Goal: Task Accomplishment & Management: Manage account settings

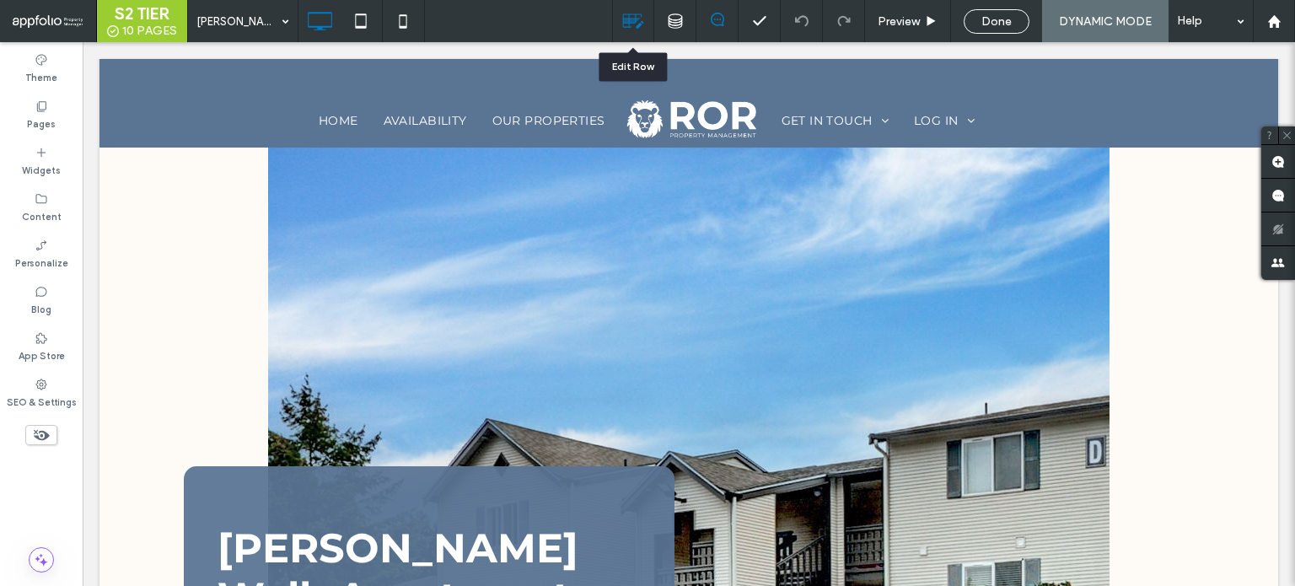
click at [628, 19] on use at bounding box center [633, 21] width 21 height 14
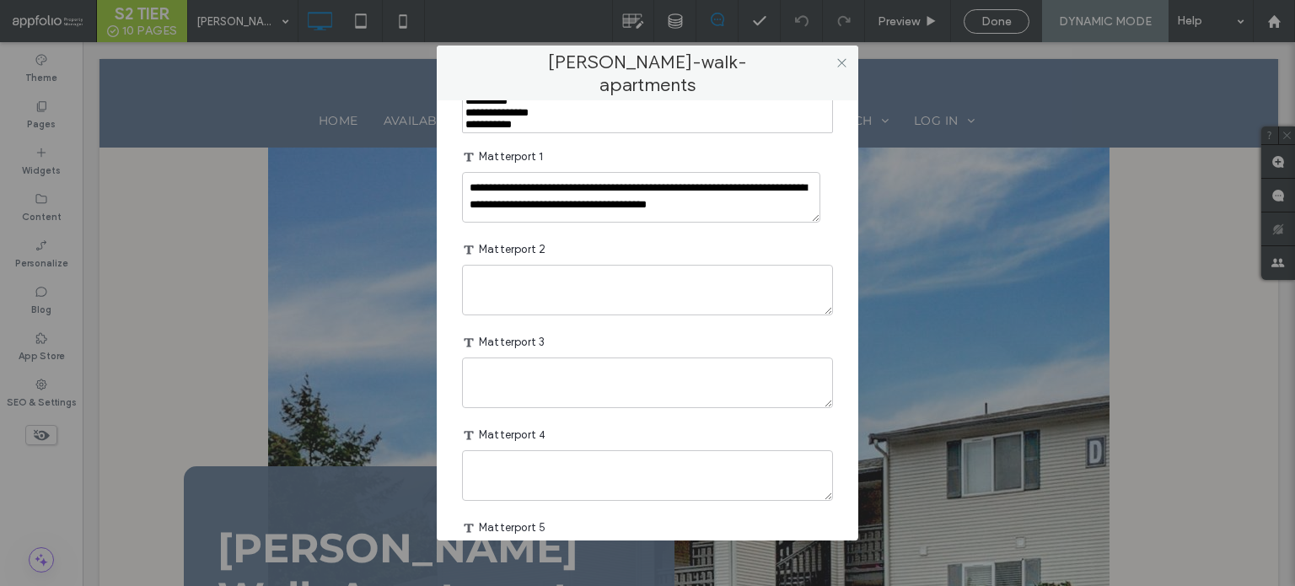
scroll to position [14, 0]
click at [546, 223] on textarea "**********" at bounding box center [641, 197] width 358 height 51
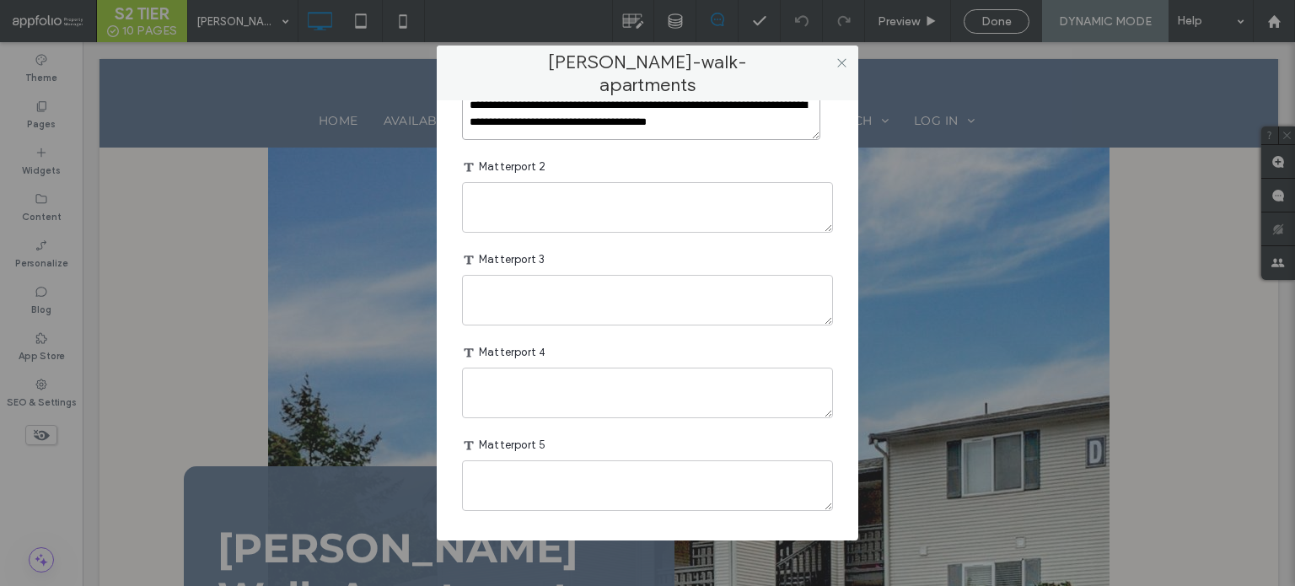
scroll to position [2378, 0]
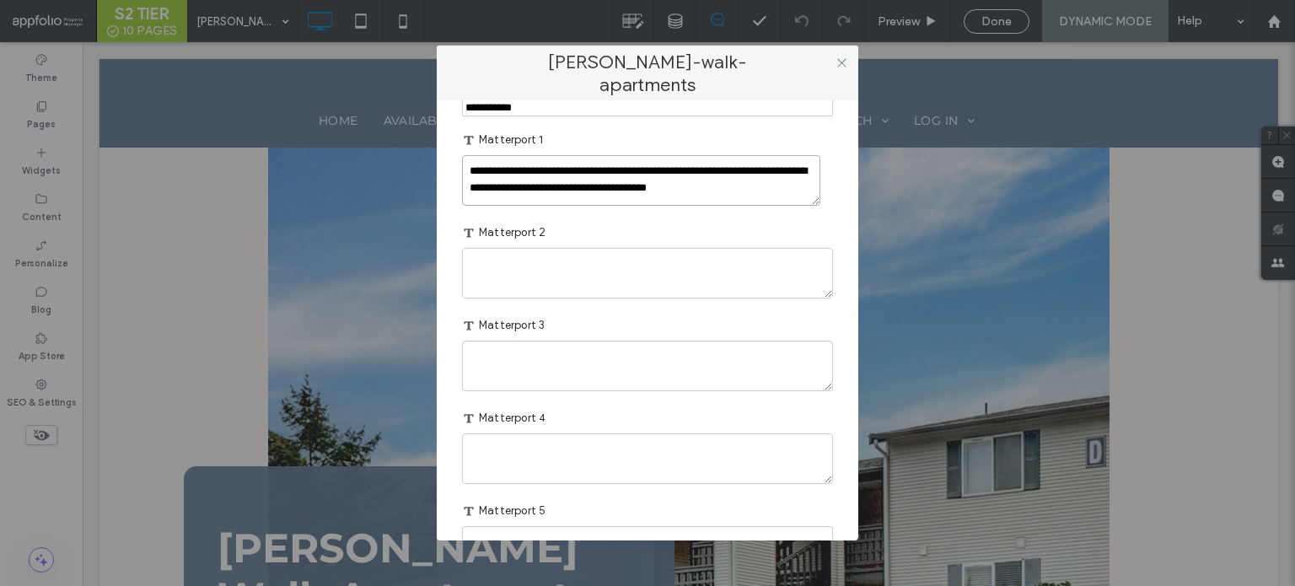
click at [610, 206] on textarea "**********" at bounding box center [641, 180] width 358 height 51
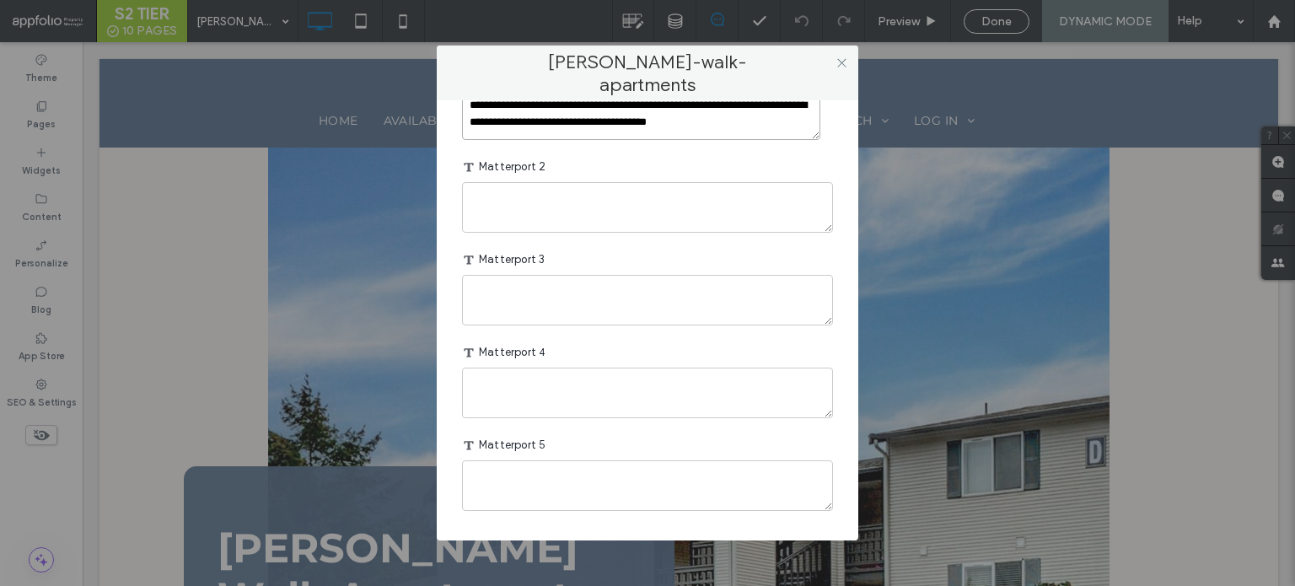
scroll to position [2462, 0]
click at [597, 140] on textarea "**********" at bounding box center [641, 114] width 358 height 51
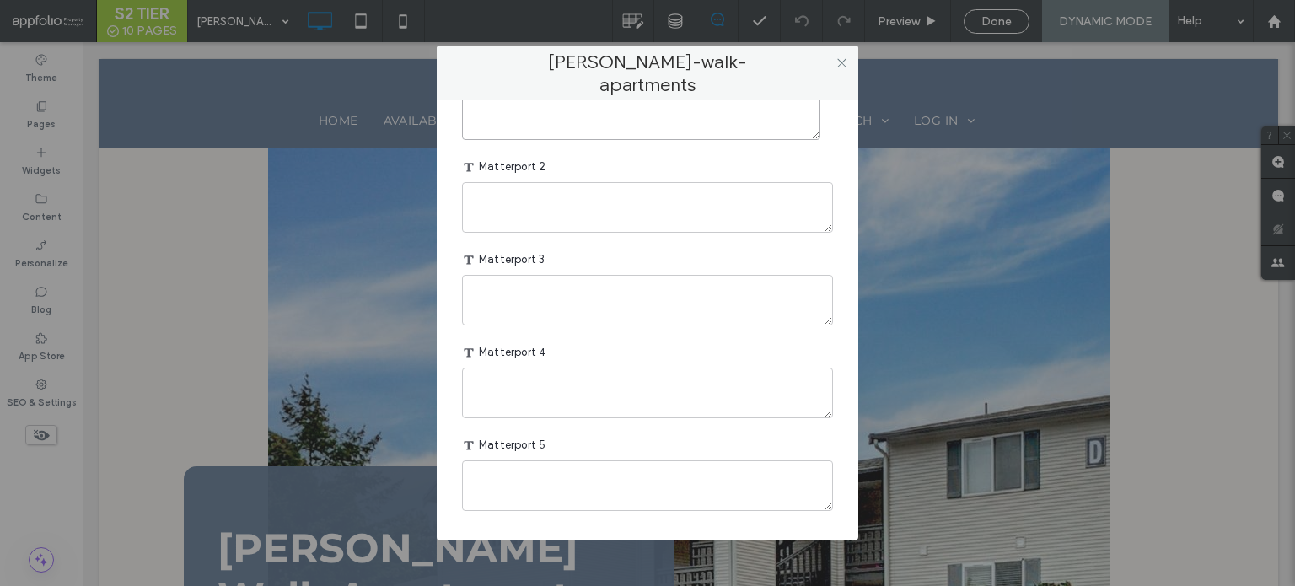
scroll to position [0, 0]
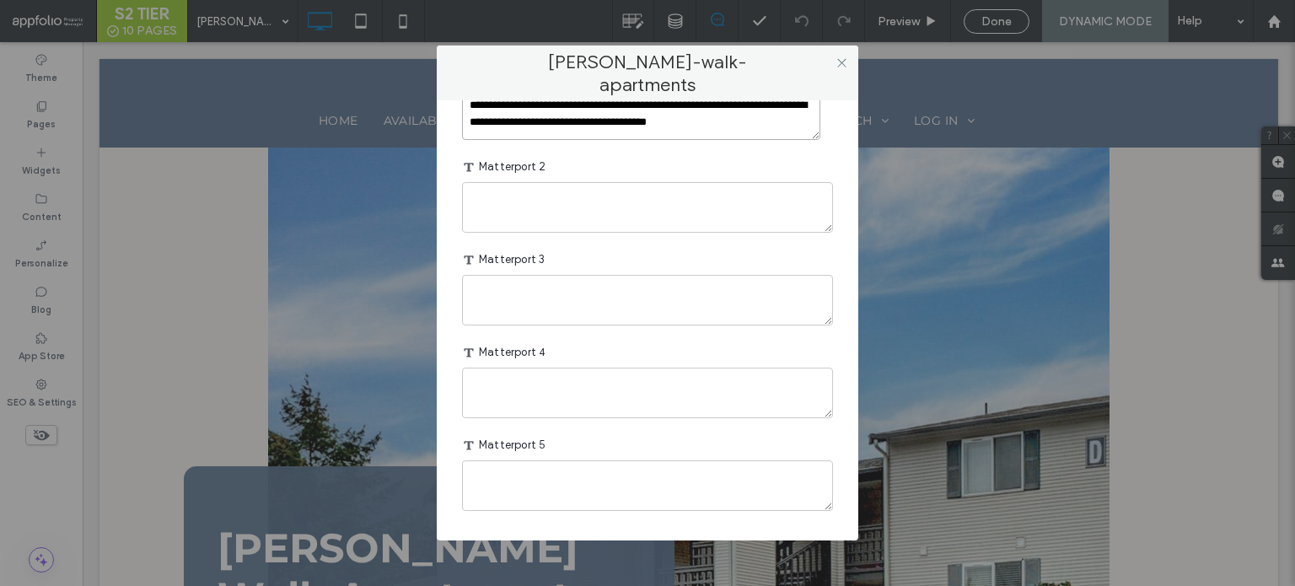
click at [658, 140] on textarea "**********" at bounding box center [641, 114] width 358 height 51
click at [592, 140] on textarea "**********" at bounding box center [641, 114] width 358 height 51
type textarea "**********"
click at [841, 71] on span at bounding box center [842, 62] width 13 height 25
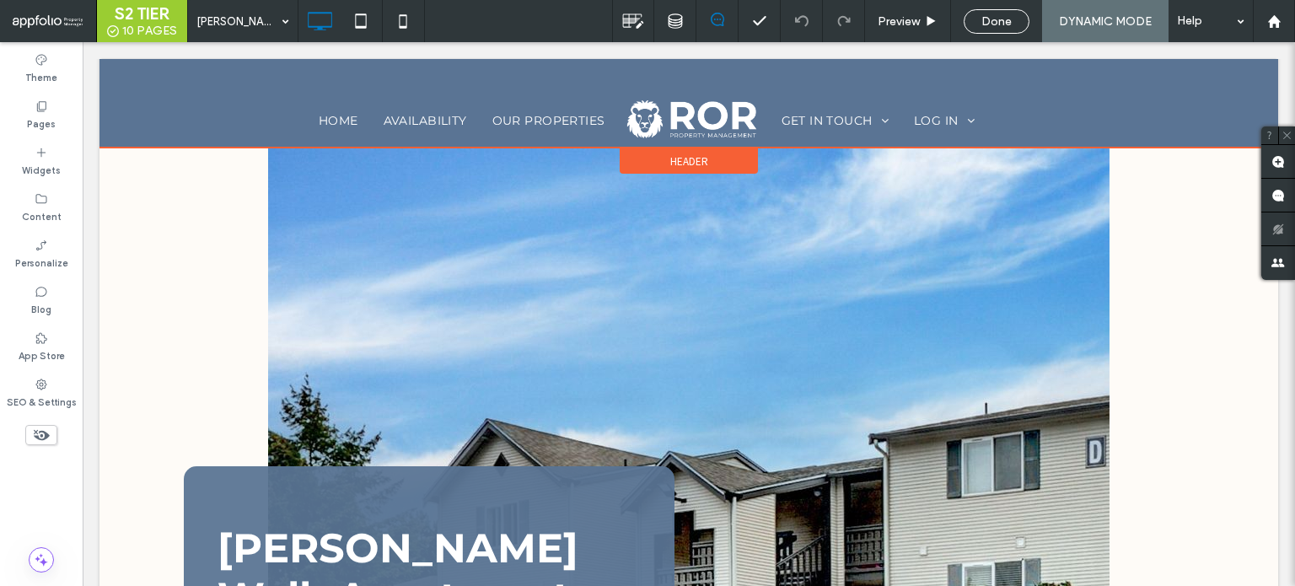
drag, startPoint x: 926, startPoint y: 105, endPoint x: 843, endPoint y: 63, distance: 92.8
click at [843, 63] on div at bounding box center [688, 103] width 1179 height 89
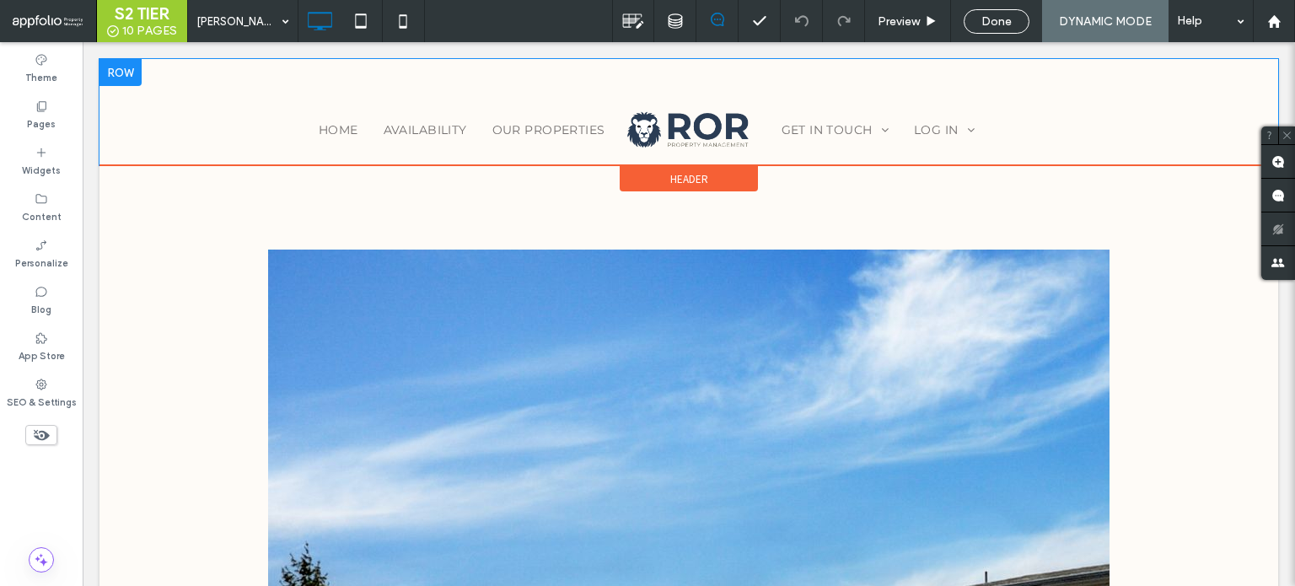
scroll to position [0, 0]
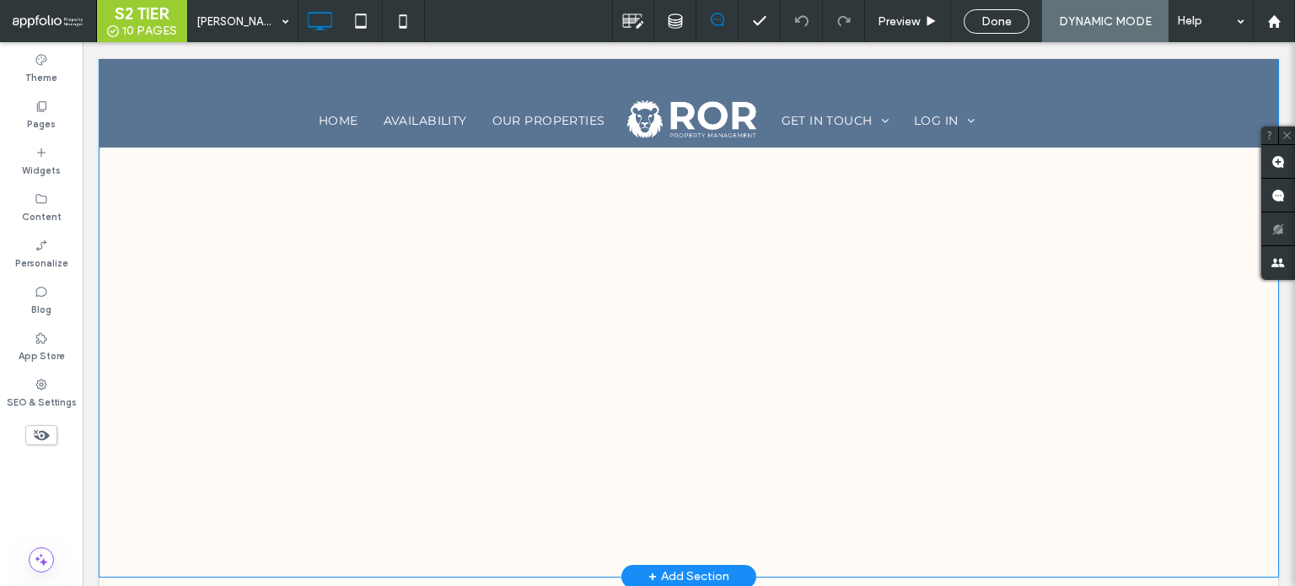
scroll to position [2108, 0]
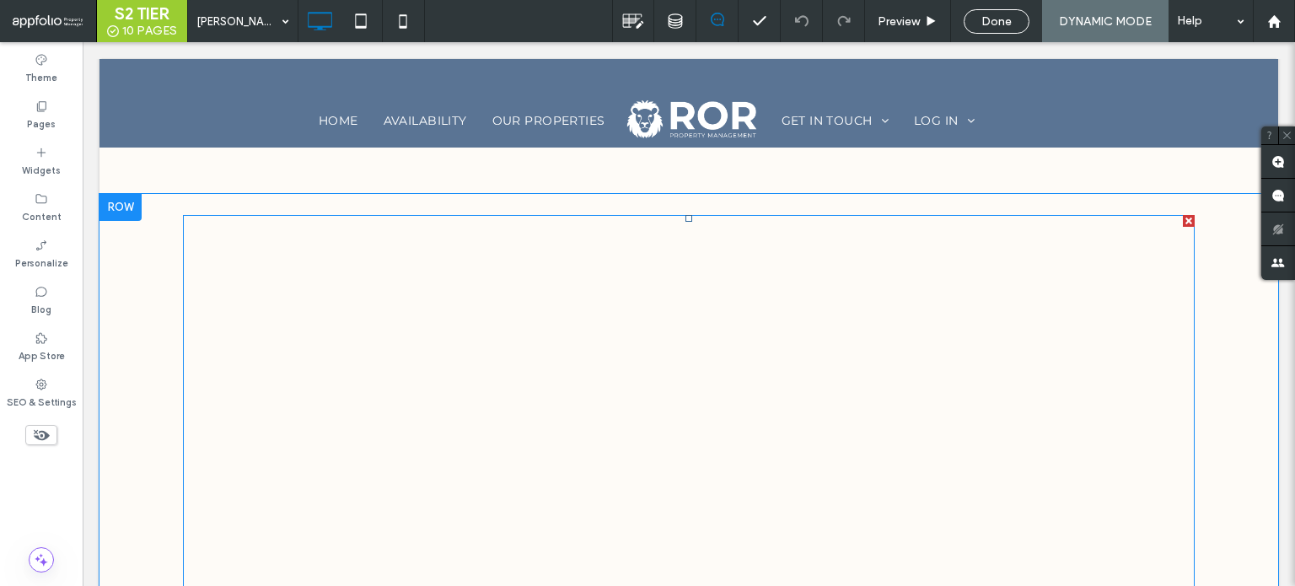
click at [425, 300] on span at bounding box center [689, 458] width 1012 height 487
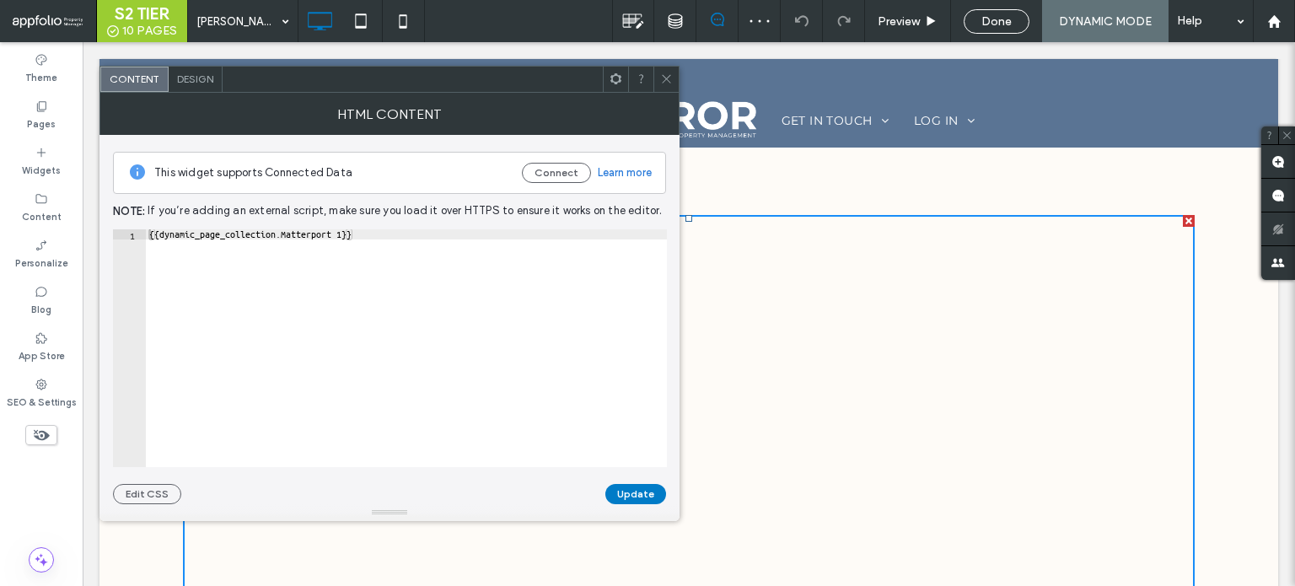
click at [674, 75] on div at bounding box center [665, 79] width 25 height 25
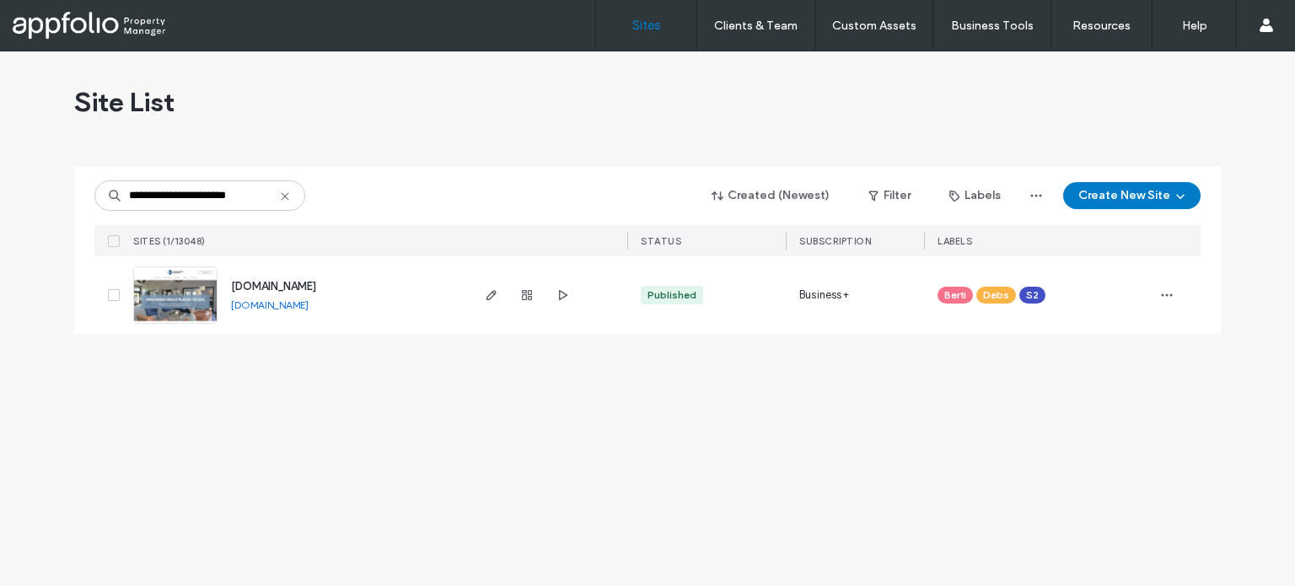
type input "**********"
click at [175, 274] on link at bounding box center [175, 294] width 84 height 57
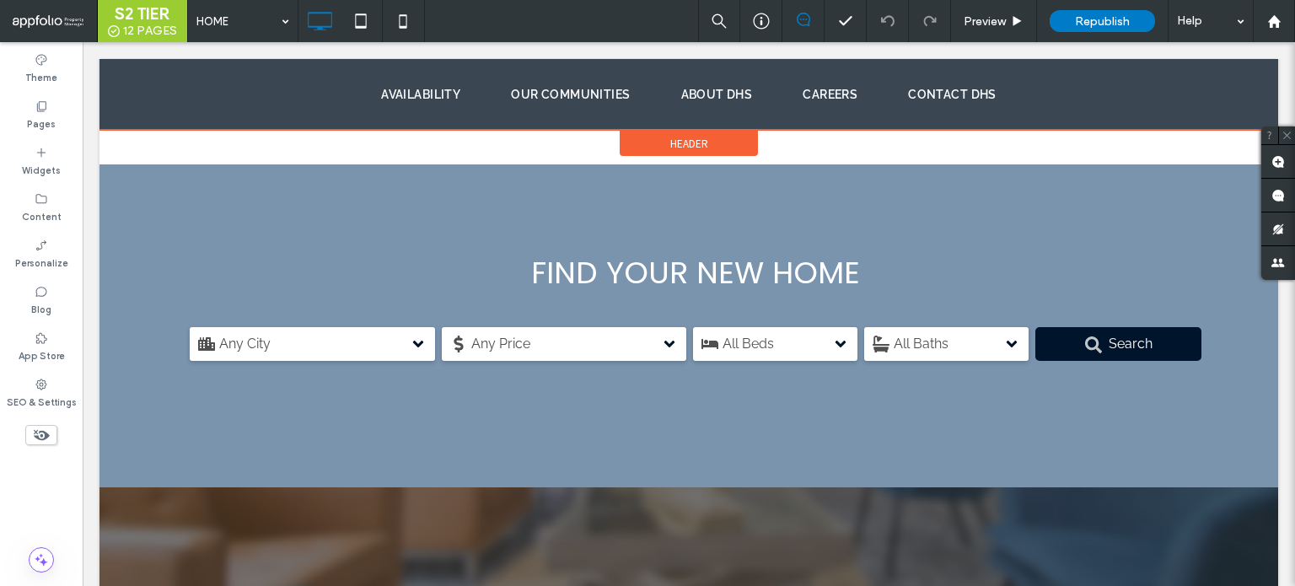
scroll to position [3120, 0]
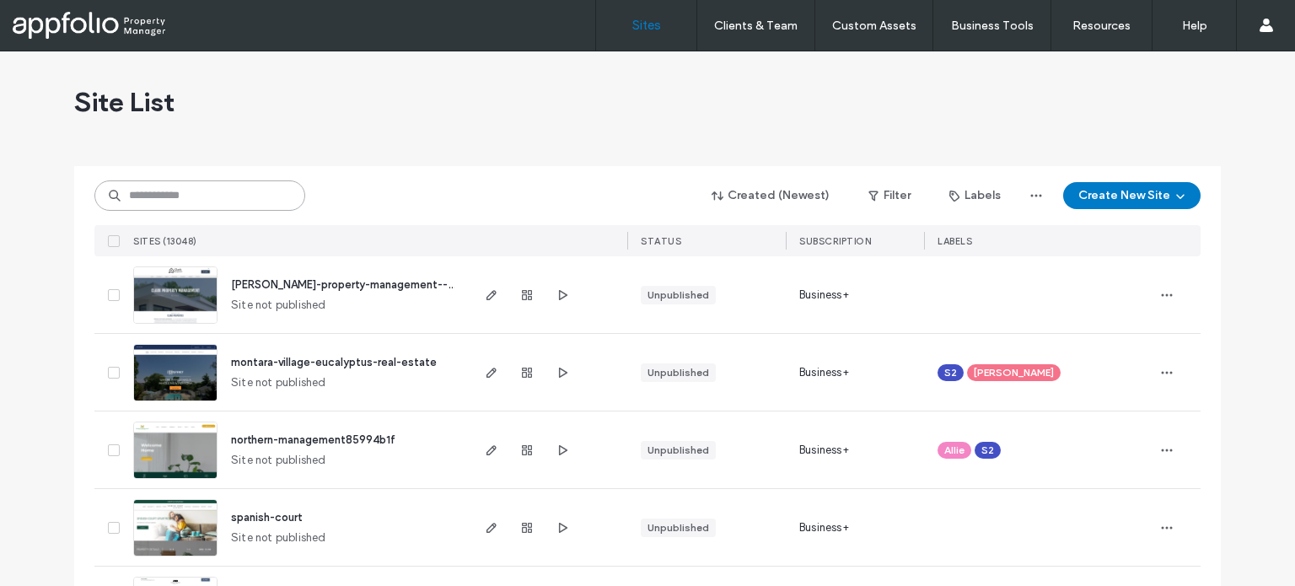
click at [258, 202] on input at bounding box center [199, 195] width 211 height 30
paste input "**********"
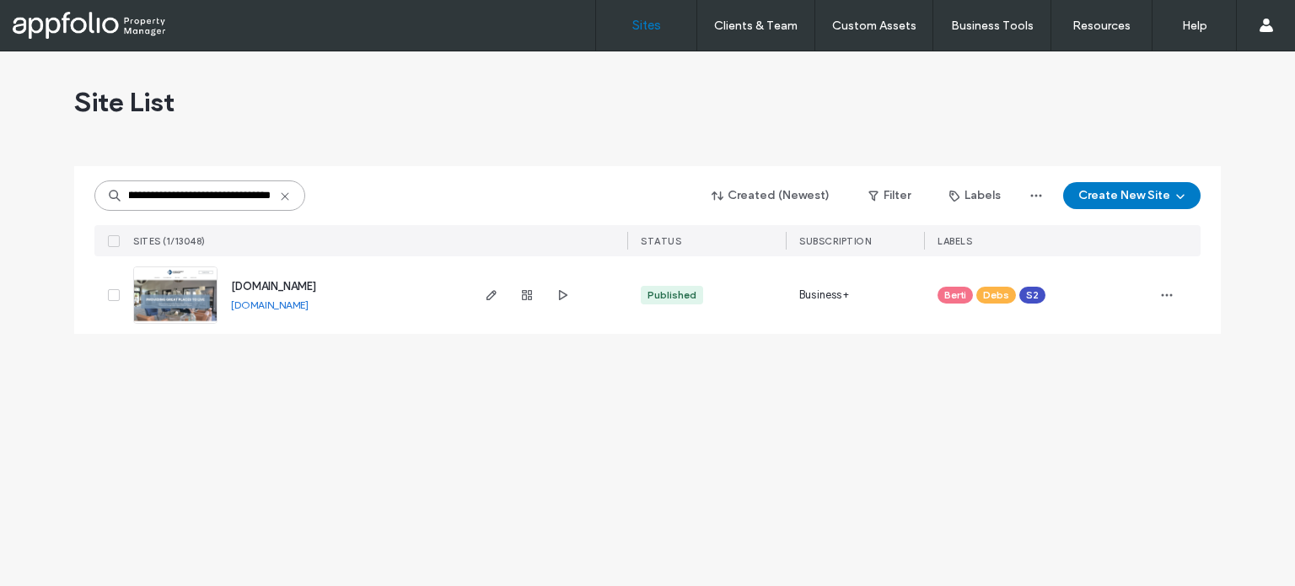
type input "**********"
click at [190, 276] on link at bounding box center [175, 294] width 84 height 57
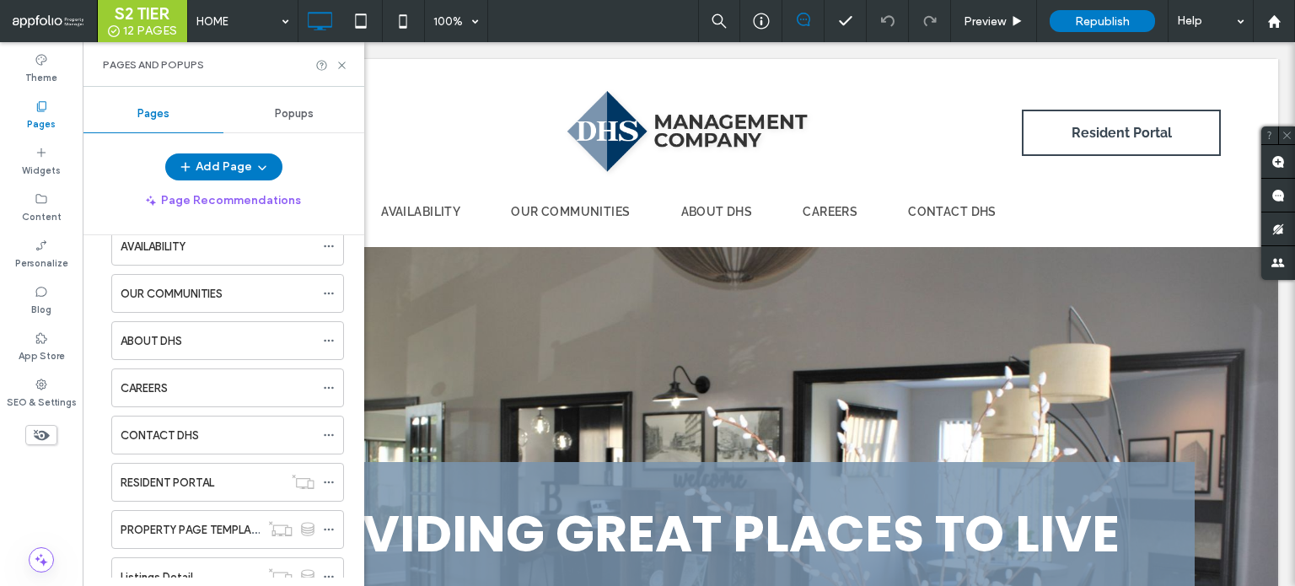
scroll to position [84, 0]
click at [12, 108] on div "Pages" at bounding box center [41, 115] width 83 height 46
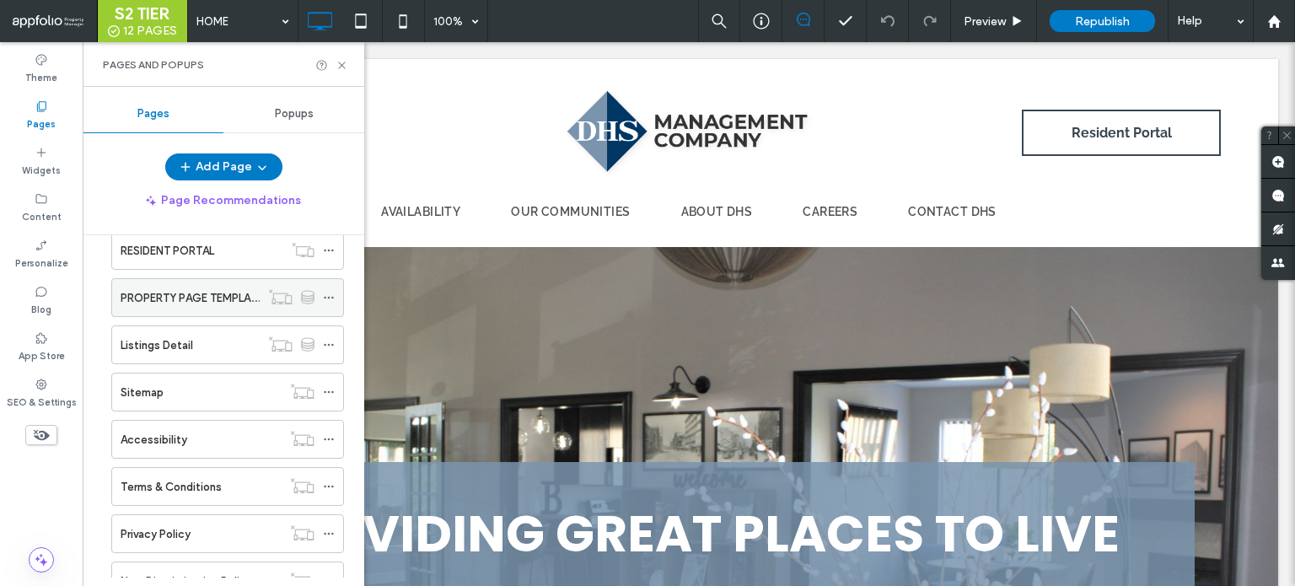
scroll to position [291, 0]
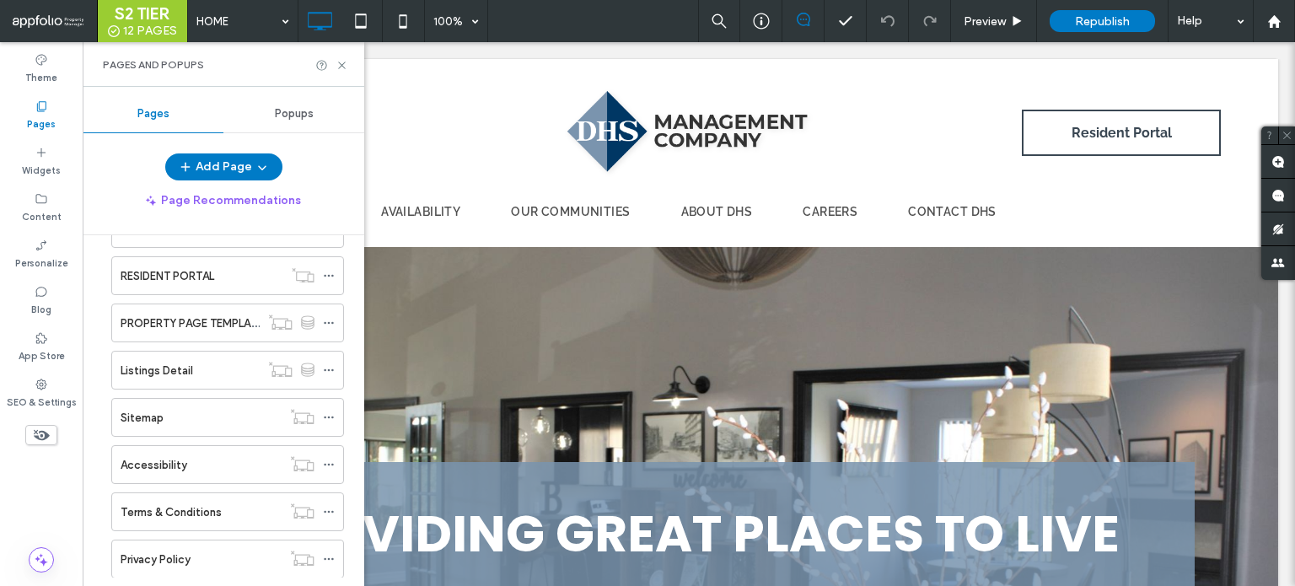
click at [209, 323] on label "PROPERTY PAGE TEMPLATE" at bounding box center [192, 324] width 142 height 30
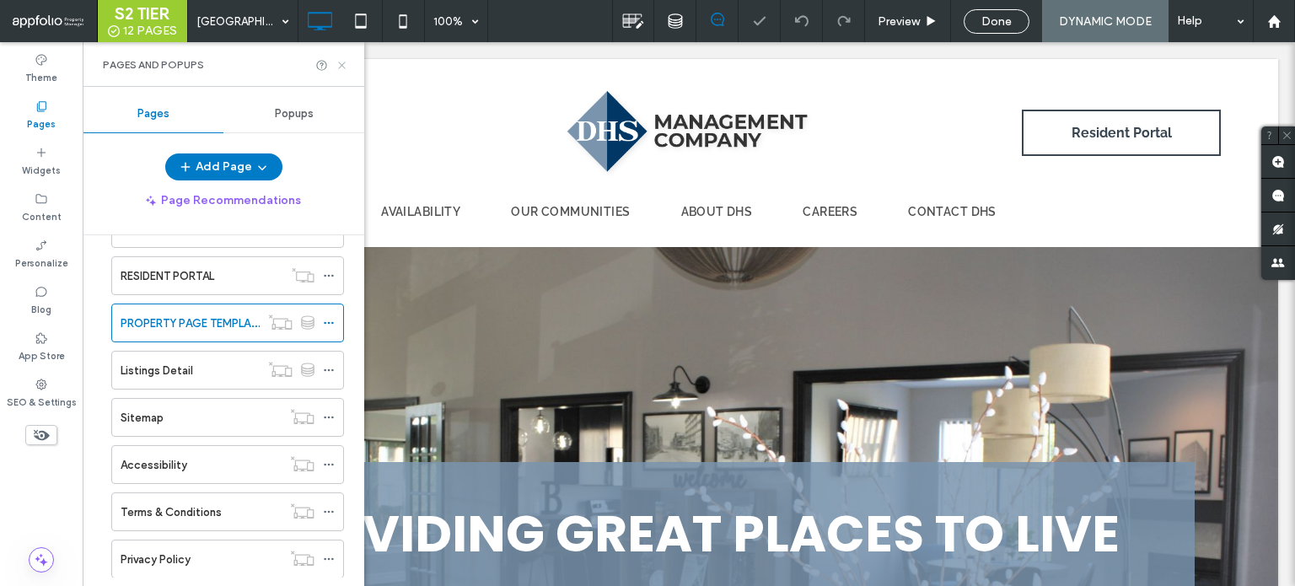
click at [341, 63] on icon at bounding box center [342, 65] width 13 height 13
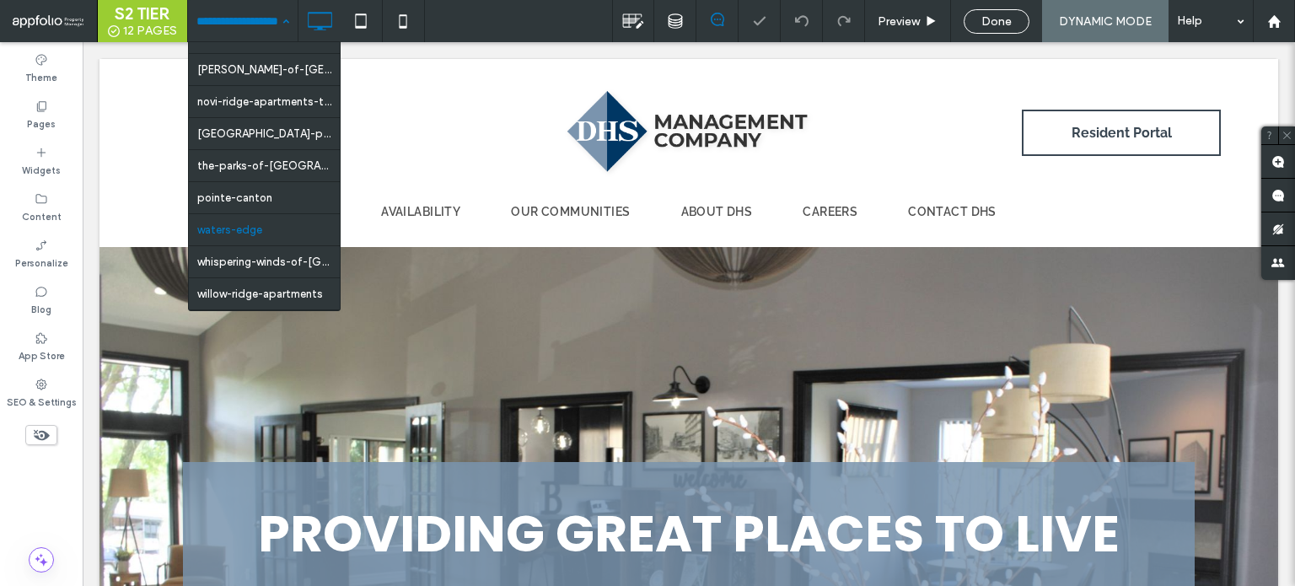
scroll to position [449, 0]
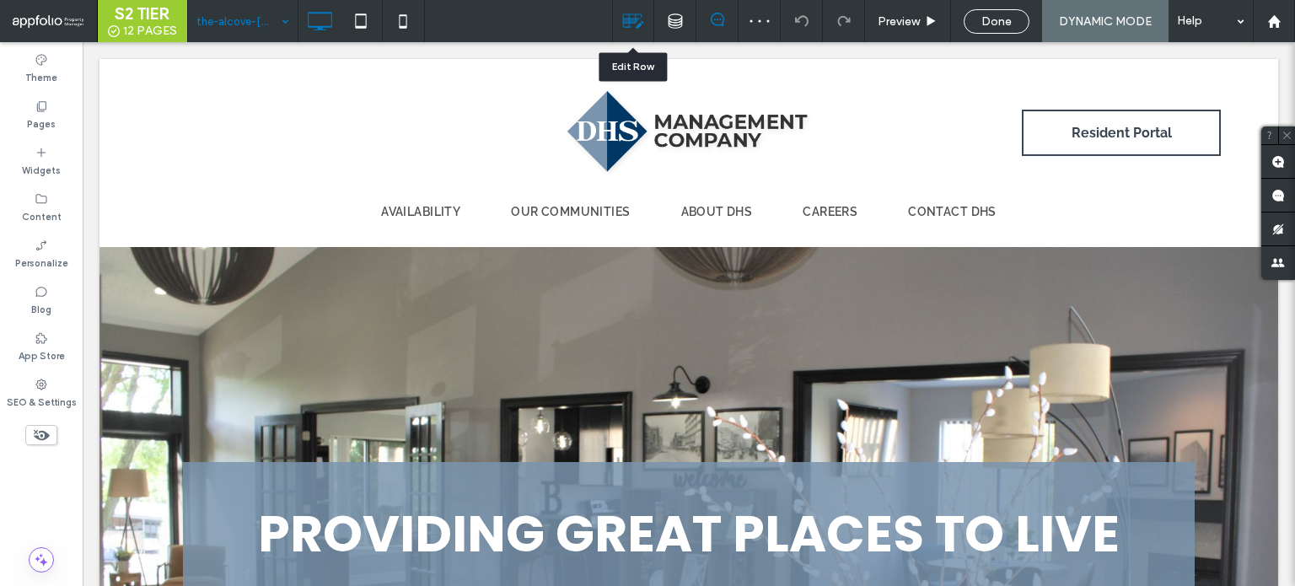
click at [631, 23] on use at bounding box center [633, 21] width 21 height 14
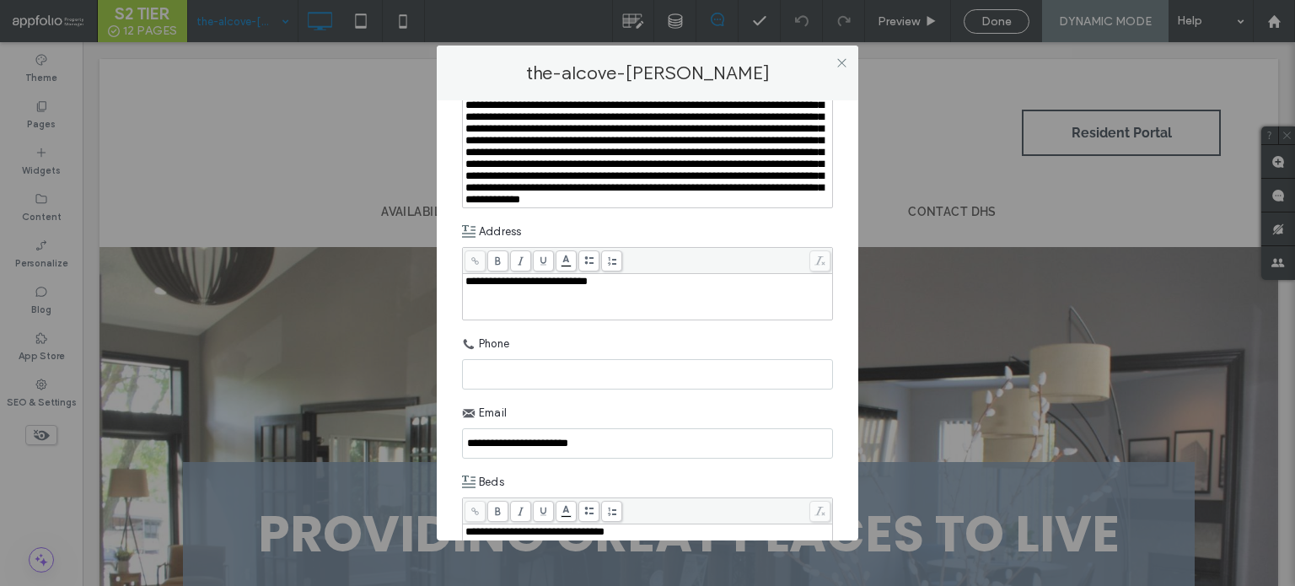
scroll to position [843, 0]
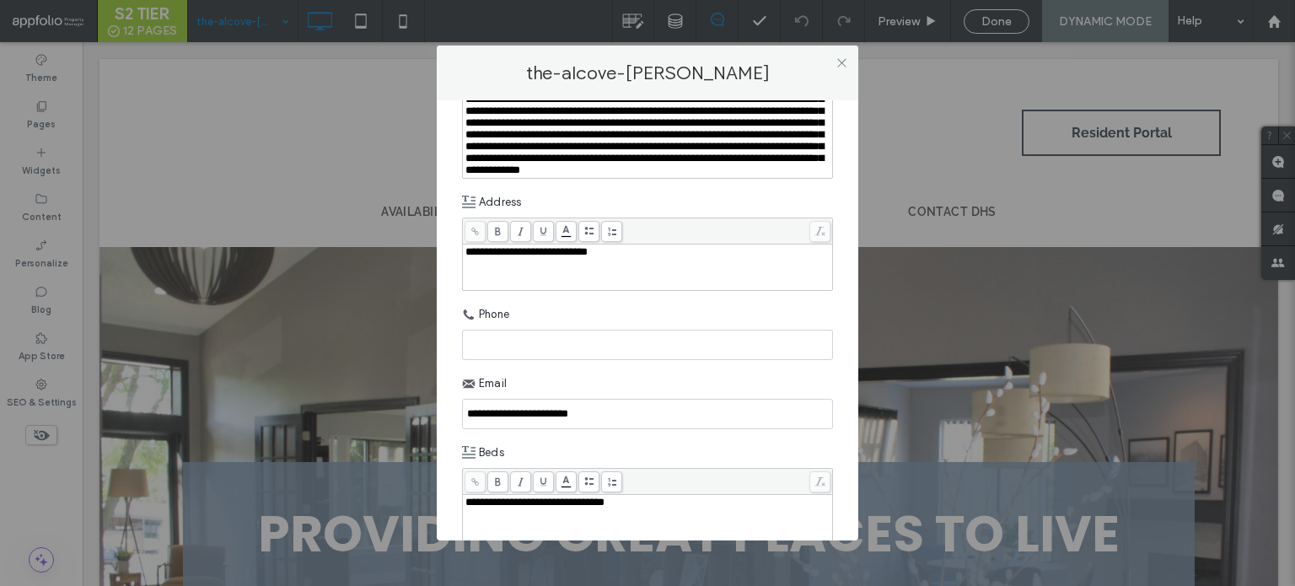
click at [594, 360] on input at bounding box center [647, 345] width 371 height 30
paste input "**********"
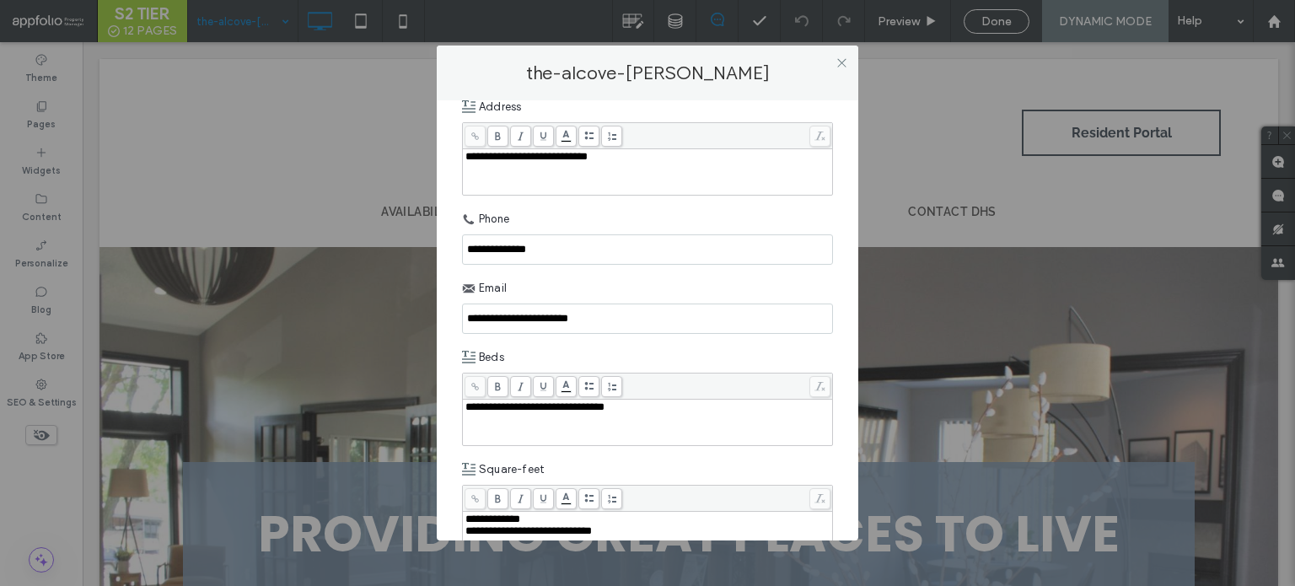
scroll to position [1012, 0]
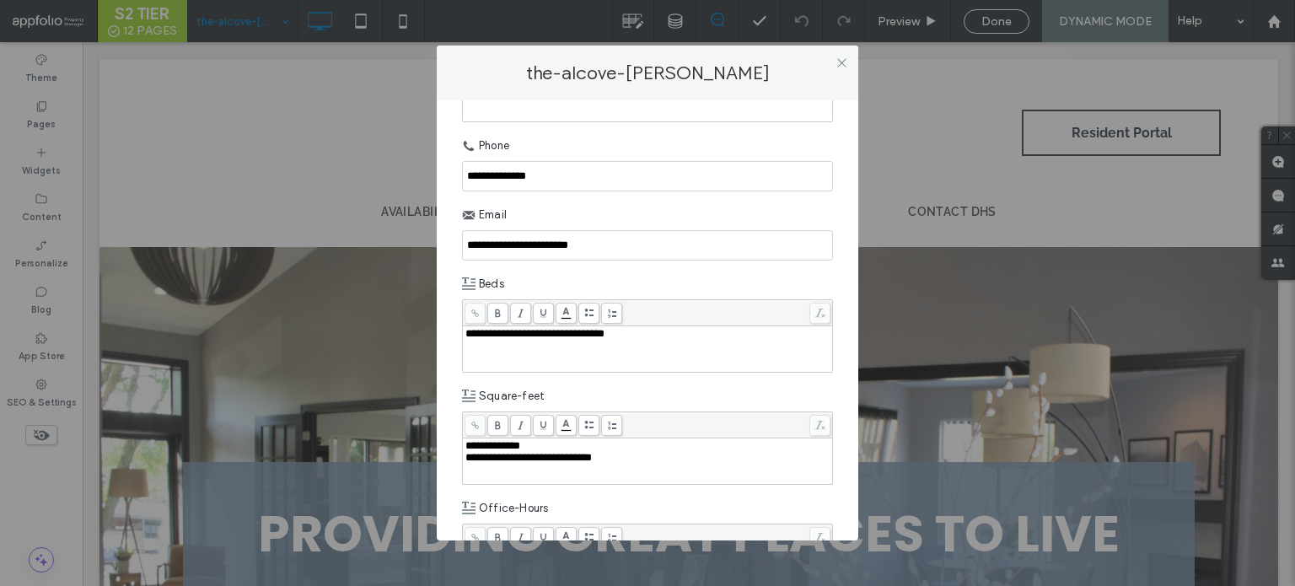
type input "**********"
click at [630, 261] on input "**********" at bounding box center [647, 245] width 371 height 30
click at [843, 62] on icon at bounding box center [842, 62] width 13 height 13
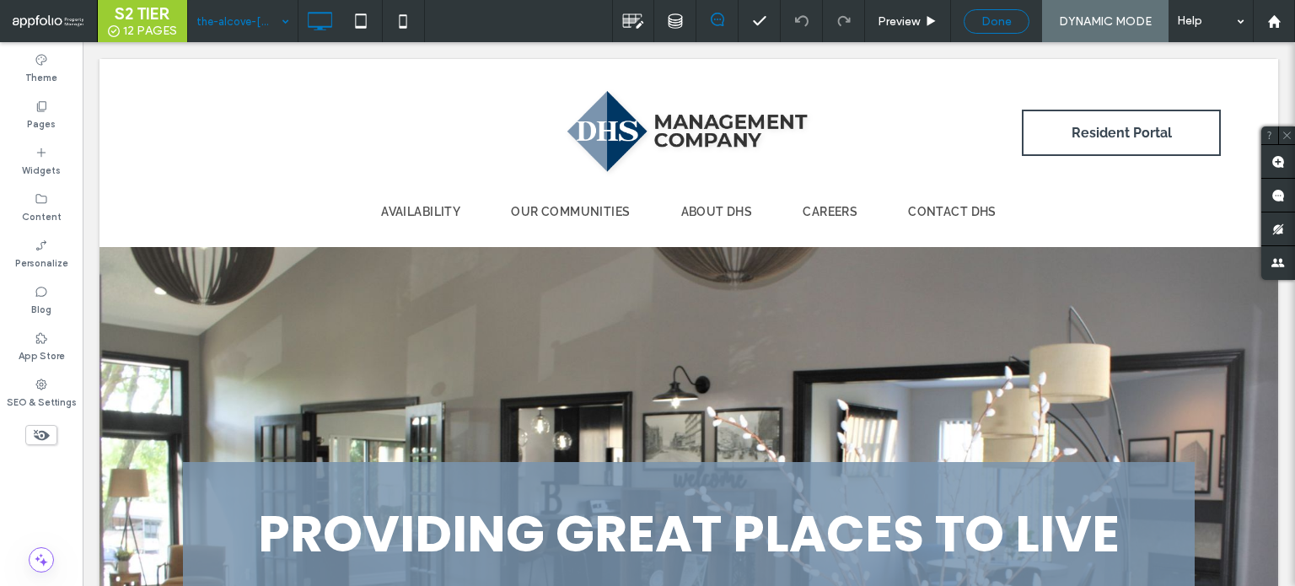
click at [973, 23] on div "Done" at bounding box center [997, 21] width 64 height 14
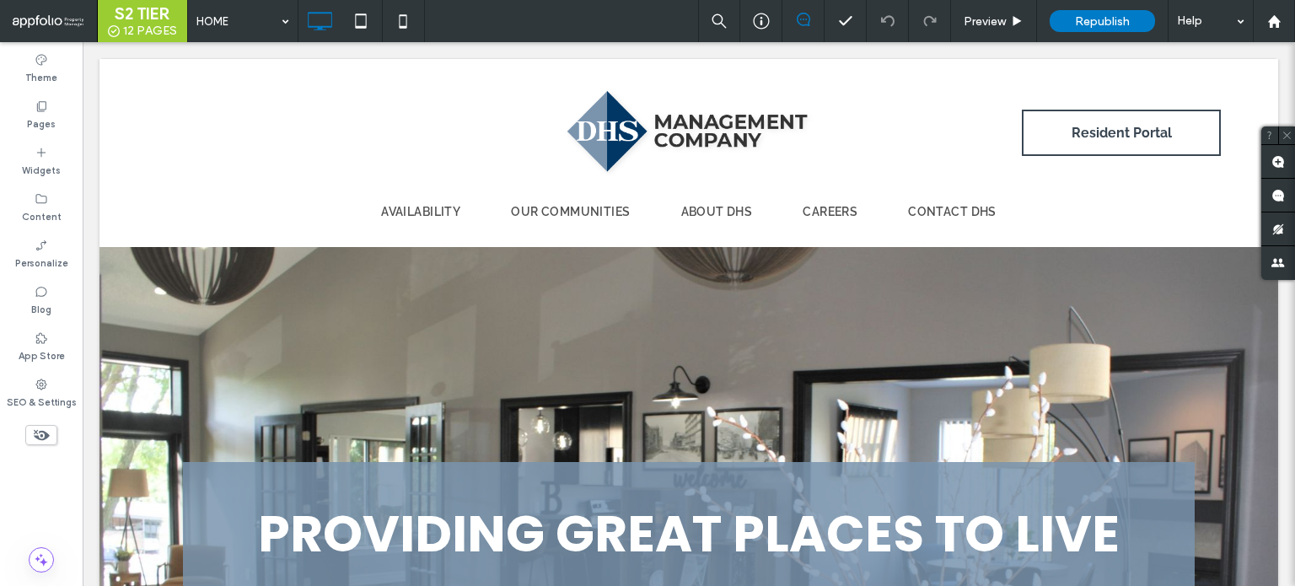
click at [951, 24] on div at bounding box center [647, 293] width 1295 height 586
click at [981, 23] on span "Preview" at bounding box center [985, 21] width 42 height 14
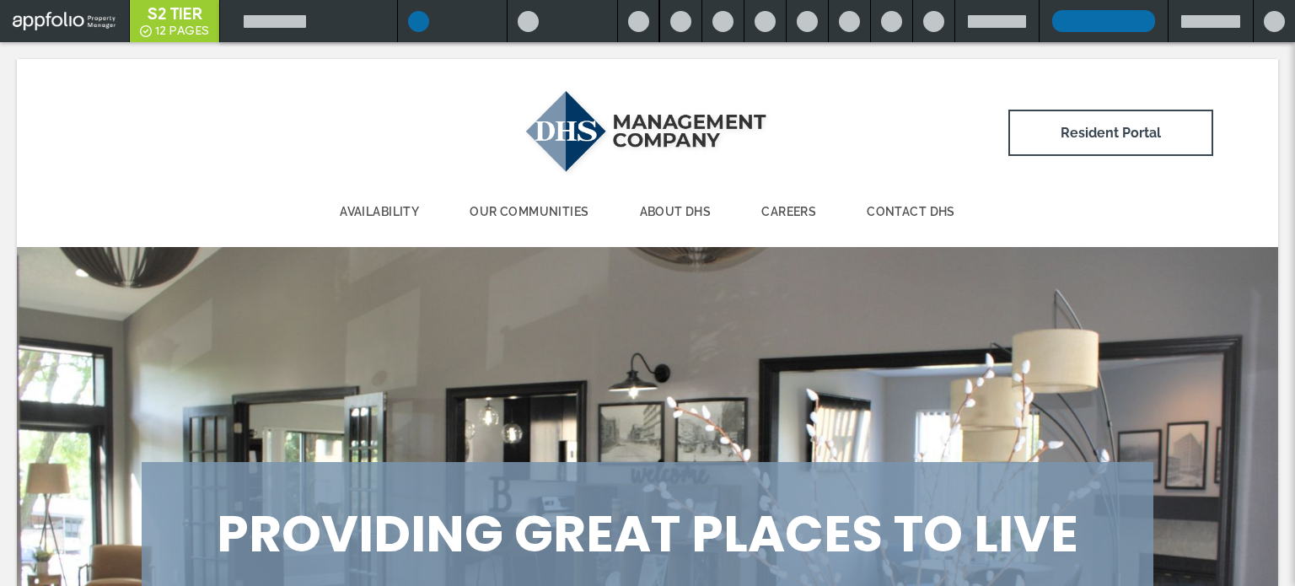
click at [998, 25] on div at bounding box center [997, 21] width 58 height 13
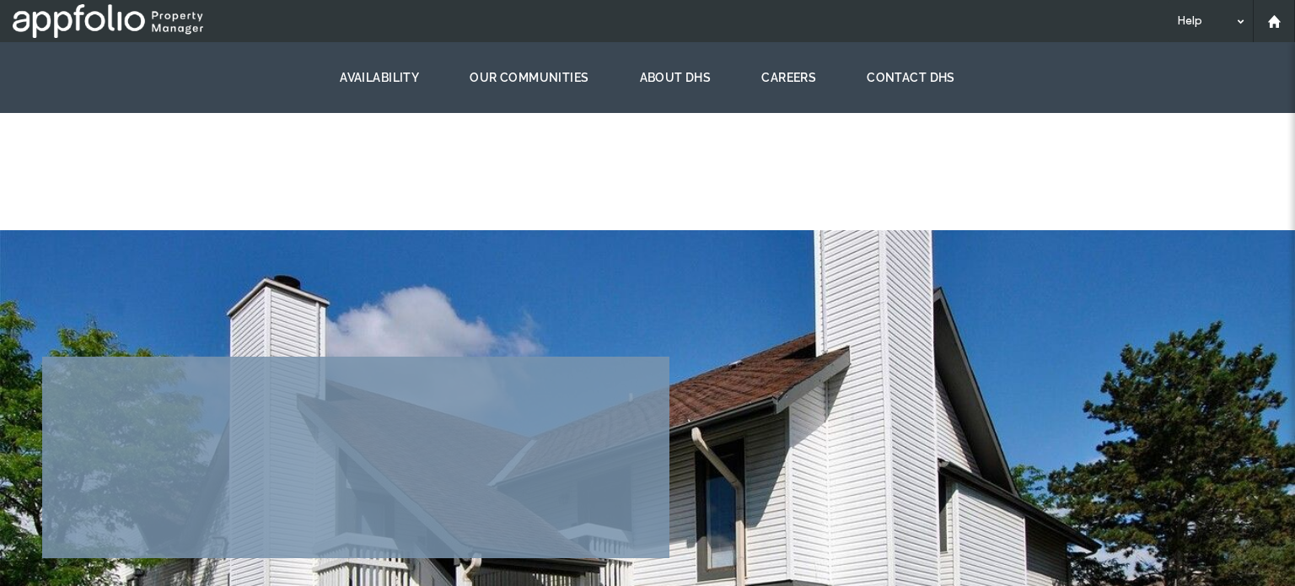
scroll to position [4160, 0]
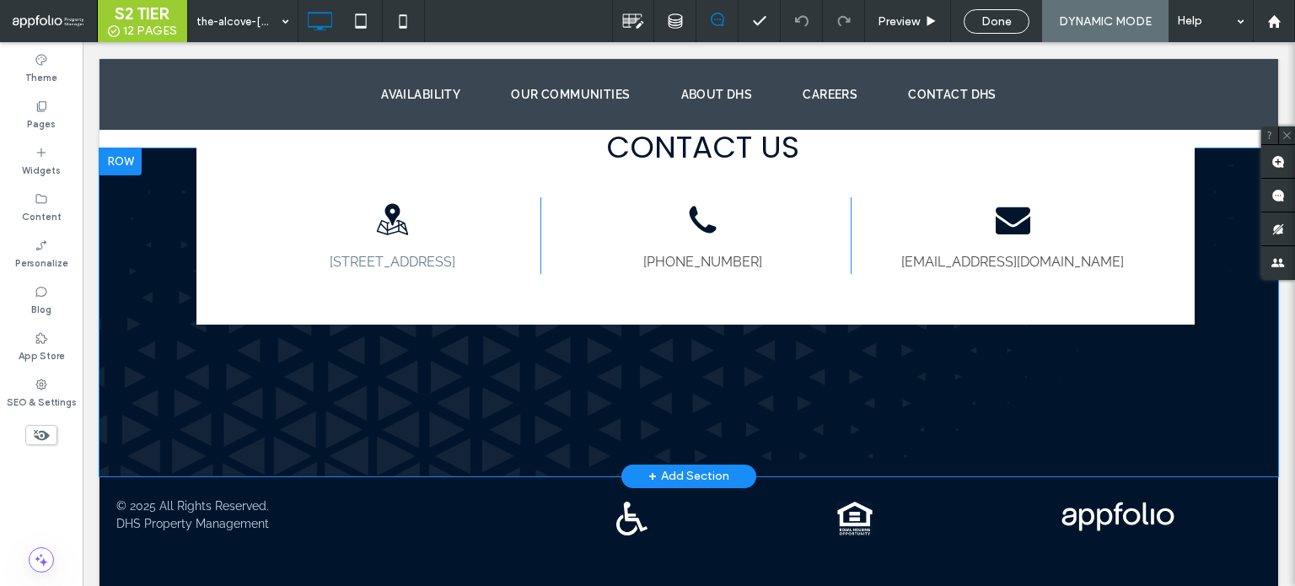
scroll to position [4718, 0]
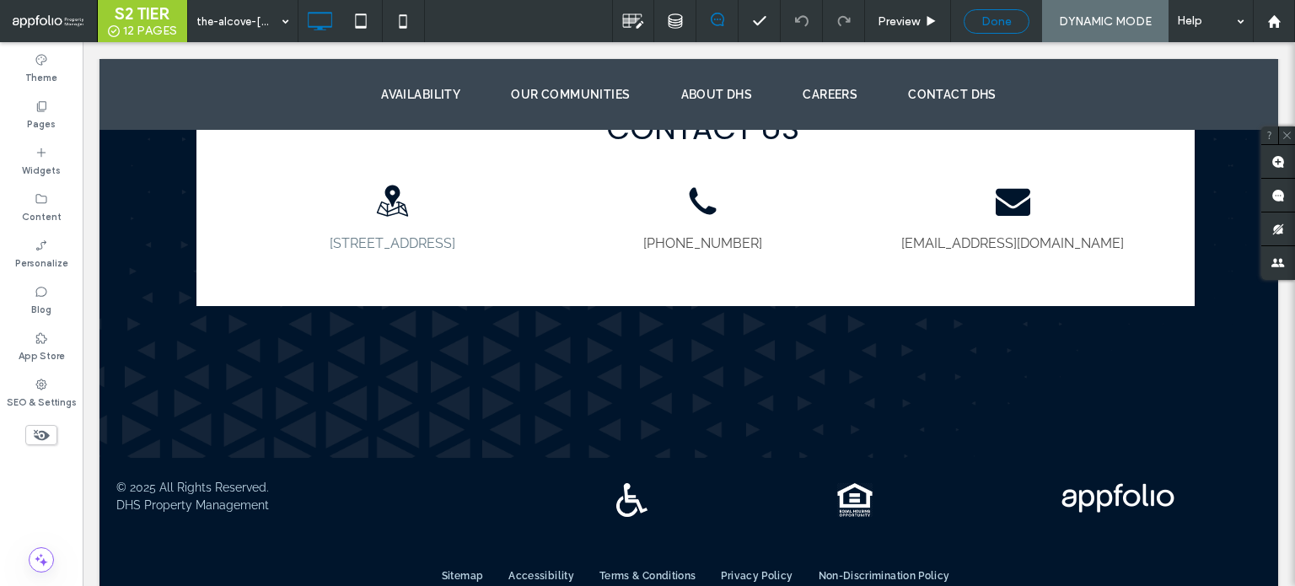
click at [997, 18] on span "Done" at bounding box center [996, 21] width 30 height 14
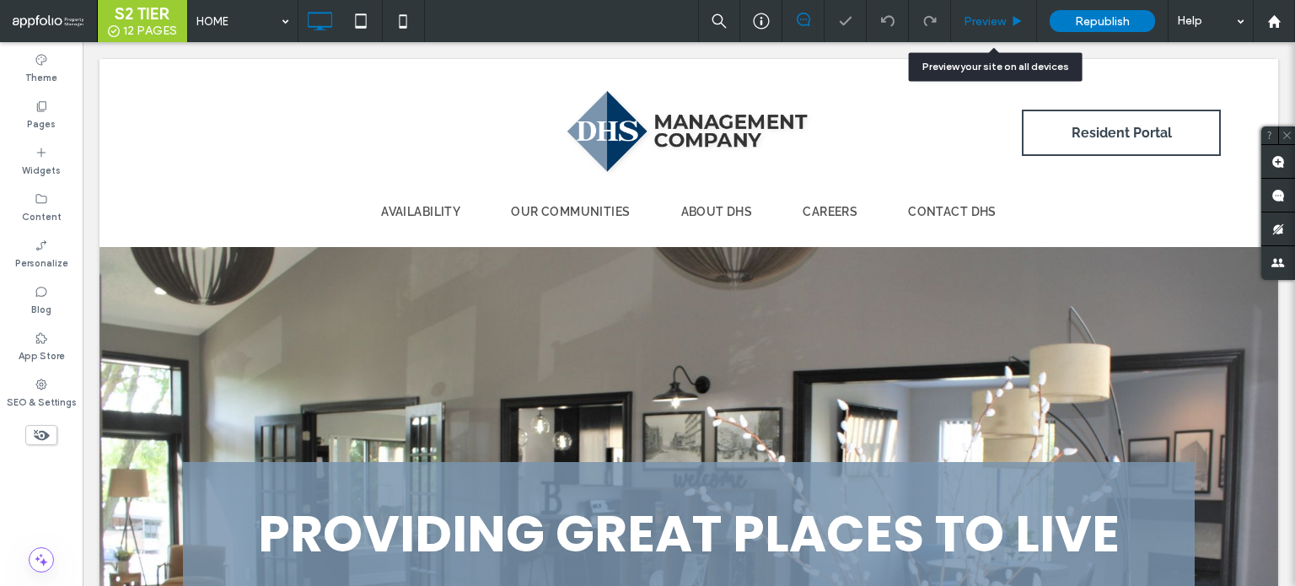
click at [972, 19] on span "Preview" at bounding box center [985, 21] width 42 height 14
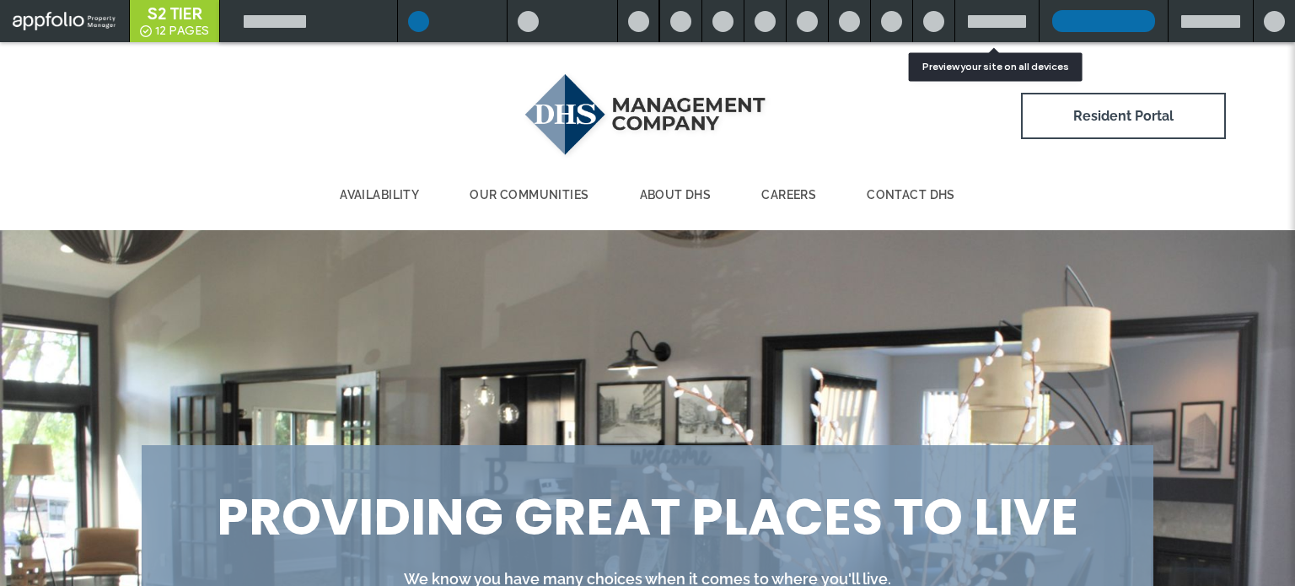
click at [971, 19] on div at bounding box center [997, 21] width 58 height 13
click at [988, 9] on div at bounding box center [996, 21] width 85 height 42
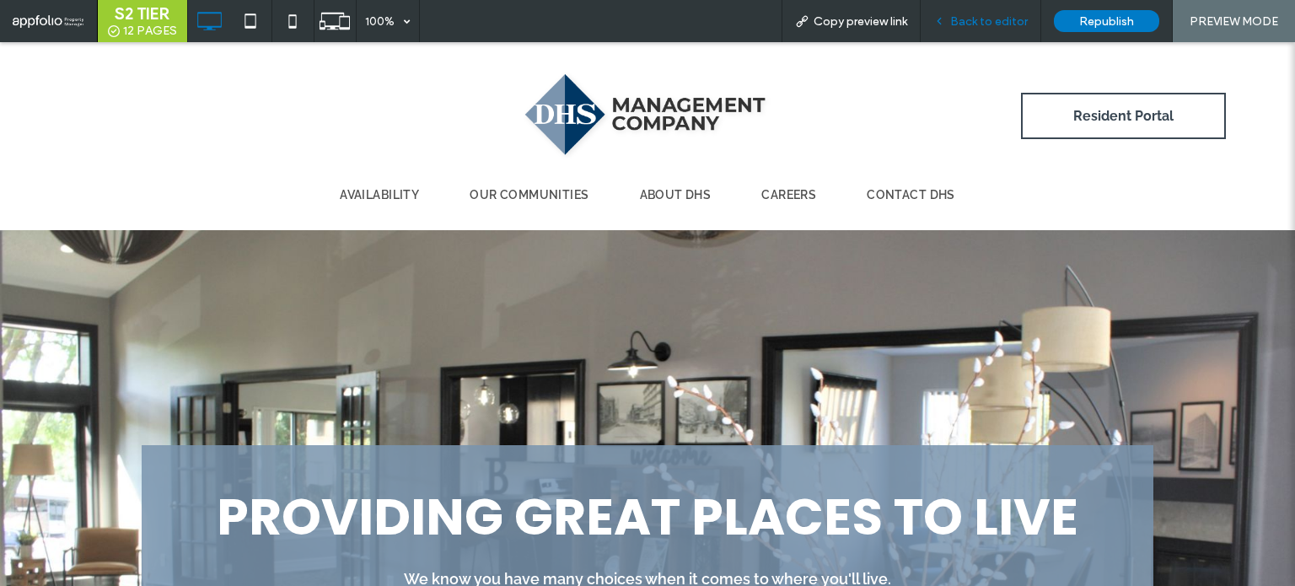
click at [965, 25] on span "Back to editor" at bounding box center [989, 21] width 78 height 14
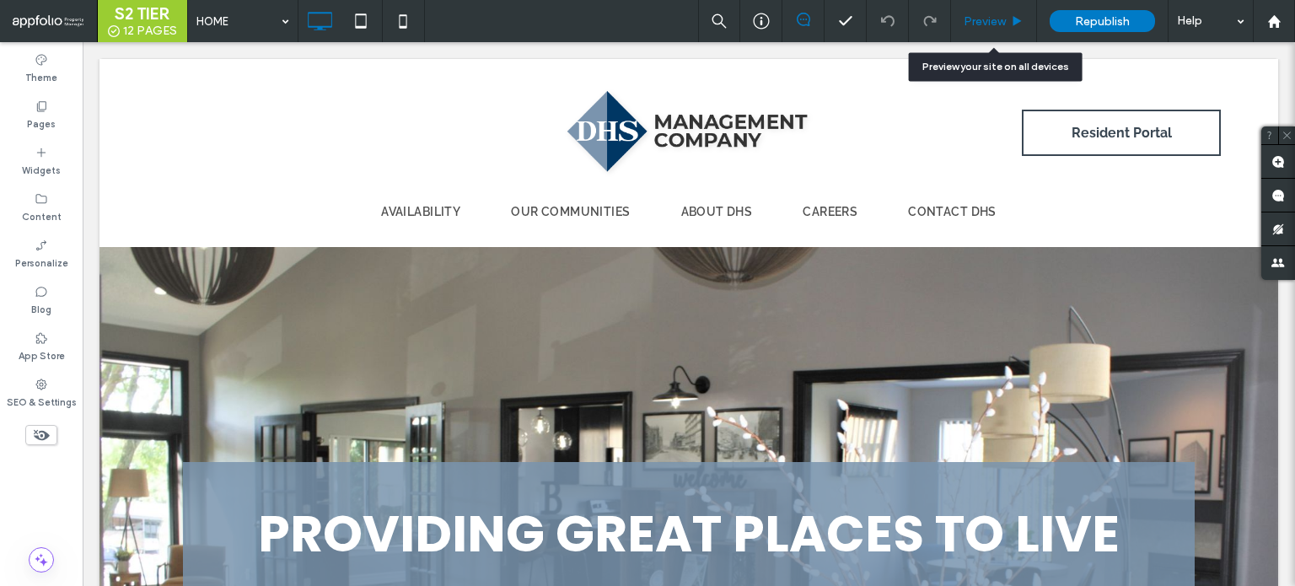
click at [981, 20] on span "Preview" at bounding box center [985, 21] width 42 height 14
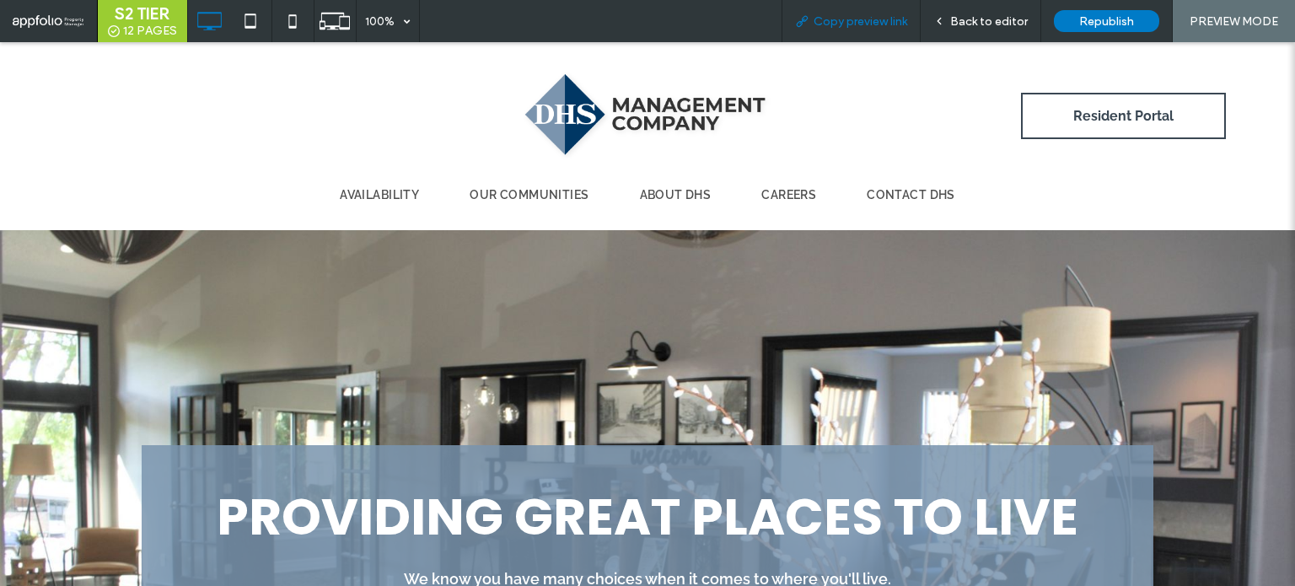
click at [905, 26] on span "Copy preview link" at bounding box center [861, 21] width 94 height 14
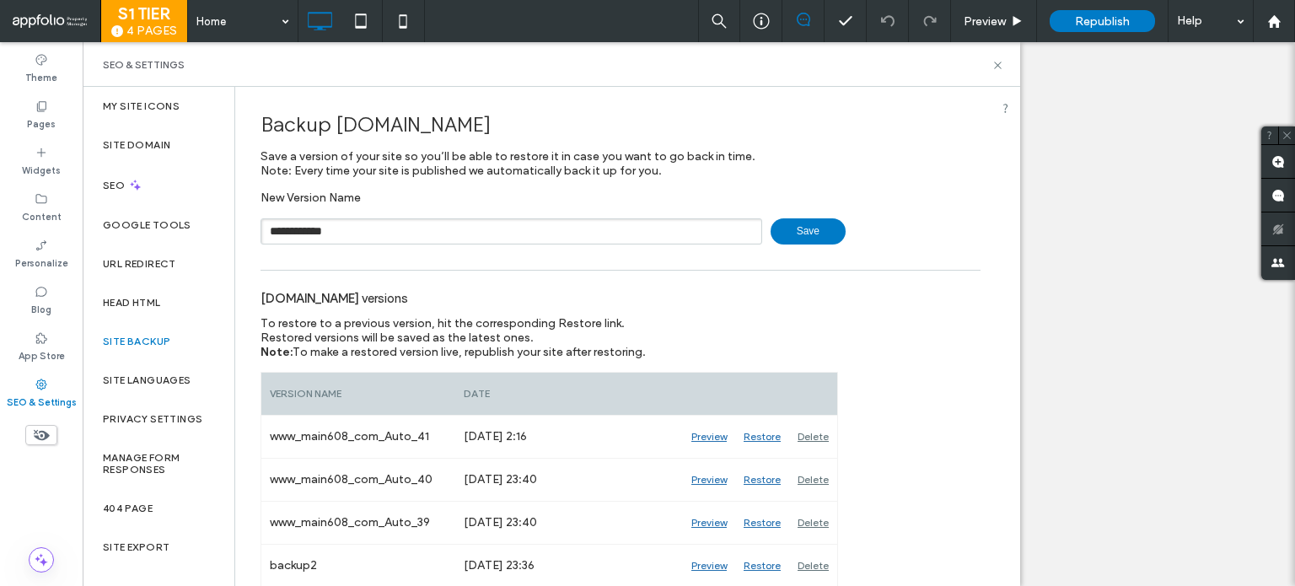
type input "**********"
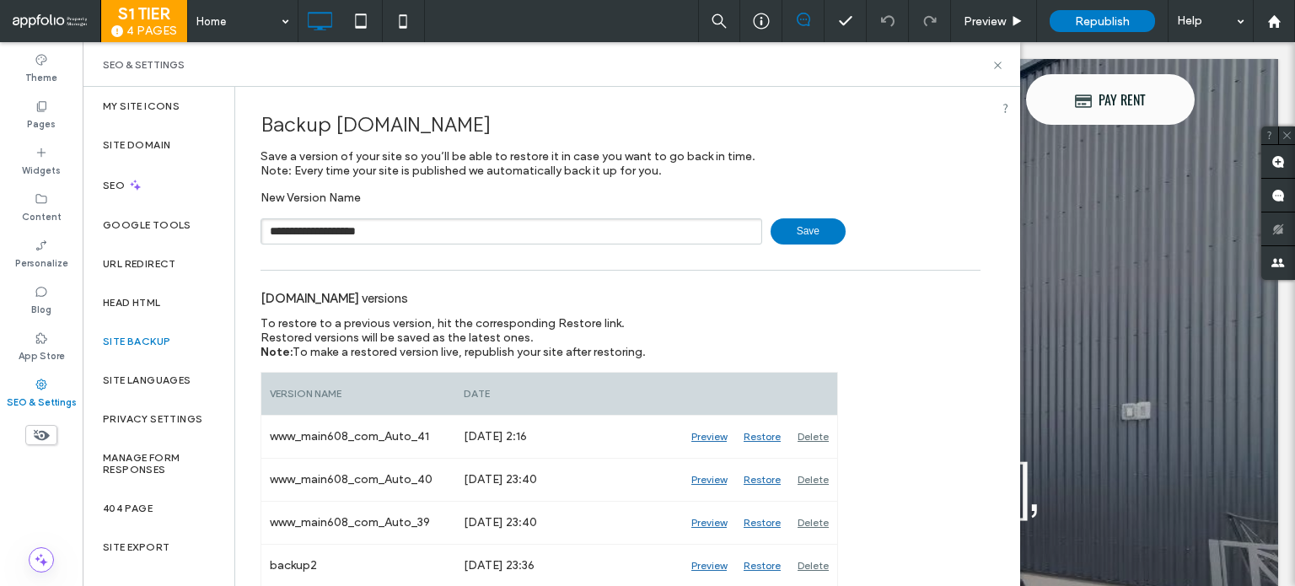
click at [772, 241] on span "Save" at bounding box center [808, 231] width 75 height 26
click at [69, 259] on div "Personalize" at bounding box center [41, 254] width 83 height 46
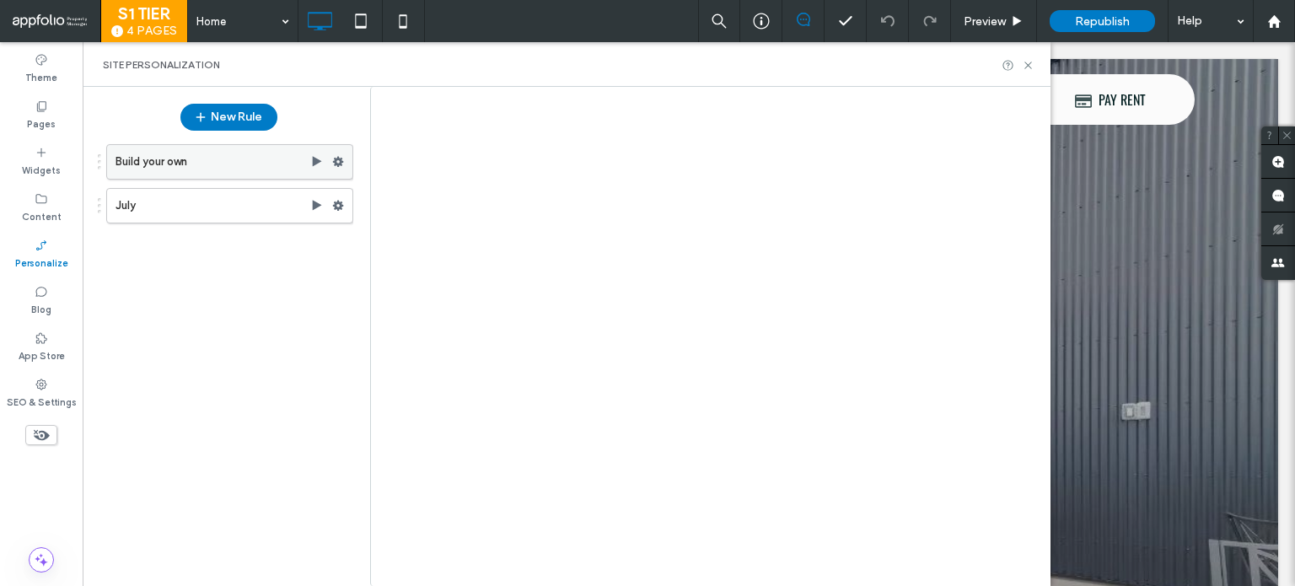
click at [251, 163] on label "Build your own" at bounding box center [213, 162] width 195 height 34
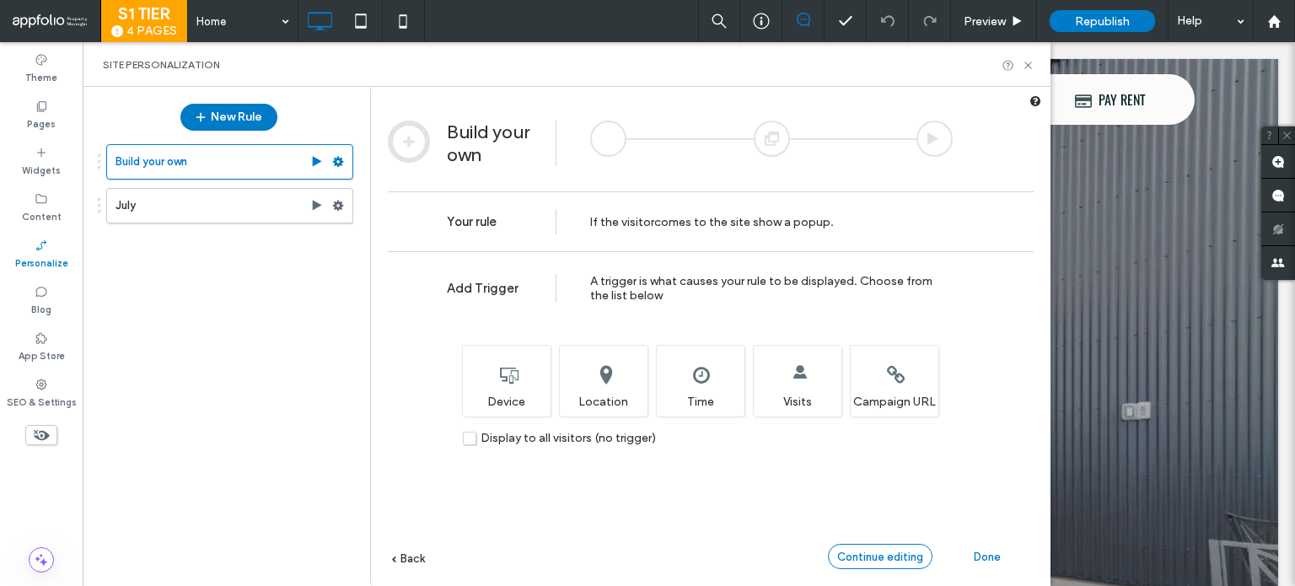
click at [899, 562] on span "Continue editing" at bounding box center [880, 557] width 86 height 13
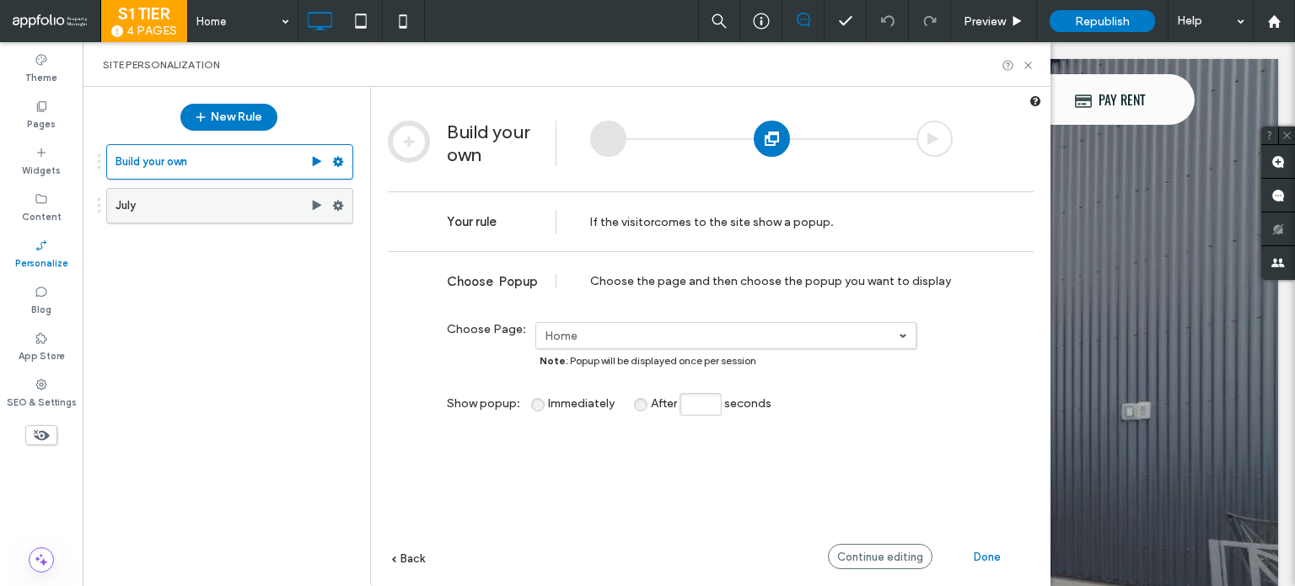
click at [277, 221] on label "July" at bounding box center [213, 206] width 195 height 34
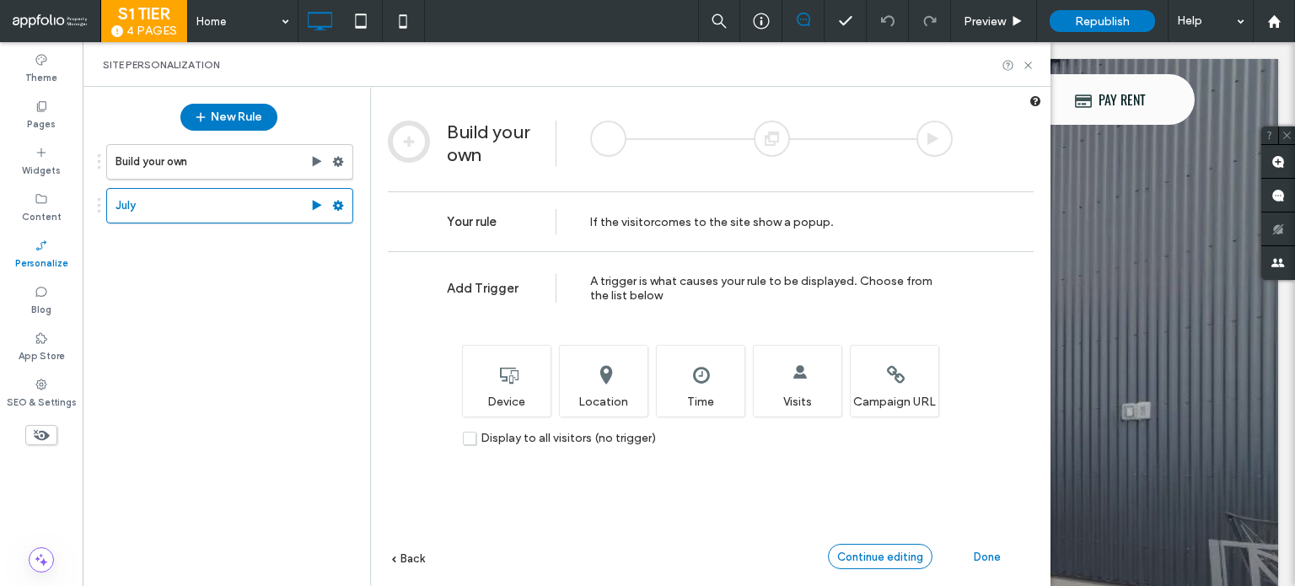
click at [879, 556] on span "Continue editing" at bounding box center [880, 557] width 86 height 13
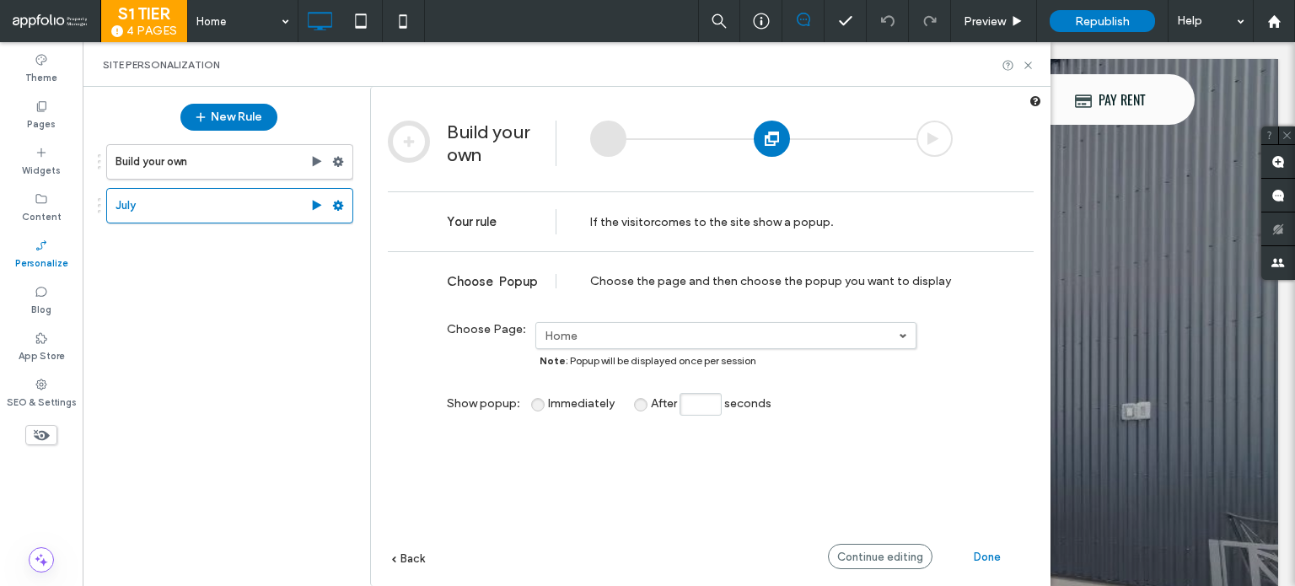
click at [1027, 71] on div "Site Personalization" at bounding box center [566, 64] width 927 height 13
click at [1037, 62] on div "Site Personalization" at bounding box center [567, 64] width 968 height 45
click at [882, 551] on span "Continue editing" at bounding box center [880, 557] width 86 height 13
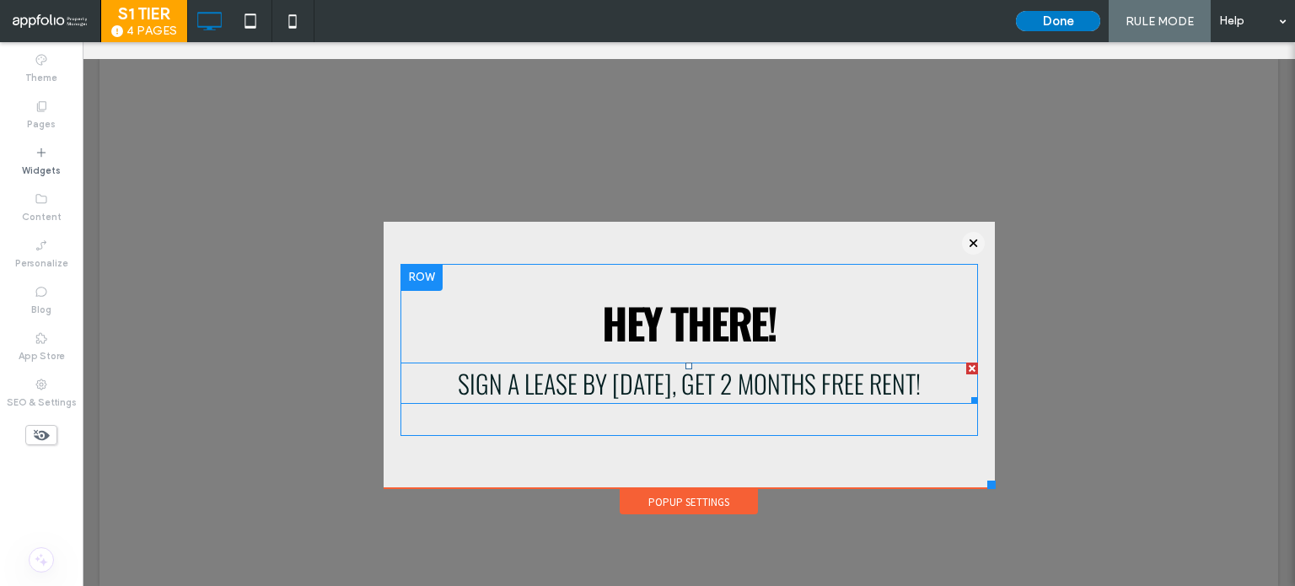
click at [723, 367] on span "Sign a lease by July 31st, get 2 months free rent!" at bounding box center [689, 383] width 463 height 38
click at [722, 367] on span "Sign a lease by July 31st, get 2 months free rent!" at bounding box center [689, 383] width 463 height 38
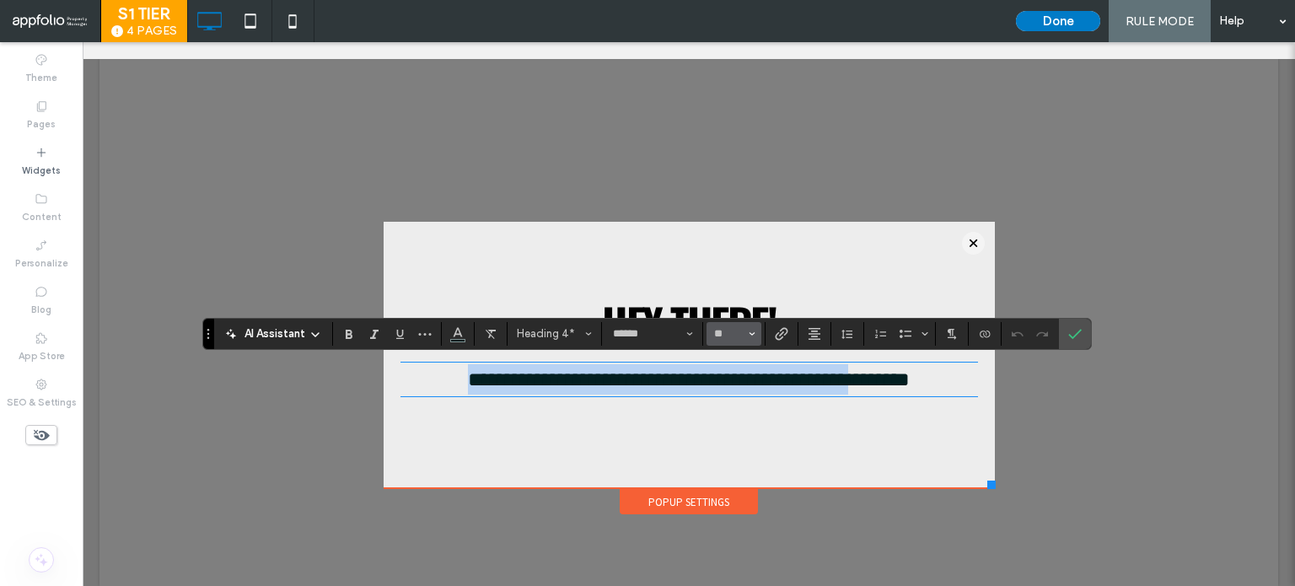
type input "****"
type input "**"
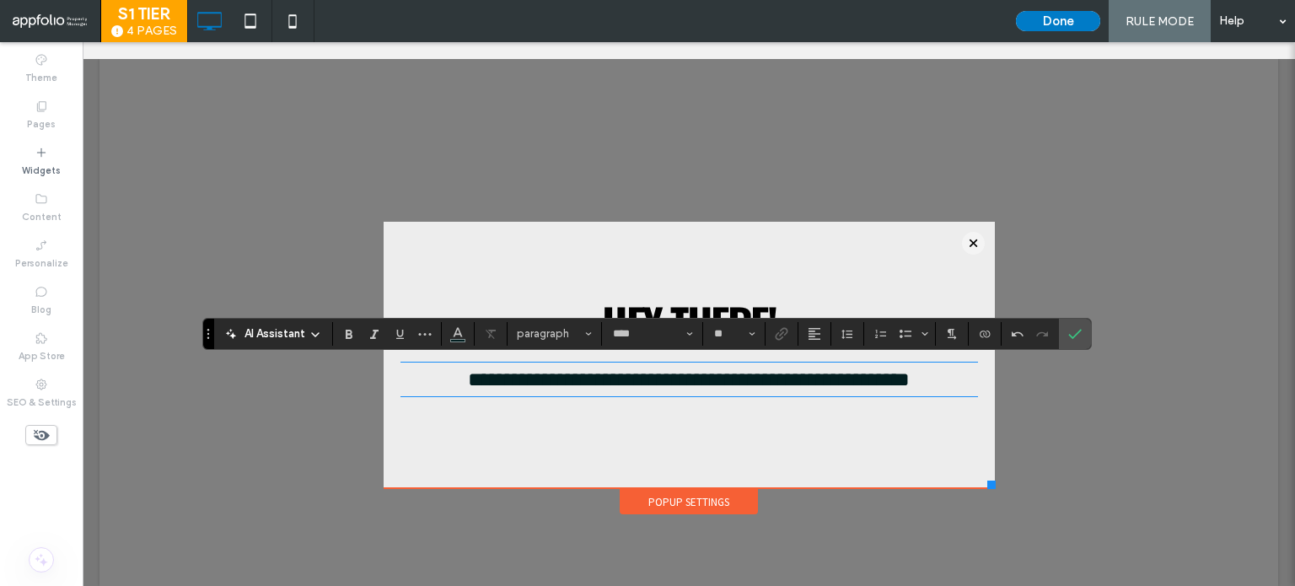
type input "******"
type input "**"
drag, startPoint x: 1069, startPoint y: 326, endPoint x: 983, endPoint y: 284, distance: 95.8
click at [1069, 326] on span "Confirm" at bounding box center [1072, 334] width 8 height 30
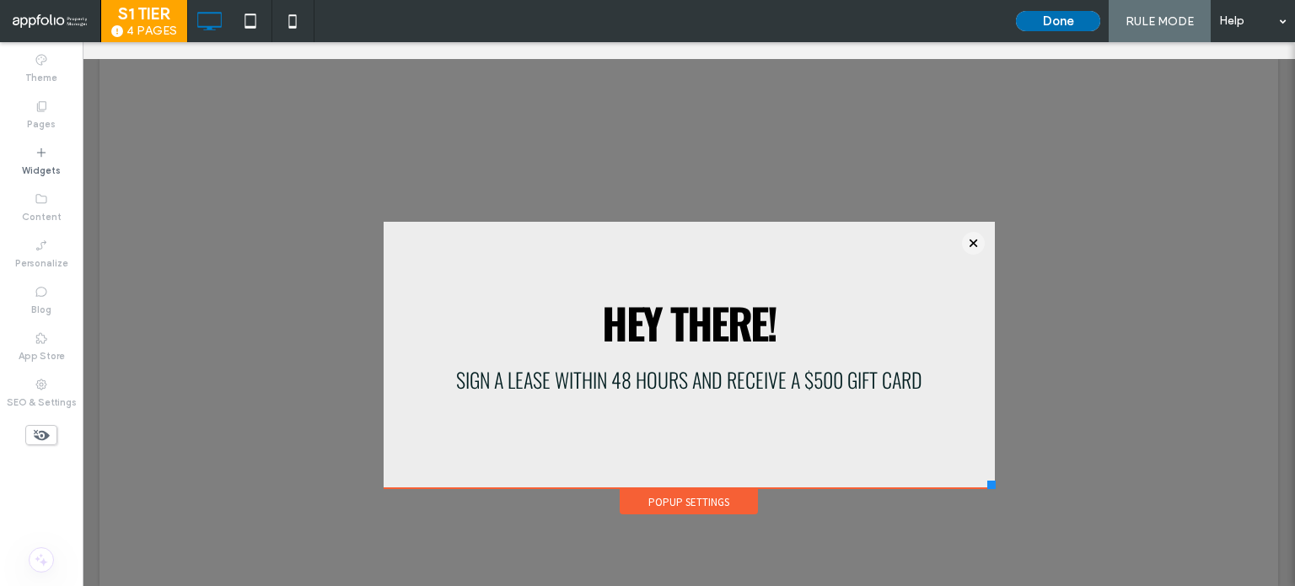
click at [1042, 25] on button "Done" at bounding box center [1058, 21] width 84 height 20
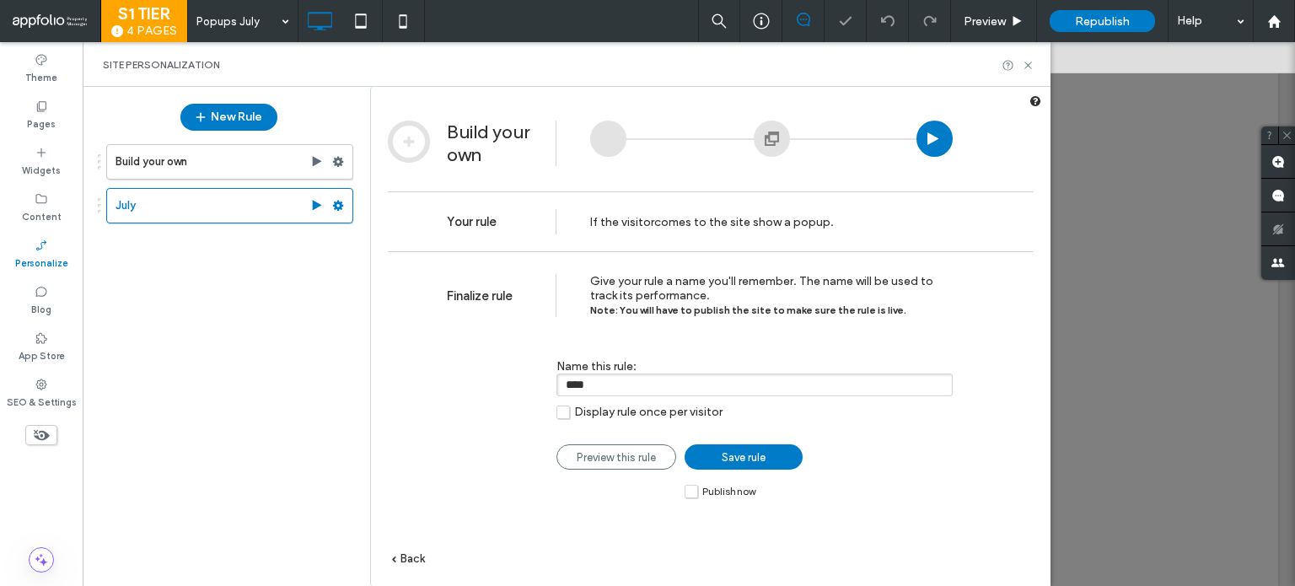
click at [686, 499] on div "Finalize rule Give your rule a name you'll remember. The name will be used to t…" at bounding box center [711, 443] width 680 height 385
click at [697, 485] on label "Publish now" at bounding box center [720, 491] width 71 height 14
click at [718, 456] on link "Save rule" at bounding box center [744, 456] width 118 height 25
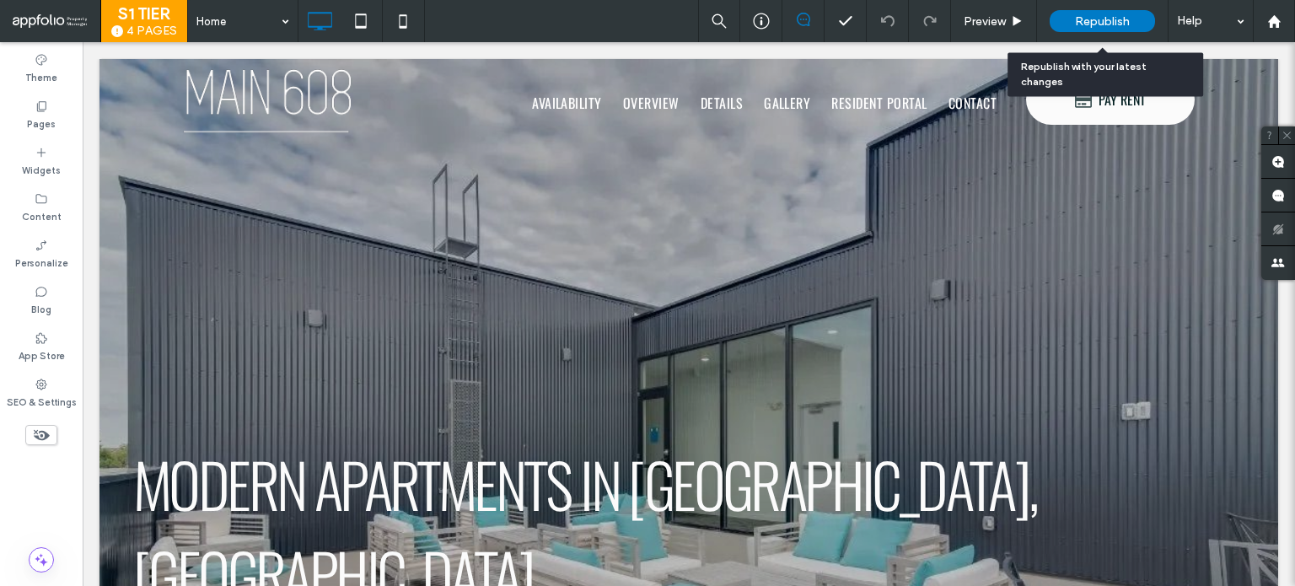
click at [1083, 22] on span "Republish" at bounding box center [1102, 21] width 55 height 14
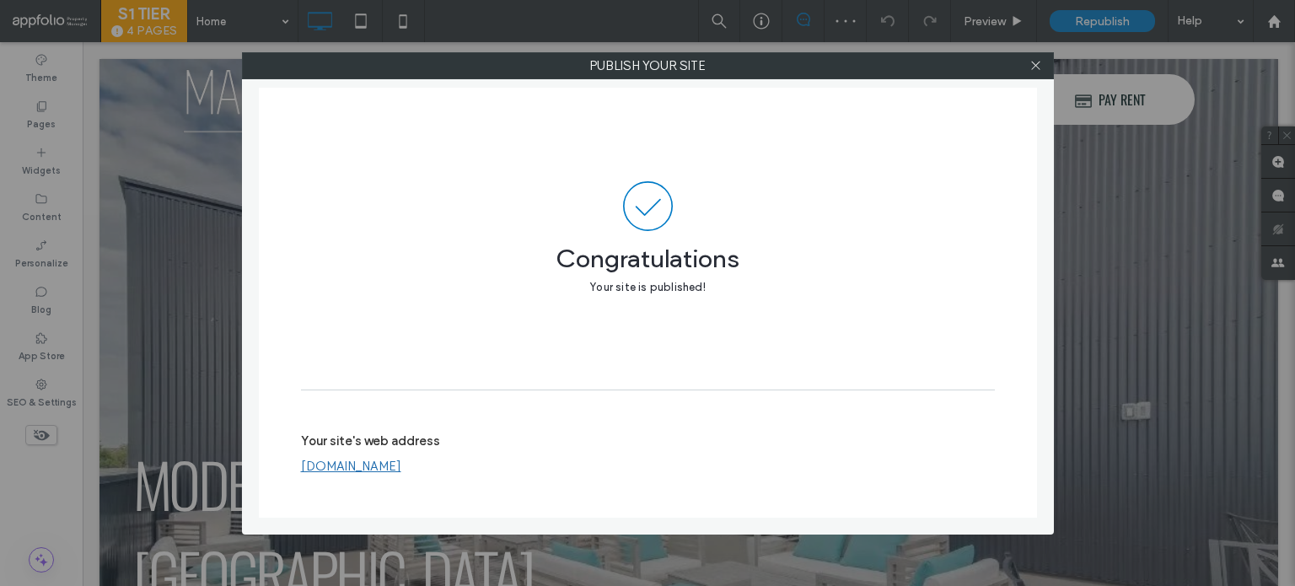
click at [363, 466] on link "www.main608.com" at bounding box center [351, 466] width 100 height 15
click at [1028, 63] on div at bounding box center [1036, 65] width 25 height 25
click at [1042, 67] on div at bounding box center [1036, 65] width 25 height 25
click at [1034, 67] on icon at bounding box center [1035, 65] width 13 height 13
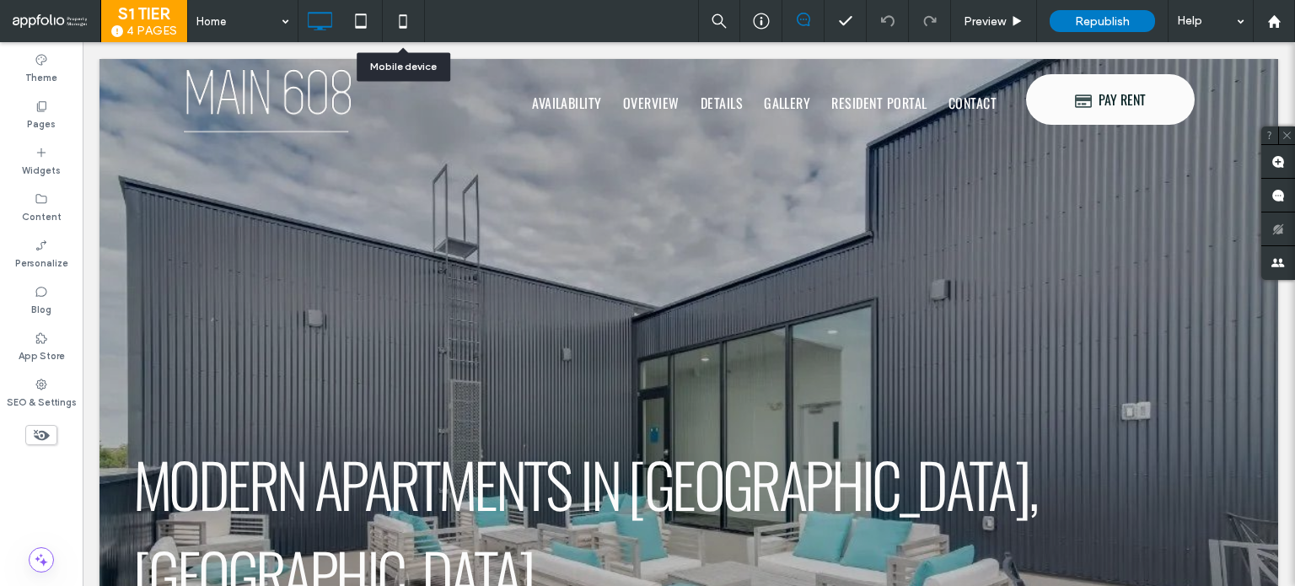
drag, startPoint x: 369, startPoint y: 31, endPoint x: 329, endPoint y: 44, distance: 42.4
click at [369, 31] on icon at bounding box center [361, 21] width 34 height 34
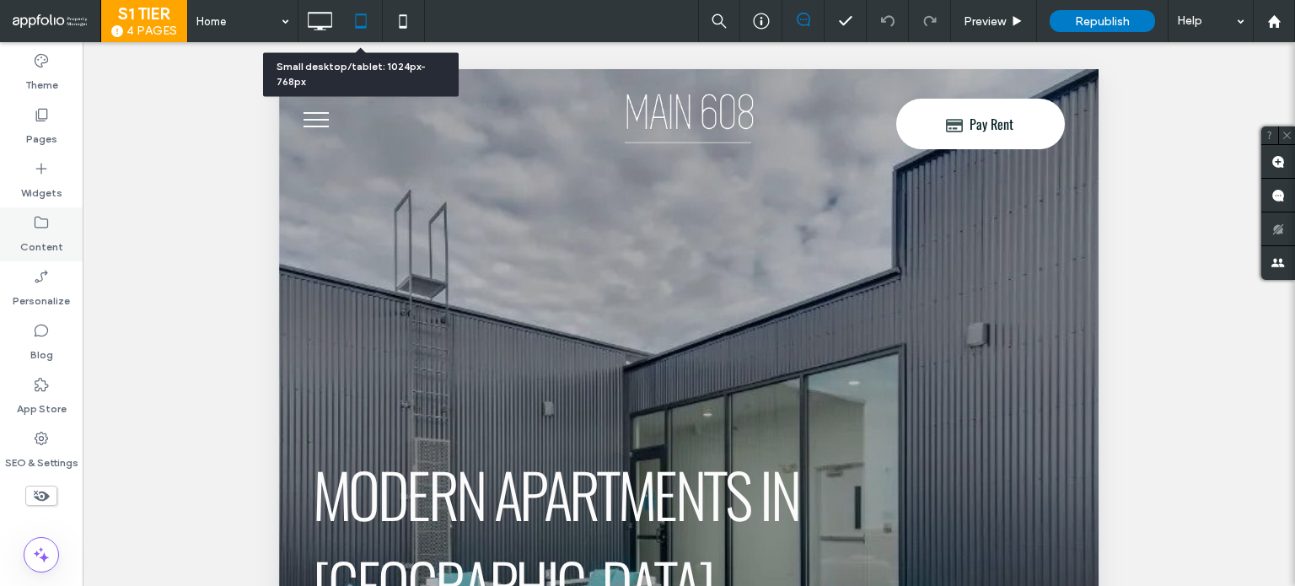
click at [39, 236] on label "Content" at bounding box center [41, 243] width 43 height 24
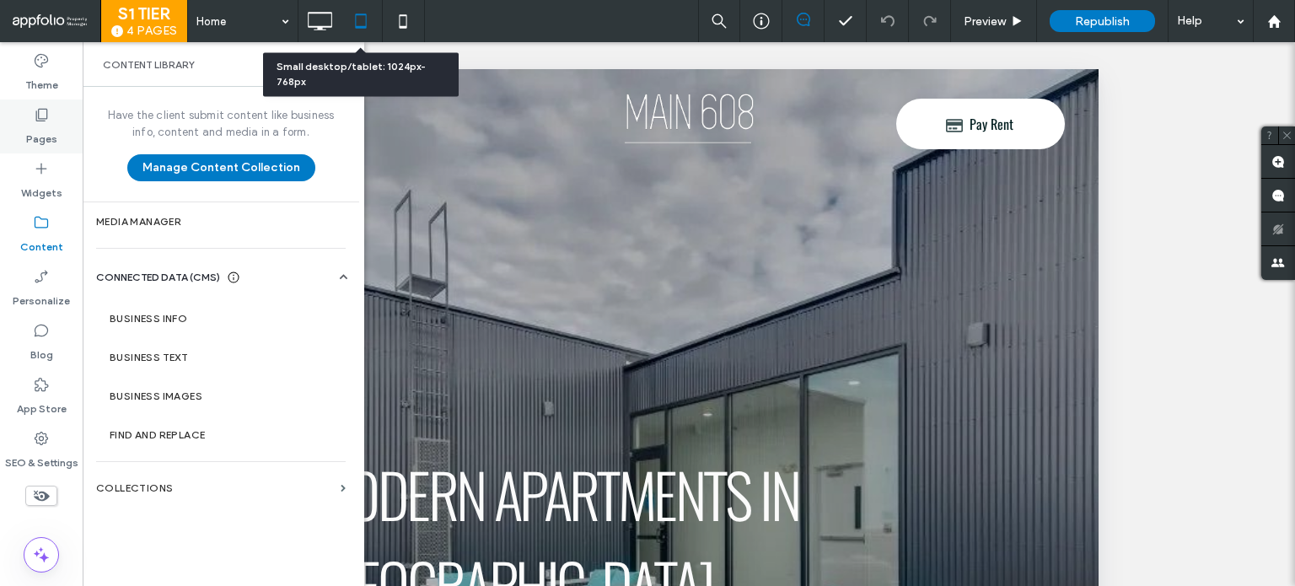
click at [46, 135] on label "Pages" at bounding box center [41, 135] width 31 height 24
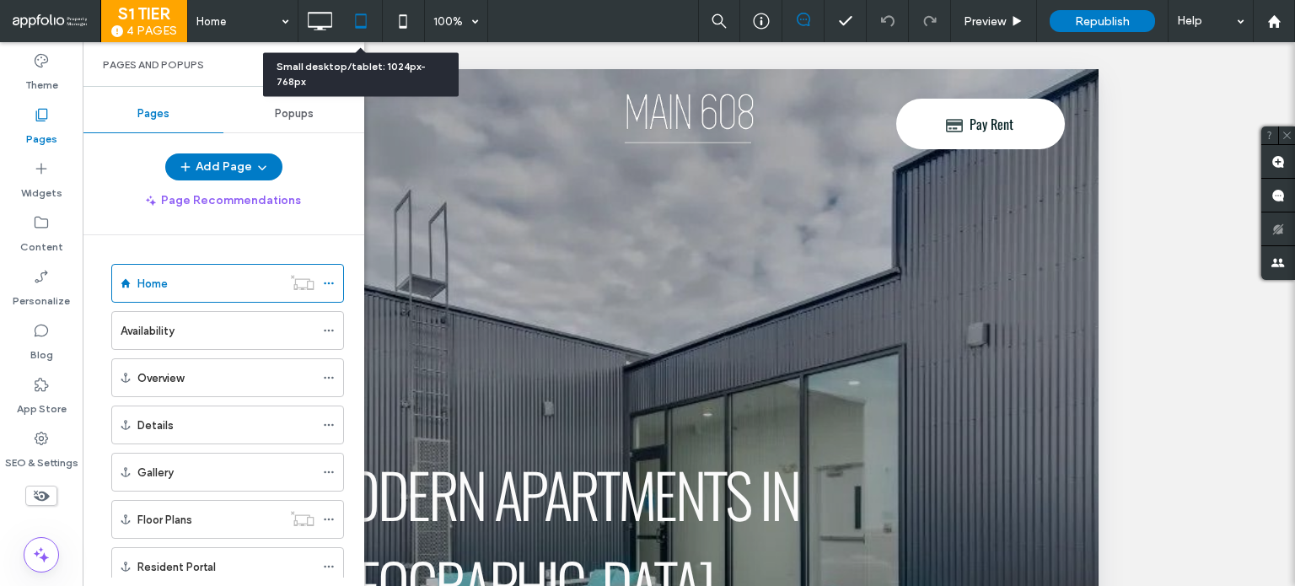
click at [282, 121] on div "Popups" at bounding box center [293, 113] width 141 height 37
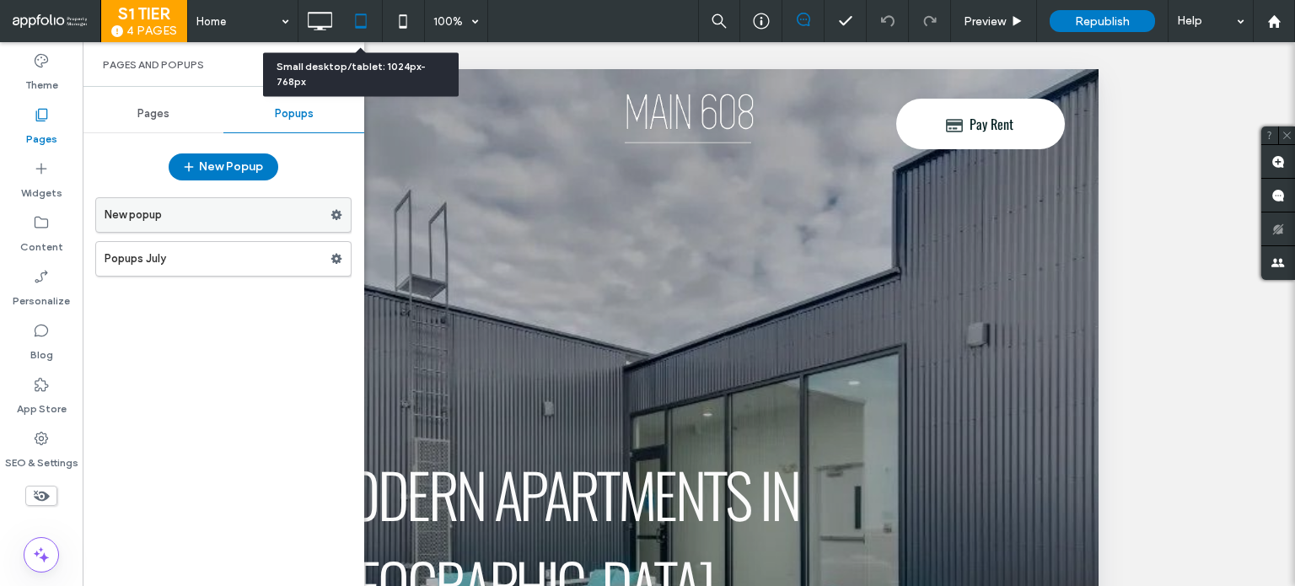
click at [221, 209] on label "New popup" at bounding box center [218, 215] width 226 height 34
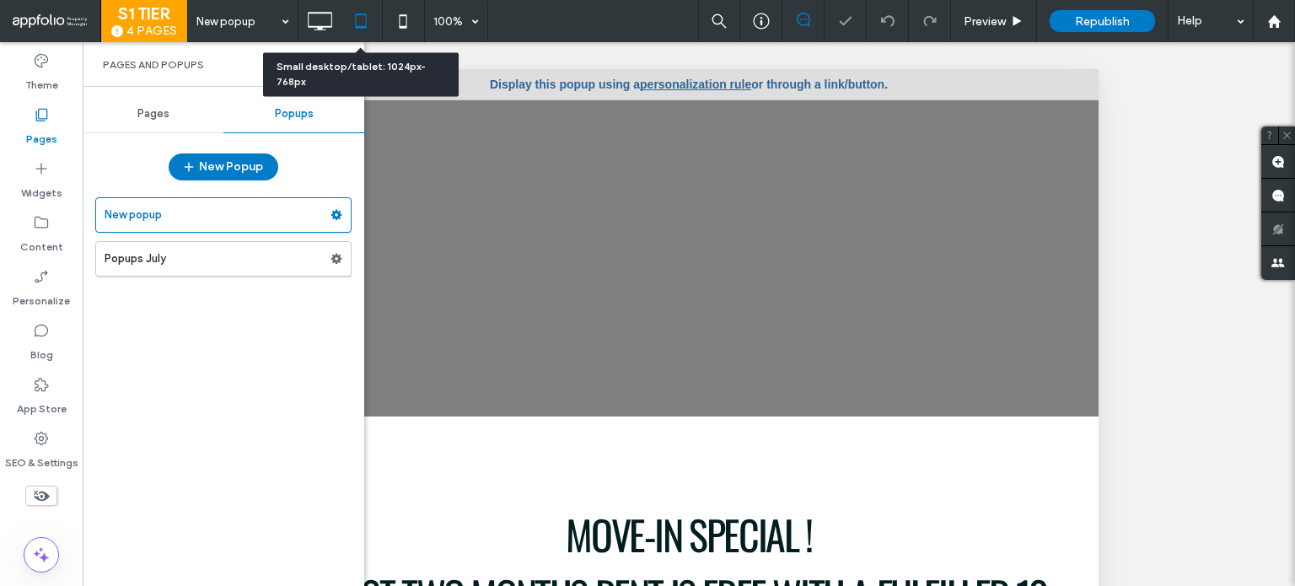
click at [265, 280] on div "New popup Popups July" at bounding box center [223, 383] width 256 height 389
click at [267, 272] on label "Popups July" at bounding box center [218, 259] width 226 height 34
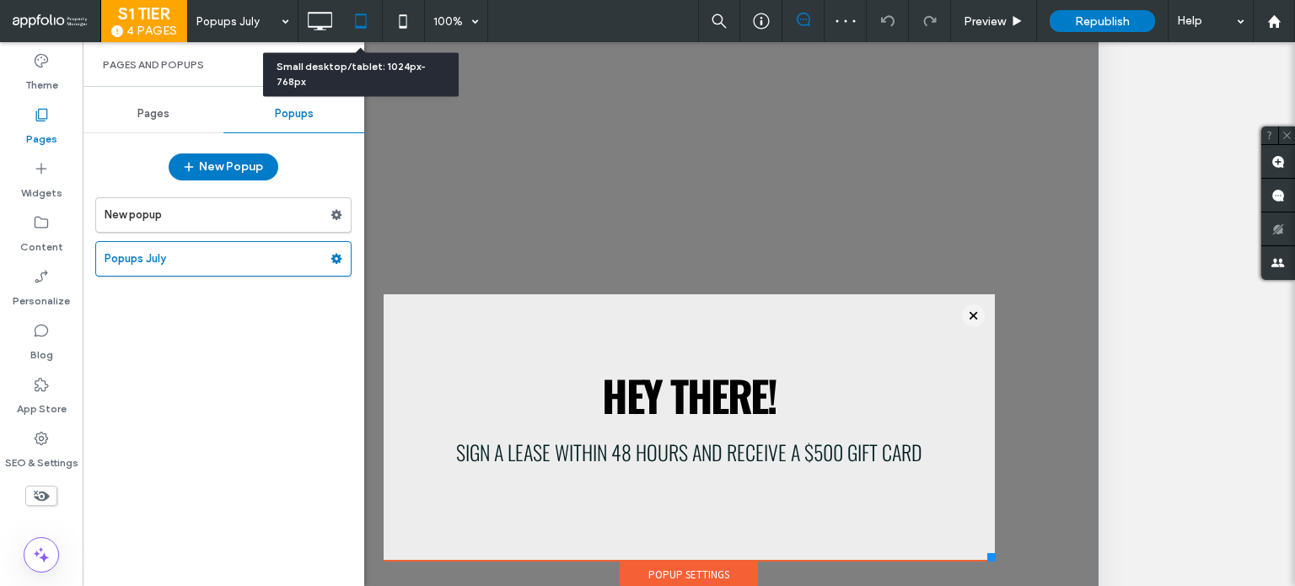
scroll to position [337, 0]
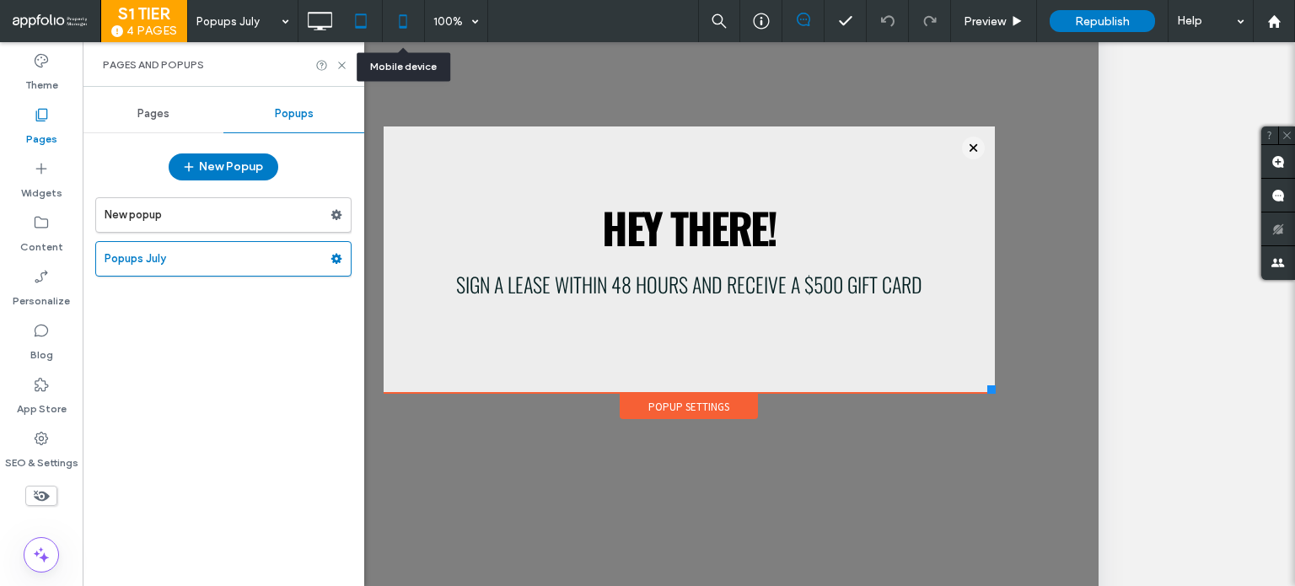
click at [400, 31] on icon at bounding box center [403, 21] width 34 height 34
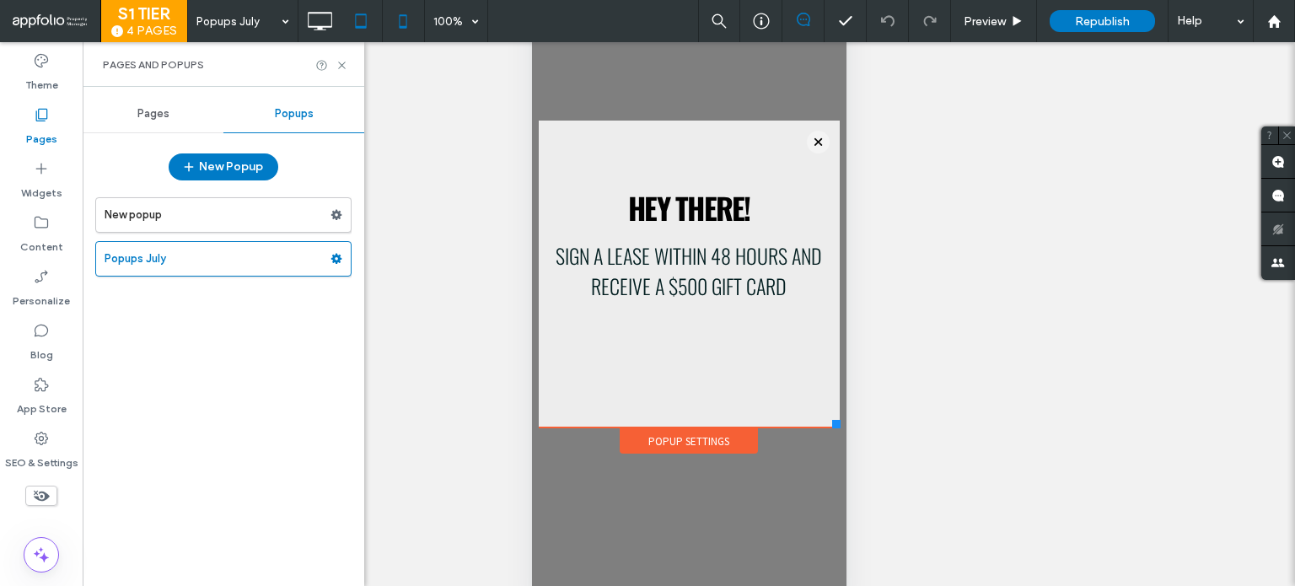
scroll to position [0, 0]
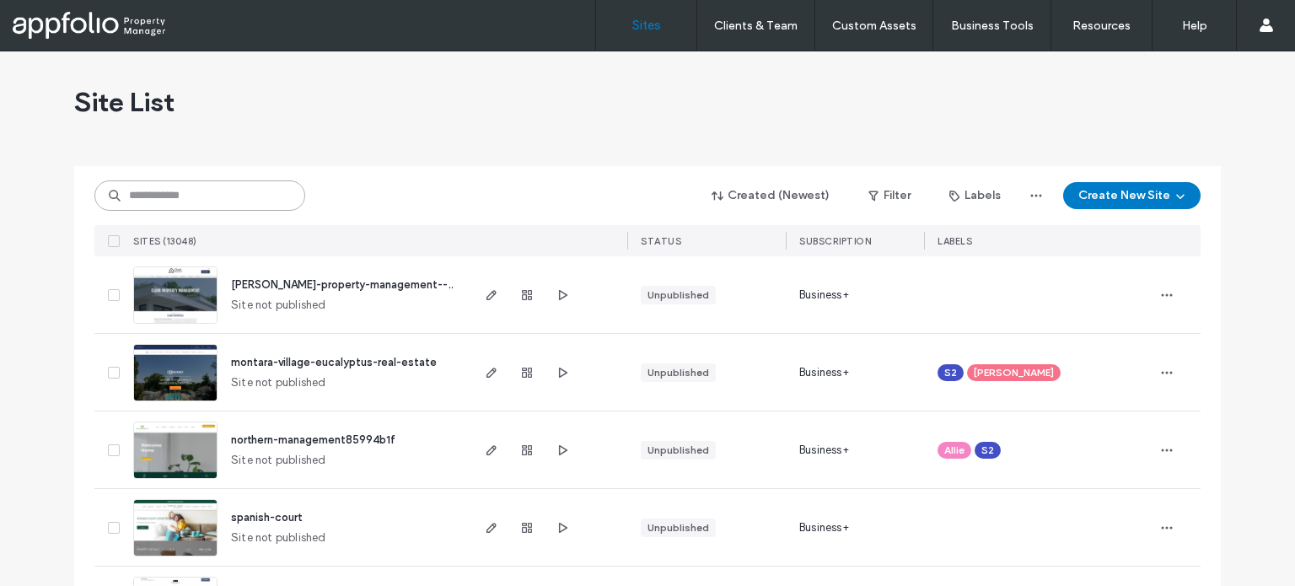
click at [209, 181] on input at bounding box center [199, 195] width 211 height 30
paste input "**********"
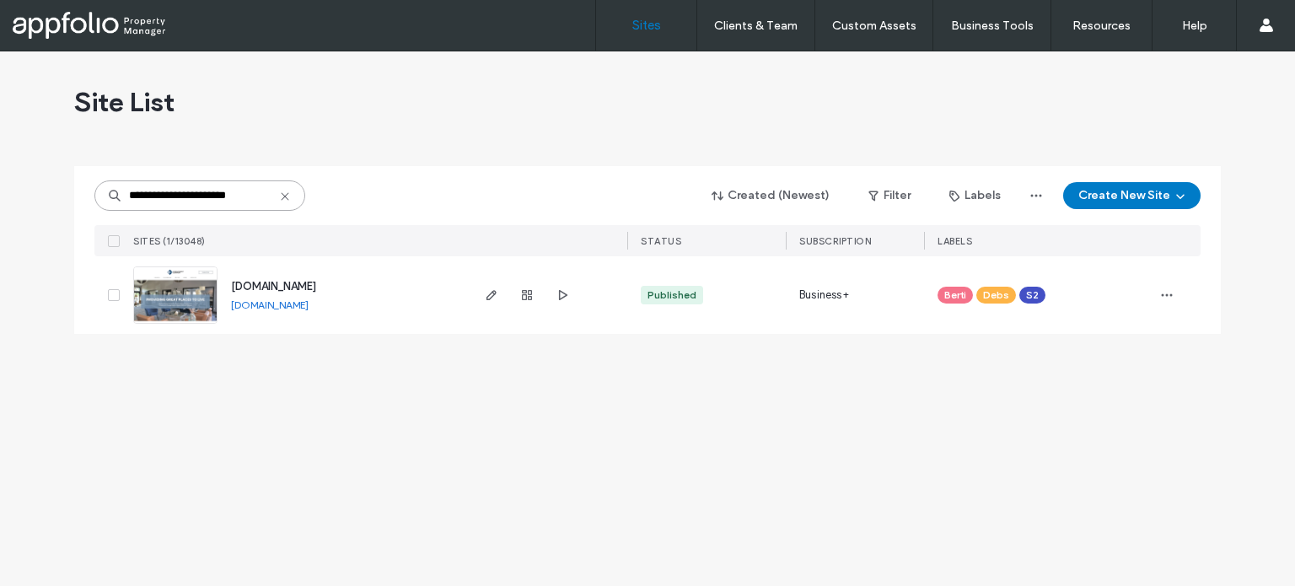
type input "**********"
click at [181, 298] on link at bounding box center [175, 294] width 84 height 57
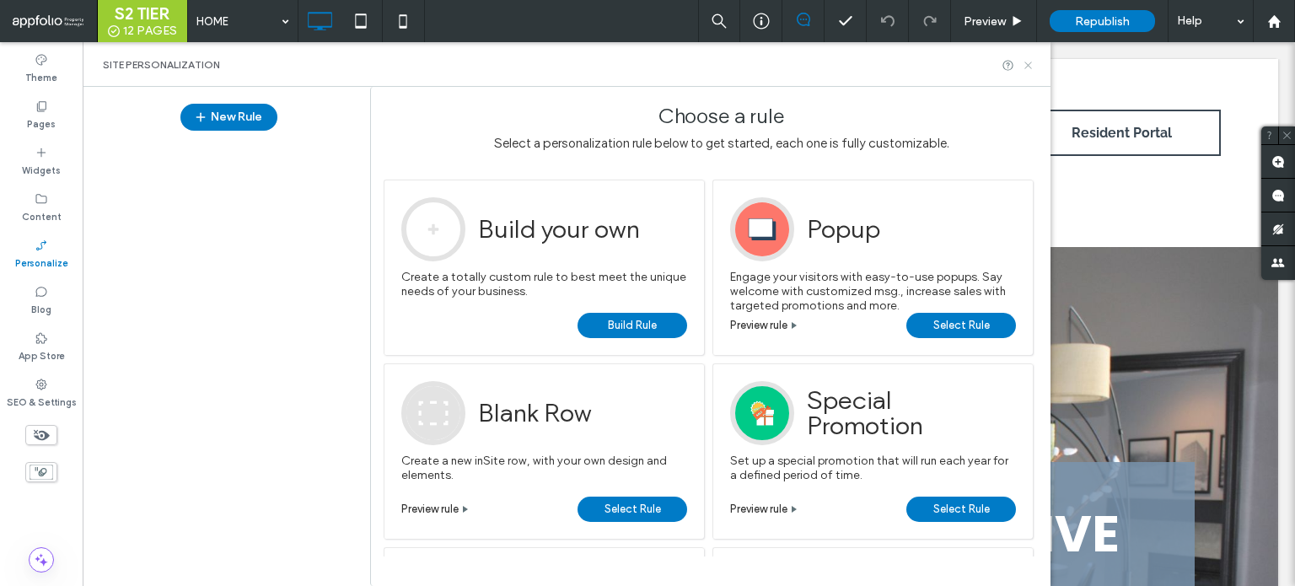
click at [1028, 65] on use at bounding box center [1027, 65] width 7 height 7
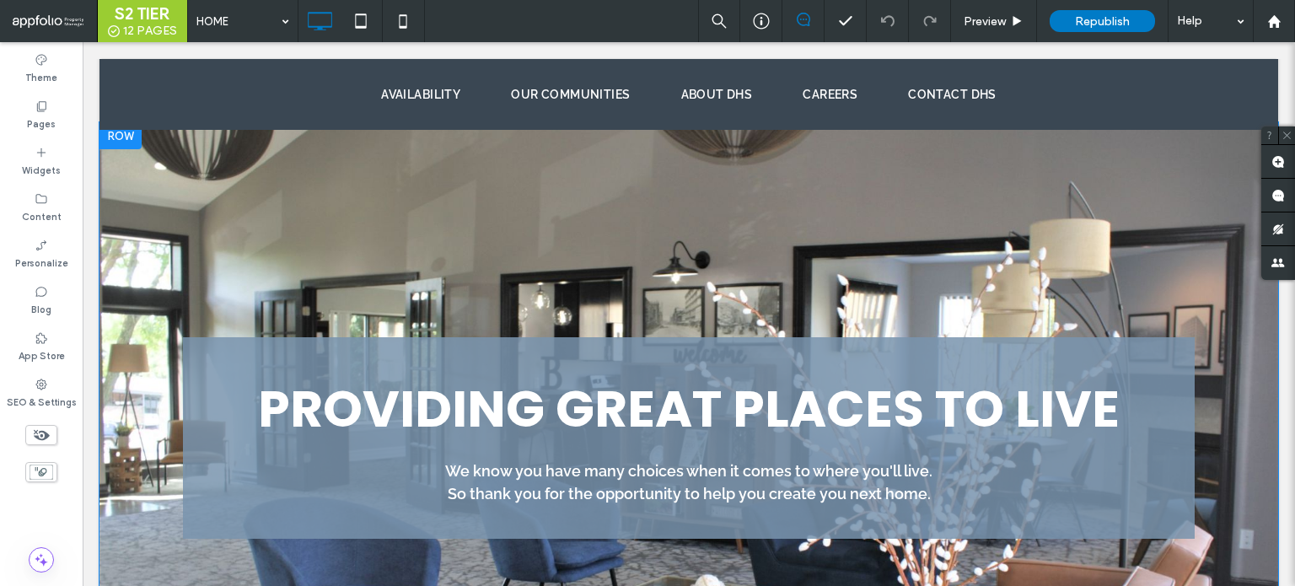
scroll to position [253, 0]
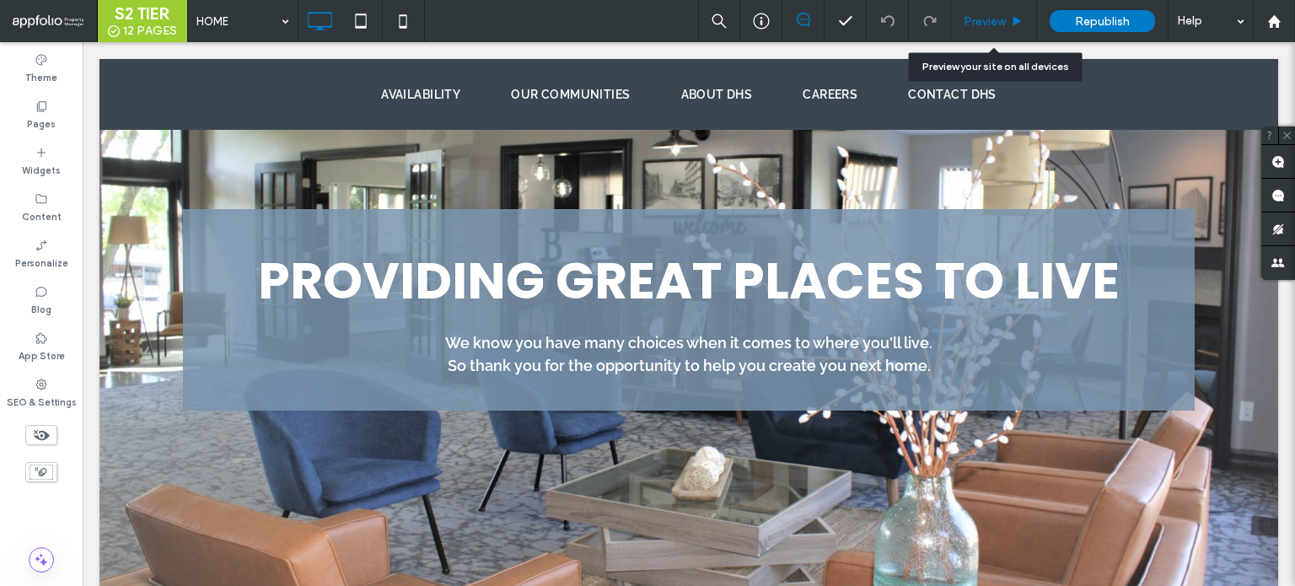
click at [1000, 15] on span "Preview" at bounding box center [985, 21] width 42 height 14
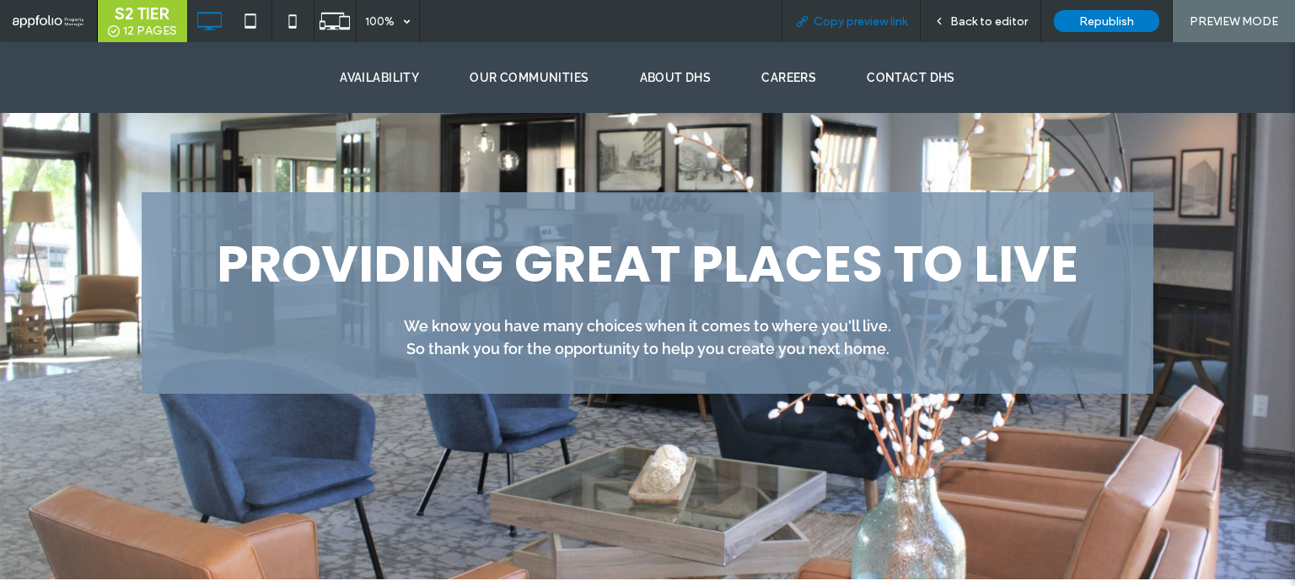
click at [857, 16] on span "Copy preview link" at bounding box center [861, 21] width 94 height 14
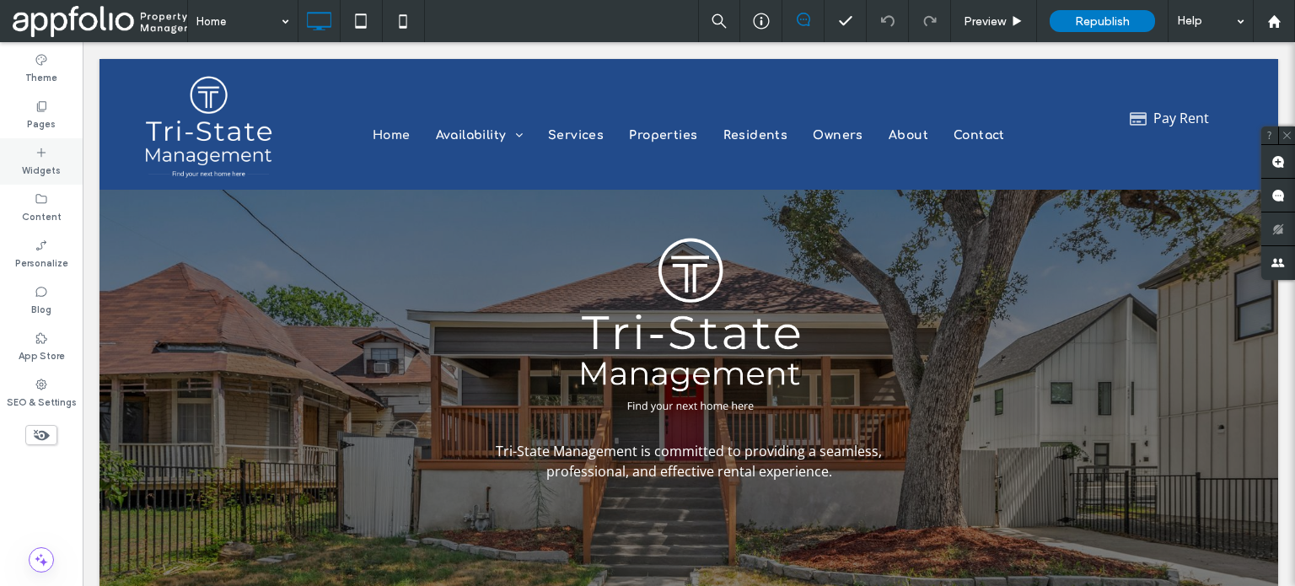
drag, startPoint x: 36, startPoint y: 112, endPoint x: 57, endPoint y: 159, distance: 51.7
click at [37, 112] on icon at bounding box center [41, 105] width 13 height 13
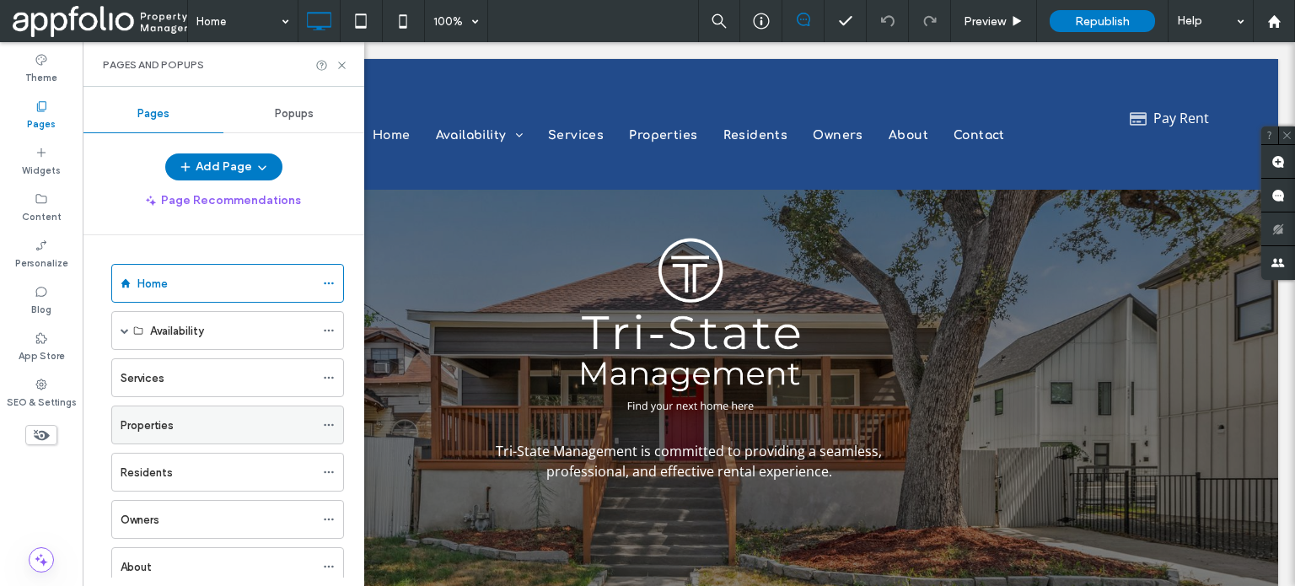
click at [124, 441] on div "Properties" at bounding box center [218, 424] width 194 height 37
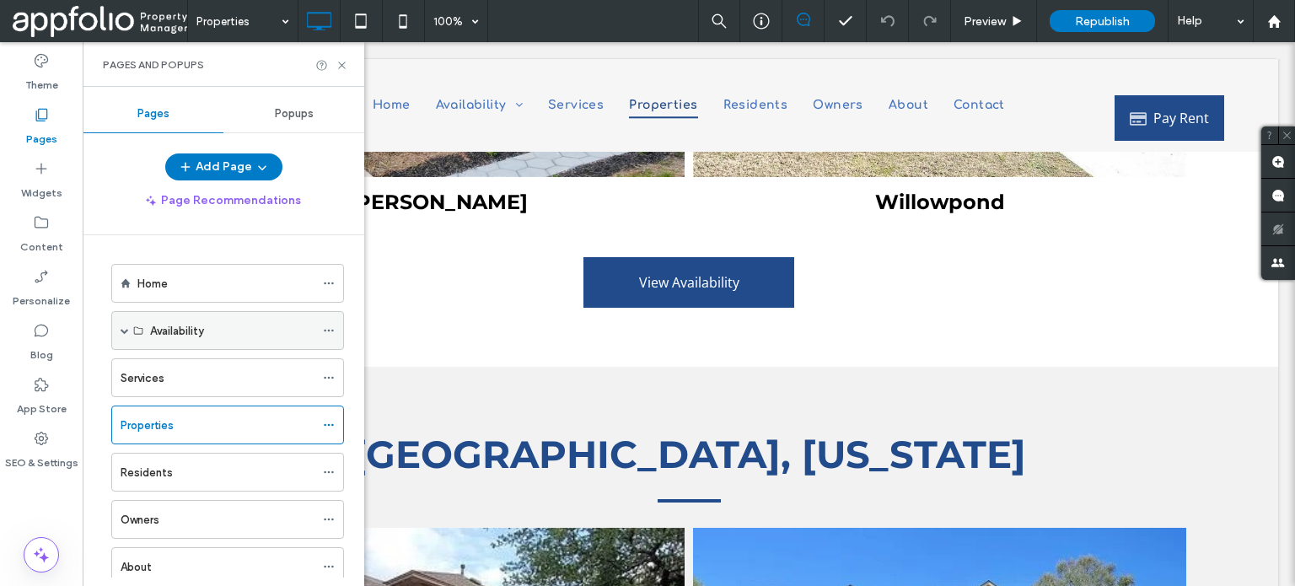
click at [125, 327] on span at bounding box center [125, 330] width 8 height 8
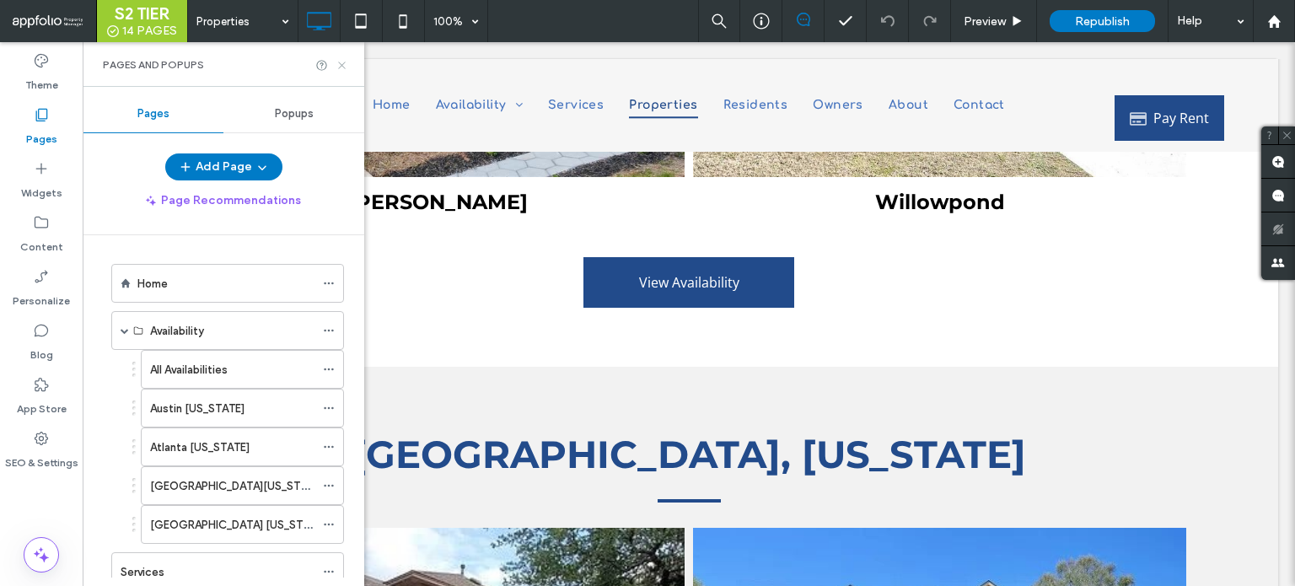
click at [345, 62] on icon at bounding box center [342, 65] width 13 height 13
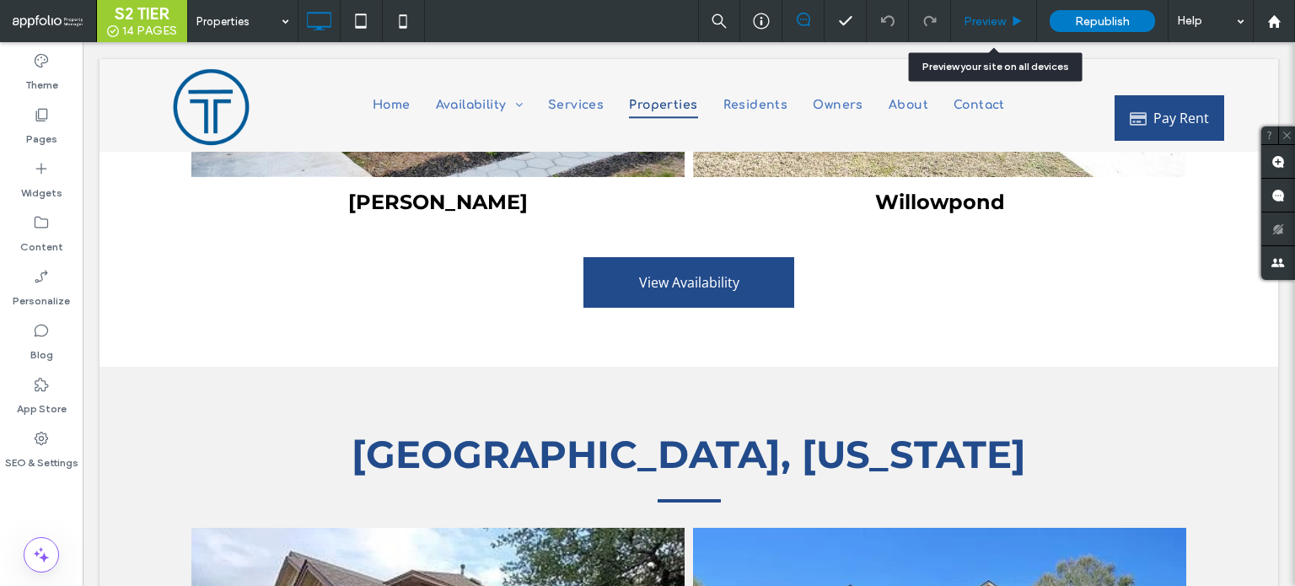
click at [992, 9] on div "Preview" at bounding box center [994, 21] width 86 height 42
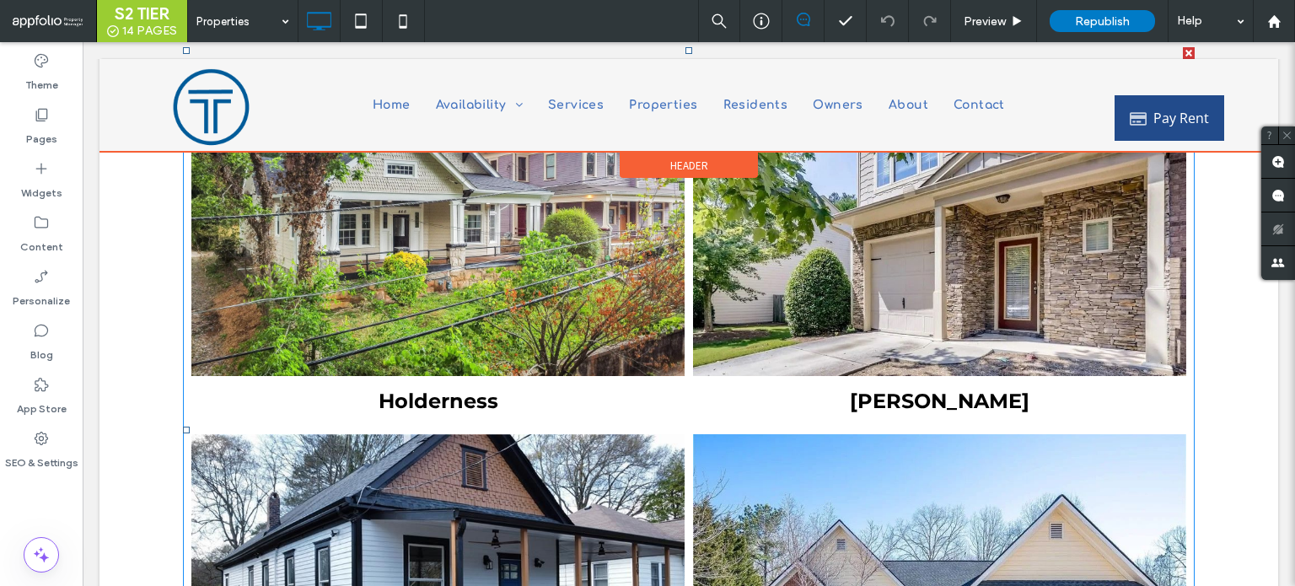
scroll to position [422, 0]
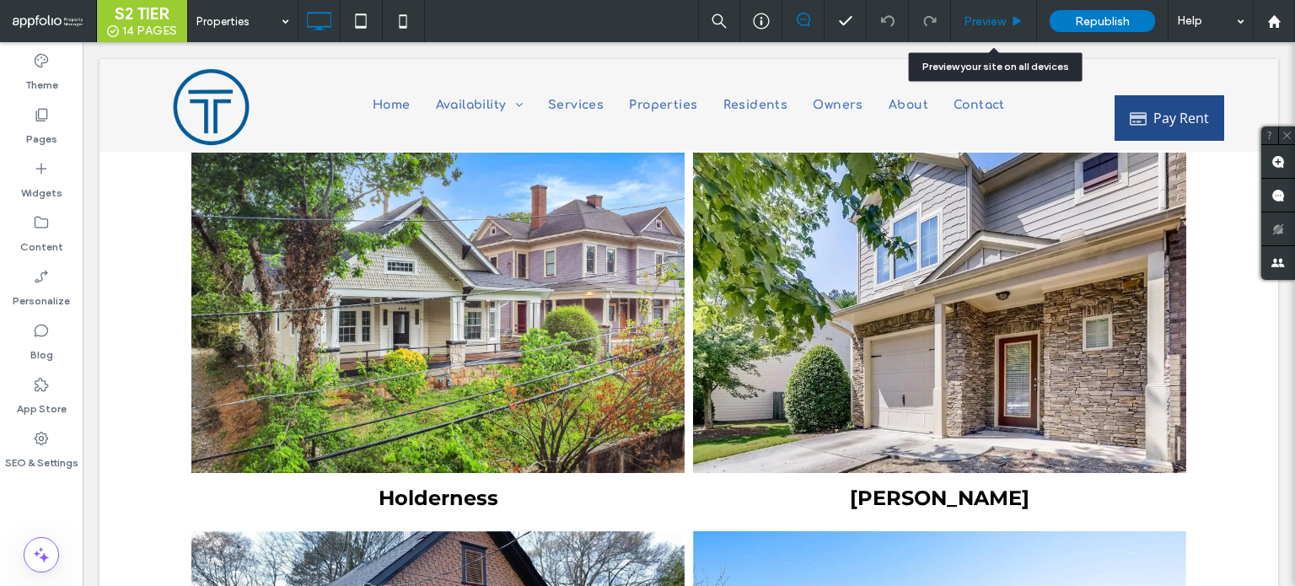
click at [986, 28] on div "Preview" at bounding box center [994, 21] width 86 height 42
click at [1000, 30] on div "Preview" at bounding box center [994, 21] width 86 height 42
click at [1000, 24] on span "Preview" at bounding box center [985, 21] width 42 height 14
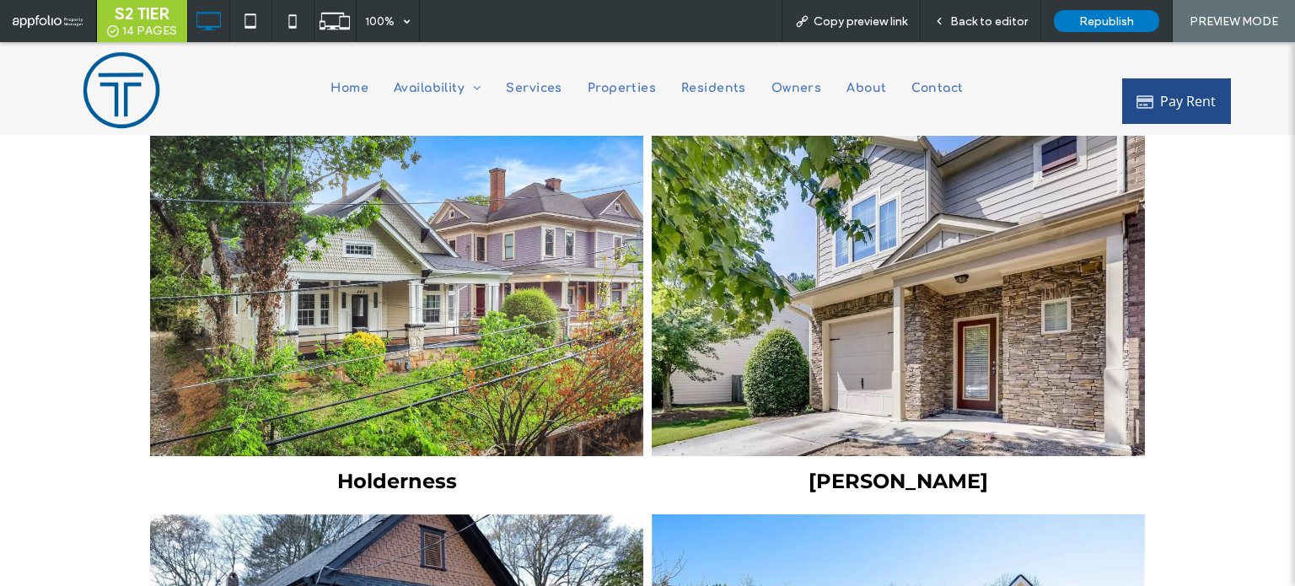
scroll to position [506, 0]
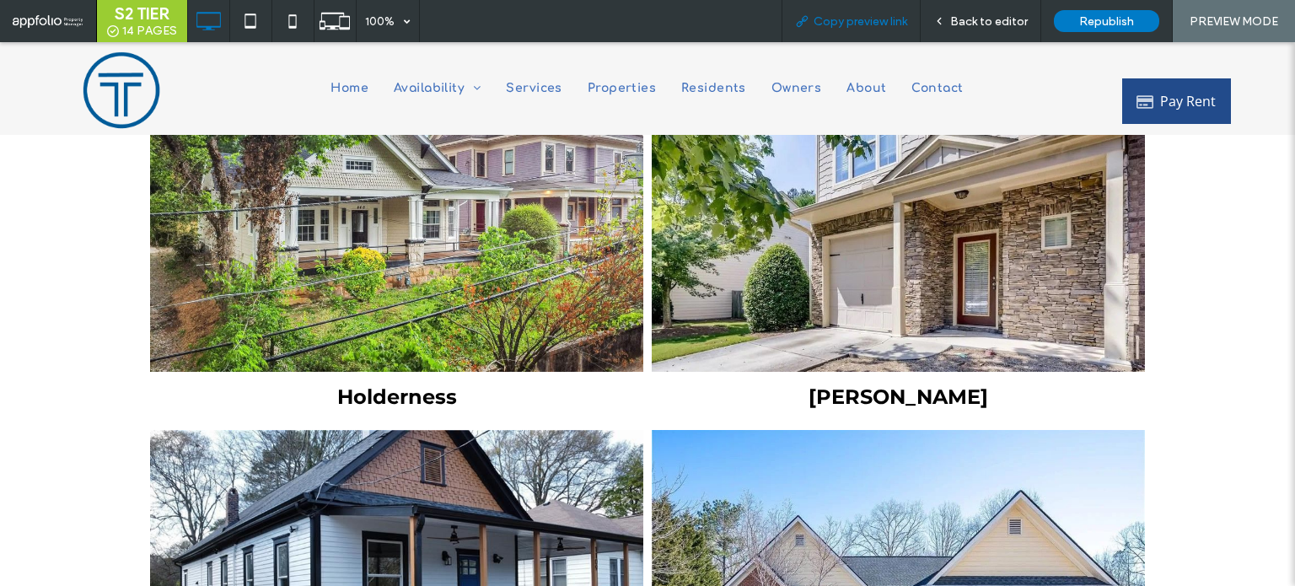
click at [863, 27] on span "Copy preview link" at bounding box center [861, 21] width 94 height 14
click at [940, 23] on icon at bounding box center [939, 21] width 12 height 12
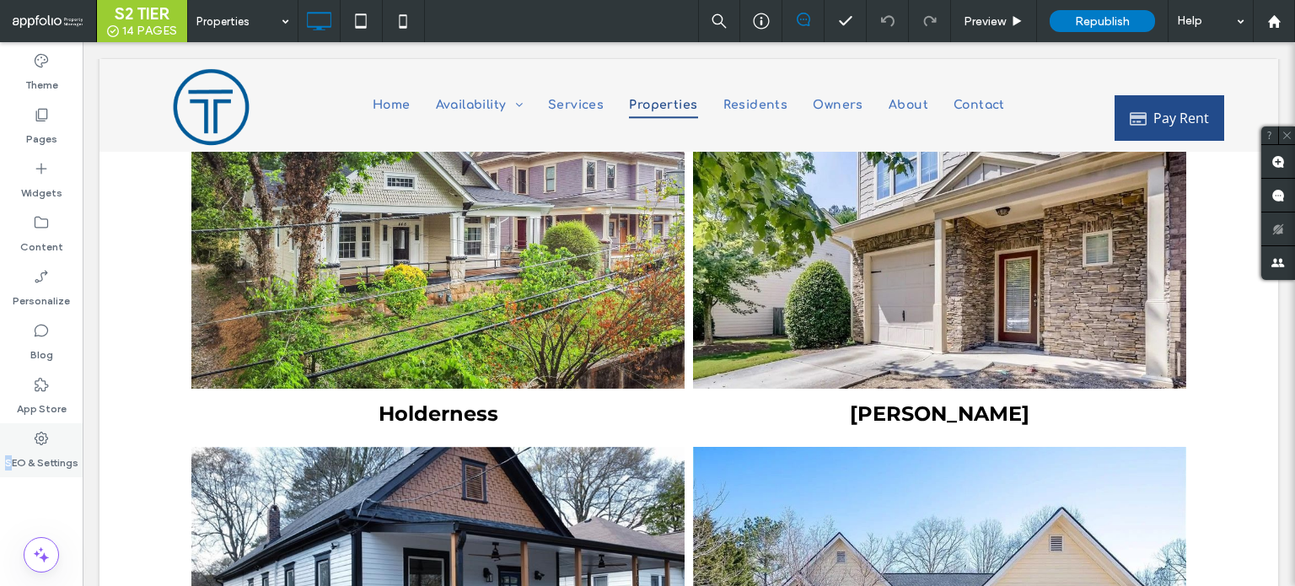
click at [8, 449] on label "SEO & Settings" at bounding box center [41, 459] width 73 height 24
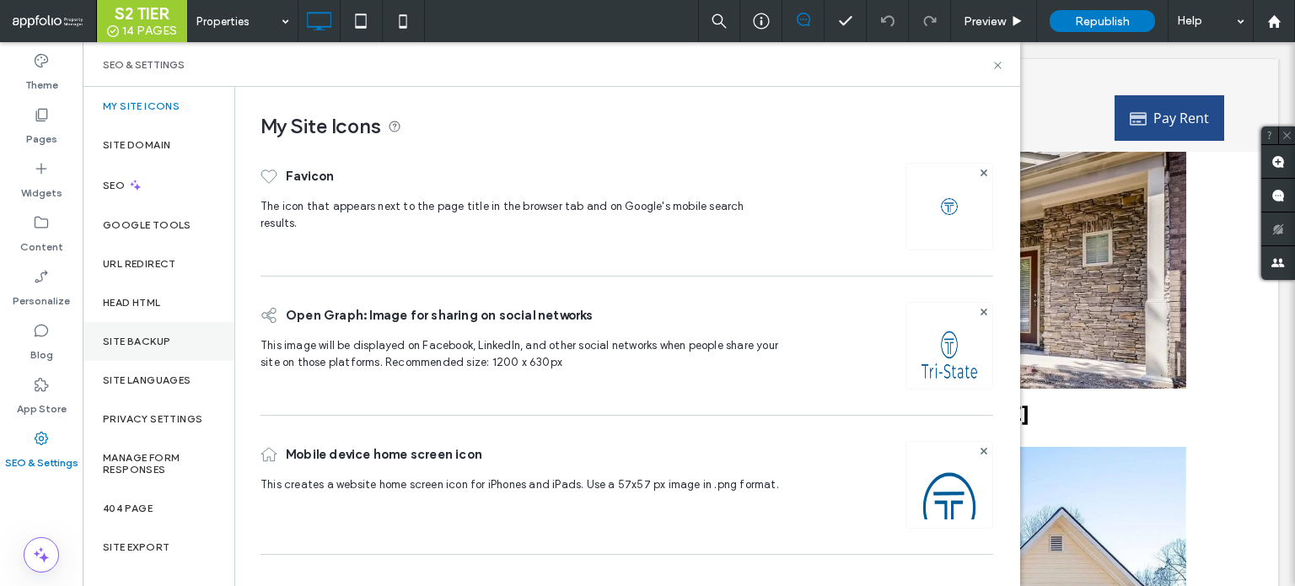
click at [118, 339] on label "Site Backup" at bounding box center [136, 342] width 67 height 12
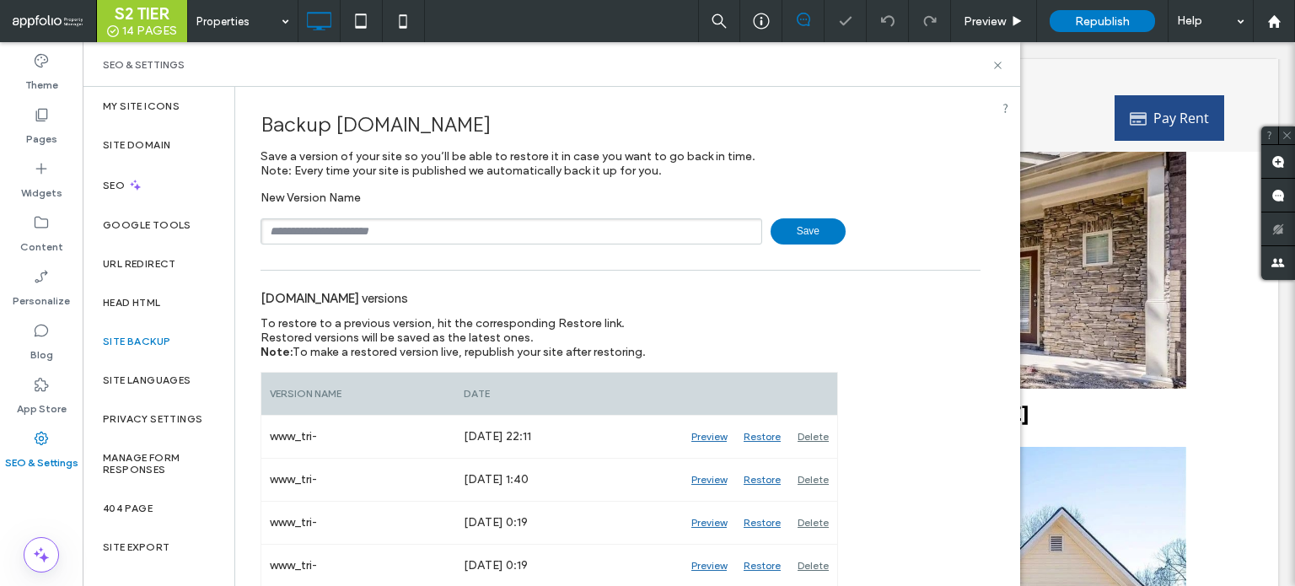
drag, startPoint x: 257, startPoint y: 301, endPoint x: 402, endPoint y: 304, distance: 145.1
click at [402, 304] on div "Backup www.tri-statemgmt.com Save a version of your site so you’ll be able to r…" at bounding box center [620, 359] width 771 height 544
copy span "www.tri-statemgmt.com"
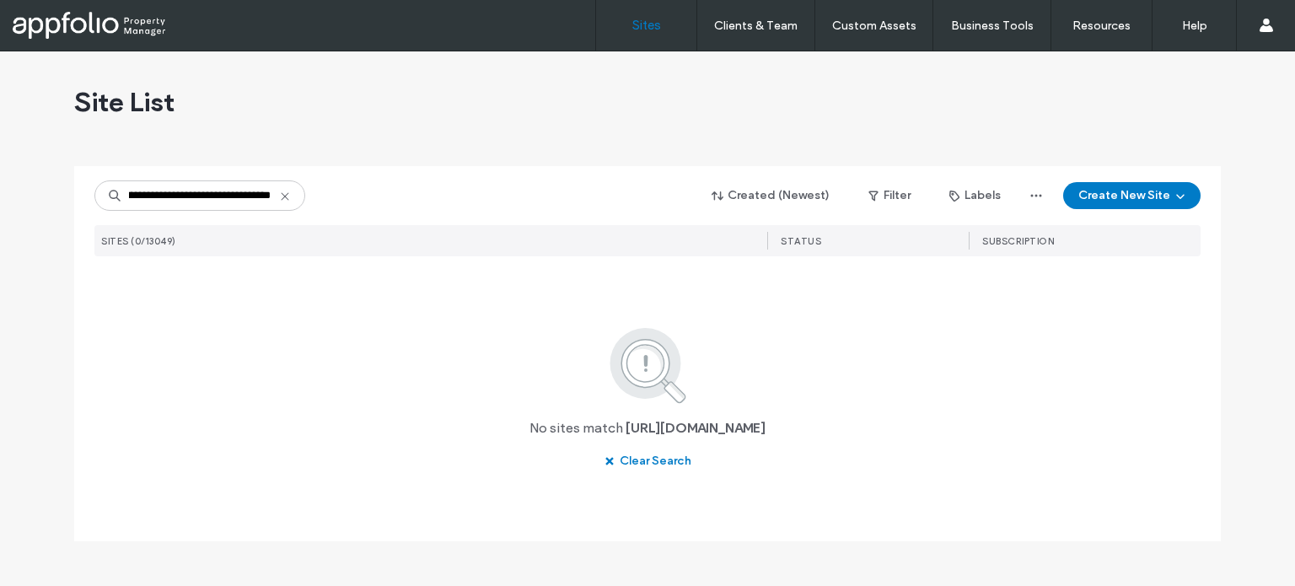
drag, startPoint x: 298, startPoint y: 209, endPoint x: 519, endPoint y: 234, distance: 221.4
click at [519, 234] on div "**********" at bounding box center [647, 320] width 1106 height 309
click at [232, 215] on div "**********" at bounding box center [647, 320] width 1106 height 309
click at [233, 192] on input "**********" at bounding box center [199, 195] width 211 height 30
paste input
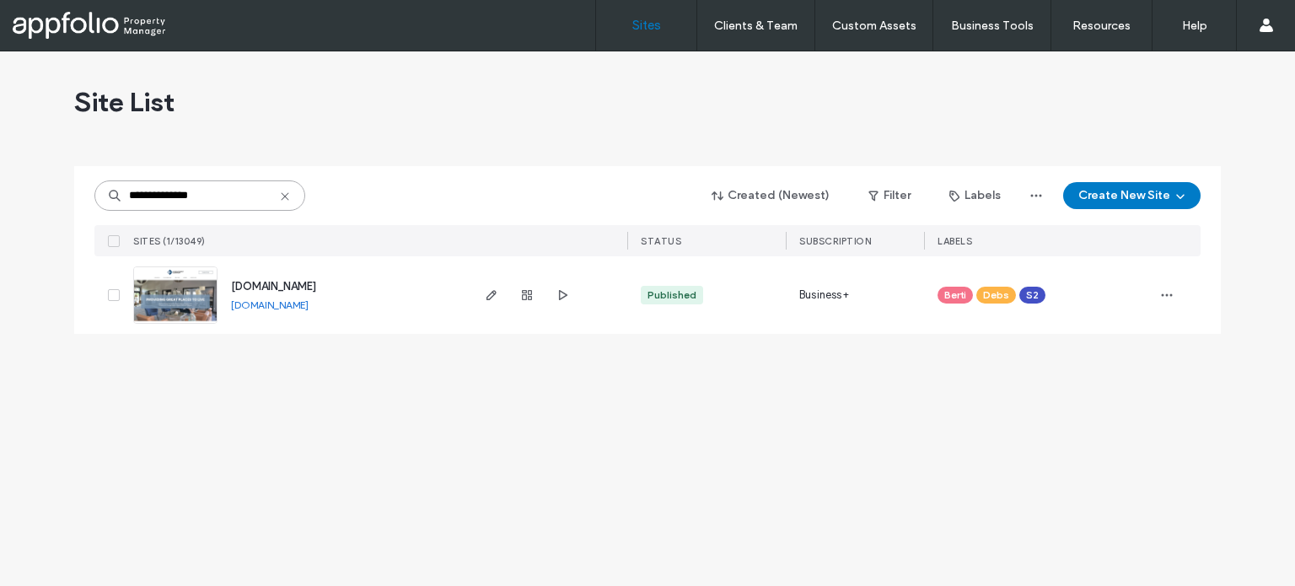
type input "**********"
click at [159, 284] on link at bounding box center [175, 294] width 84 height 57
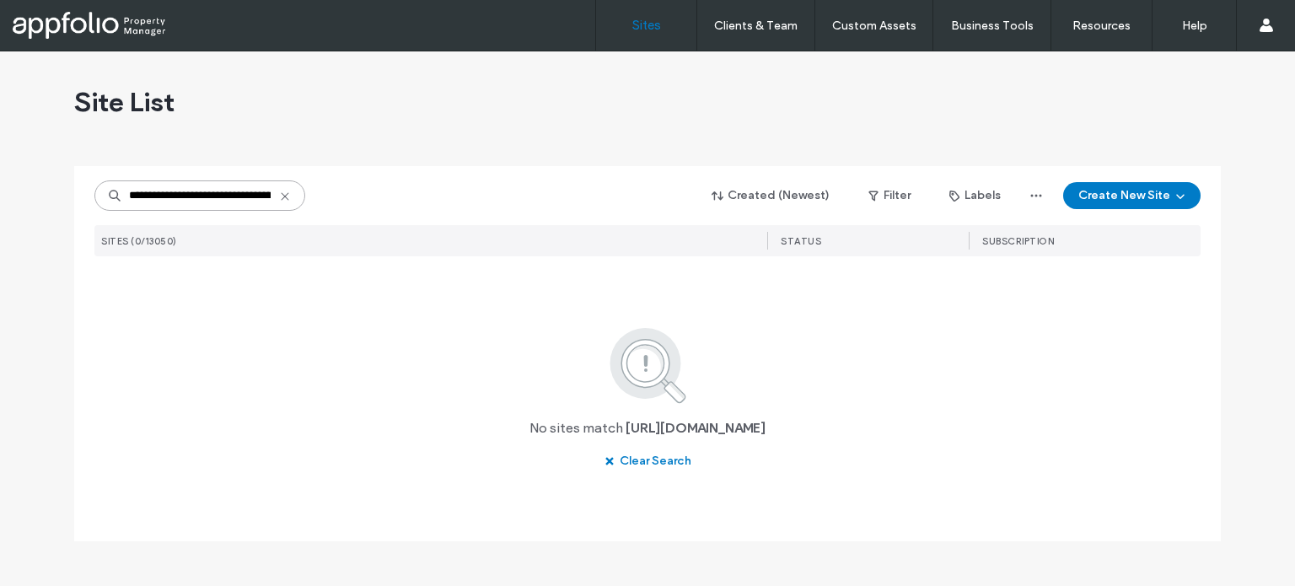
scroll to position [0, 105]
drag, startPoint x: 266, startPoint y: 194, endPoint x: 832, endPoint y: 274, distance: 572.2
click at [831, 275] on div "**********" at bounding box center [647, 320] width 1106 height 309
click at [228, 192] on input "**********" at bounding box center [199, 195] width 211 height 30
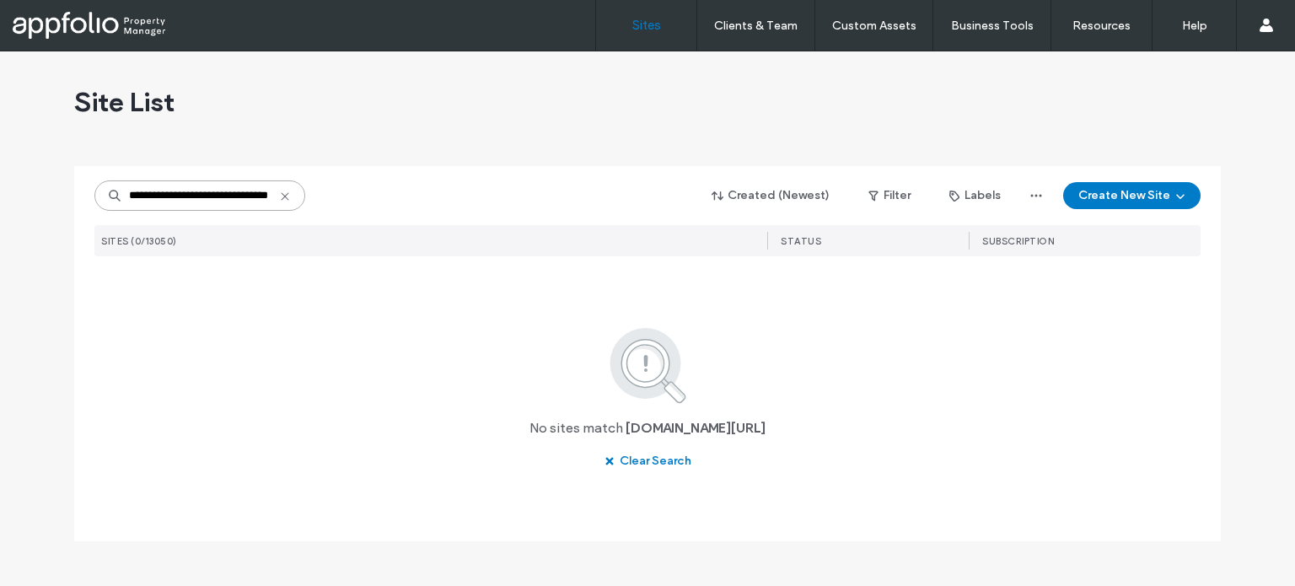
drag, startPoint x: 228, startPoint y: 191, endPoint x: 465, endPoint y: 174, distance: 237.6
click at [422, 205] on div "**********" at bounding box center [647, 196] width 1106 height 32
drag, startPoint x: 154, startPoint y: 193, endPoint x: 464, endPoint y: 182, distance: 309.6
click at [464, 182] on div "**********" at bounding box center [647, 196] width 1106 height 32
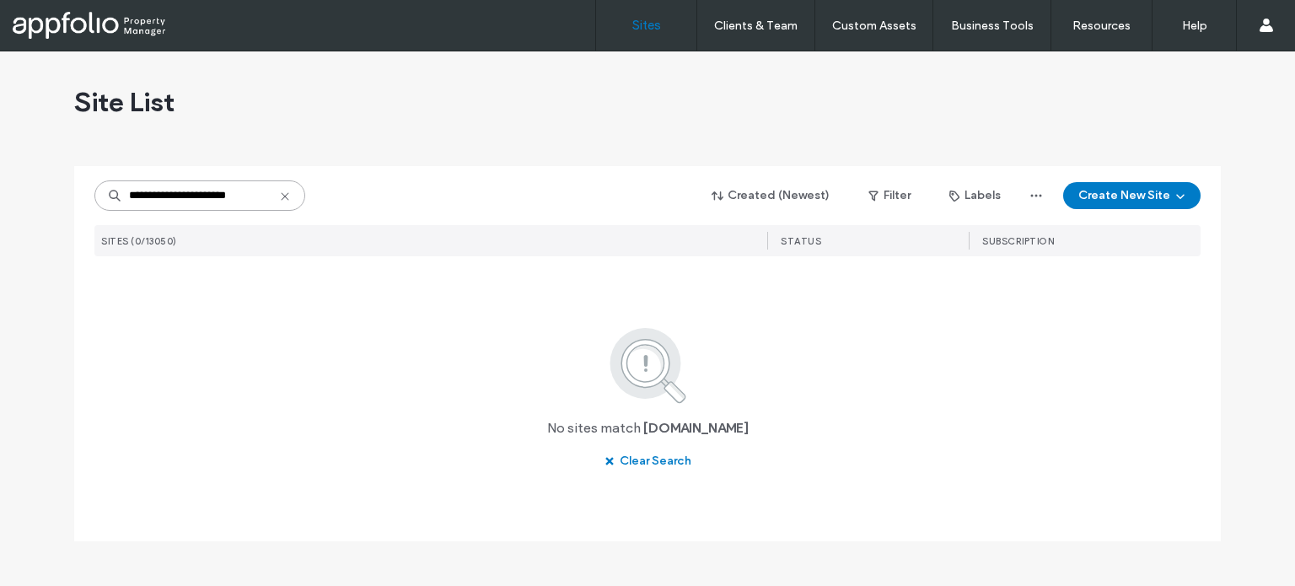
scroll to position [0, 0]
click at [255, 191] on input "**********" at bounding box center [199, 195] width 211 height 30
paste input "**********"
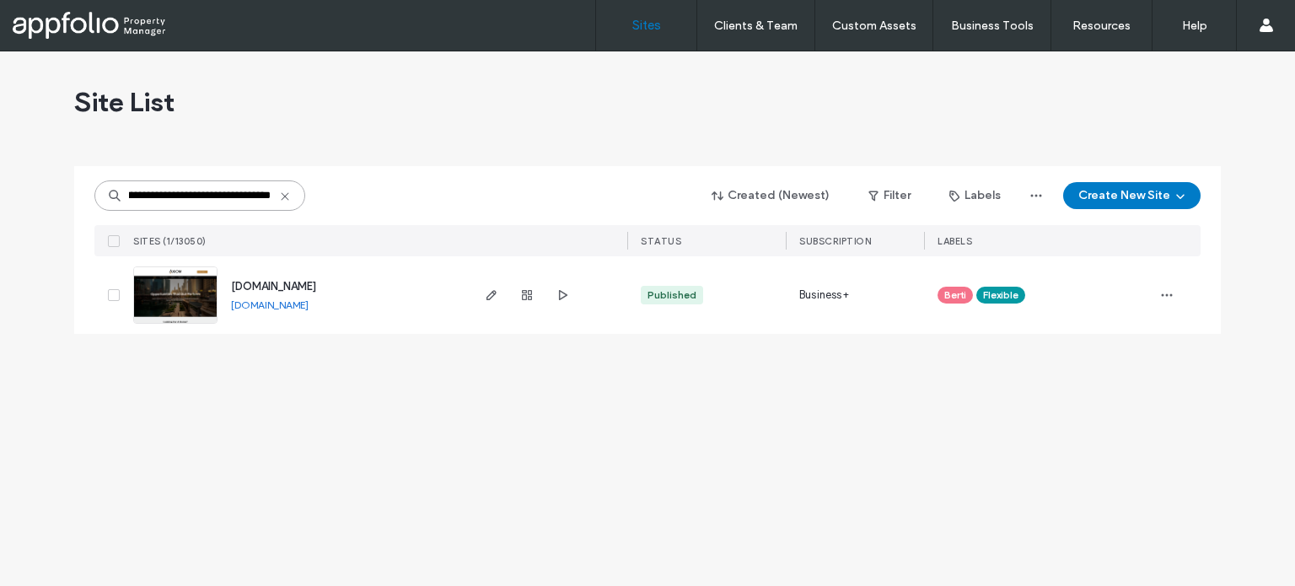
type input "**********"
click at [198, 284] on link at bounding box center [175, 294] width 84 height 57
click at [175, 289] on img at bounding box center [175, 324] width 83 height 115
click at [182, 293] on img at bounding box center [175, 324] width 83 height 115
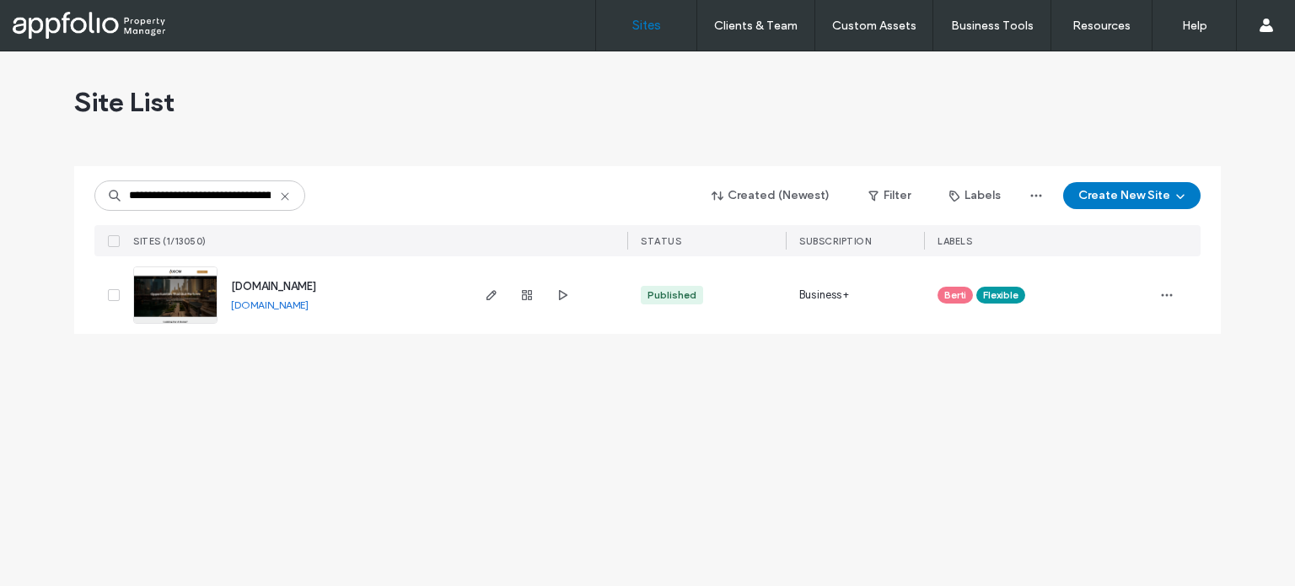
click at [180, 296] on img at bounding box center [175, 324] width 83 height 115
click at [183, 298] on img at bounding box center [175, 324] width 83 height 115
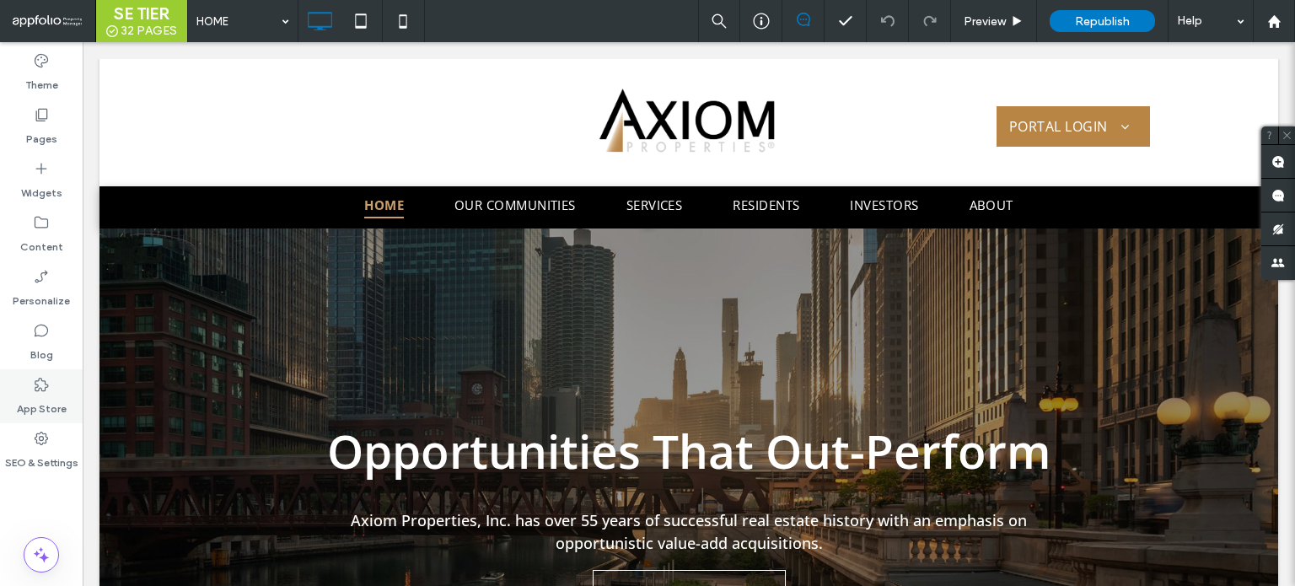
click at [43, 417] on div "App Store" at bounding box center [41, 396] width 83 height 54
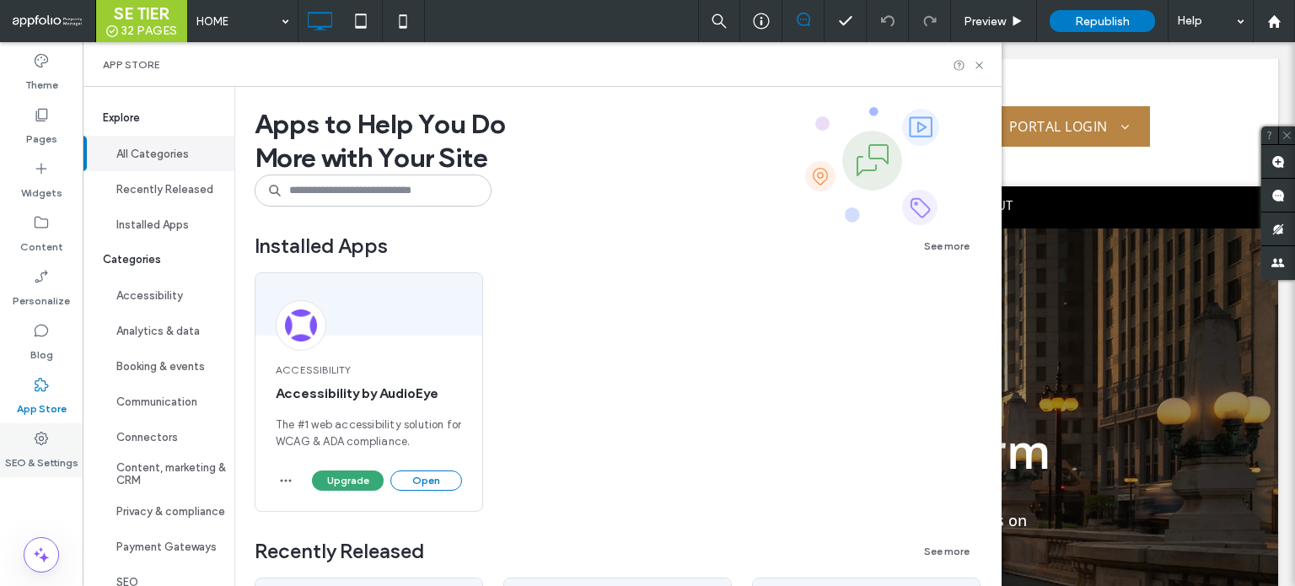
click at [48, 449] on label "SEO & Settings" at bounding box center [41, 459] width 73 height 24
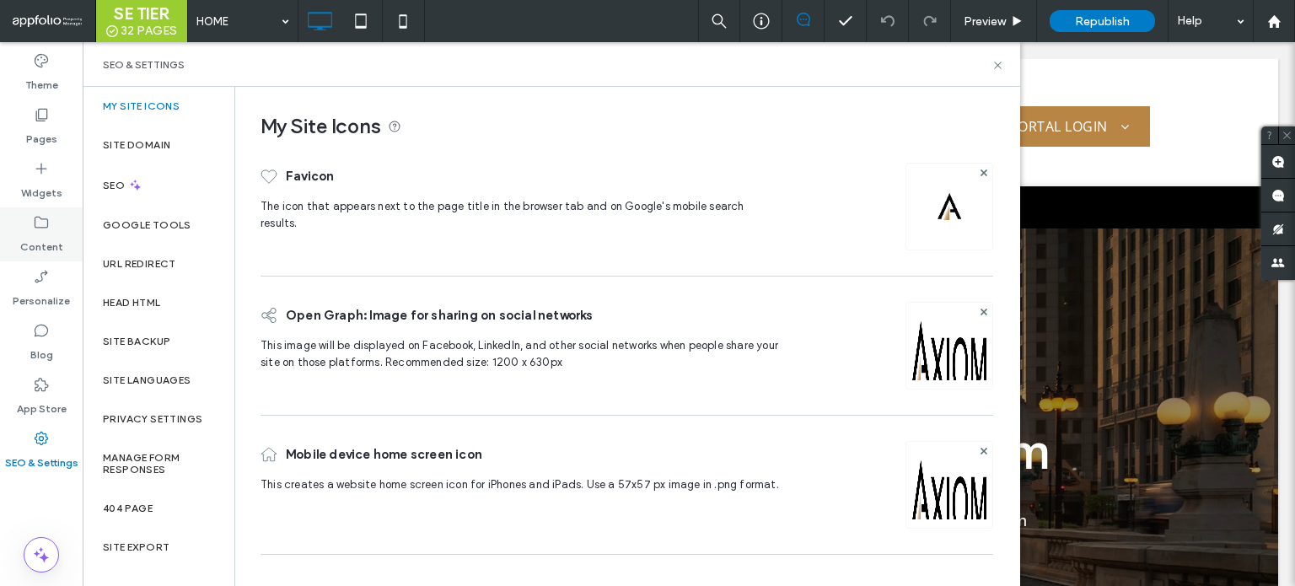
click at [37, 240] on label "Content" at bounding box center [41, 243] width 43 height 24
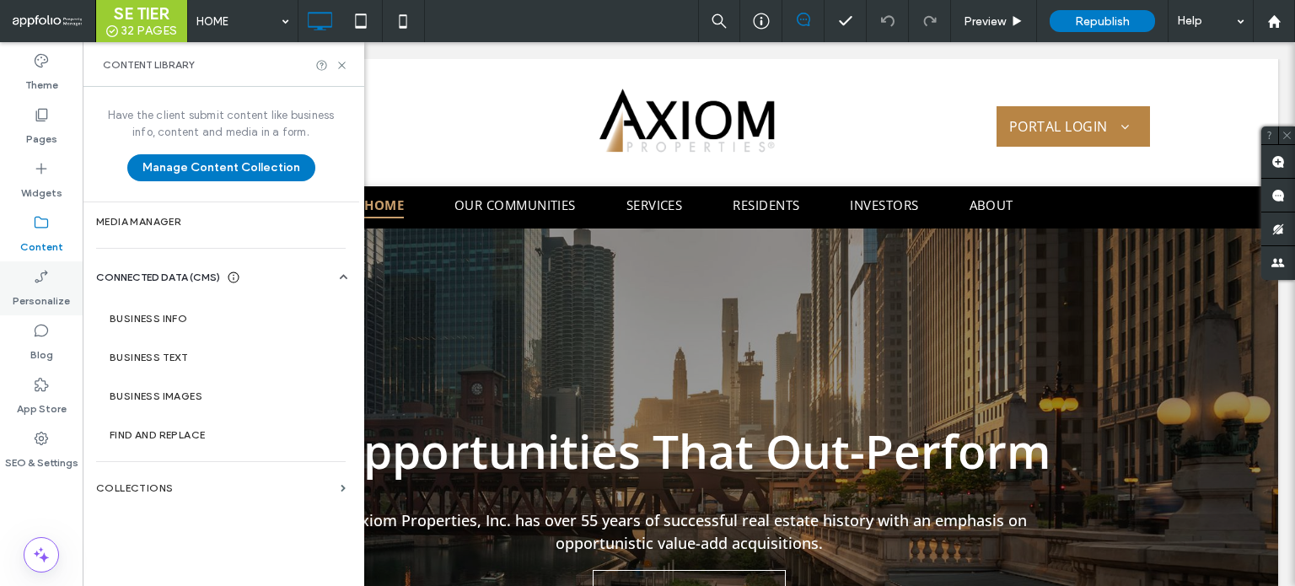
click at [36, 285] on label "Personalize" at bounding box center [41, 297] width 57 height 24
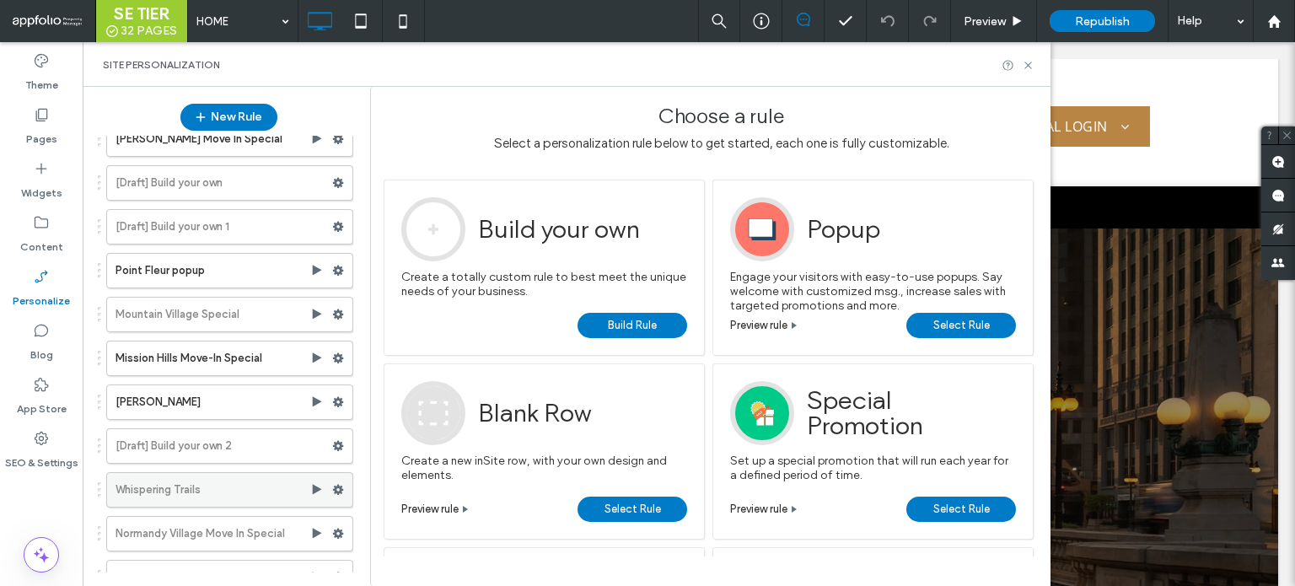
scroll to position [674, 0]
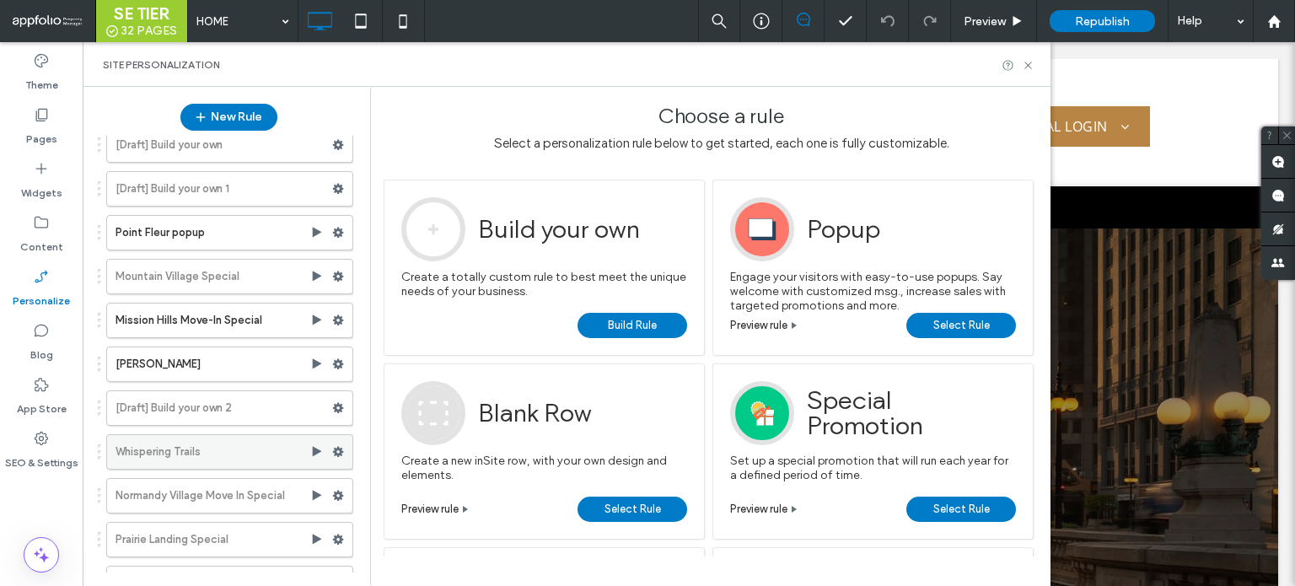
click at [226, 452] on label "Whispering Trails" at bounding box center [213, 452] width 195 height 34
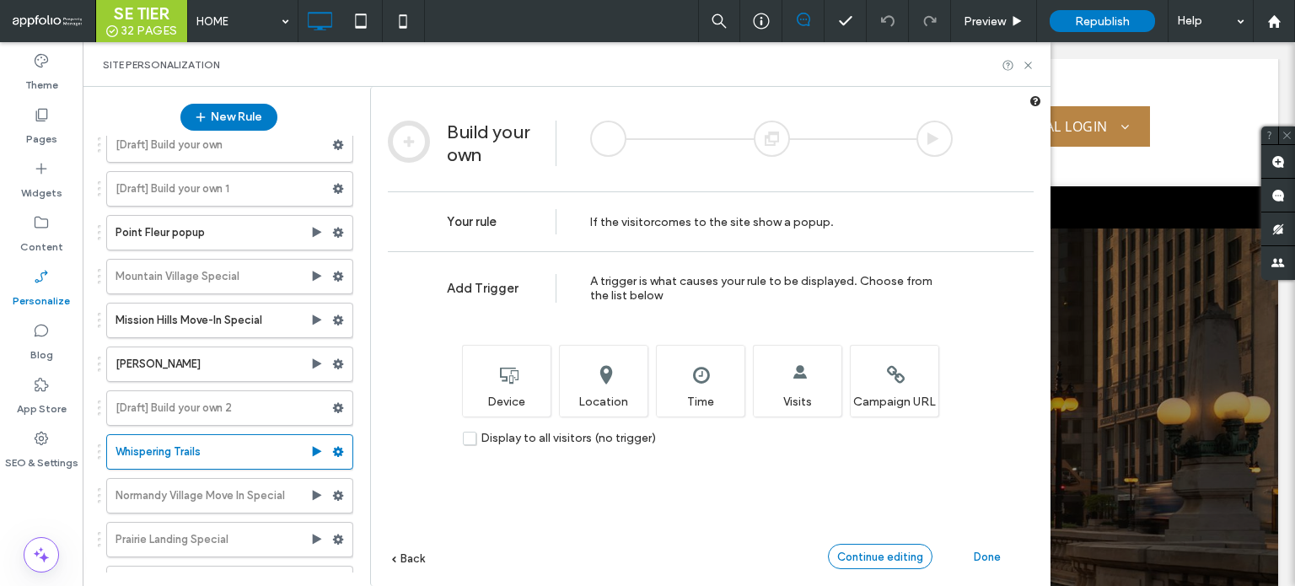
click at [887, 566] on div "Continue editing" at bounding box center [880, 556] width 105 height 25
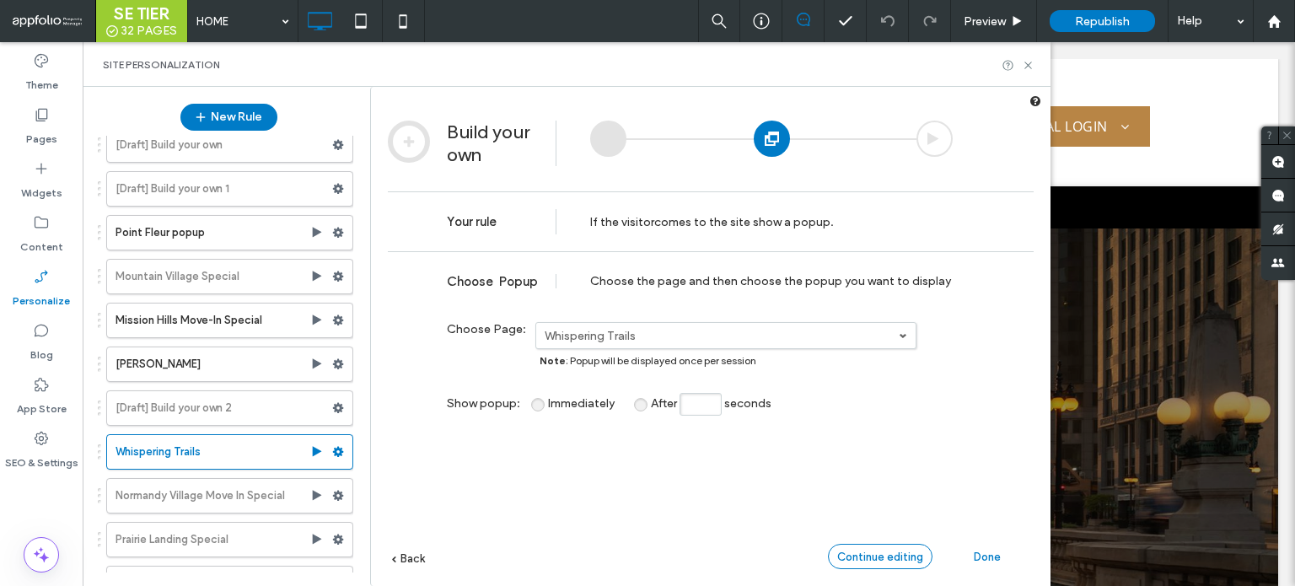
click at [852, 552] on span "Continue editing" at bounding box center [880, 557] width 86 height 13
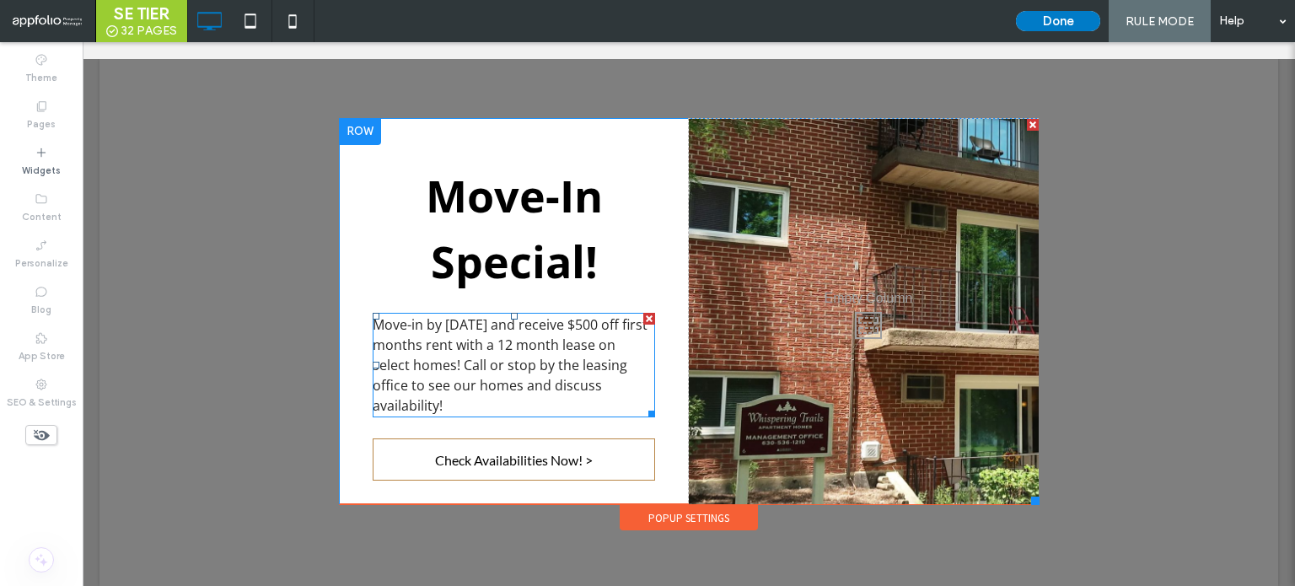
click at [549, 347] on span "Move-in by 5/31/25 and receive $500 off first months rent with a 12 month lease…" at bounding box center [510, 364] width 275 height 99
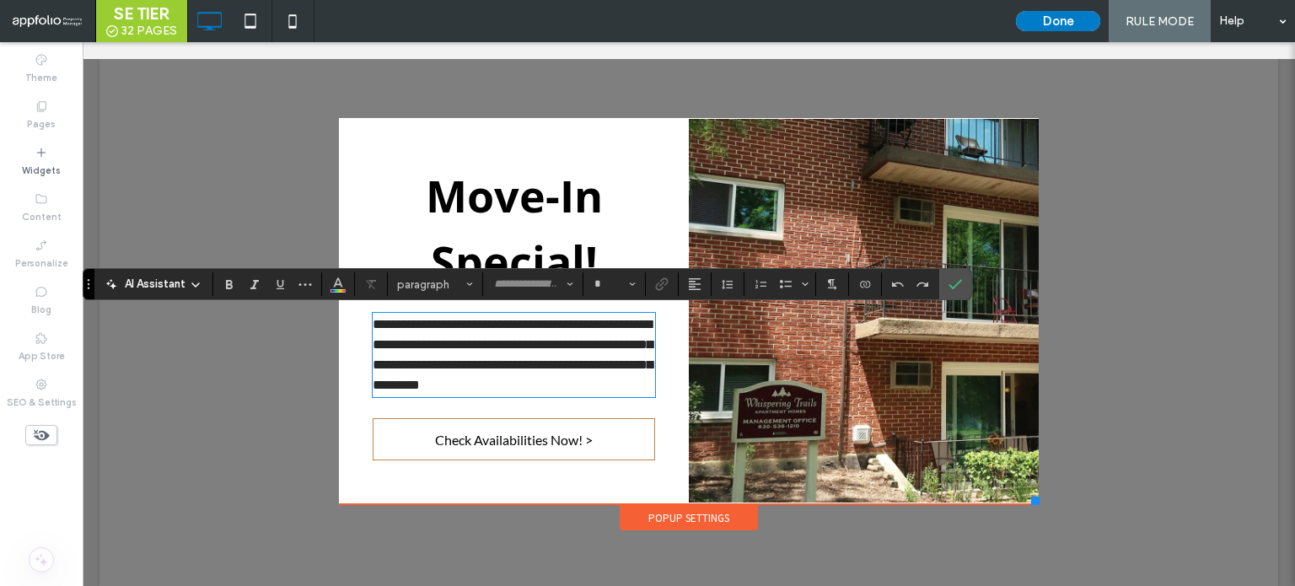
type input "*********"
type input "**"
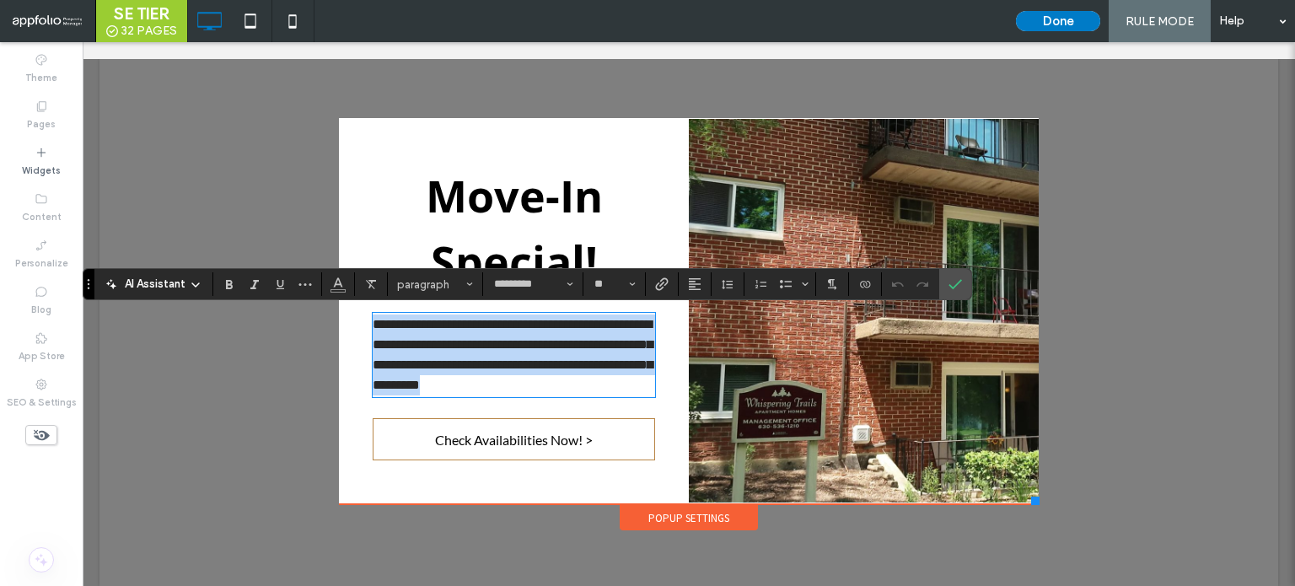
click at [451, 343] on span "**********" at bounding box center [513, 354] width 280 height 73
click at [486, 355] on span "**********" at bounding box center [513, 354] width 280 height 73
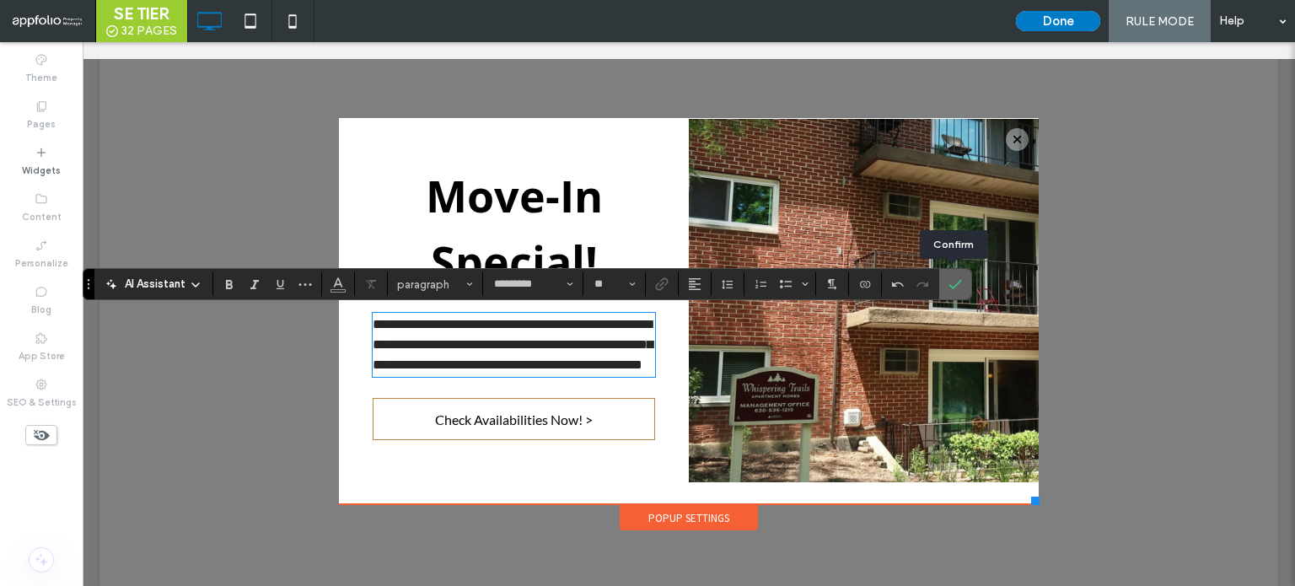
click at [949, 289] on icon "Confirm" at bounding box center [955, 283] width 13 height 13
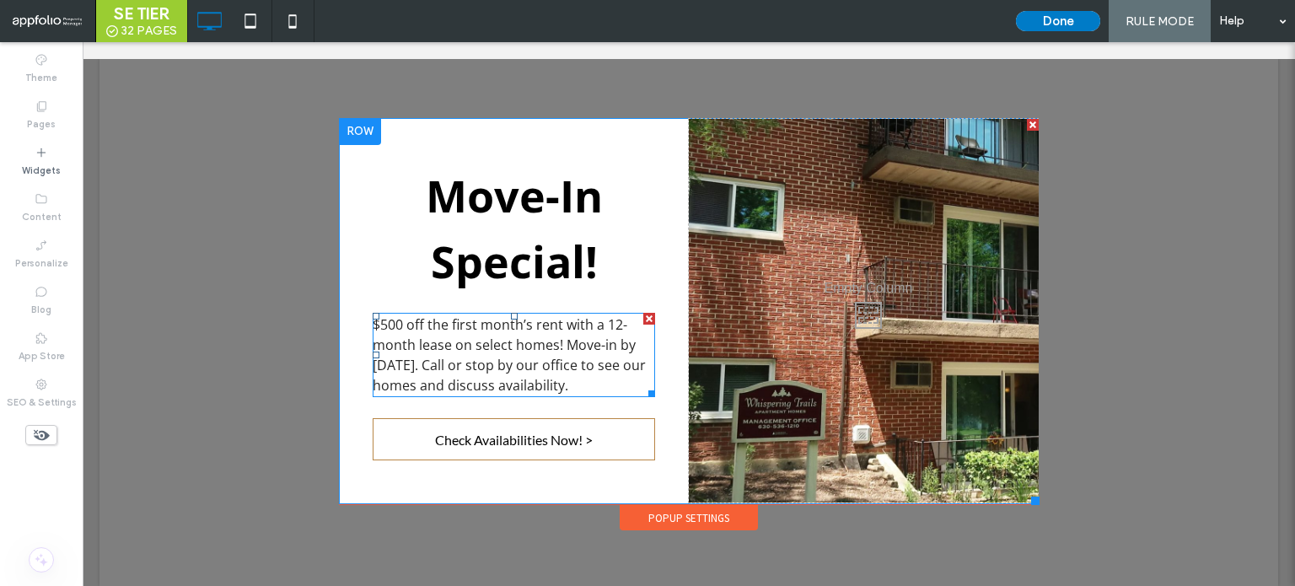
click at [384, 337] on span "$500 off the first month’s rent with a 12-month lease on select homes! Move-in …" at bounding box center [509, 354] width 273 height 79
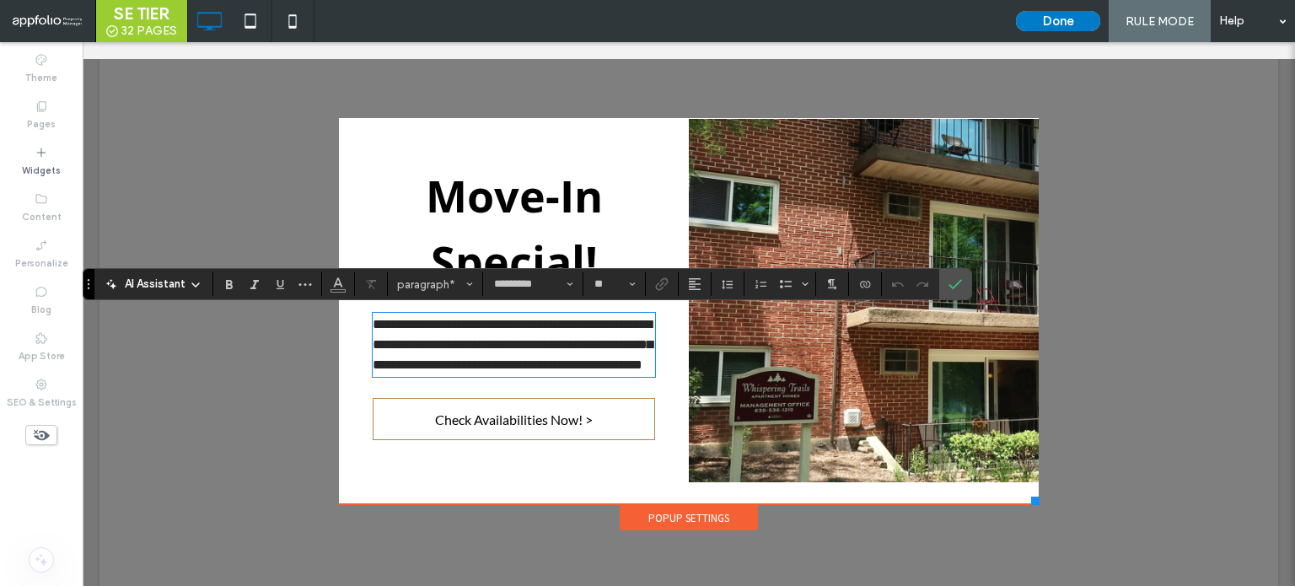
click at [388, 343] on span "**********" at bounding box center [513, 344] width 280 height 53
click at [949, 276] on span "Confirm" at bounding box center [953, 284] width 8 height 30
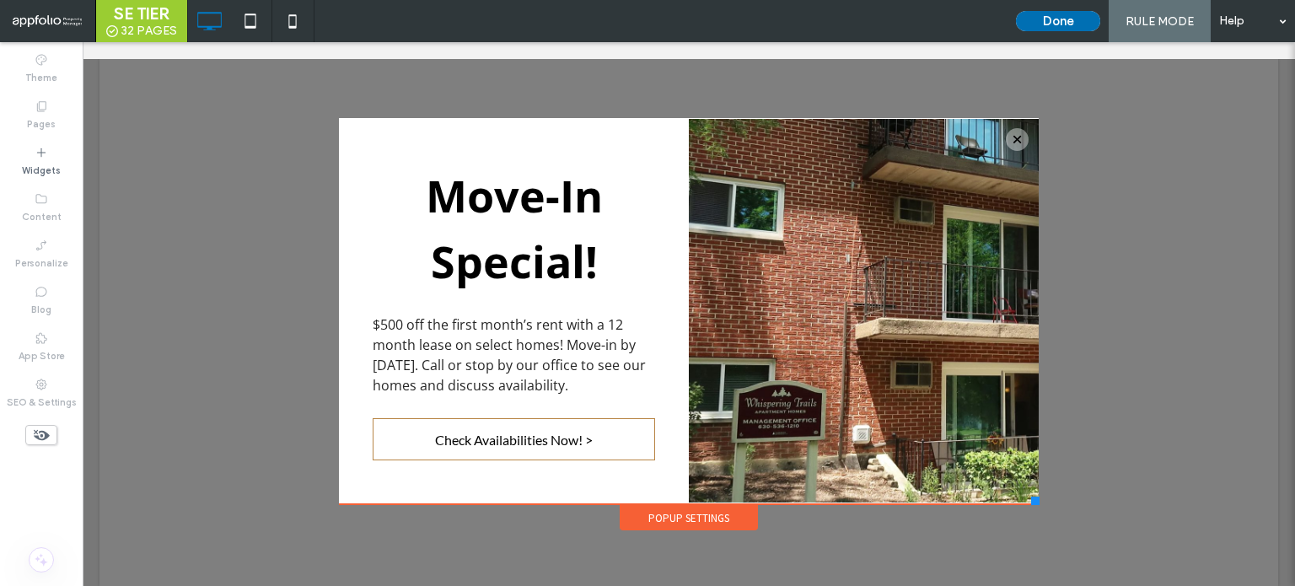
click at [1041, 24] on button "Done" at bounding box center [1058, 21] width 84 height 20
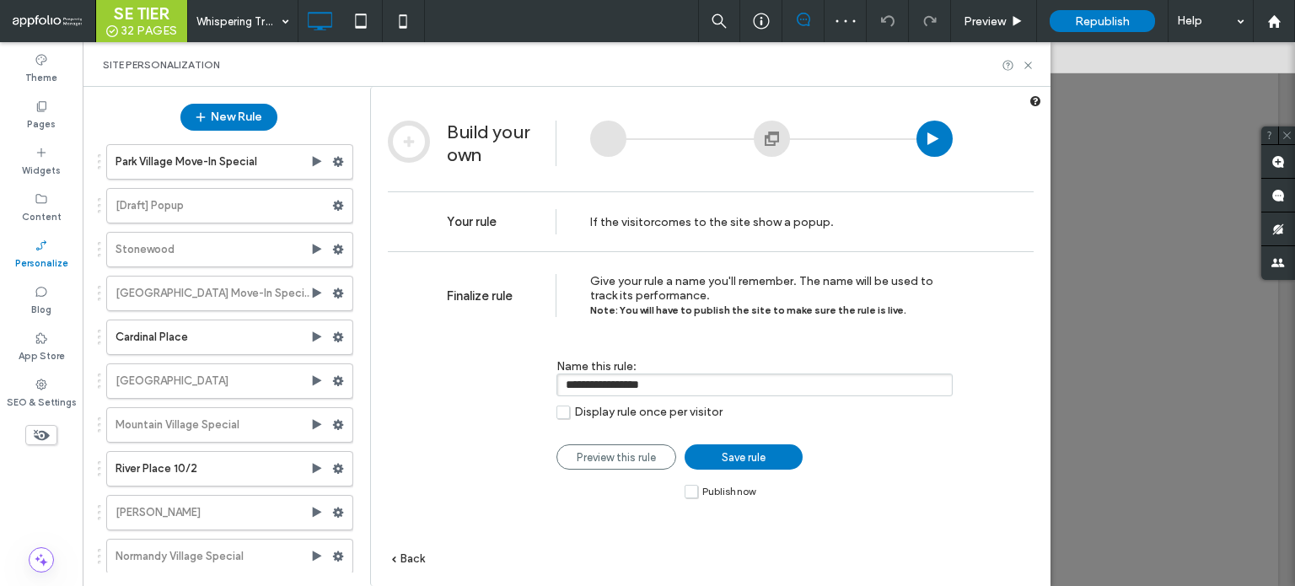
click at [705, 495] on span "Publish now" at bounding box center [728, 492] width 53 height 12
click at [723, 469] on div "Save rule Publish now" at bounding box center [744, 471] width 118 height 54
click at [723, 454] on span "Save rule" at bounding box center [744, 457] width 44 height 13
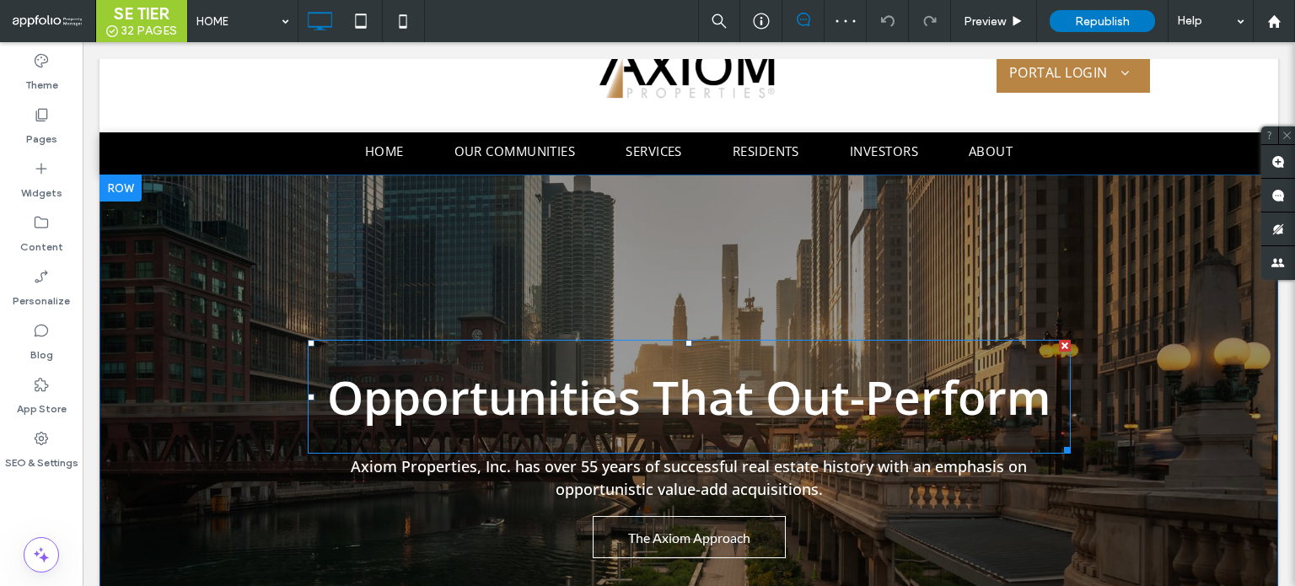
scroll to position [84, 0]
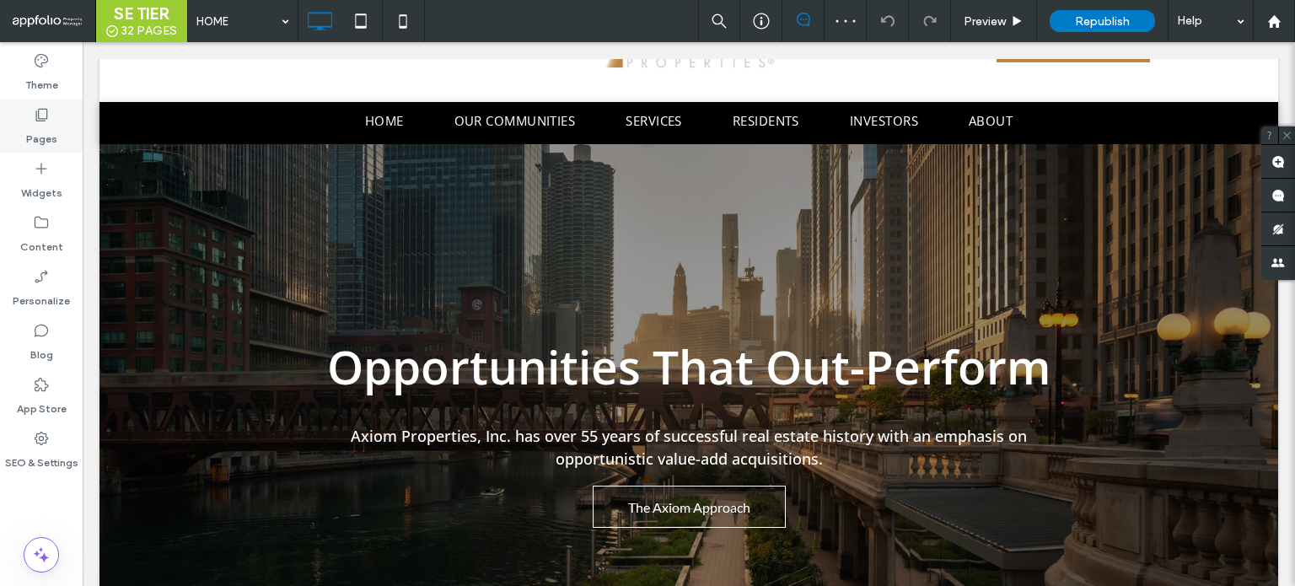
click at [61, 132] on div "Pages" at bounding box center [41, 126] width 83 height 54
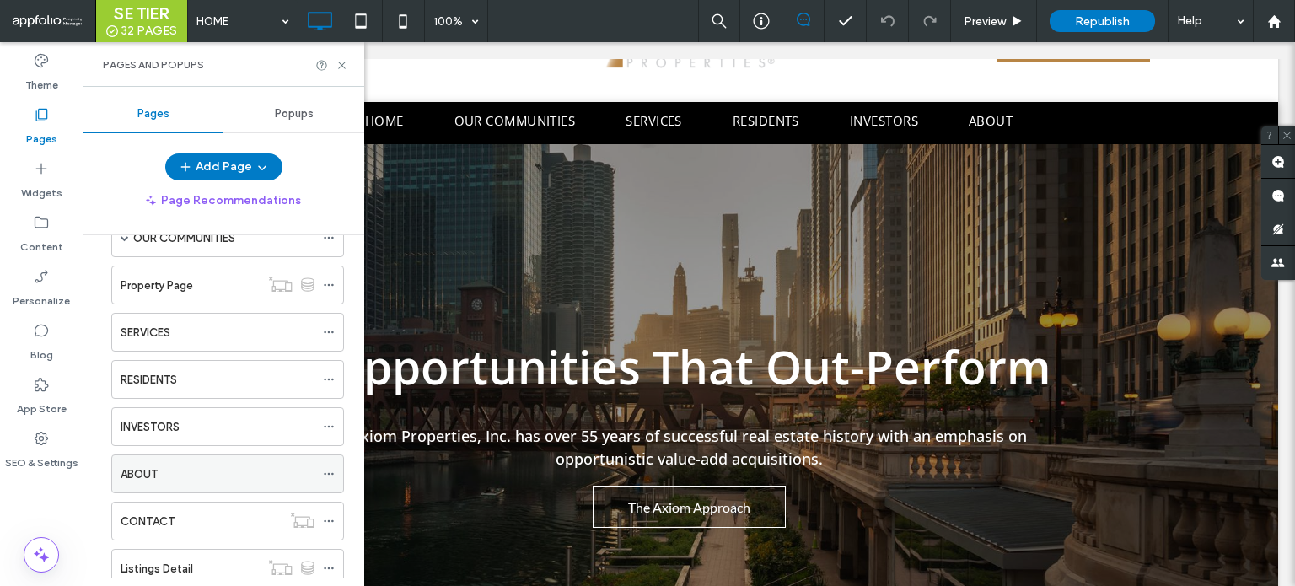
scroll to position [57, 0]
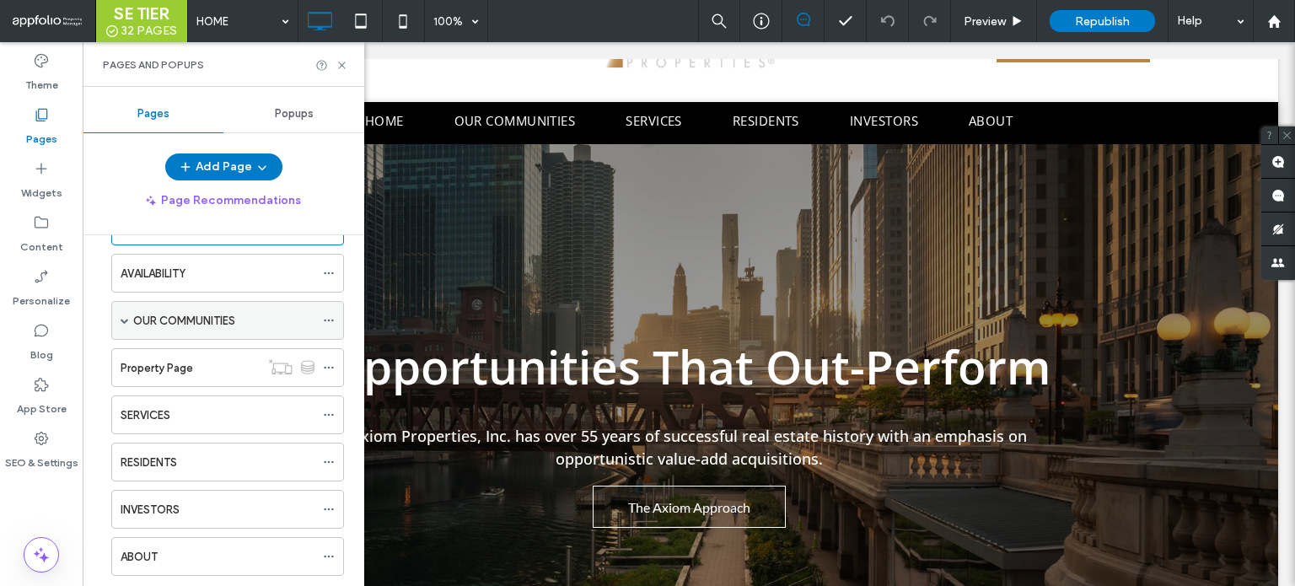
click at [117, 320] on div "OUR COMMUNITIES" at bounding box center [227, 320] width 233 height 39
click at [121, 323] on span at bounding box center [125, 320] width 8 height 37
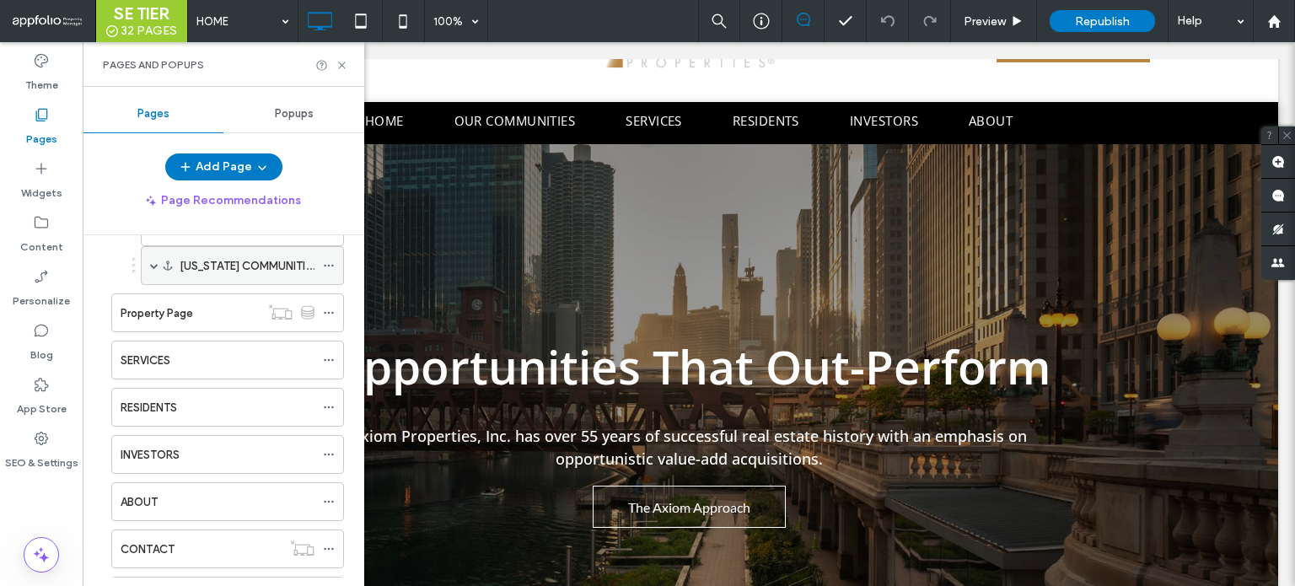
scroll to position [142, 0]
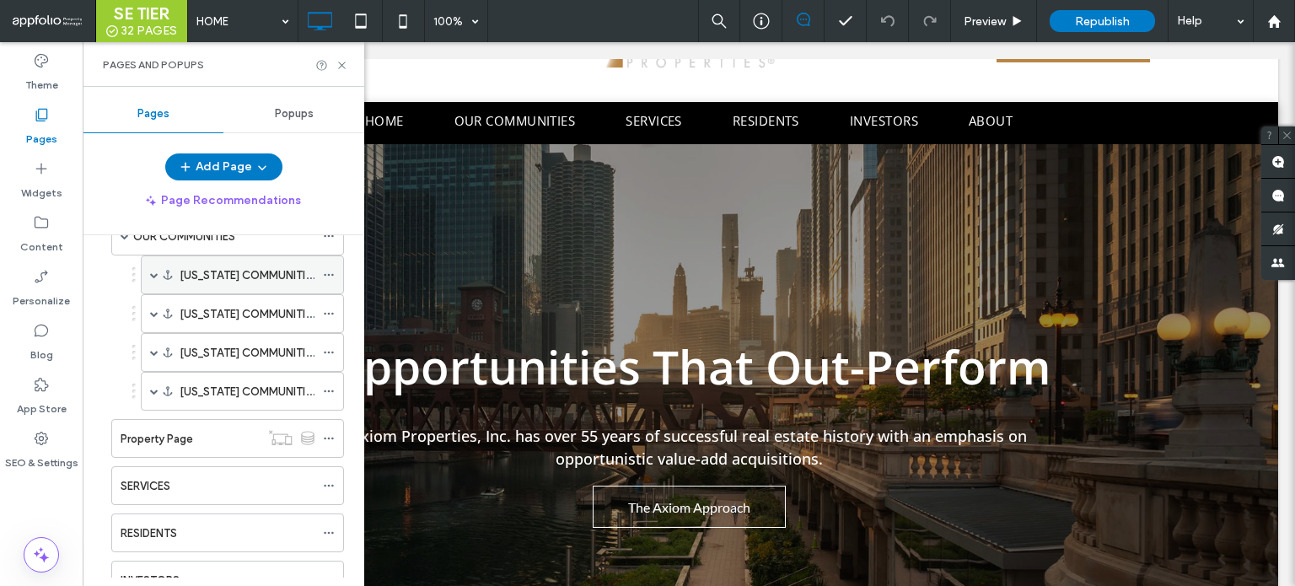
click at [150, 272] on span at bounding box center [154, 275] width 8 height 8
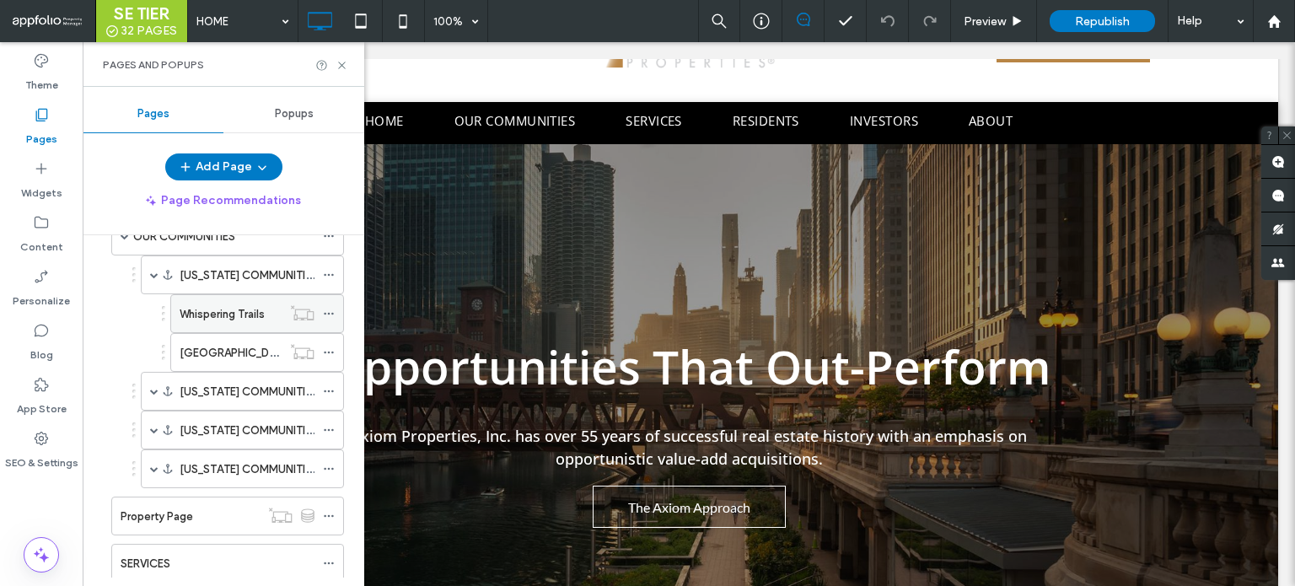
click at [207, 313] on label "Whispering Trails" at bounding box center [222, 314] width 85 height 30
click at [341, 65] on use at bounding box center [341, 65] width 7 height 7
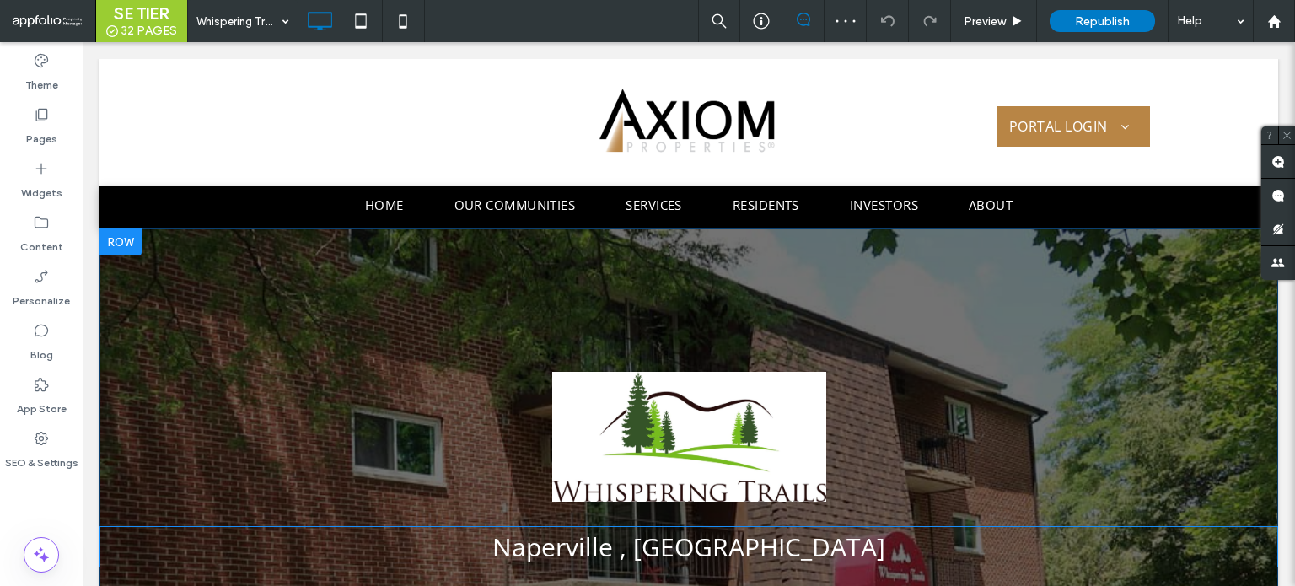
scroll to position [169, 0]
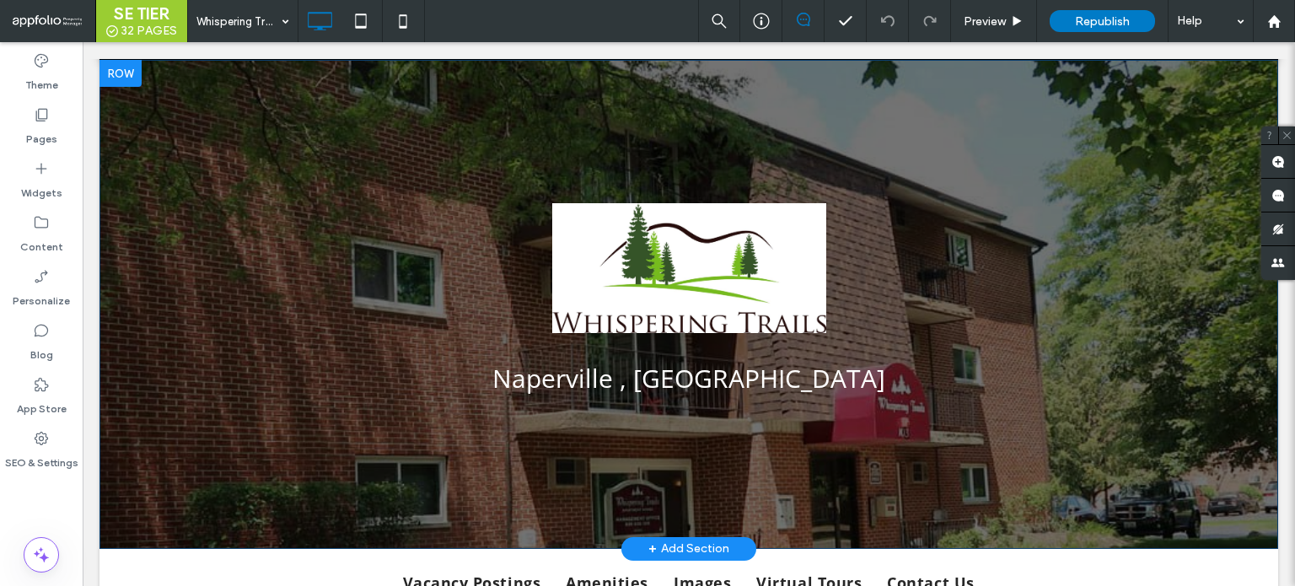
click at [392, 218] on div "Naperville , IL Click To Paste" at bounding box center [688, 304] width 1179 height 202
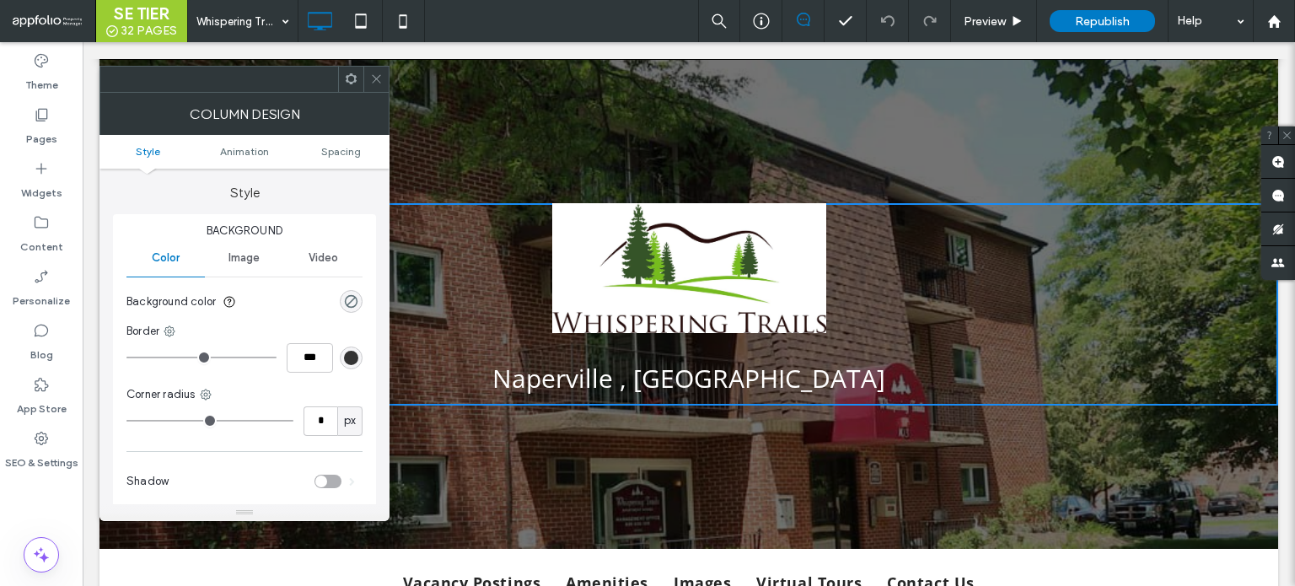
click at [371, 83] on icon at bounding box center [376, 79] width 13 height 13
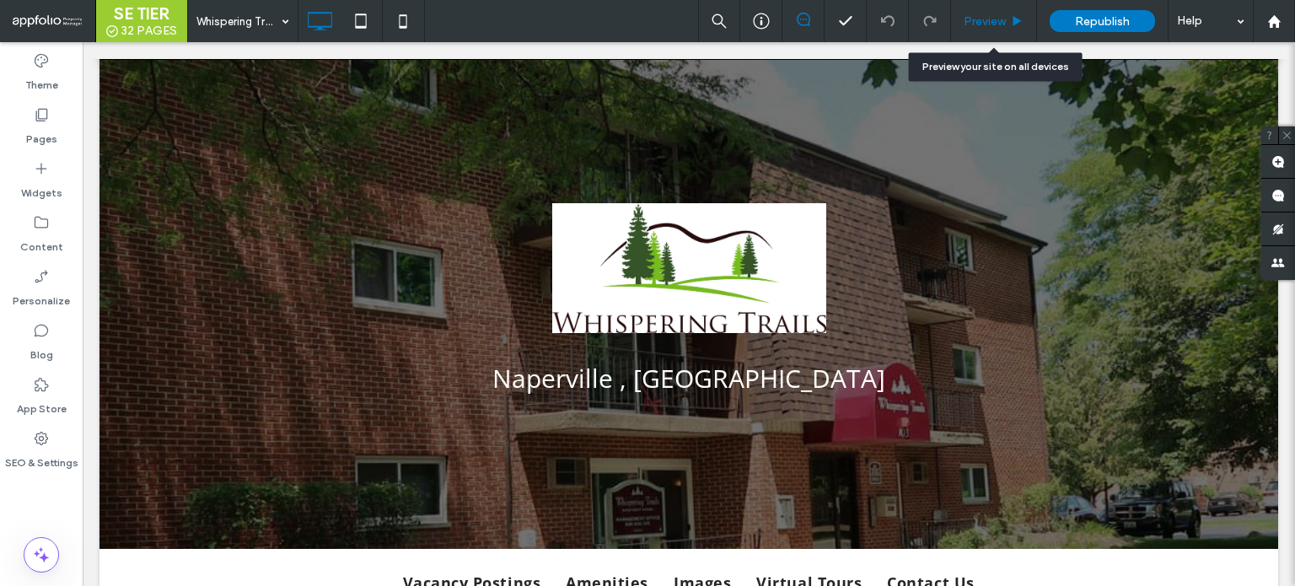
click at [981, 34] on div "Preview" at bounding box center [994, 21] width 86 height 42
click at [983, 21] on span "Preview" at bounding box center [985, 21] width 42 height 14
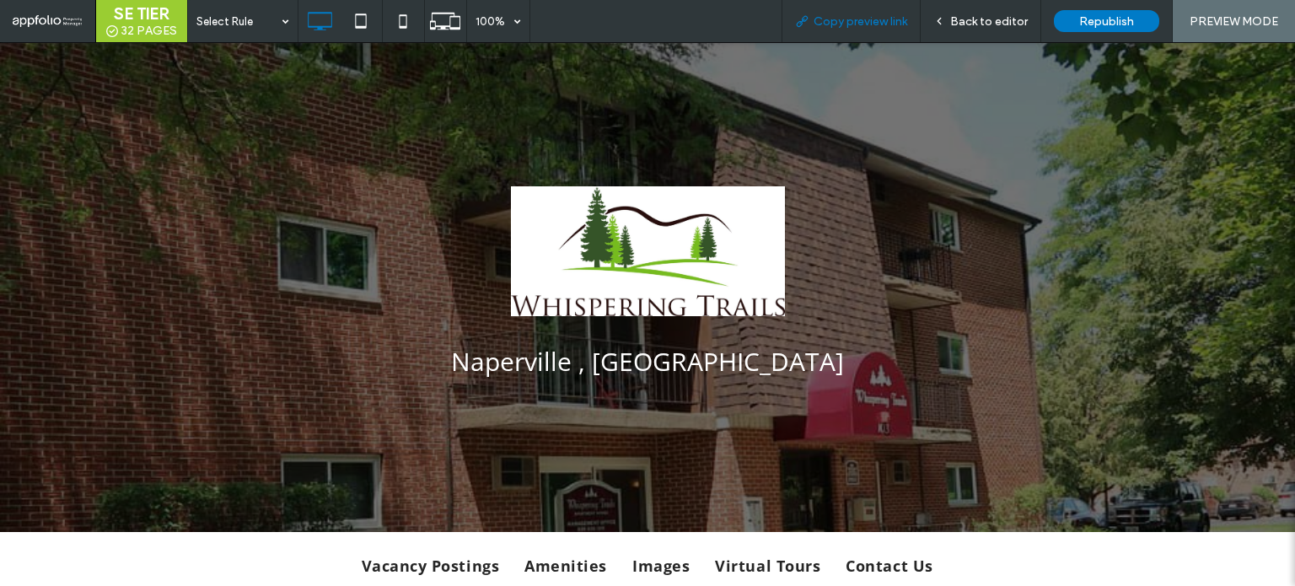
click at [841, 23] on span "Copy preview link" at bounding box center [861, 21] width 94 height 14
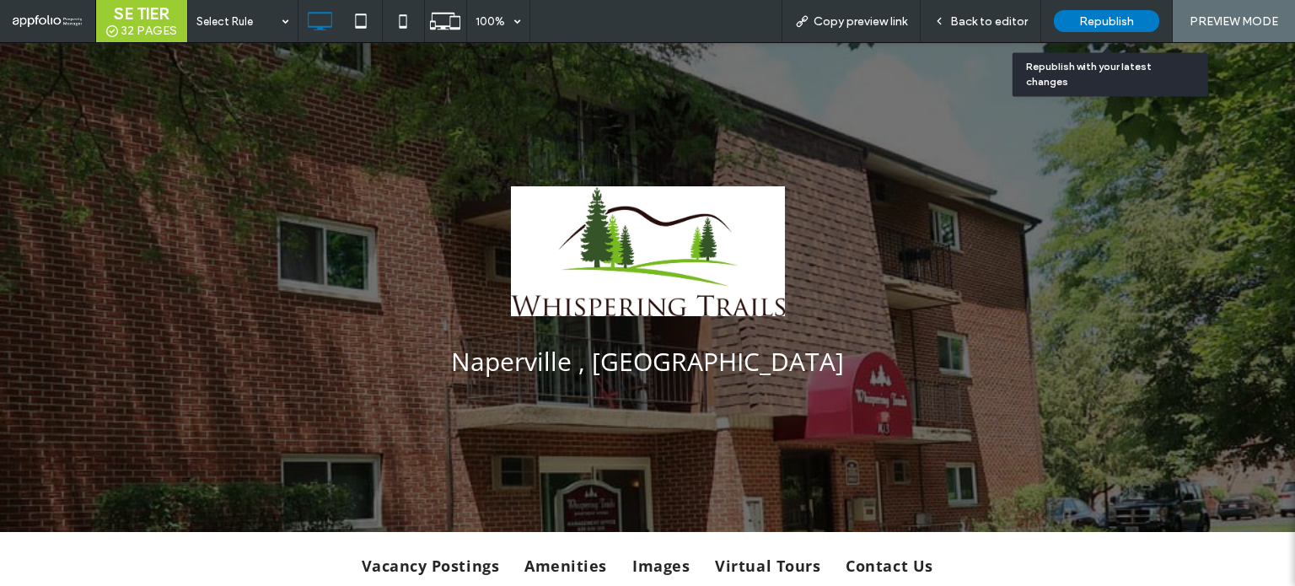
click at [1074, 22] on div "Republish" at bounding box center [1106, 21] width 105 height 22
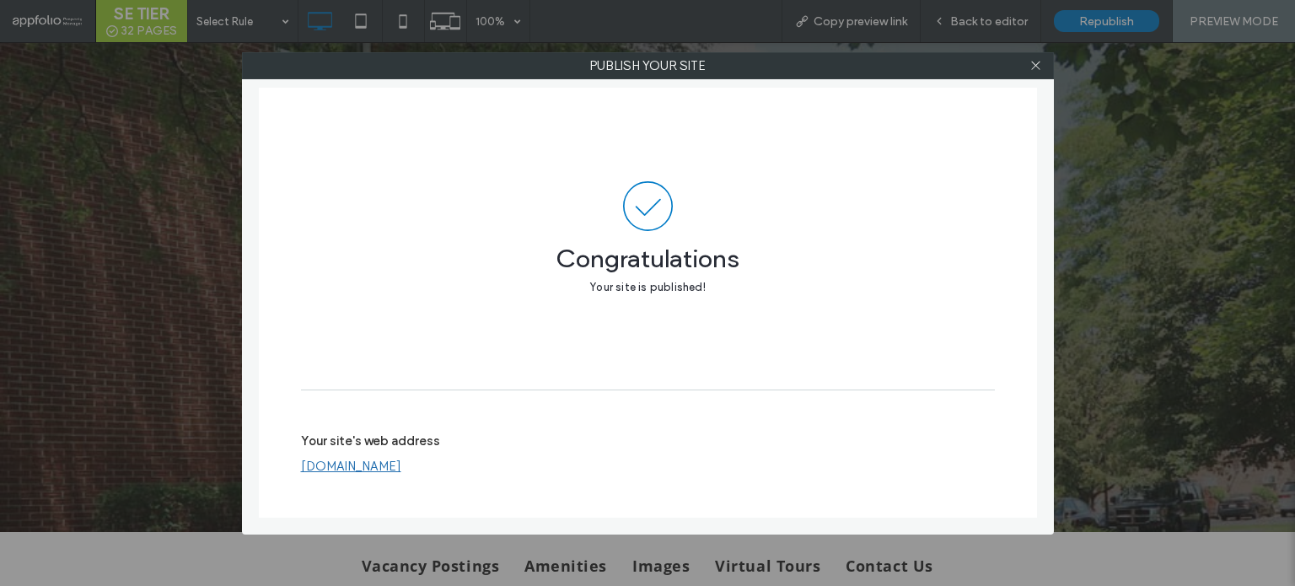
click at [405, 457] on label "Your site's web address" at bounding box center [370, 445] width 139 height 25
click at [401, 465] on link "www.axiomproperties.com" at bounding box center [351, 466] width 100 height 15
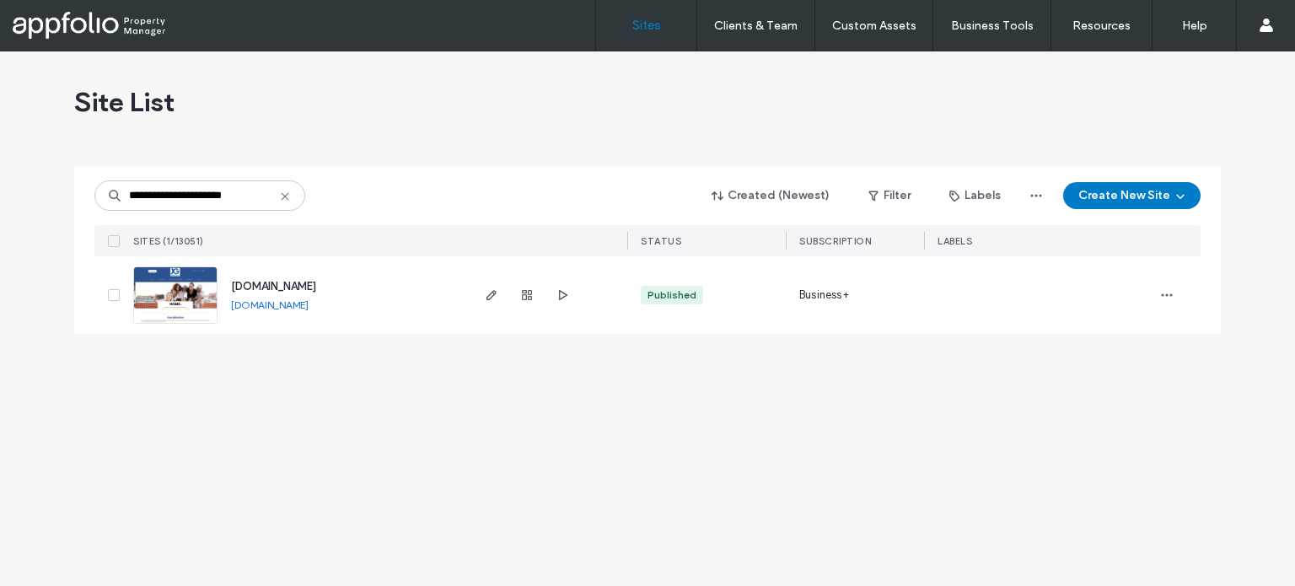
click at [171, 306] on link at bounding box center [175, 294] width 84 height 57
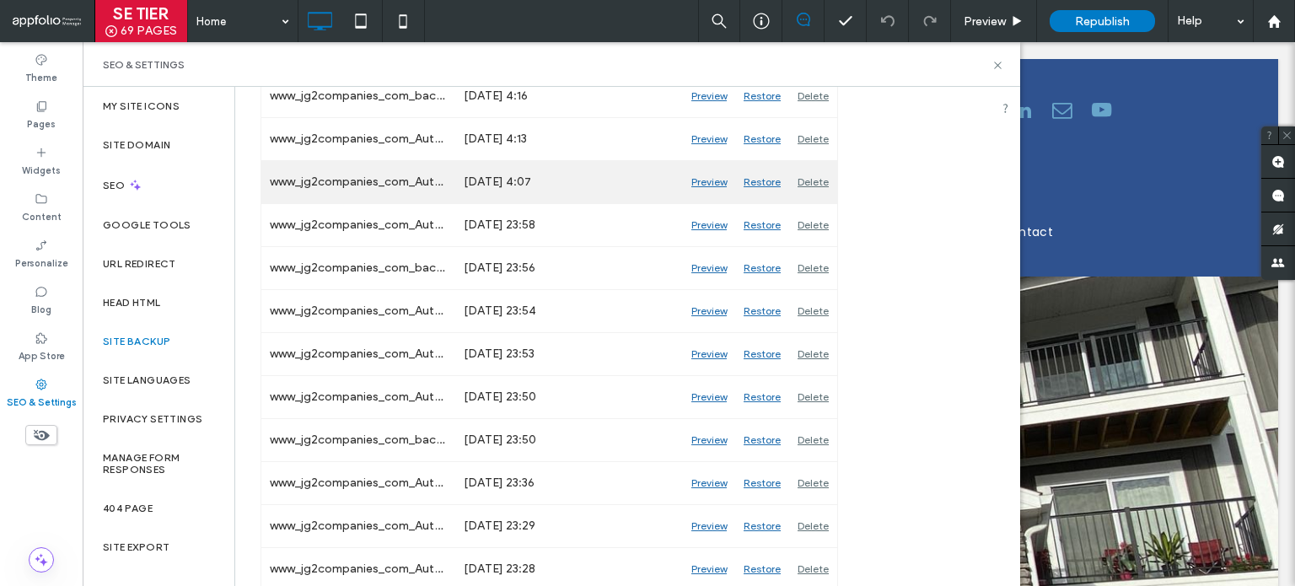
scroll to position [590, 0]
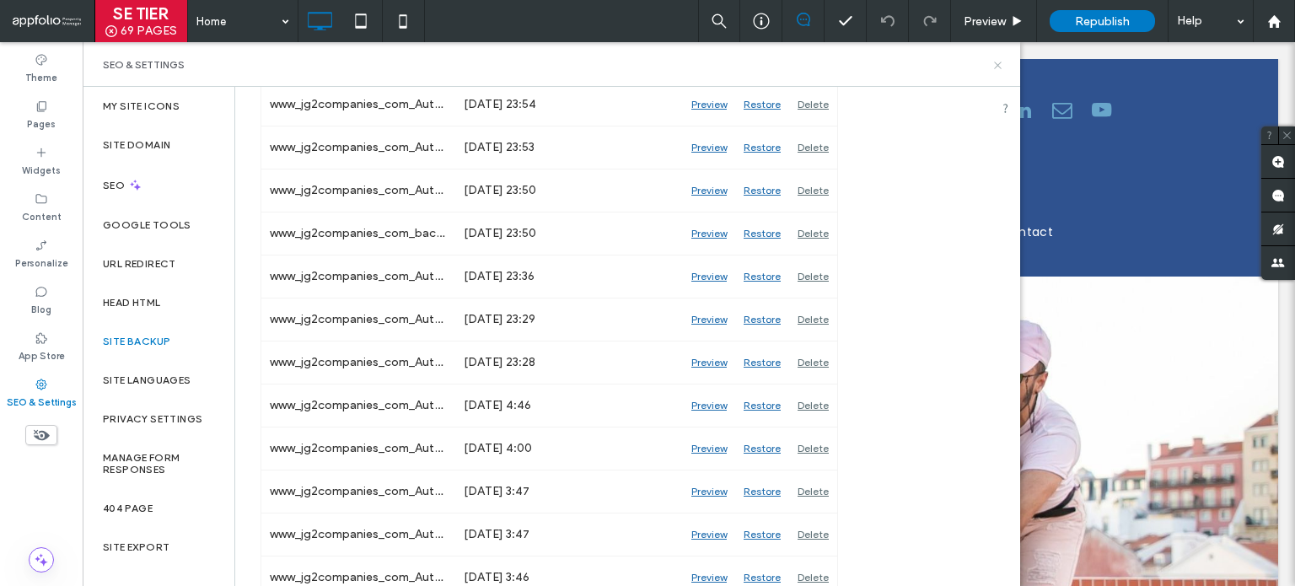
click at [998, 67] on icon at bounding box center [998, 65] width 13 height 13
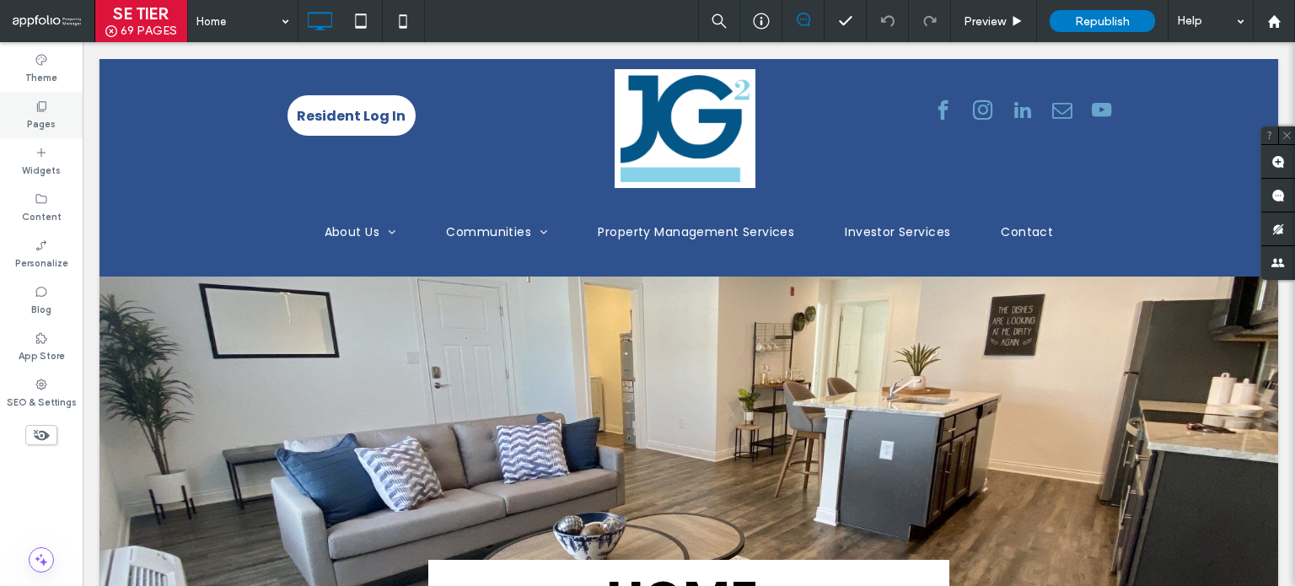
click at [69, 121] on div "Pages" at bounding box center [41, 115] width 83 height 46
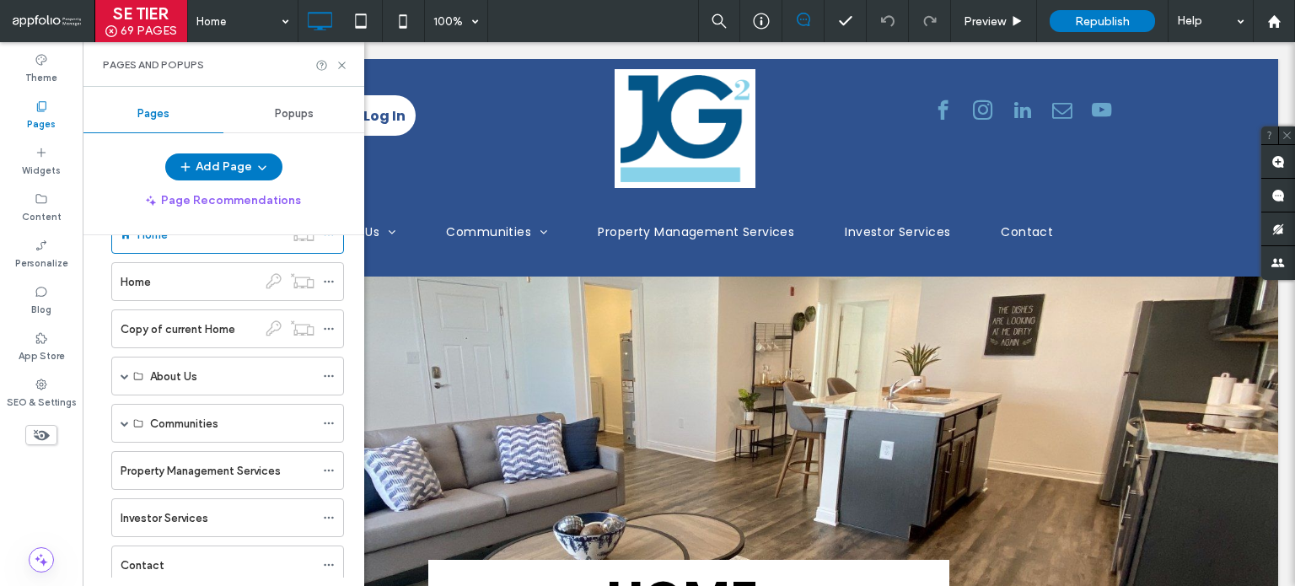
scroll to position [0, 0]
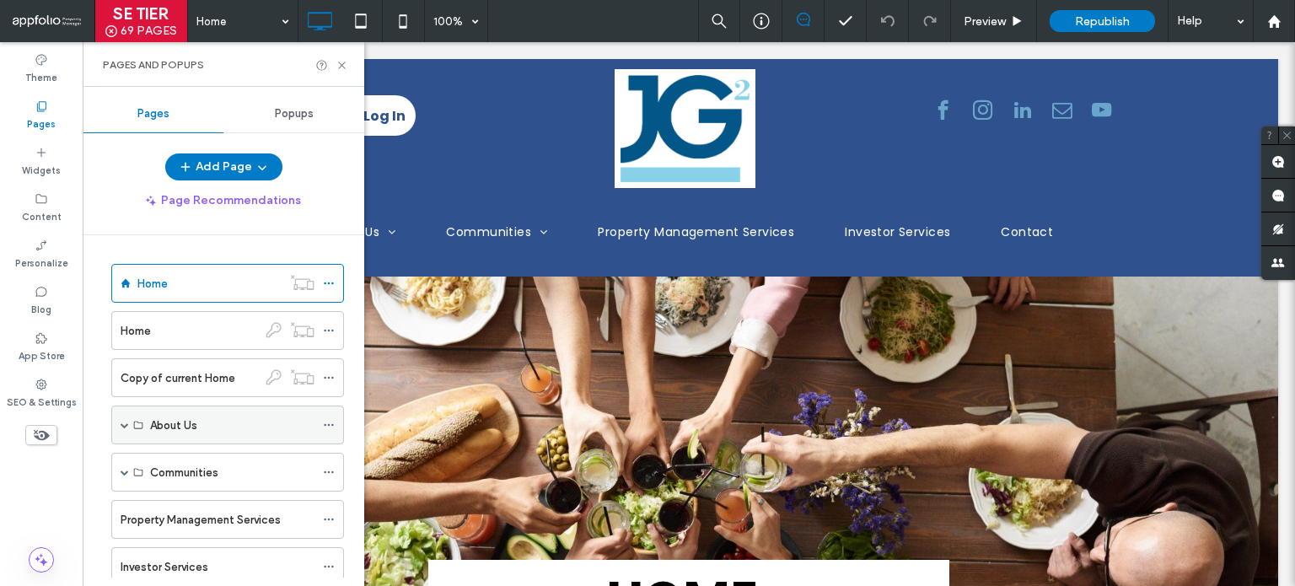
click at [124, 423] on span at bounding box center [125, 425] width 8 height 8
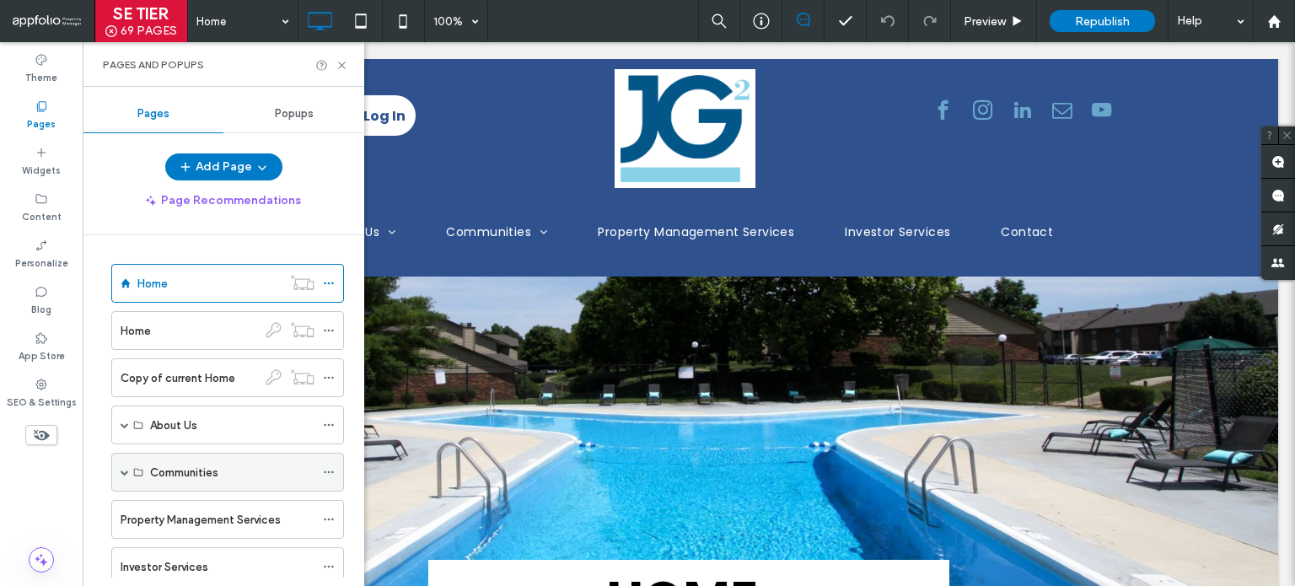
click at [128, 471] on div "Communities" at bounding box center [227, 472] width 233 height 39
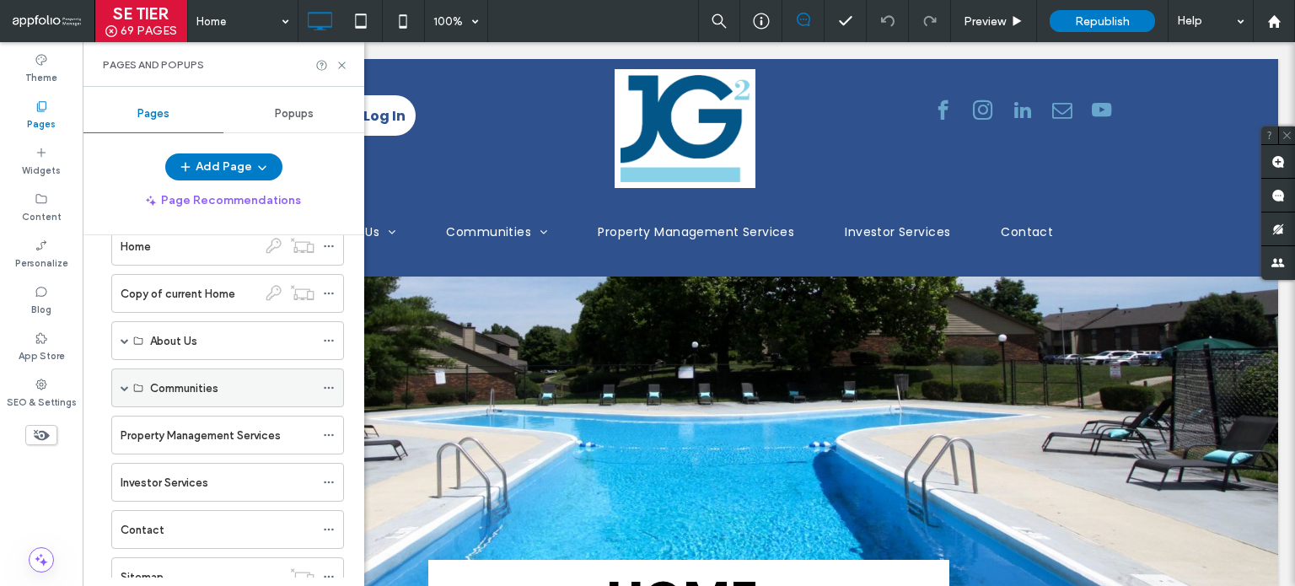
click at [121, 387] on span at bounding box center [125, 388] width 8 height 8
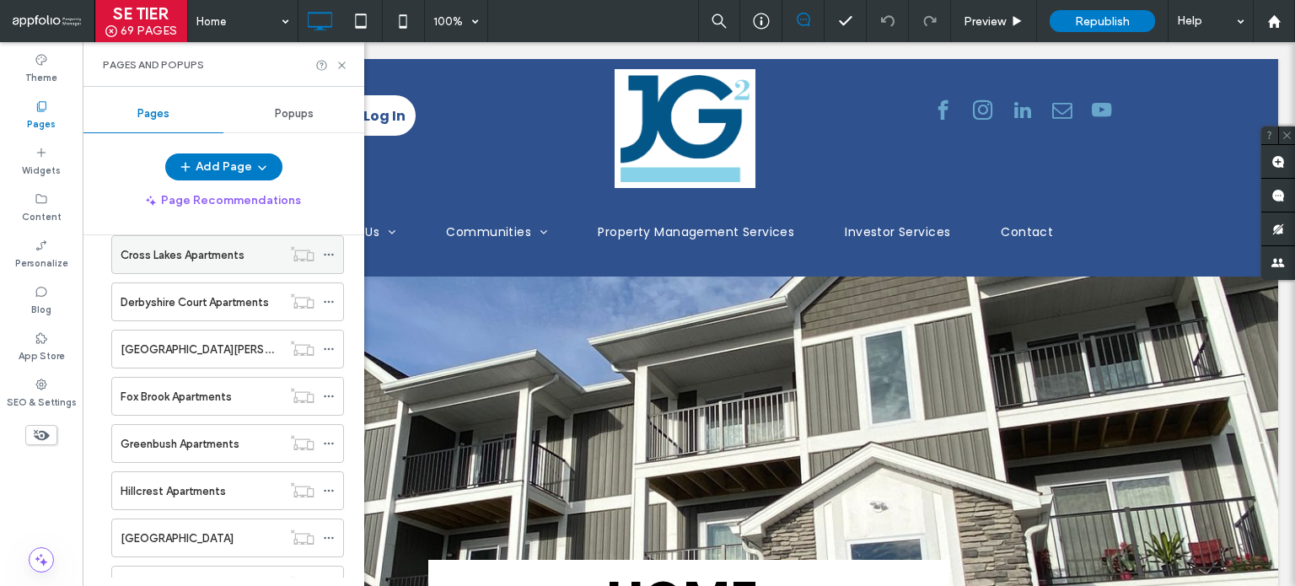
scroll to position [830, 0]
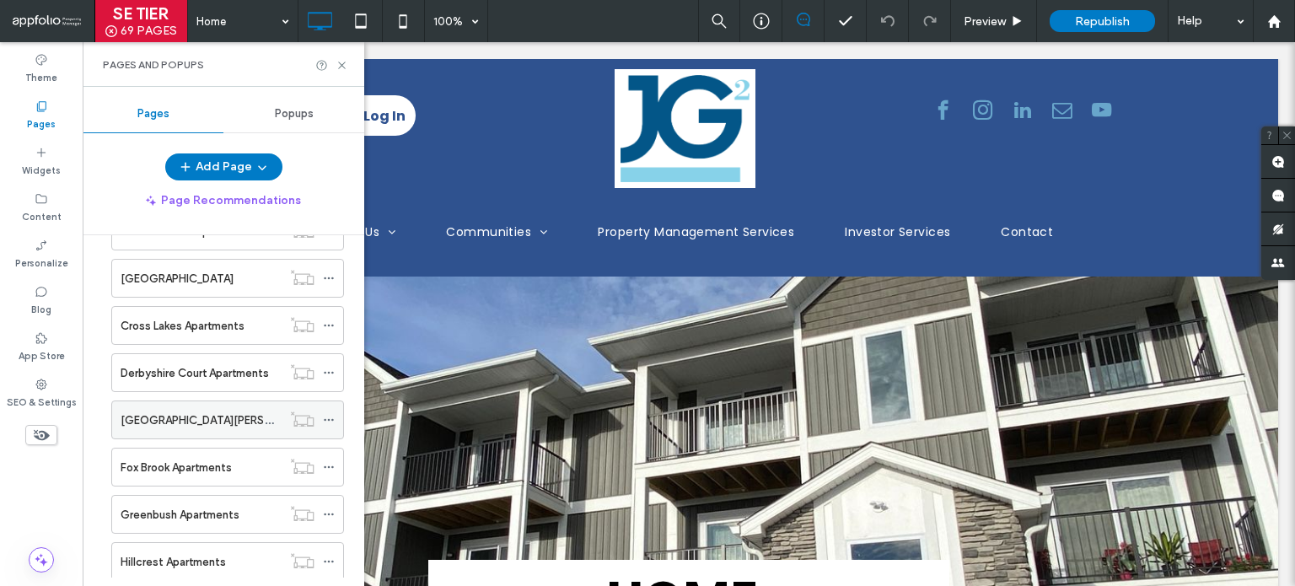
click at [327, 414] on icon at bounding box center [329, 420] width 12 height 12
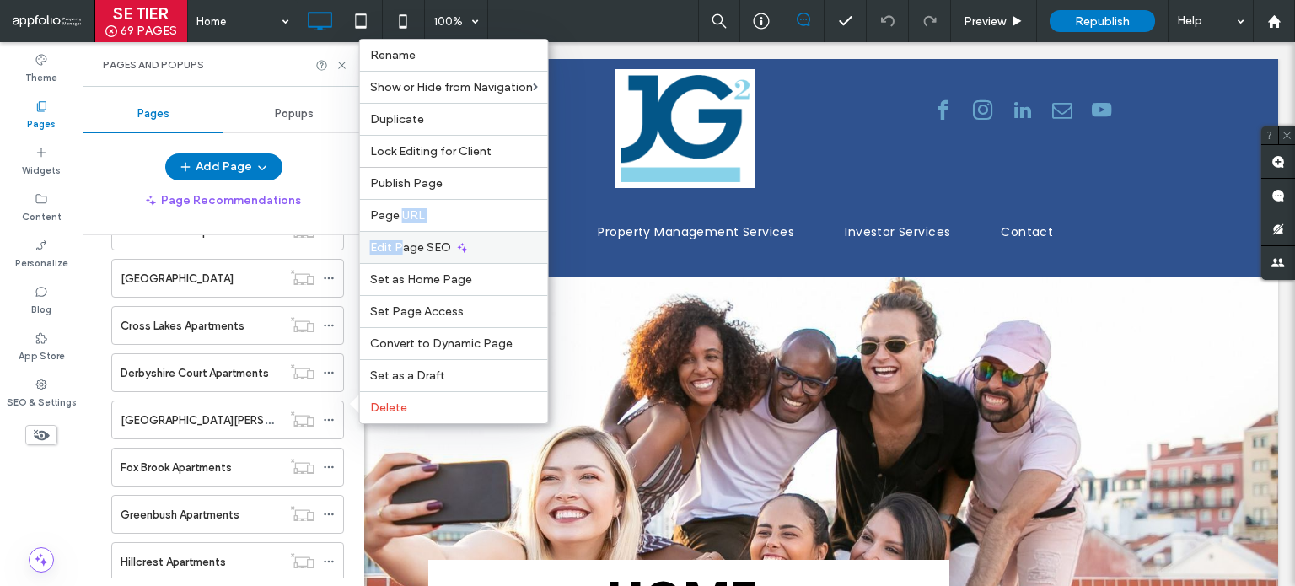
drag, startPoint x: 400, startPoint y: 224, endPoint x: 401, endPoint y: 249, distance: 24.5
click at [401, 249] on div "Rename Show or Hide from Navigation Duplicate Lock Editing for Client Publish P…" at bounding box center [454, 231] width 190 height 385
click at [401, 249] on span "Edit Page SEO" at bounding box center [410, 247] width 81 height 14
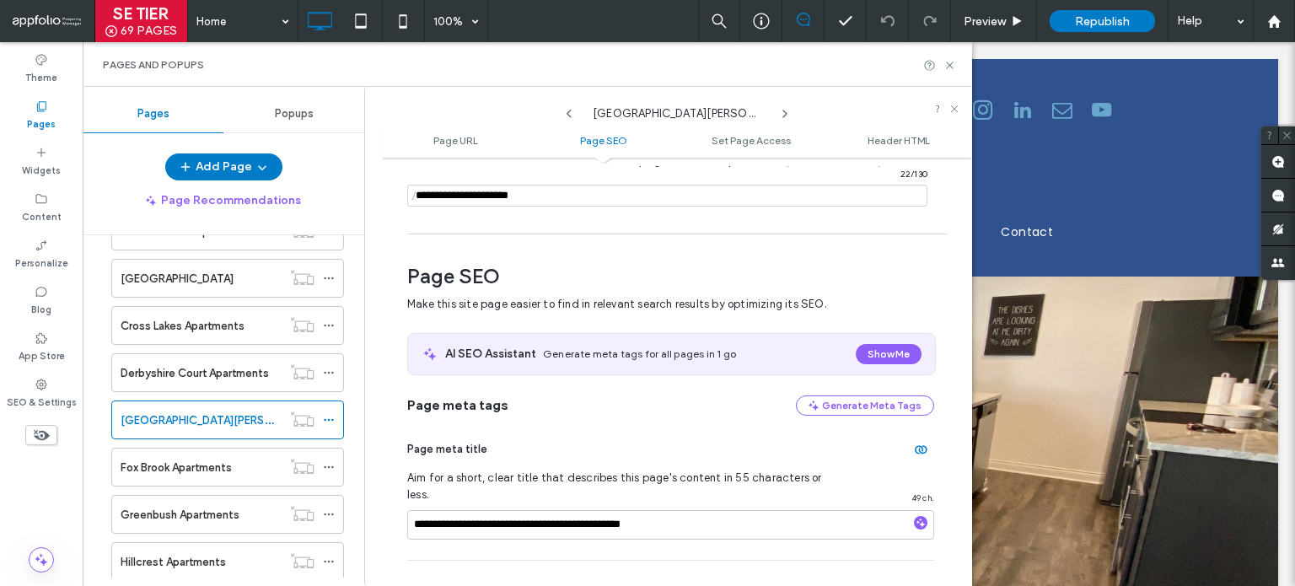
scroll to position [0, 0]
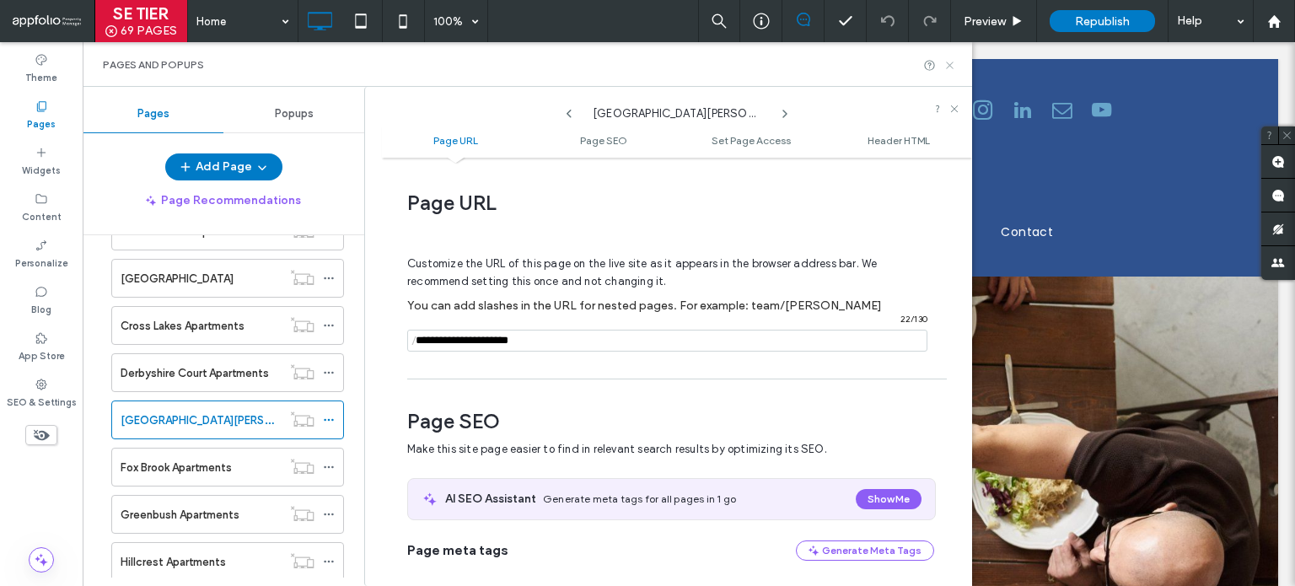
click at [945, 66] on icon at bounding box center [949, 65] width 13 height 13
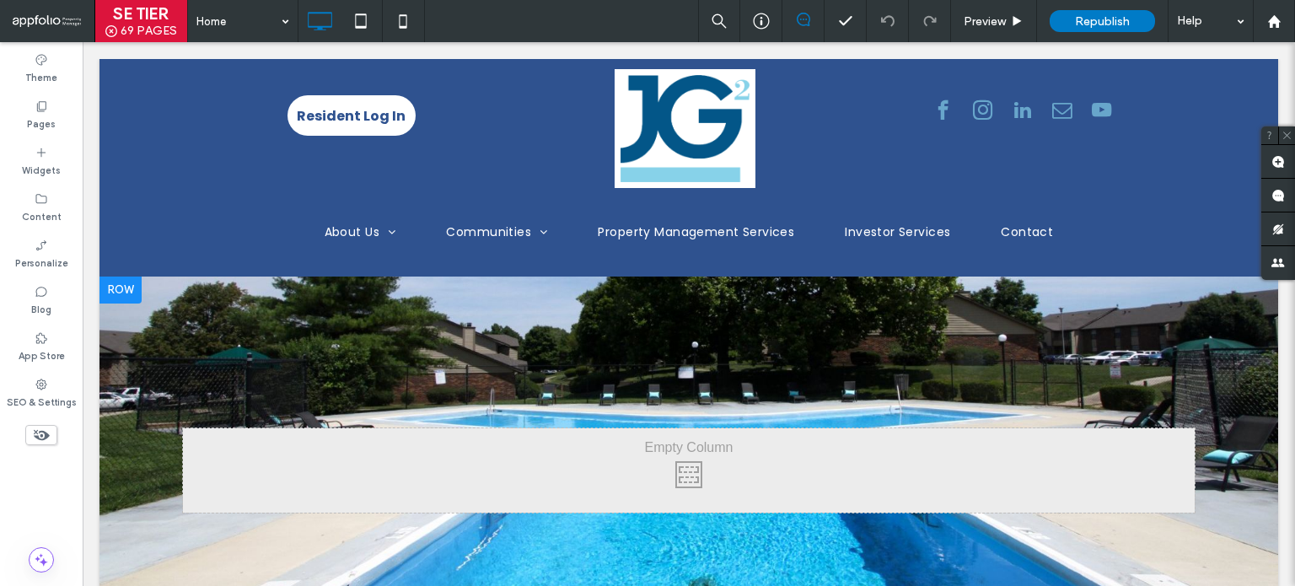
scroll to position [84, 0]
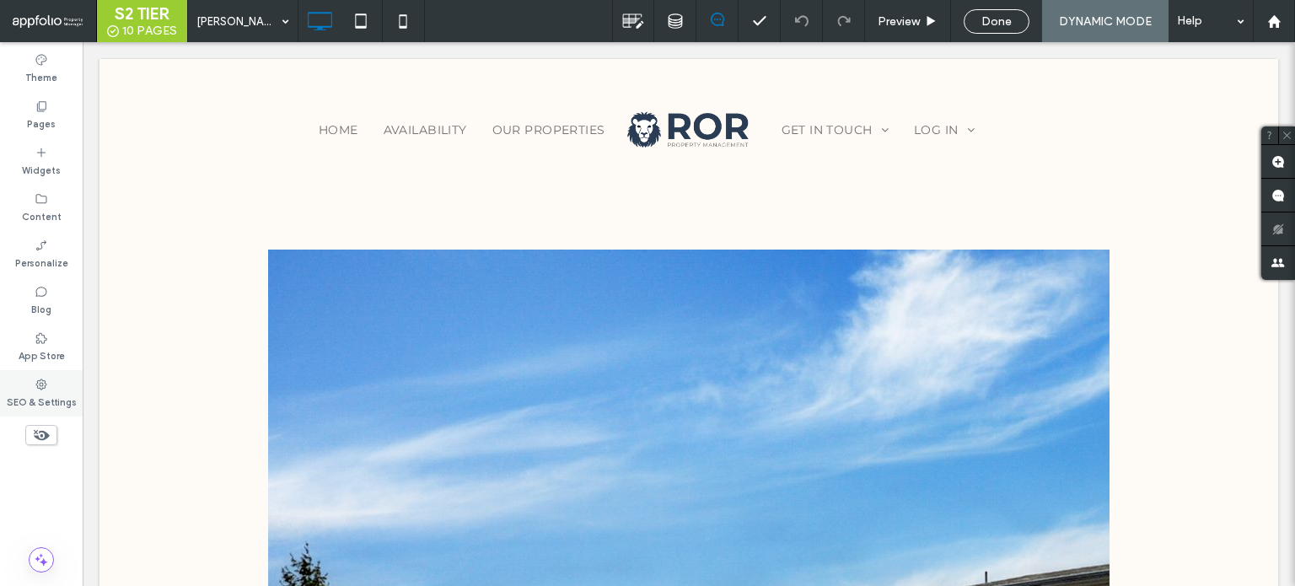
click at [22, 409] on div "SEO & Settings" at bounding box center [41, 393] width 83 height 46
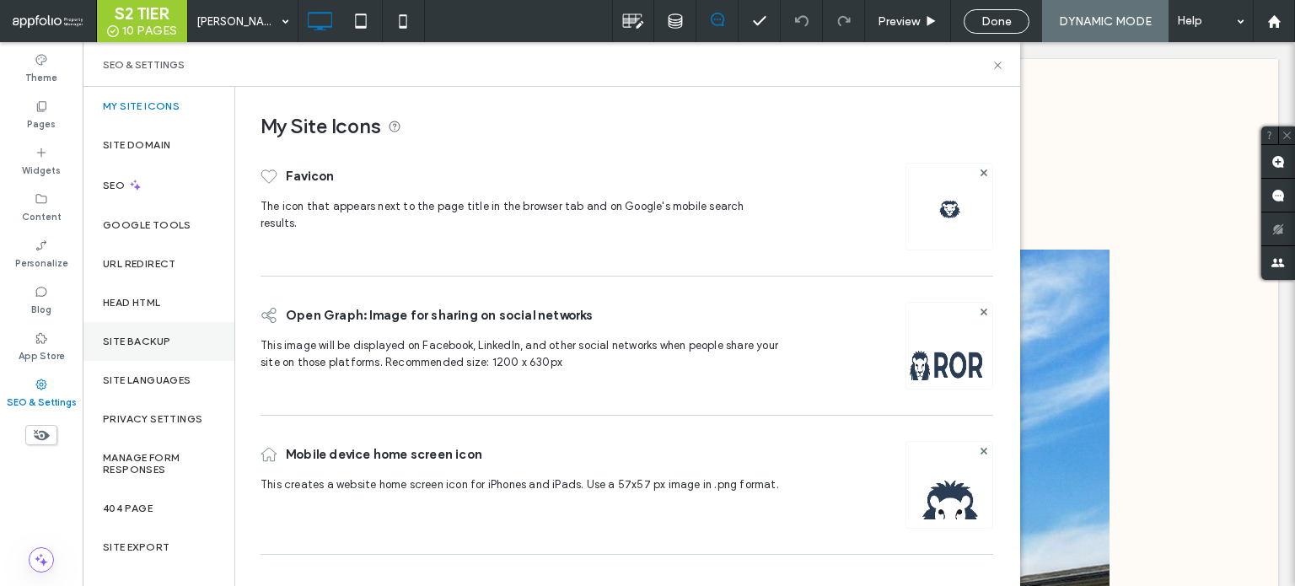
click at [109, 344] on label "Site Backup" at bounding box center [136, 342] width 67 height 12
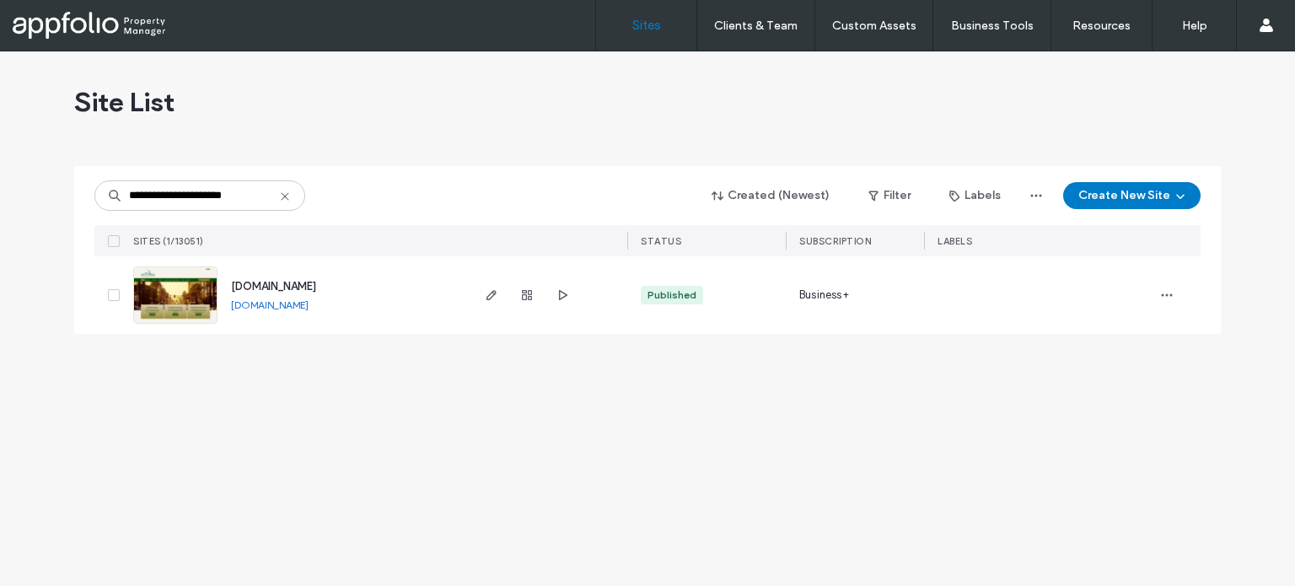
type input "**********"
click at [762, 568] on div "**********" at bounding box center [647, 318] width 1295 height 535
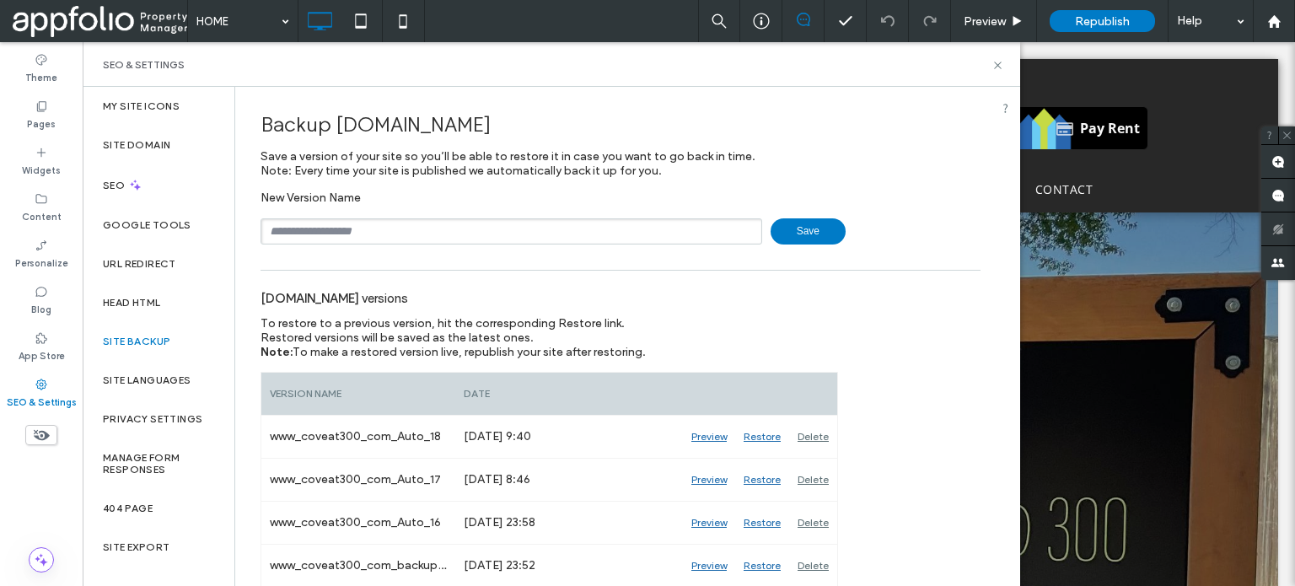
scroll to position [84, 0]
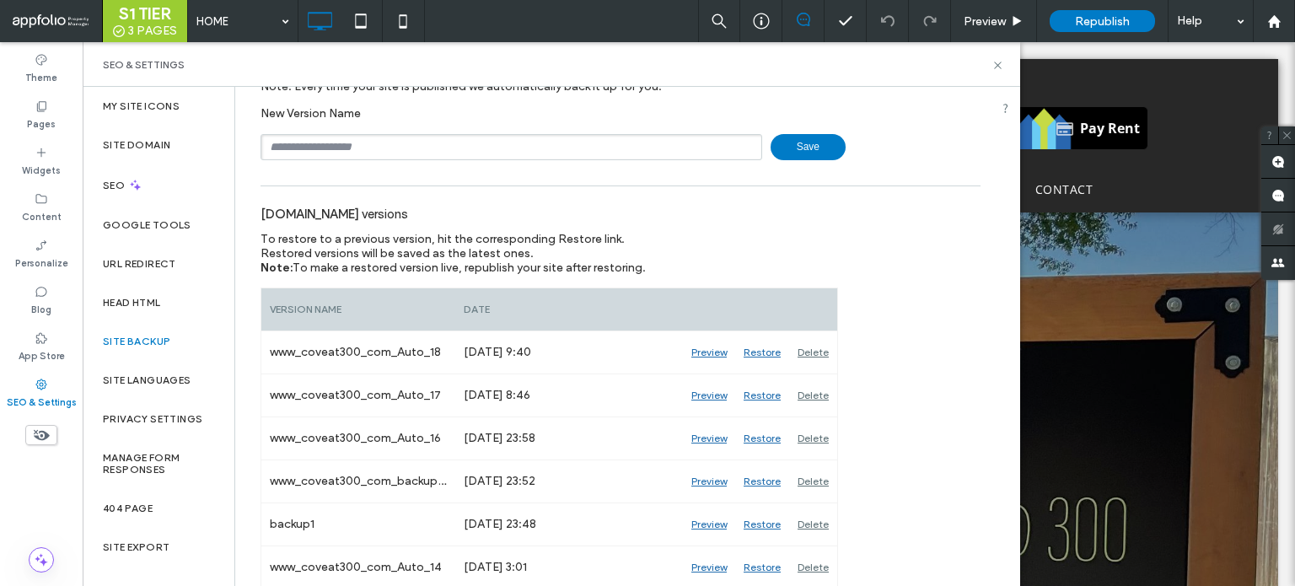
click at [376, 154] on input "text" at bounding box center [512, 147] width 502 height 26
type input "*"
type input "**********"
click at [794, 155] on span "Save" at bounding box center [808, 147] width 75 height 26
click at [998, 67] on icon at bounding box center [998, 65] width 13 height 13
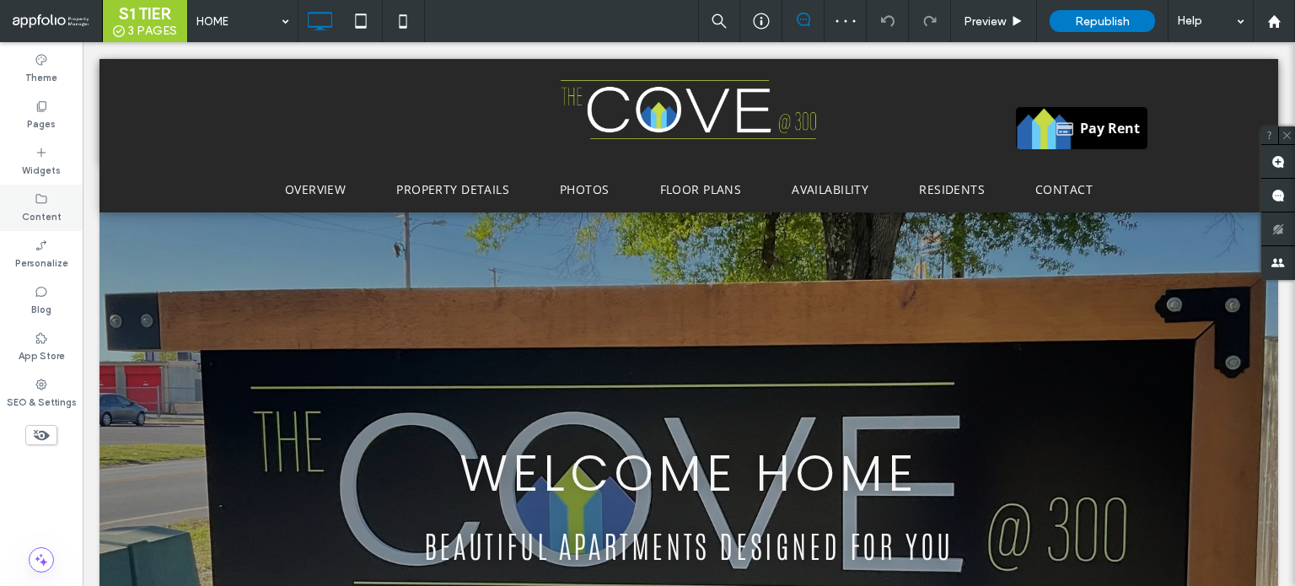
click at [51, 214] on label "Content" at bounding box center [42, 215] width 40 height 19
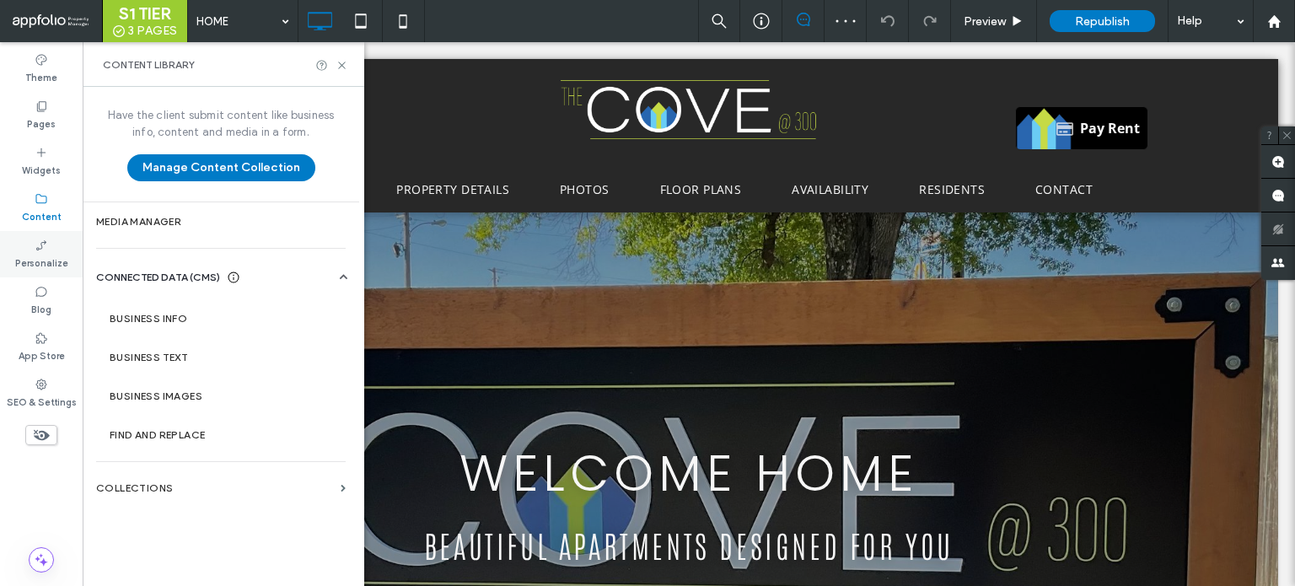
click at [39, 250] on icon at bounding box center [41, 245] width 13 height 13
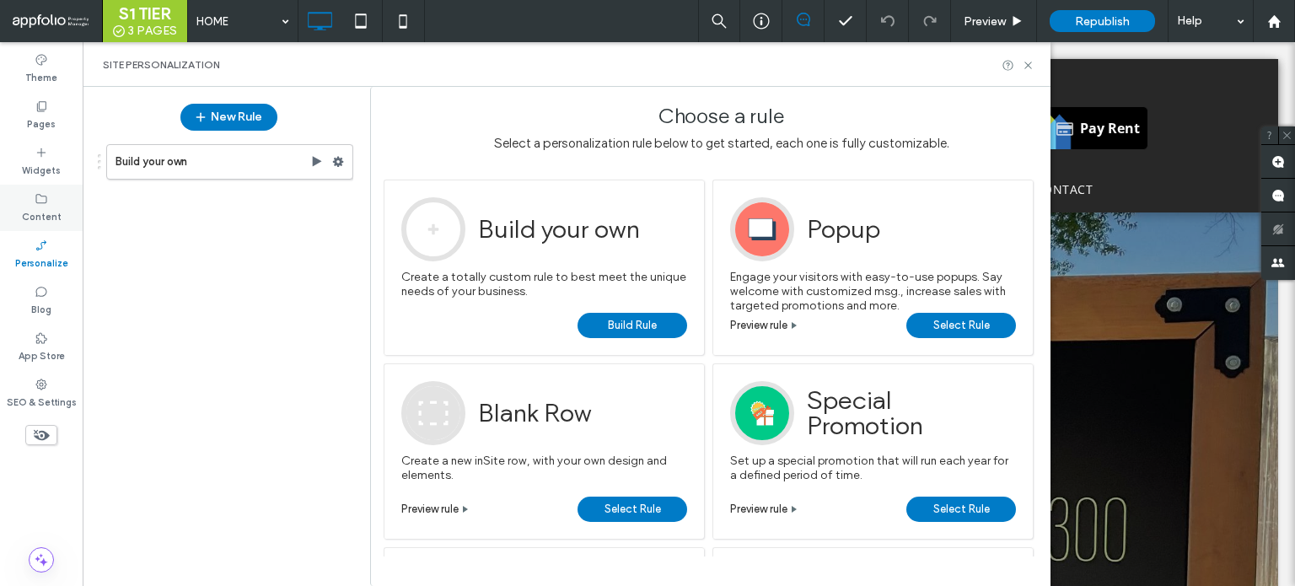
click at [47, 207] on label "Content" at bounding box center [42, 215] width 40 height 19
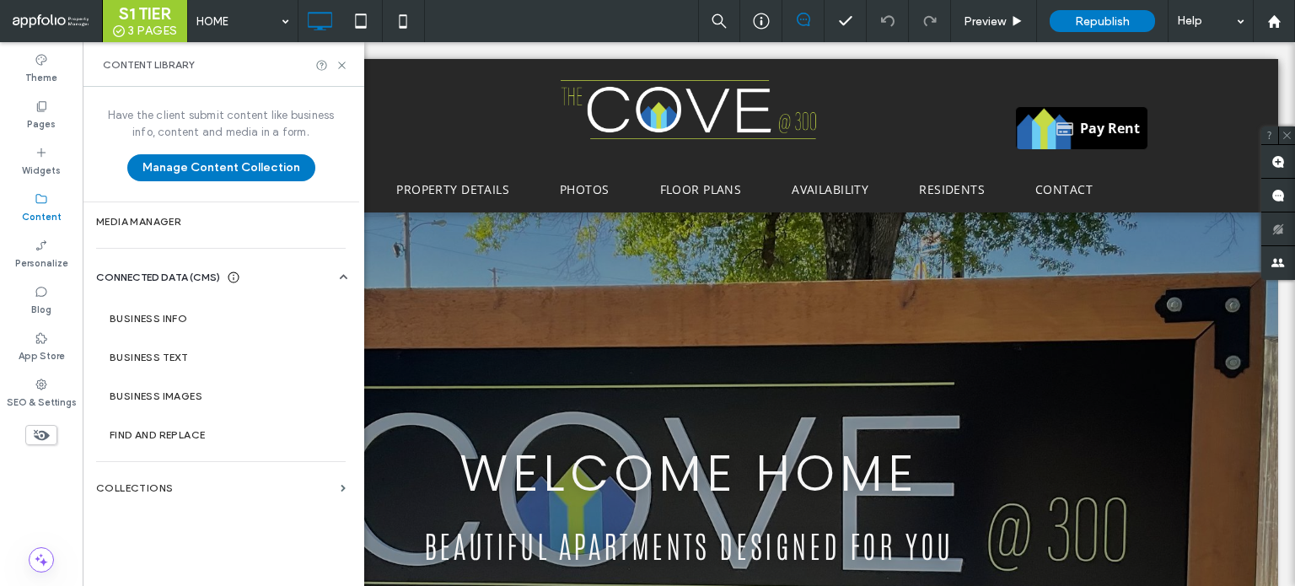
click at [56, 224] on div "Content" at bounding box center [41, 208] width 83 height 46
click at [185, 327] on section "Business Info" at bounding box center [224, 318] width 256 height 39
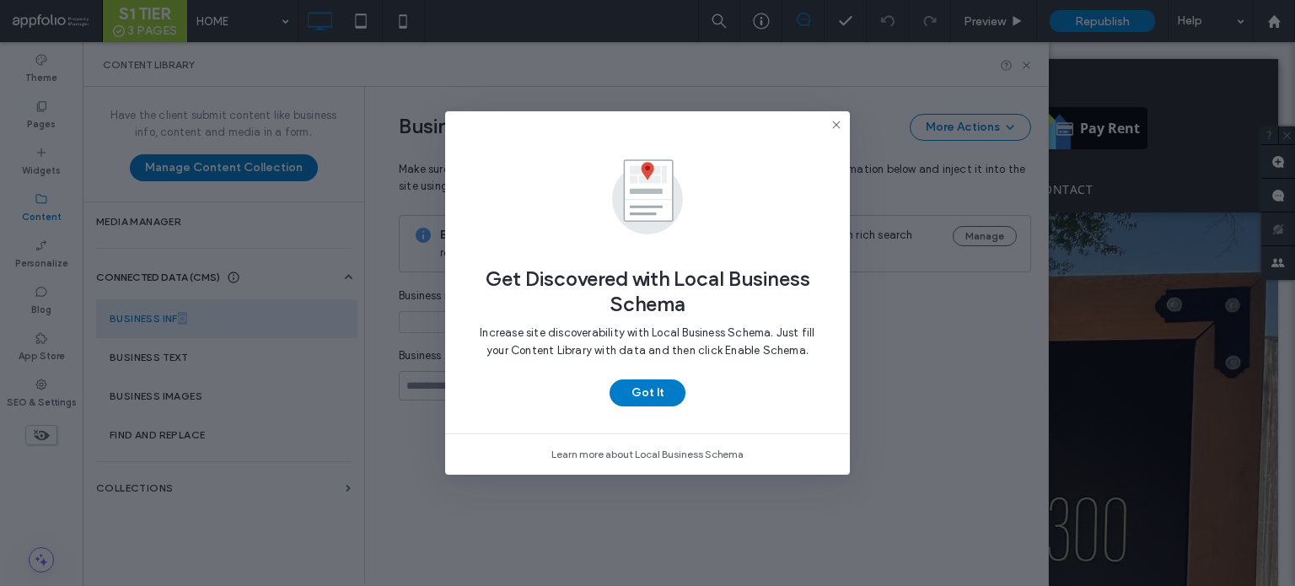
type input "**********"
click at [831, 130] on icon at bounding box center [836, 124] width 13 height 13
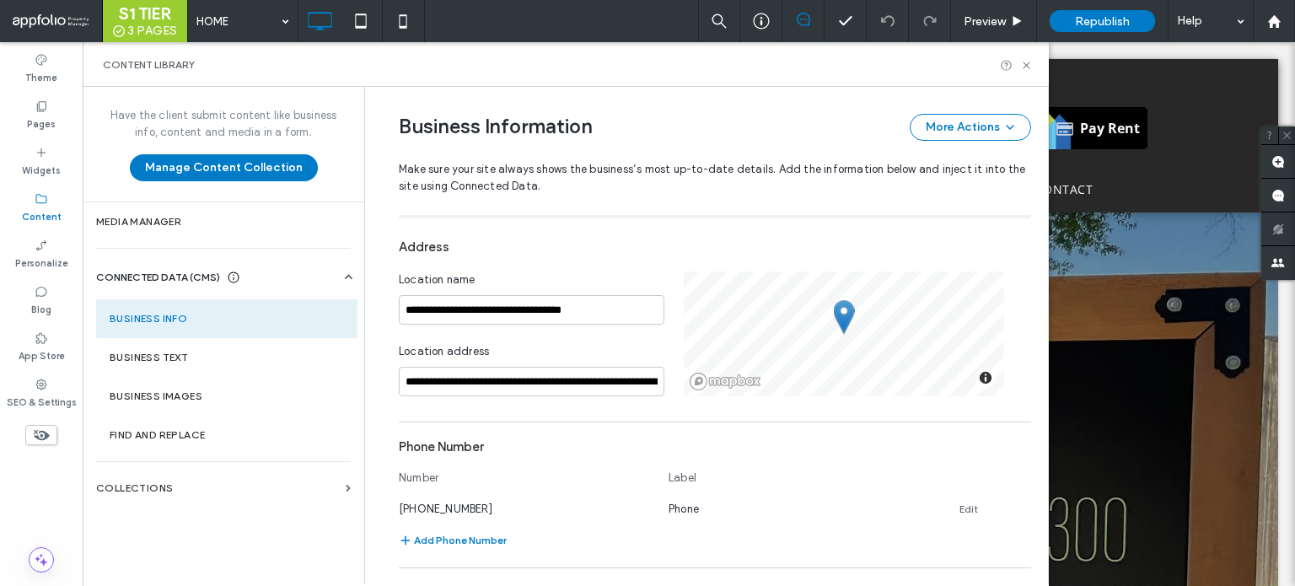
scroll to position [327, 0]
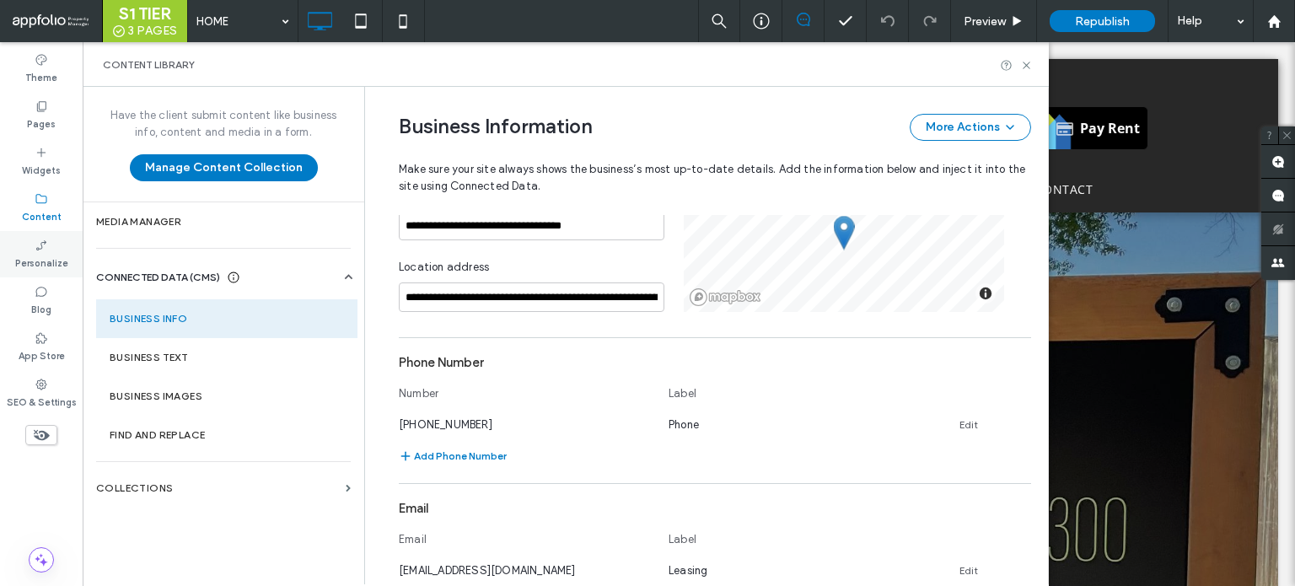
click at [52, 255] on label "Personalize" at bounding box center [41, 261] width 53 height 19
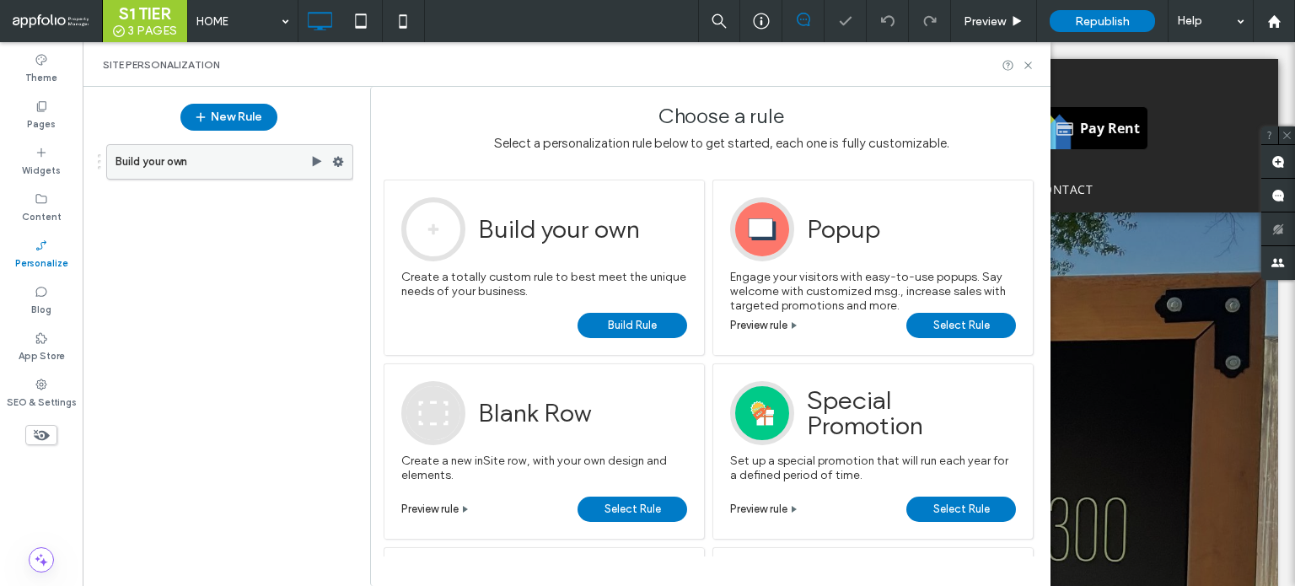
click at [347, 161] on div at bounding box center [342, 161] width 20 height 25
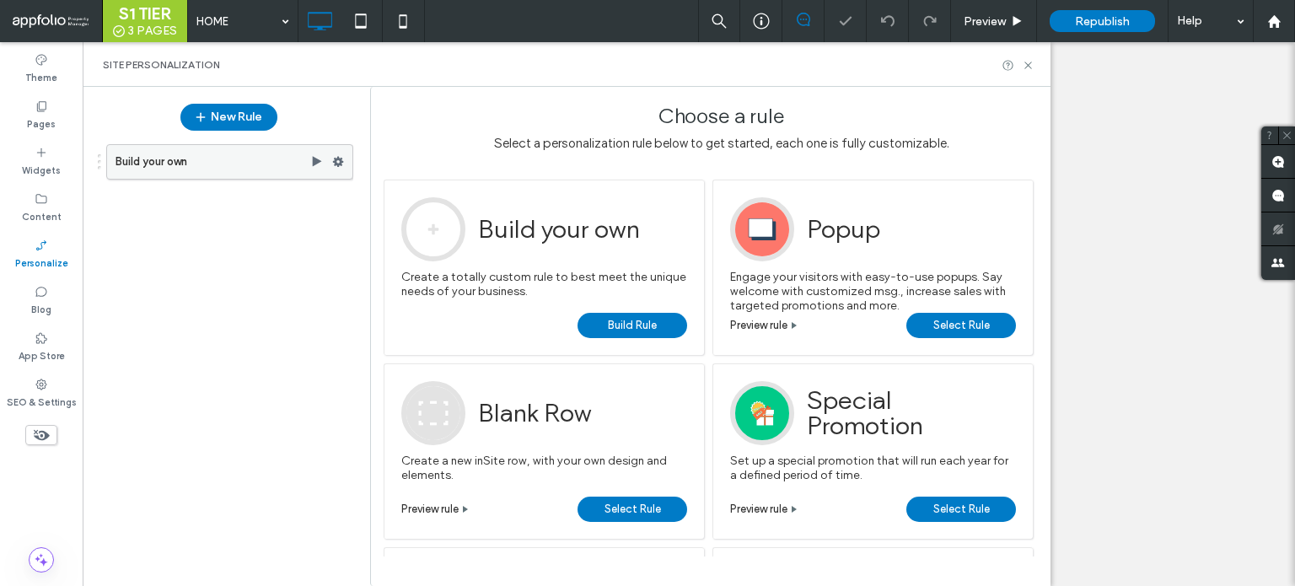
click at [338, 164] on use at bounding box center [338, 162] width 11 height 10
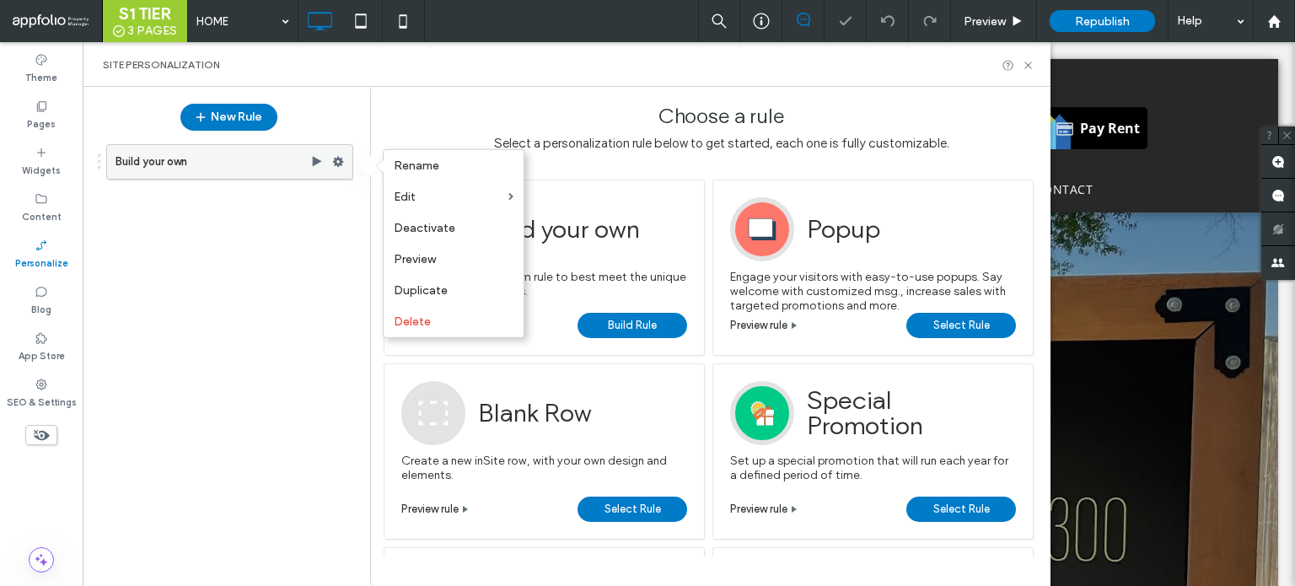
scroll to position [0, 0]
click at [425, 237] on div "Deactivate" at bounding box center [454, 227] width 140 height 31
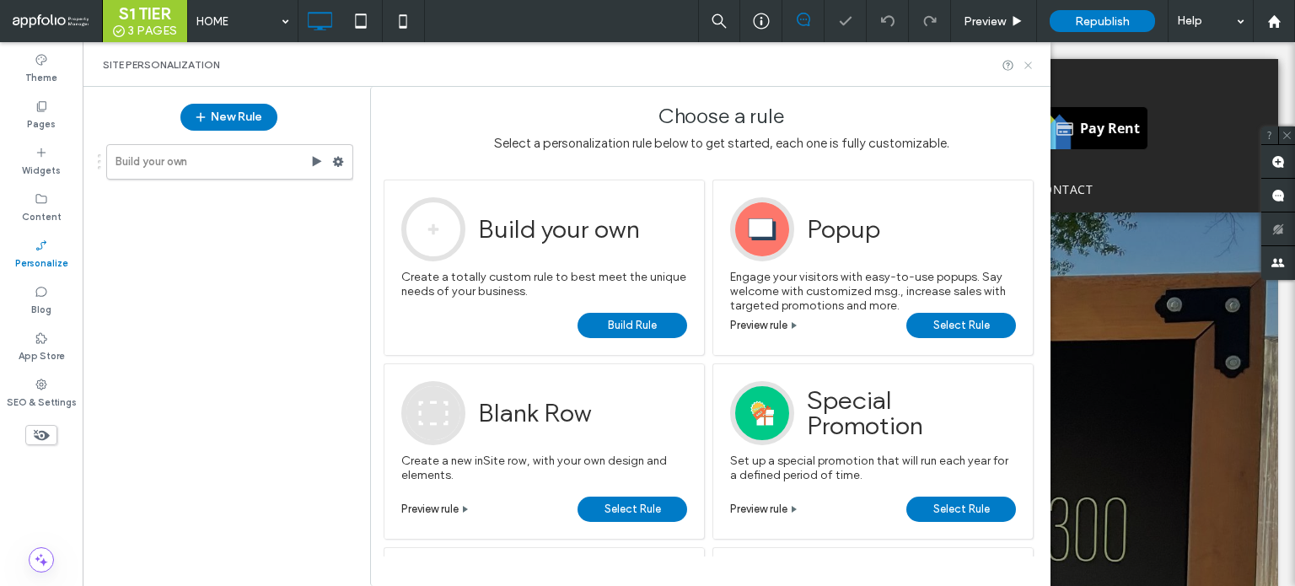
click at [1026, 63] on use at bounding box center [1027, 65] width 7 height 7
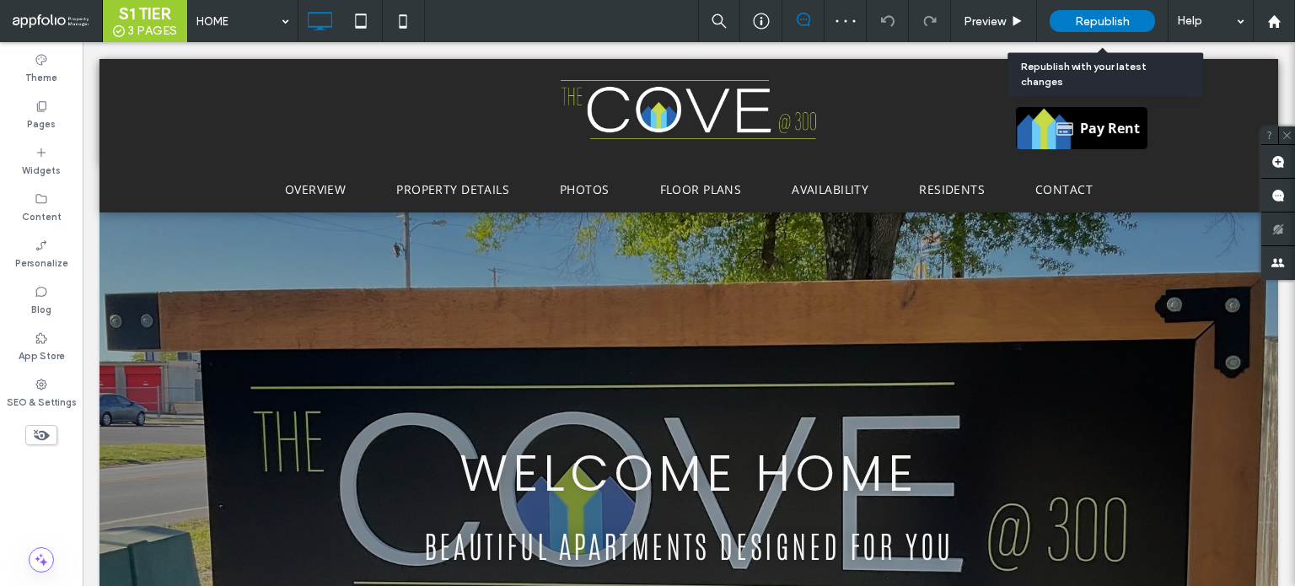
click at [1099, 22] on span "Republish" at bounding box center [1102, 21] width 55 height 14
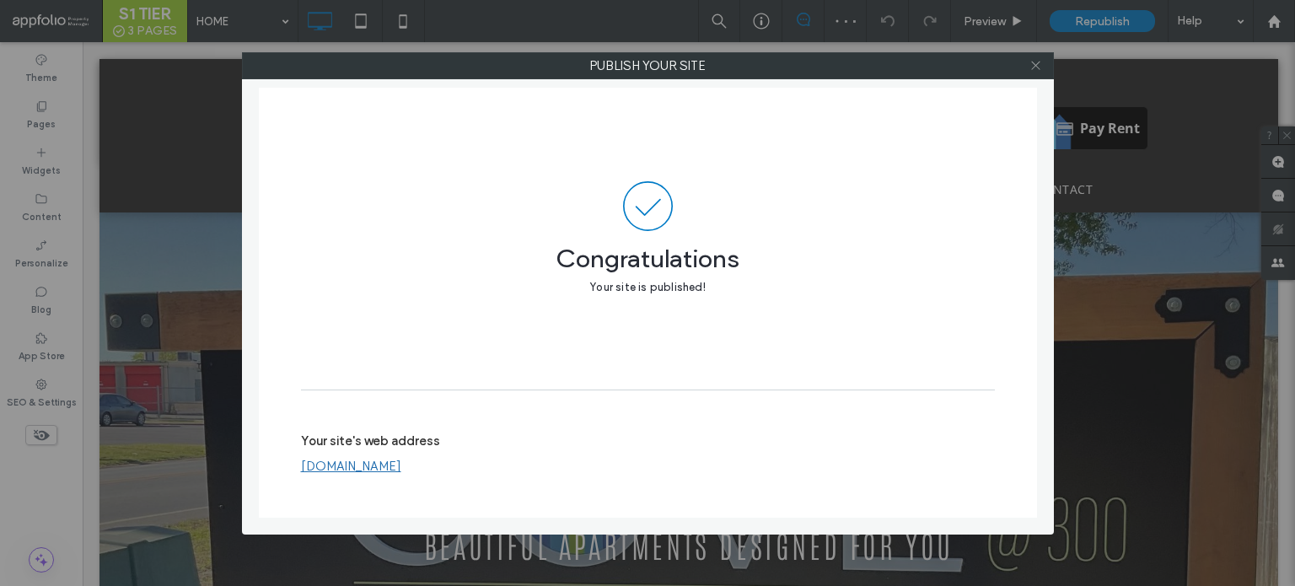
click at [1038, 63] on icon at bounding box center [1035, 65] width 13 height 13
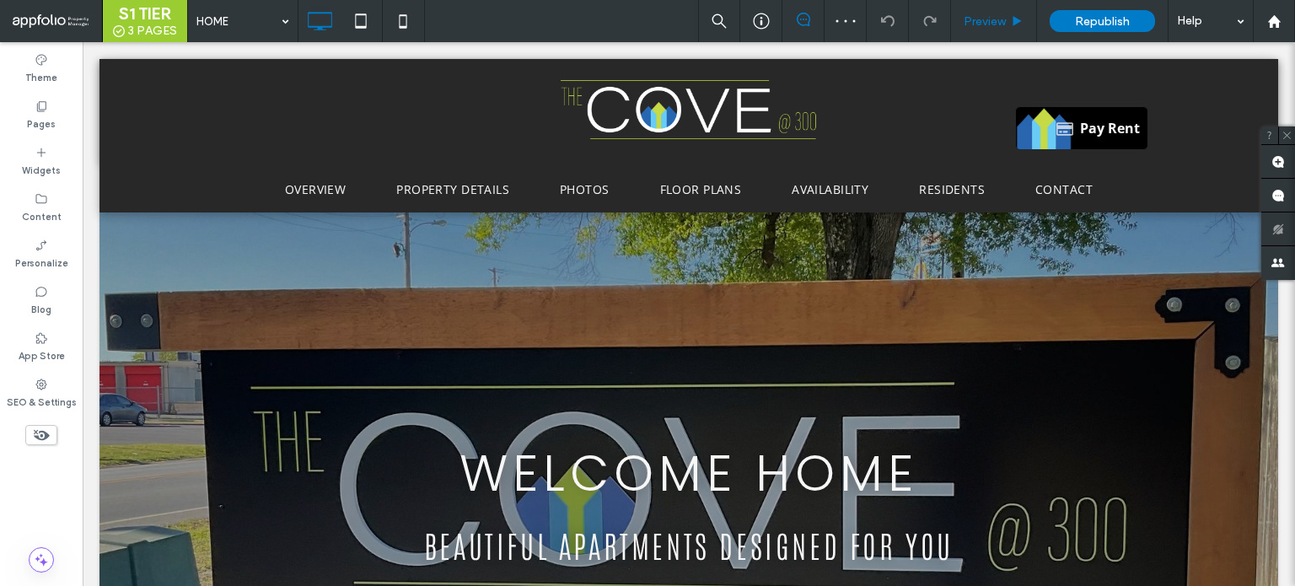
click at [998, 30] on div "Preview" at bounding box center [994, 21] width 86 height 42
click at [995, 19] on span "Preview" at bounding box center [985, 21] width 42 height 14
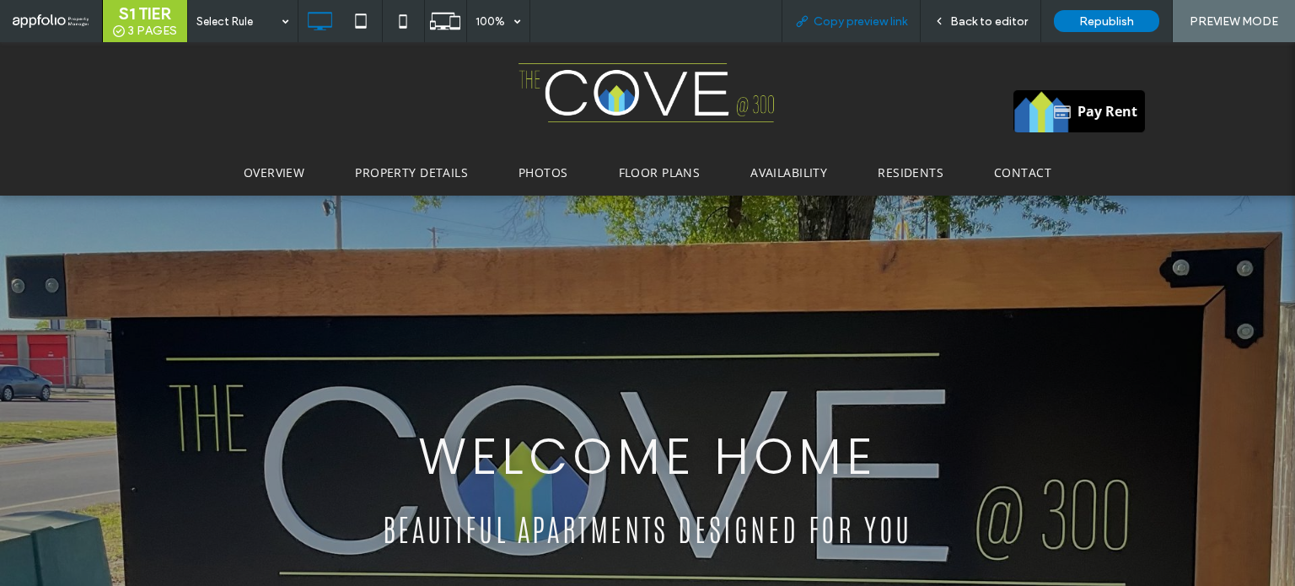
click at [849, 22] on span "Copy preview link" at bounding box center [861, 21] width 94 height 14
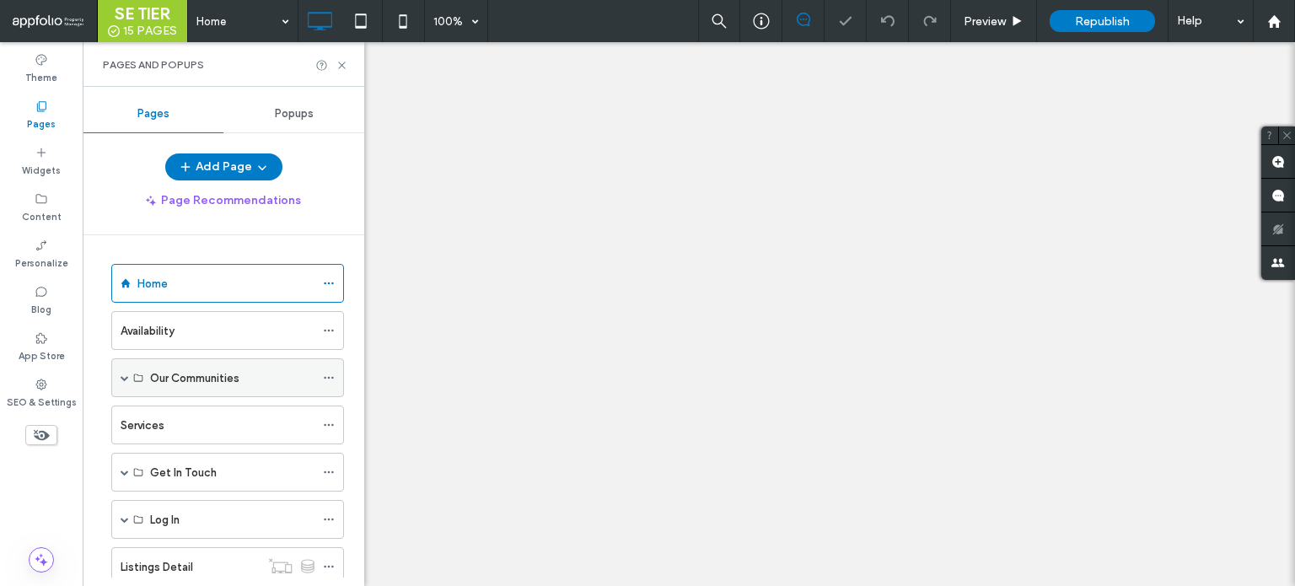
click at [126, 379] on span at bounding box center [125, 378] width 8 height 8
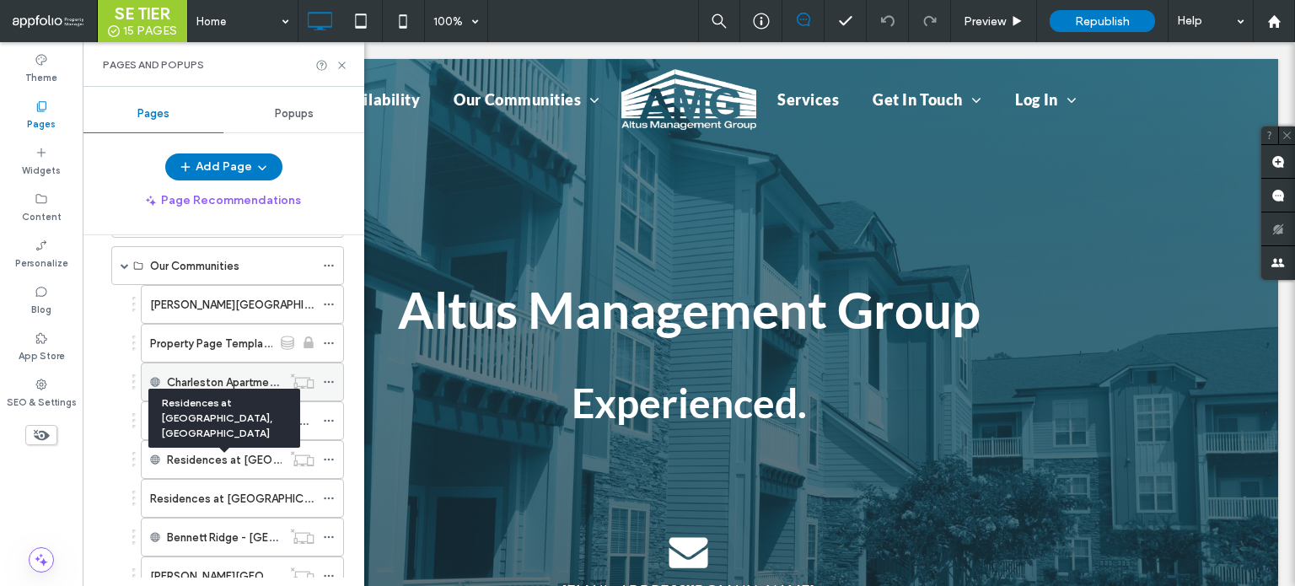
scroll to position [84, 0]
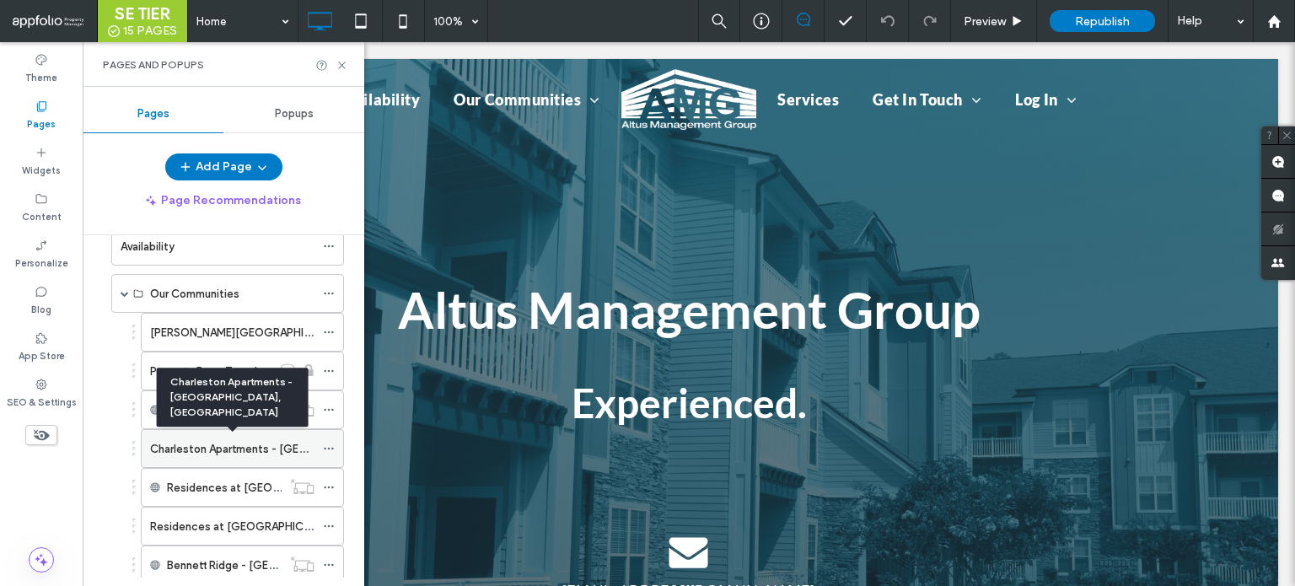
click at [230, 442] on label "Charleston Apartments - [GEOGRAPHIC_DATA], [GEOGRAPHIC_DATA]" at bounding box center [330, 449] width 360 height 30
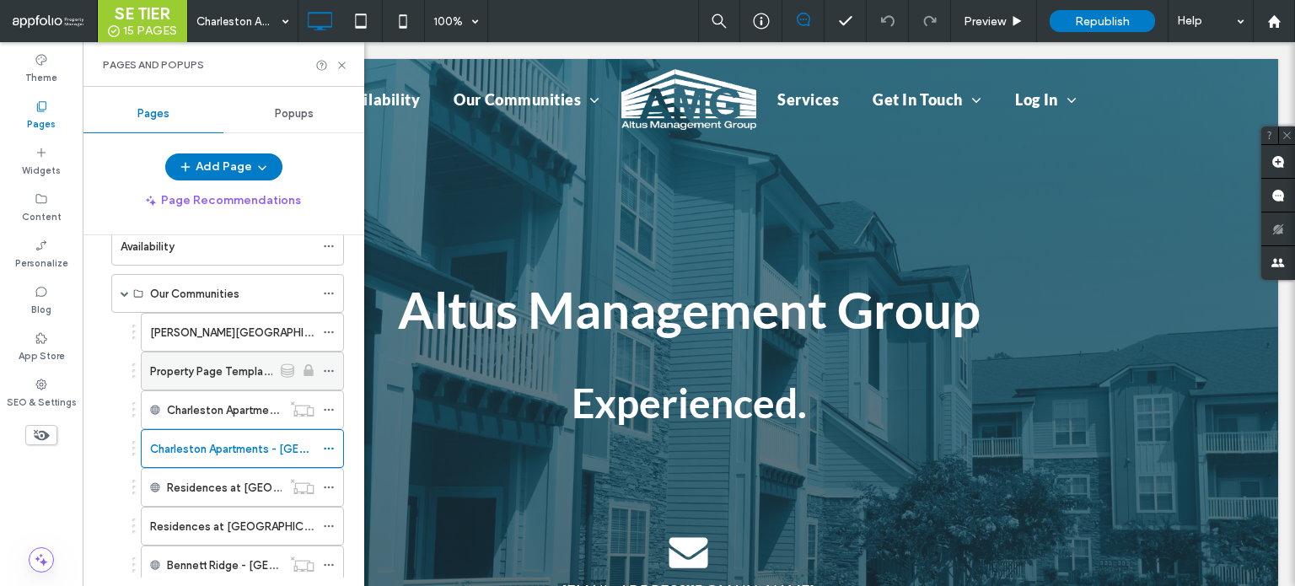
click at [219, 379] on div "Property Page Template" at bounding box center [211, 370] width 122 height 37
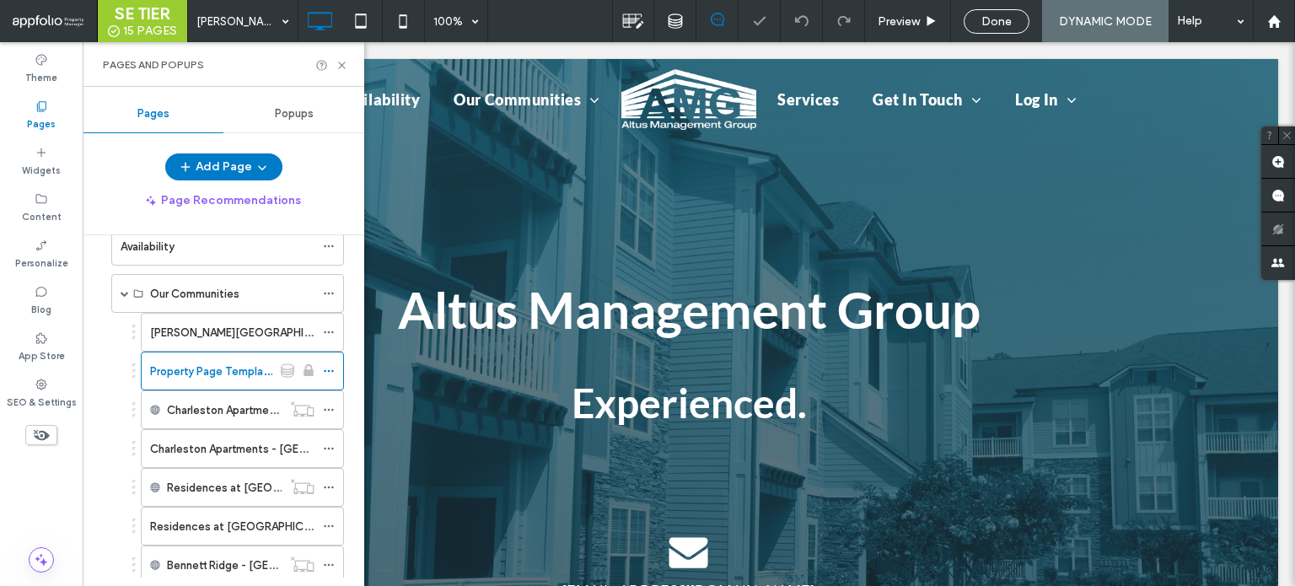
click at [351, 64] on div "Pages and Popups" at bounding box center [224, 64] width 282 height 45
click at [347, 67] on icon at bounding box center [342, 65] width 13 height 13
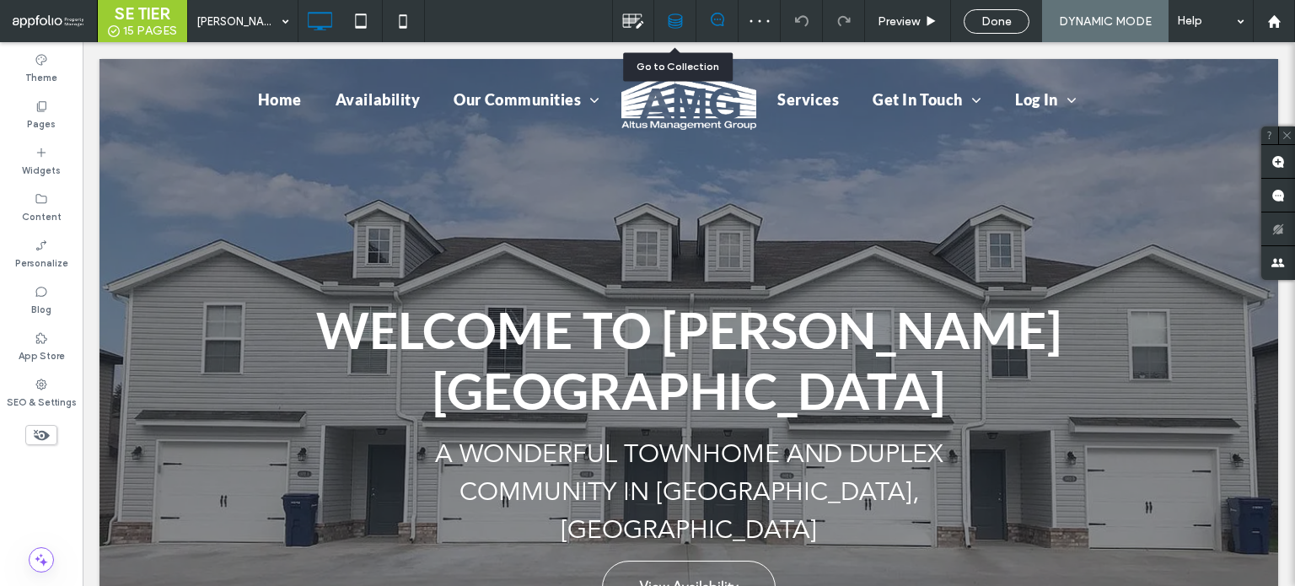
click at [688, 23] on div at bounding box center [674, 20] width 41 height 15
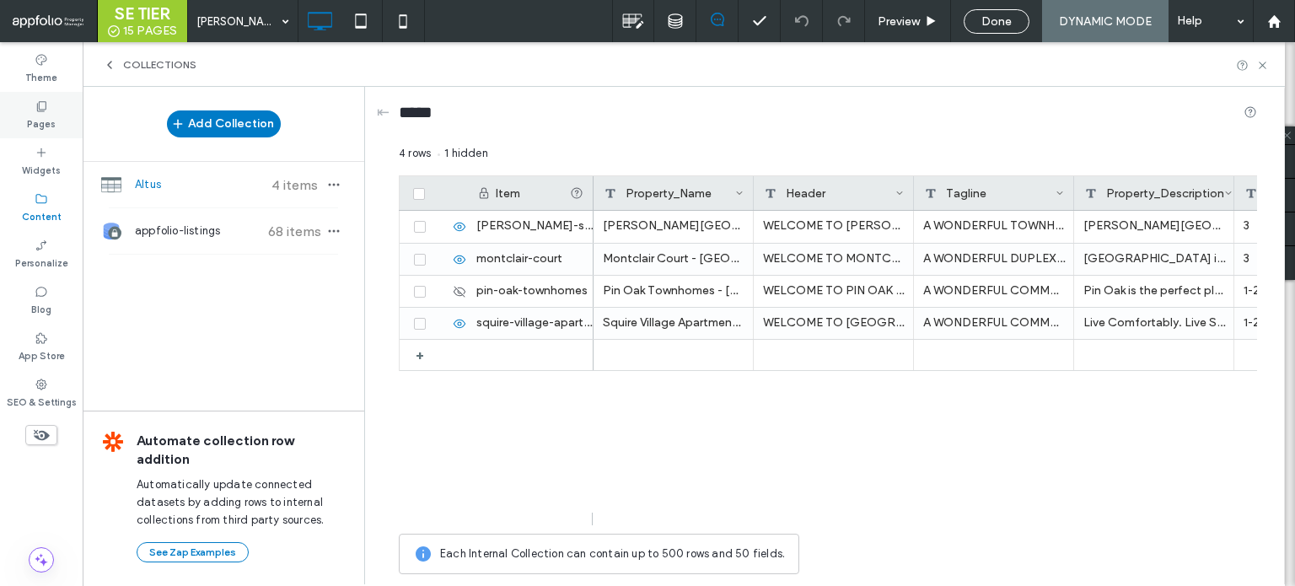
click at [41, 119] on label "Pages" at bounding box center [41, 122] width 29 height 19
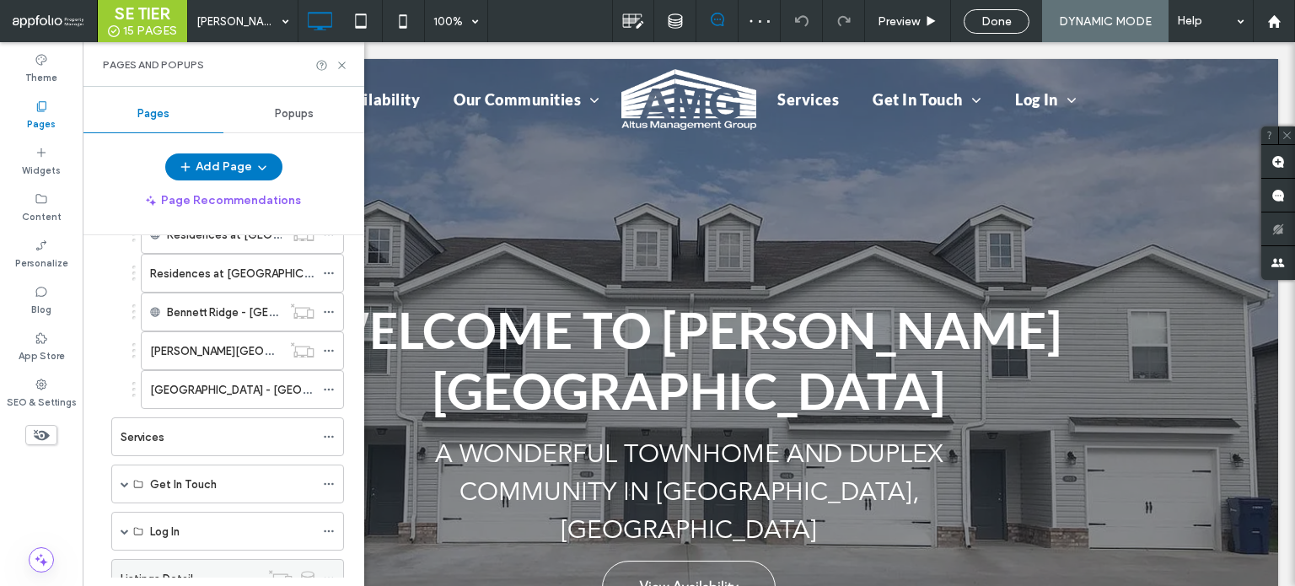
scroll to position [486, 0]
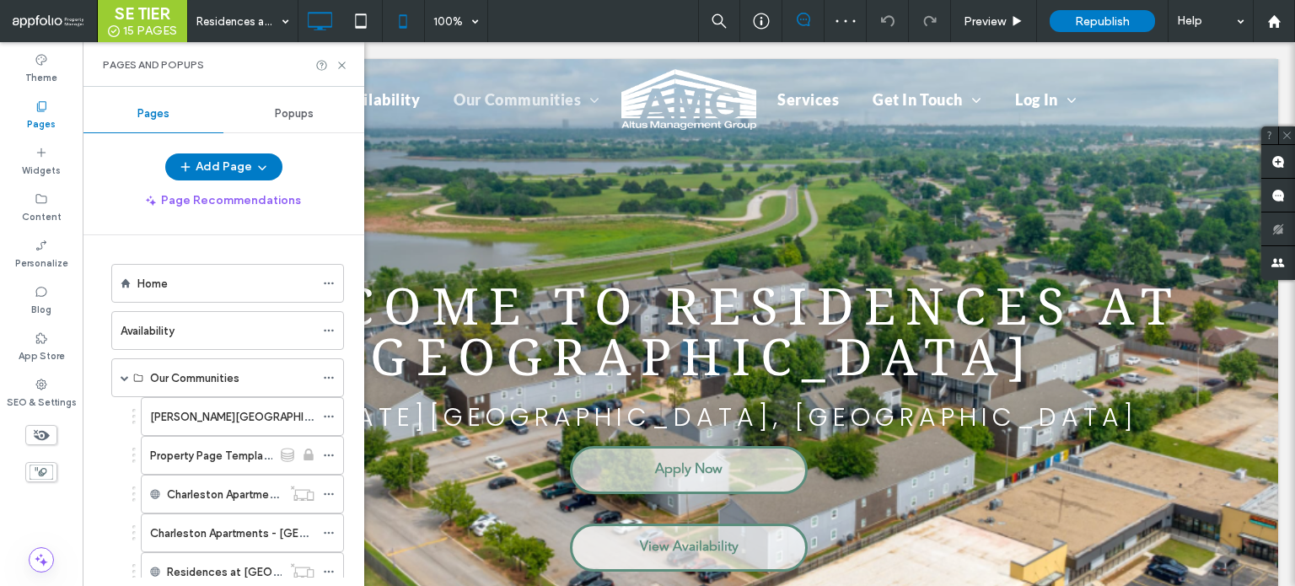
scroll to position [169, 0]
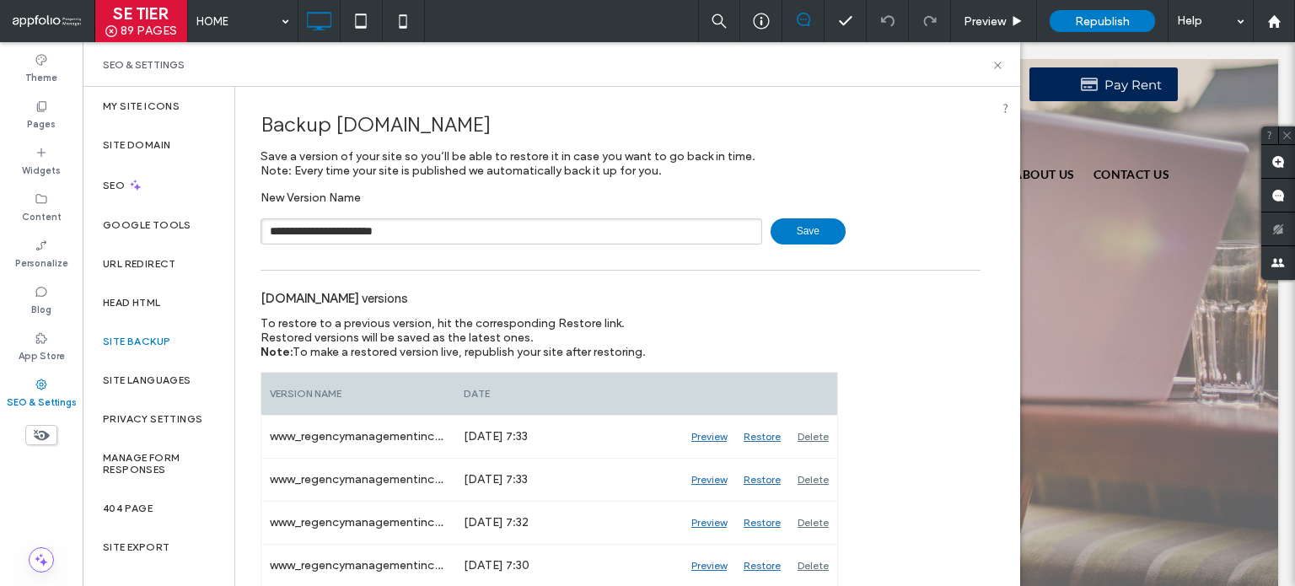
type input "**********"
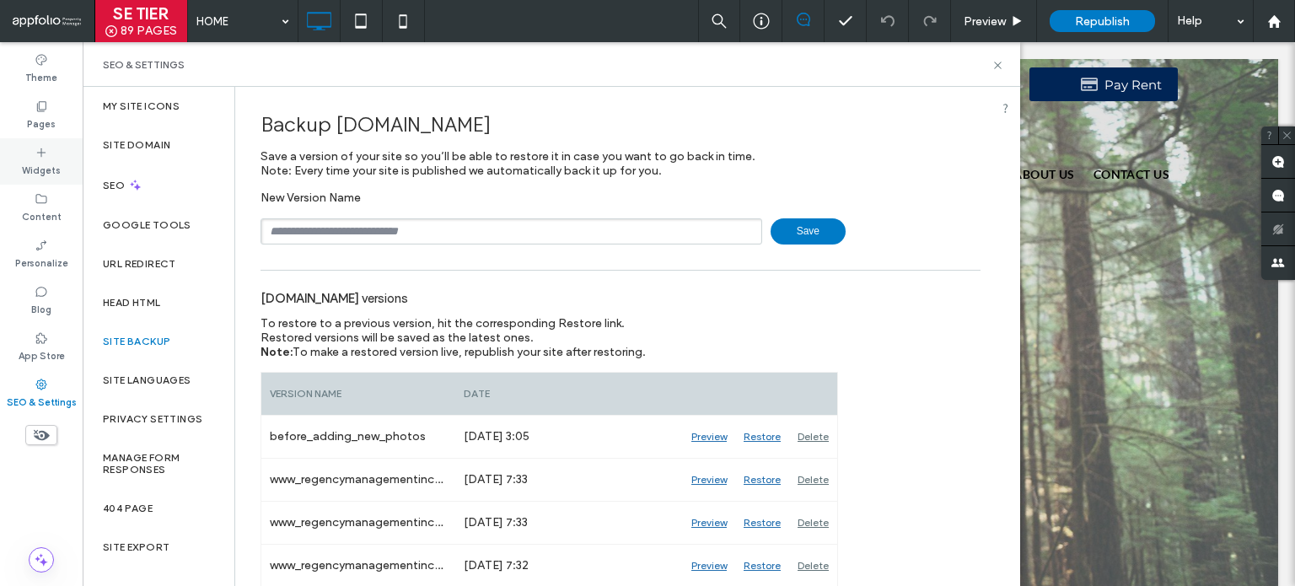
click at [41, 175] on label "Widgets" at bounding box center [41, 168] width 39 height 19
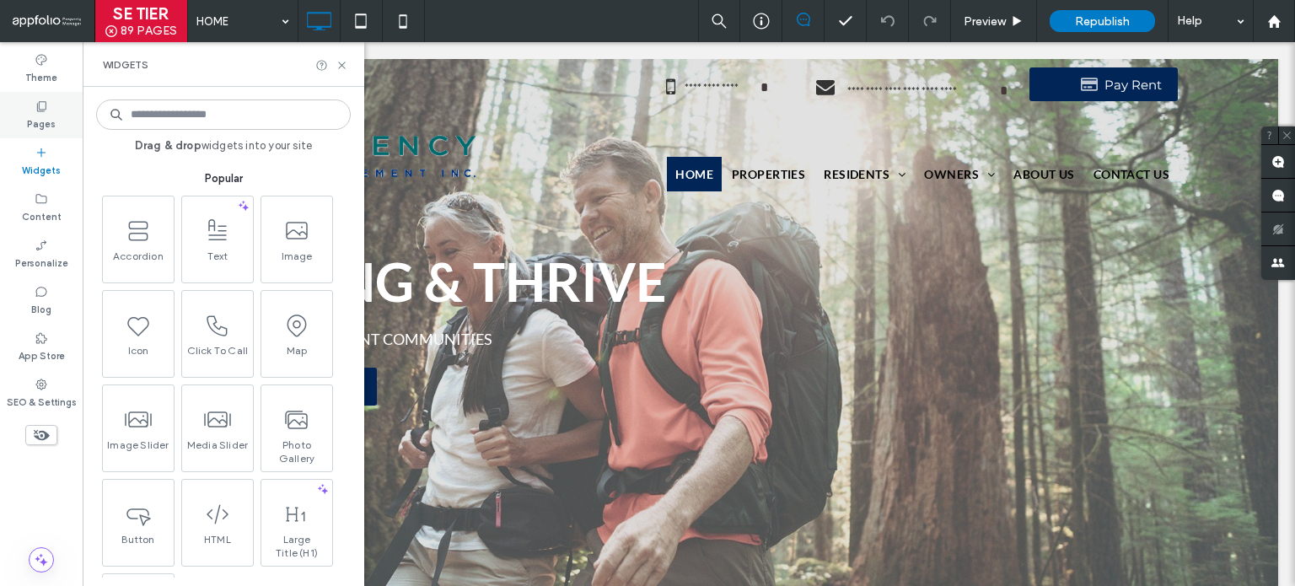
click at [35, 111] on icon at bounding box center [41, 105] width 13 height 13
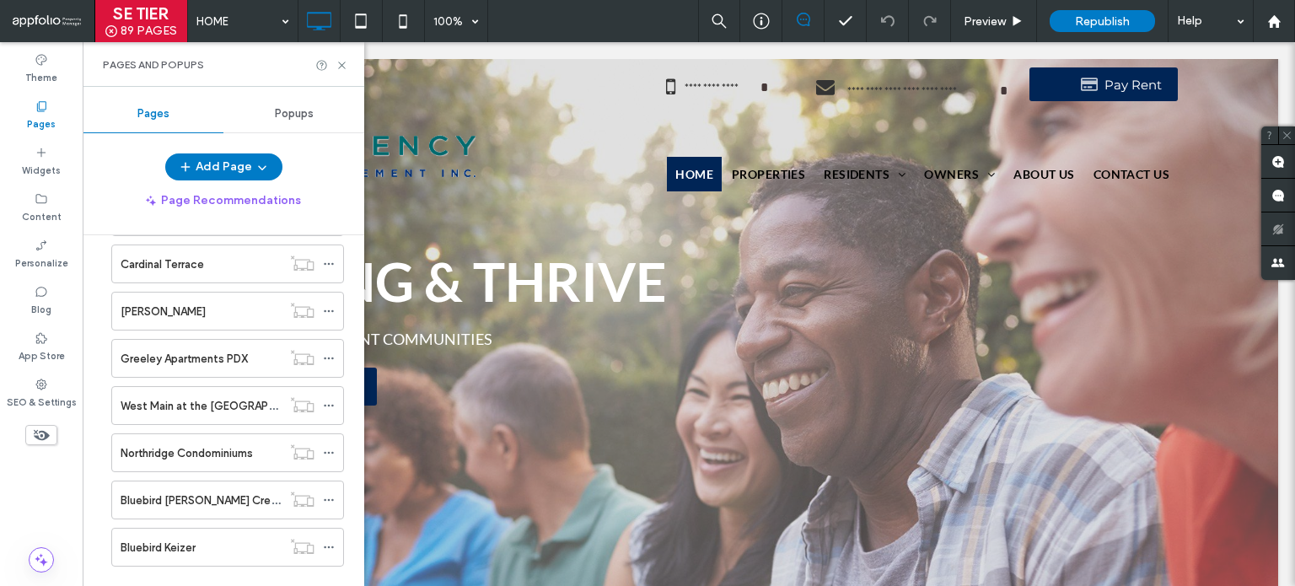
scroll to position [3797, 0]
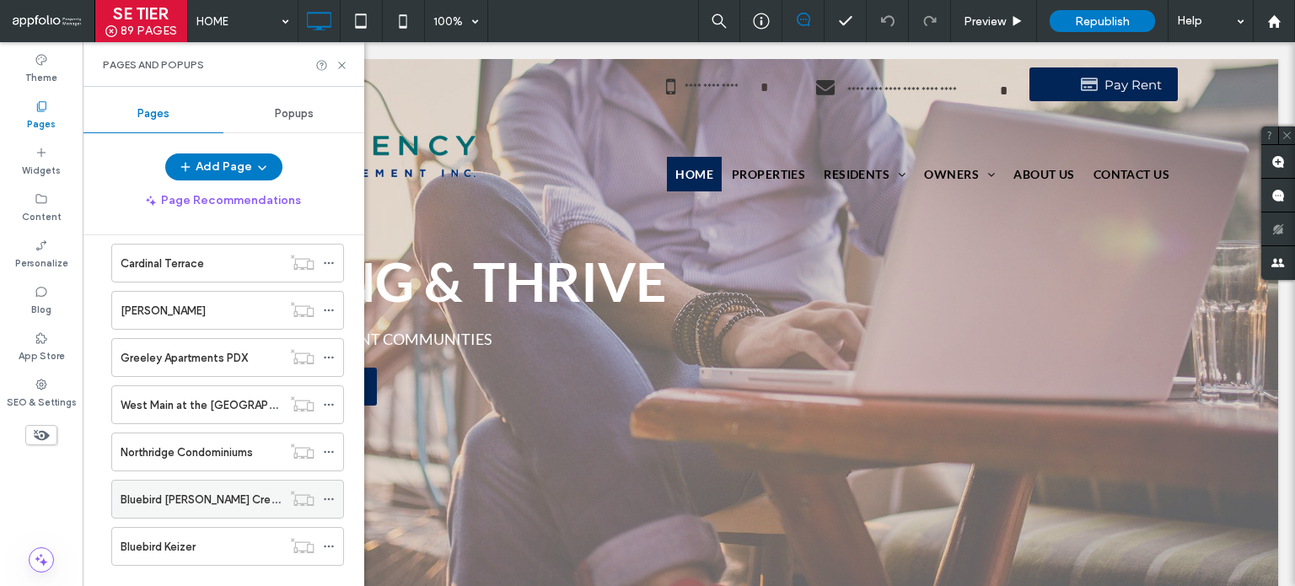
click at [226, 485] on label "Bluebird Cozine Creek" at bounding box center [202, 500] width 162 height 30
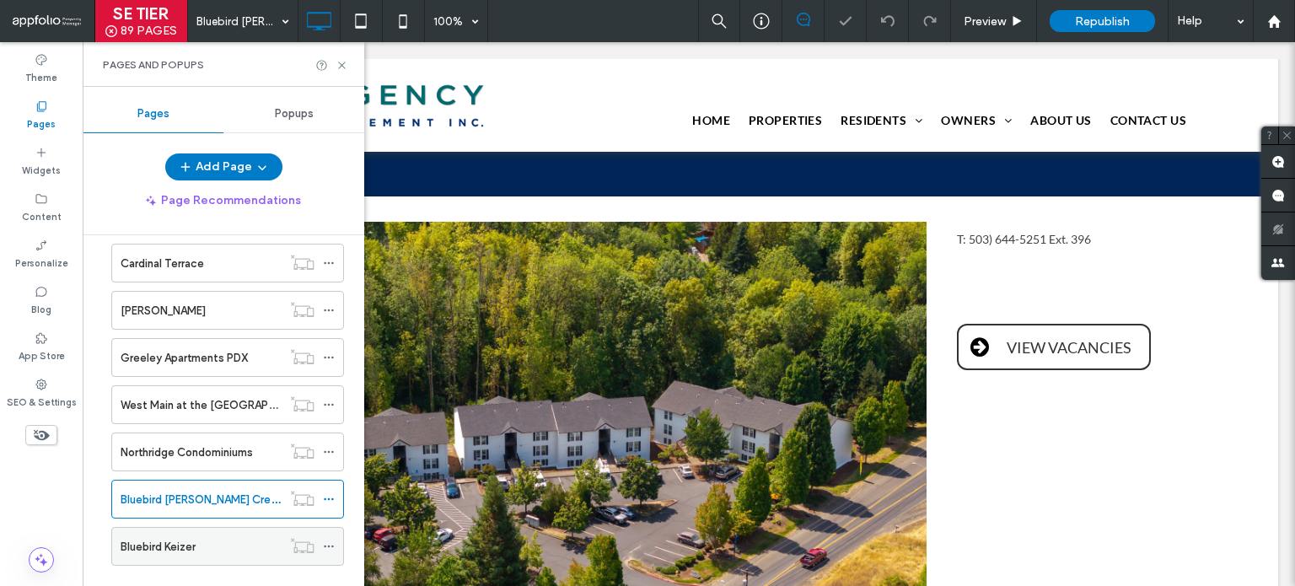
click at [235, 538] on div "Bluebird Keizer" at bounding box center [201, 547] width 161 height 18
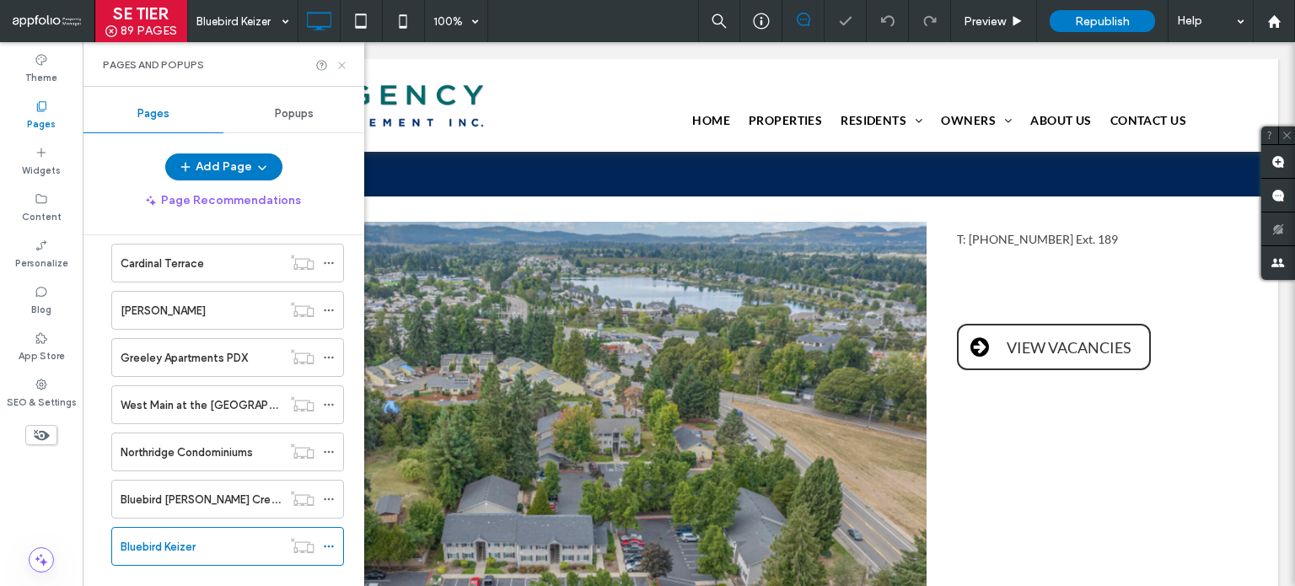
drag, startPoint x: 340, startPoint y: 67, endPoint x: 738, endPoint y: 313, distance: 467.5
click at [340, 67] on icon at bounding box center [342, 65] width 13 height 13
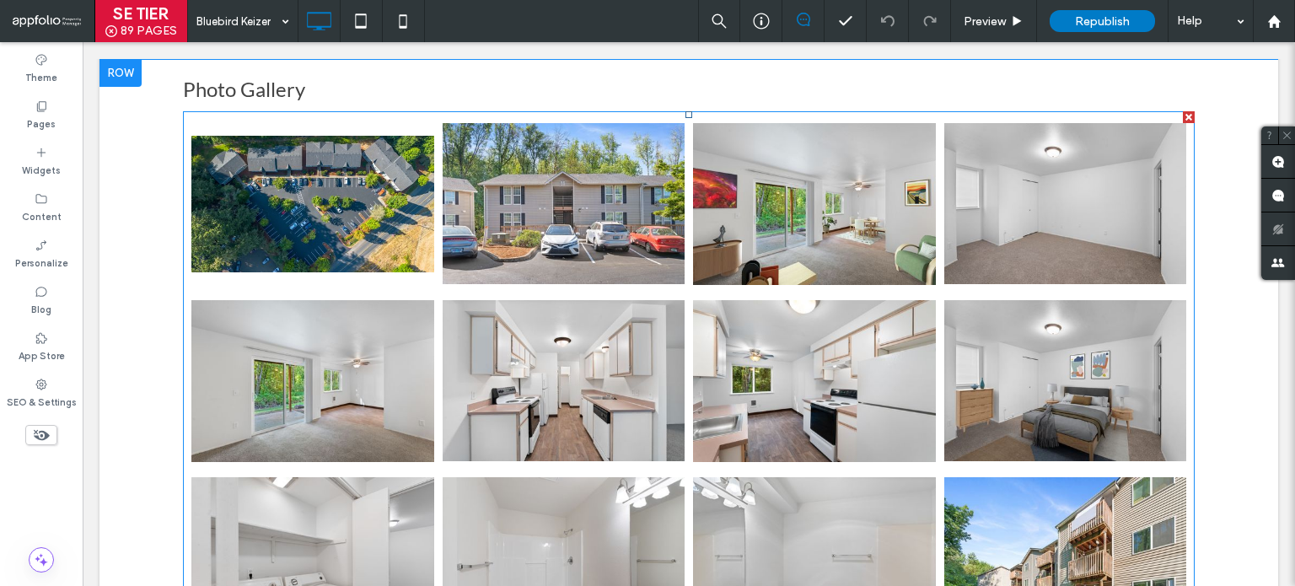
scroll to position [1855, 0]
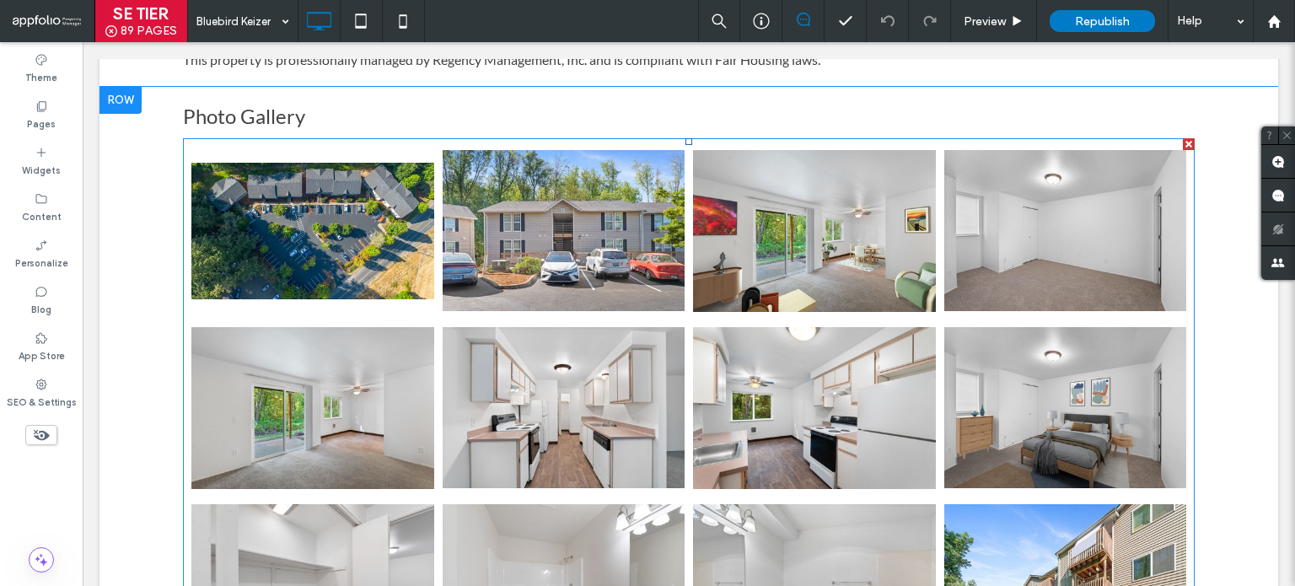
click at [602, 277] on link at bounding box center [564, 231] width 243 height 169
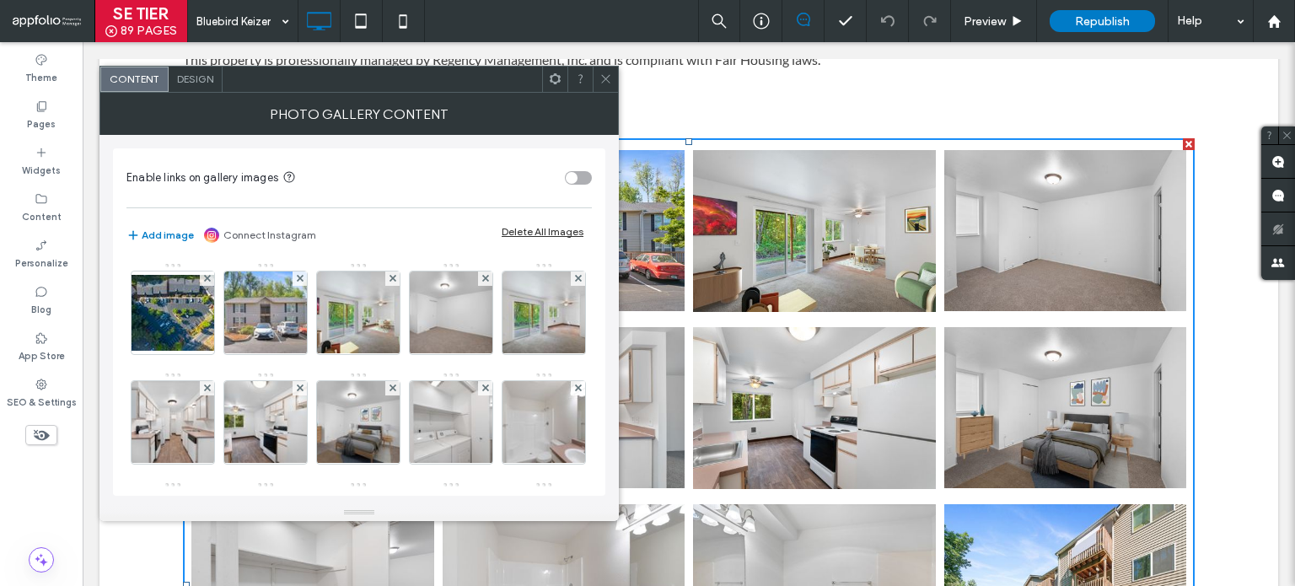
click at [599, 90] on span at bounding box center [605, 79] width 13 height 25
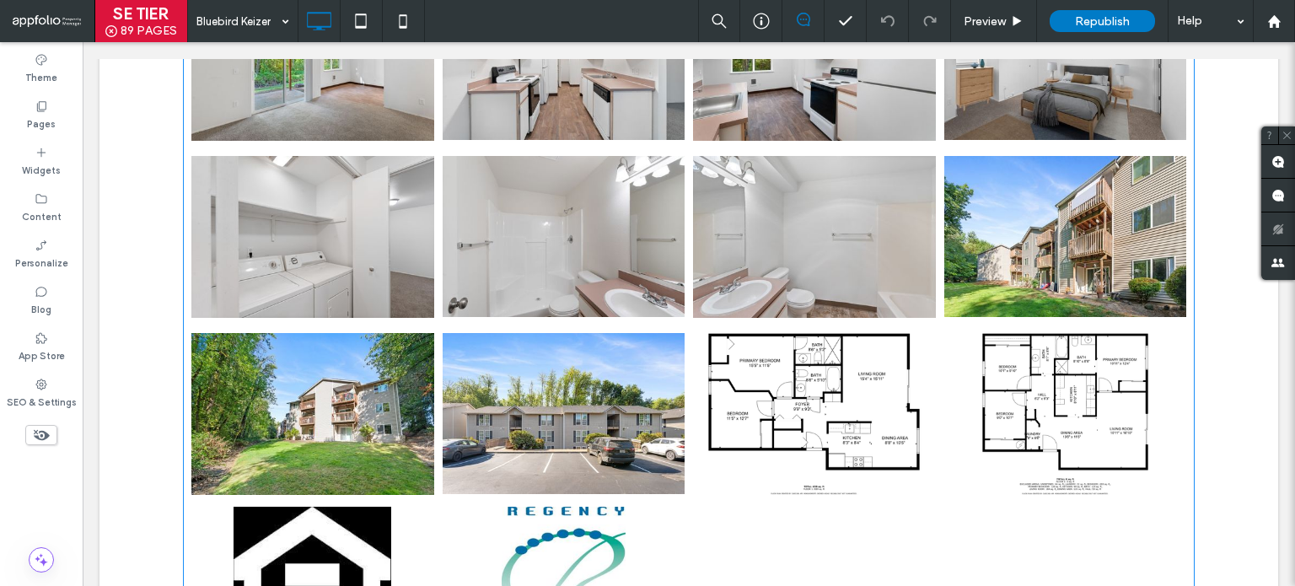
scroll to position [2276, 0]
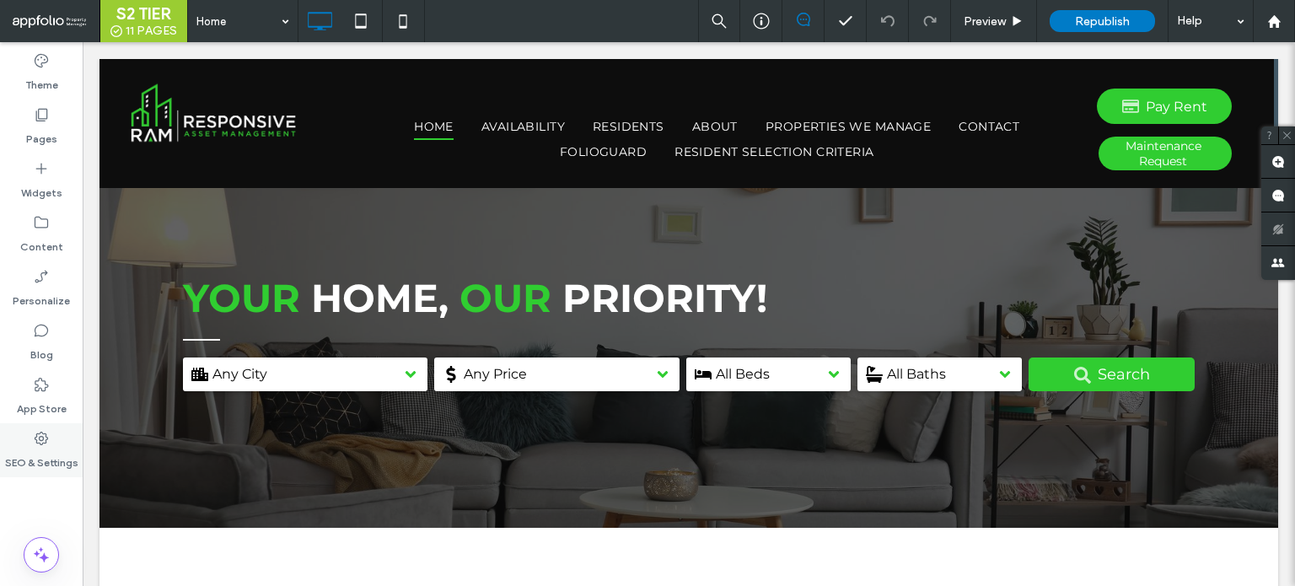
click at [57, 440] on div "SEO & Settings" at bounding box center [41, 450] width 83 height 54
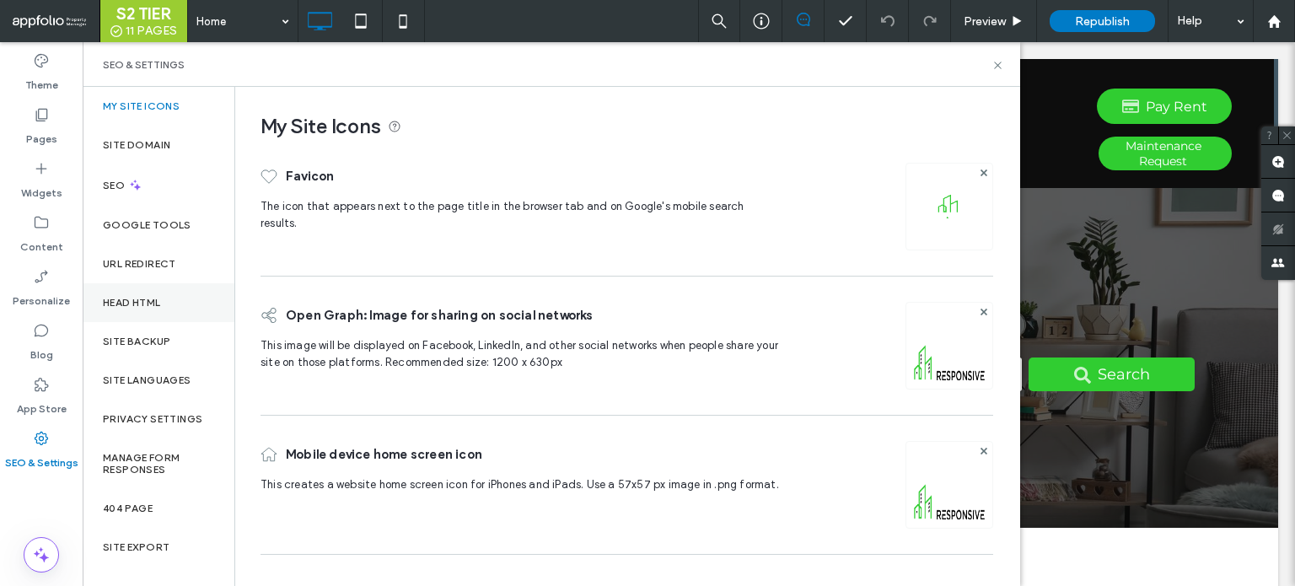
click at [148, 298] on label "Head HTML" at bounding box center [132, 303] width 58 height 12
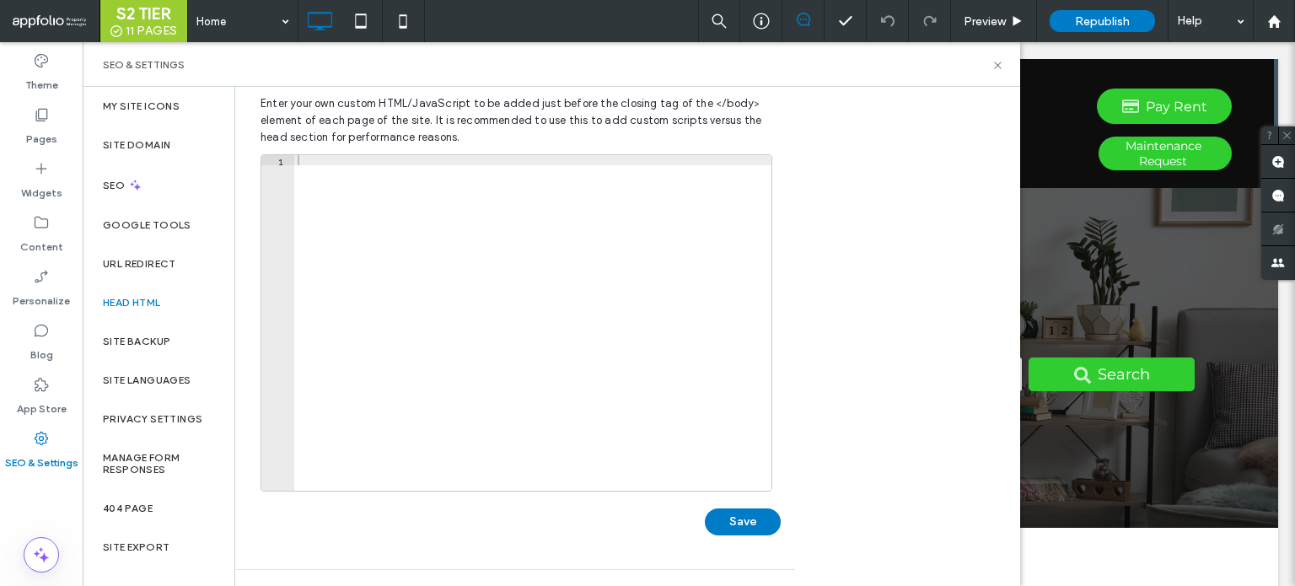
scroll to position [84, 0]
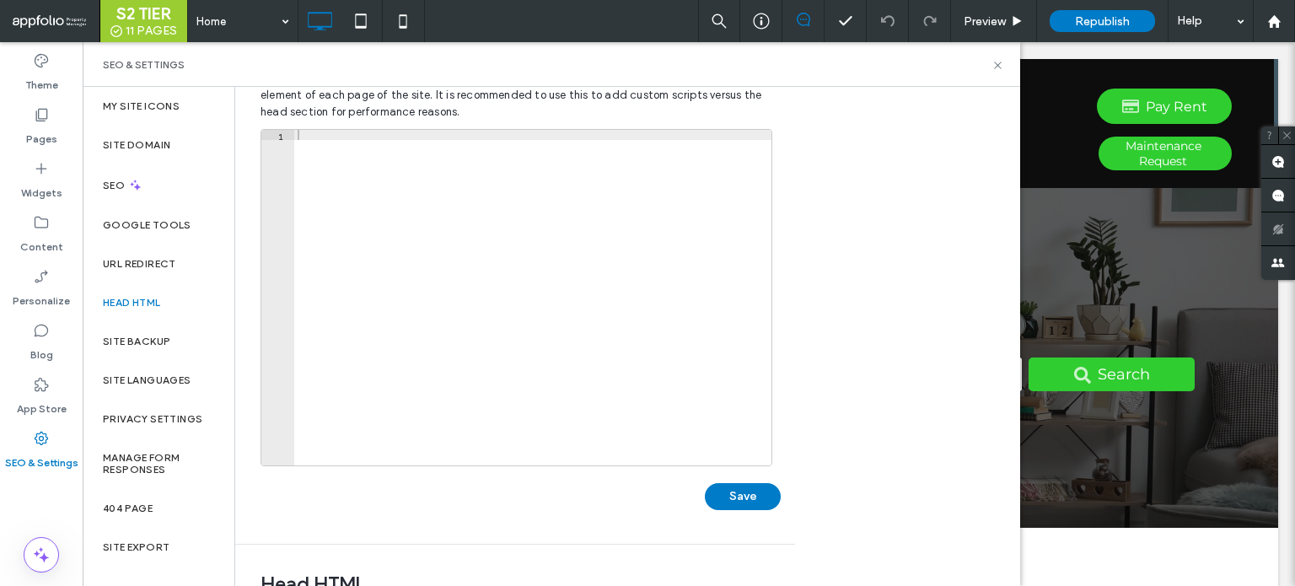
click at [397, 315] on div at bounding box center [532, 308] width 477 height 356
click at [388, 169] on div at bounding box center [532, 308] width 477 height 356
paste textarea "**********"
type textarea "**********"
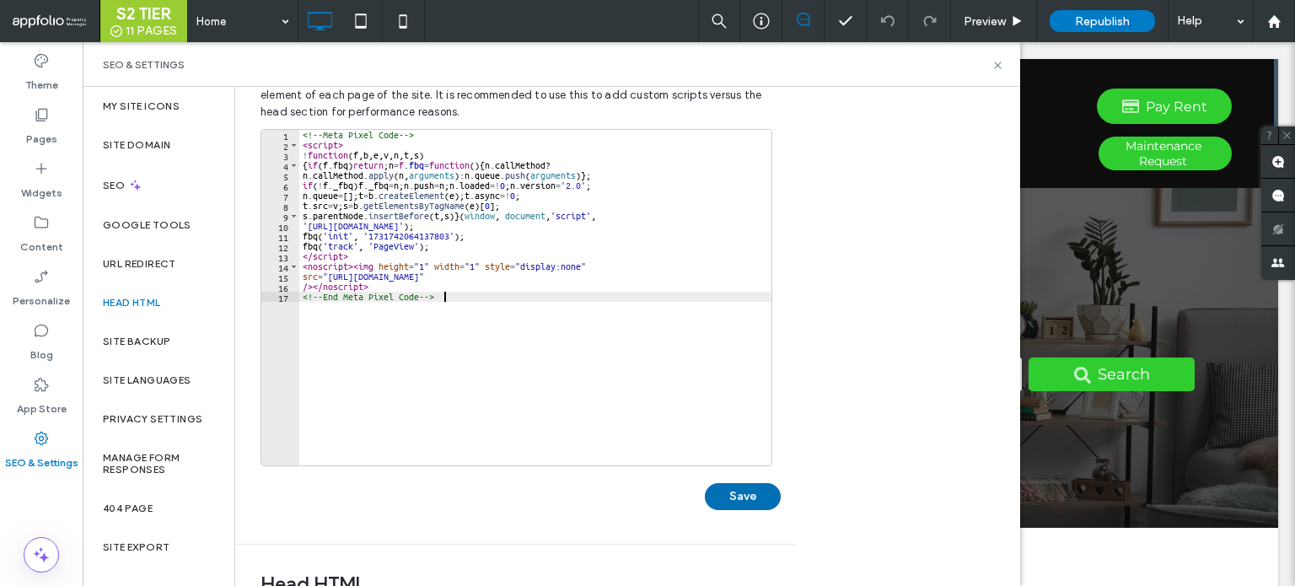
click at [718, 492] on button "Save" at bounding box center [743, 496] width 76 height 27
drag, startPoint x: 995, startPoint y: 65, endPoint x: 758, endPoint y: 48, distance: 237.5
click at [995, 65] on icon at bounding box center [998, 65] width 13 height 13
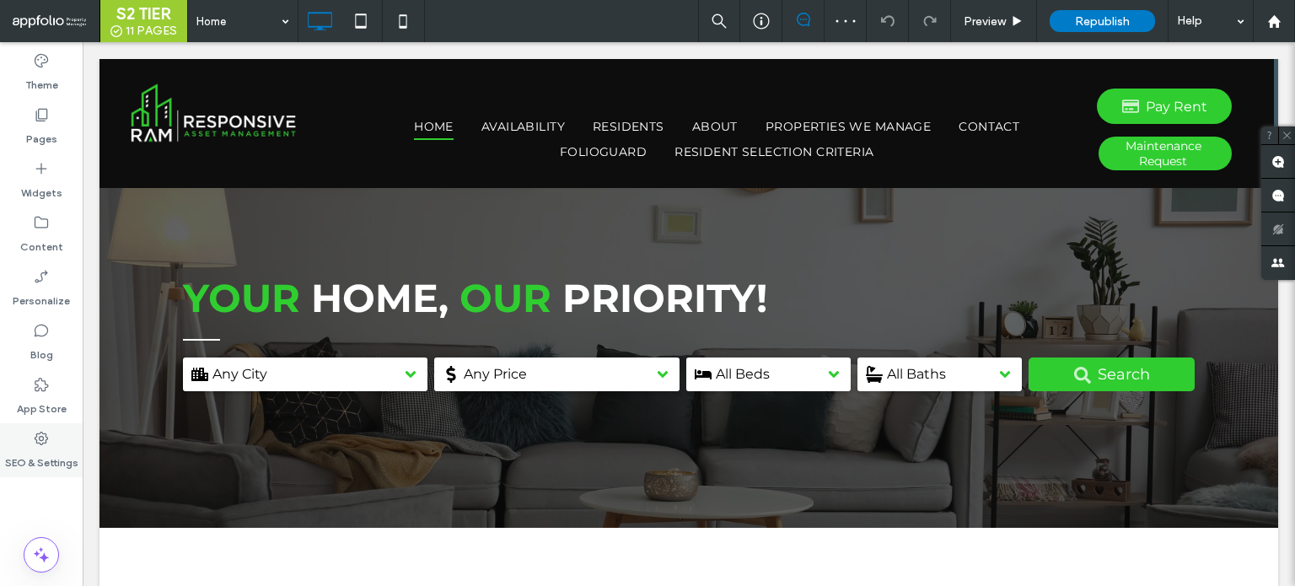
click at [51, 441] on div "SEO & Settings" at bounding box center [41, 450] width 83 height 54
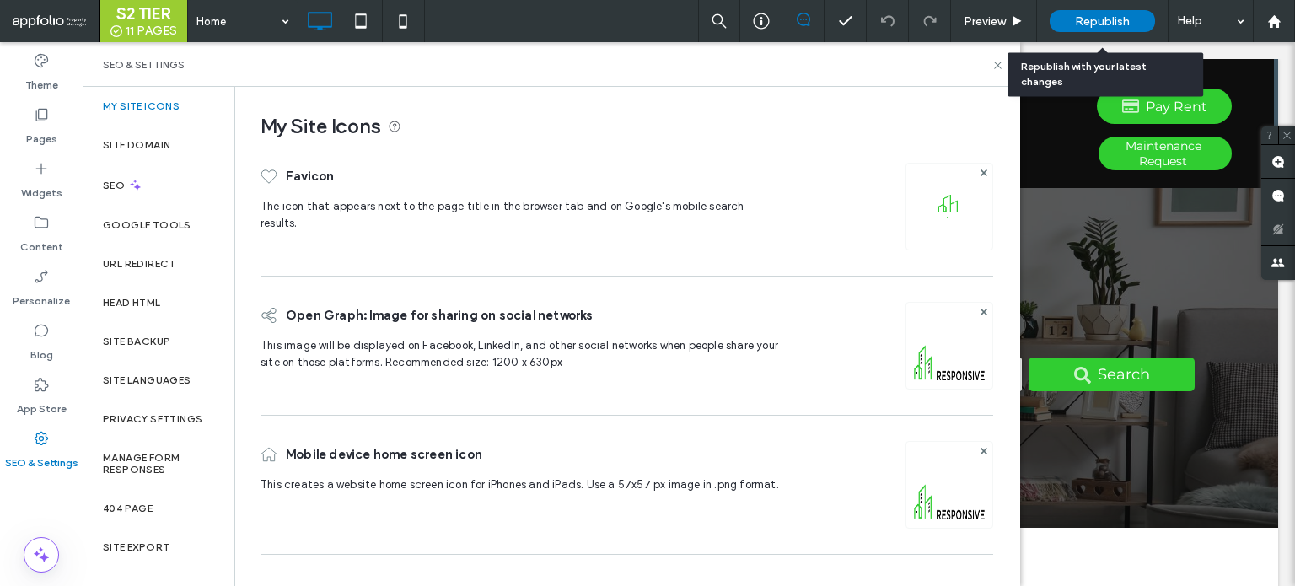
click at [1072, 21] on div "Republish" at bounding box center [1102, 21] width 105 height 22
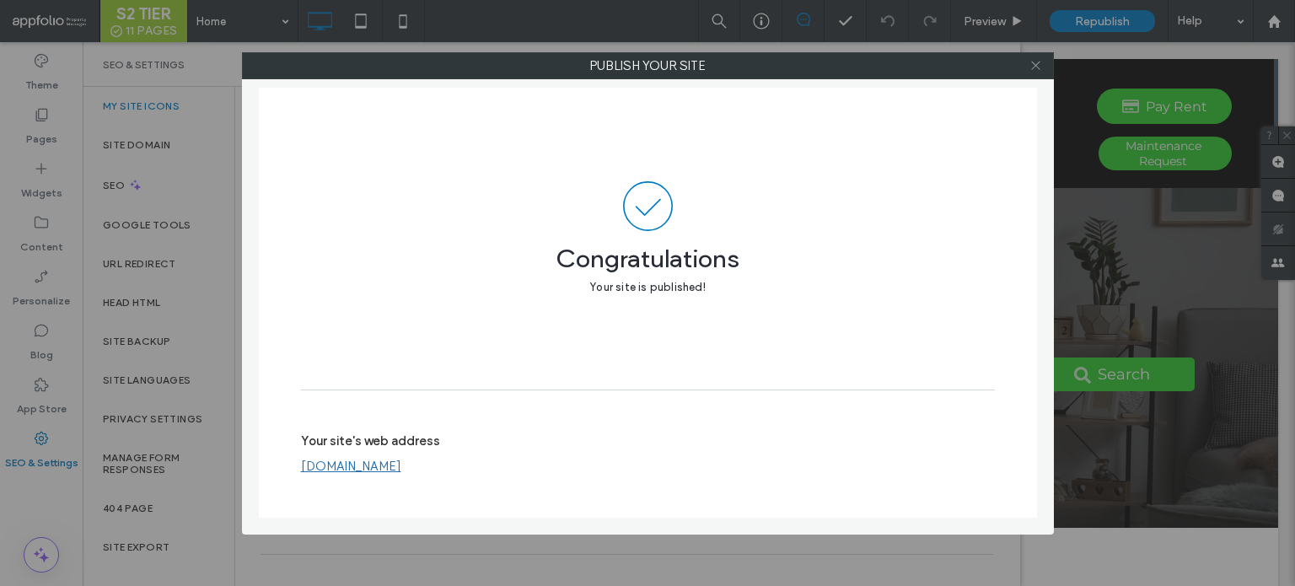
click at [1035, 60] on icon at bounding box center [1035, 65] width 13 height 13
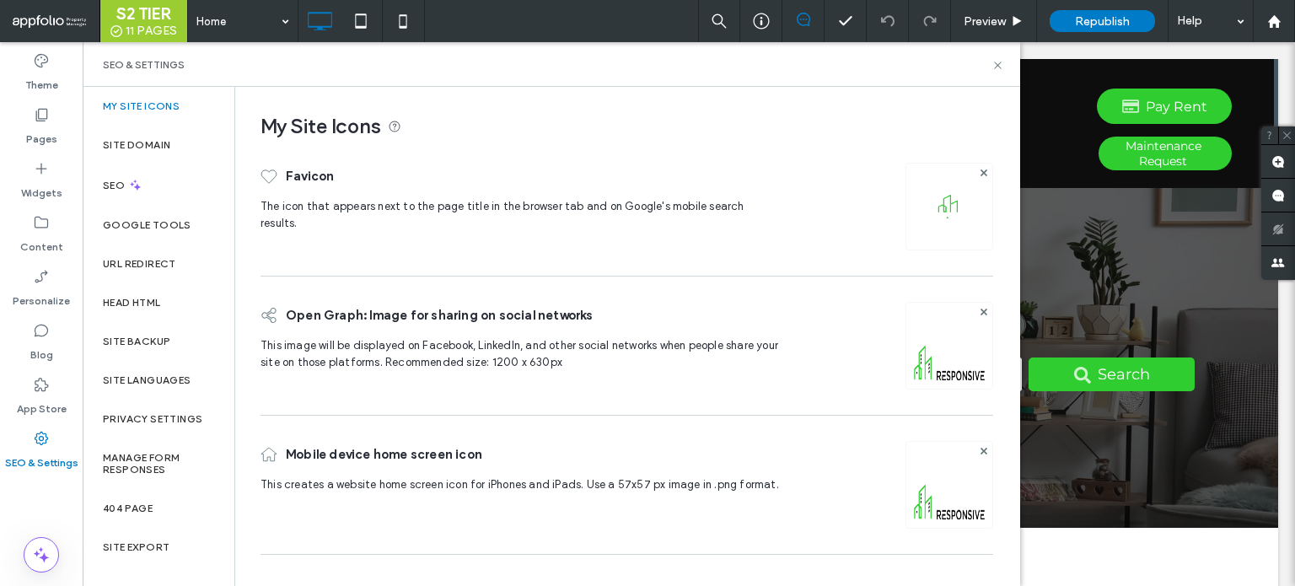
click at [47, 454] on label "SEO & Settings" at bounding box center [41, 459] width 73 height 24
click at [145, 355] on div "Site Backup" at bounding box center [159, 341] width 152 height 39
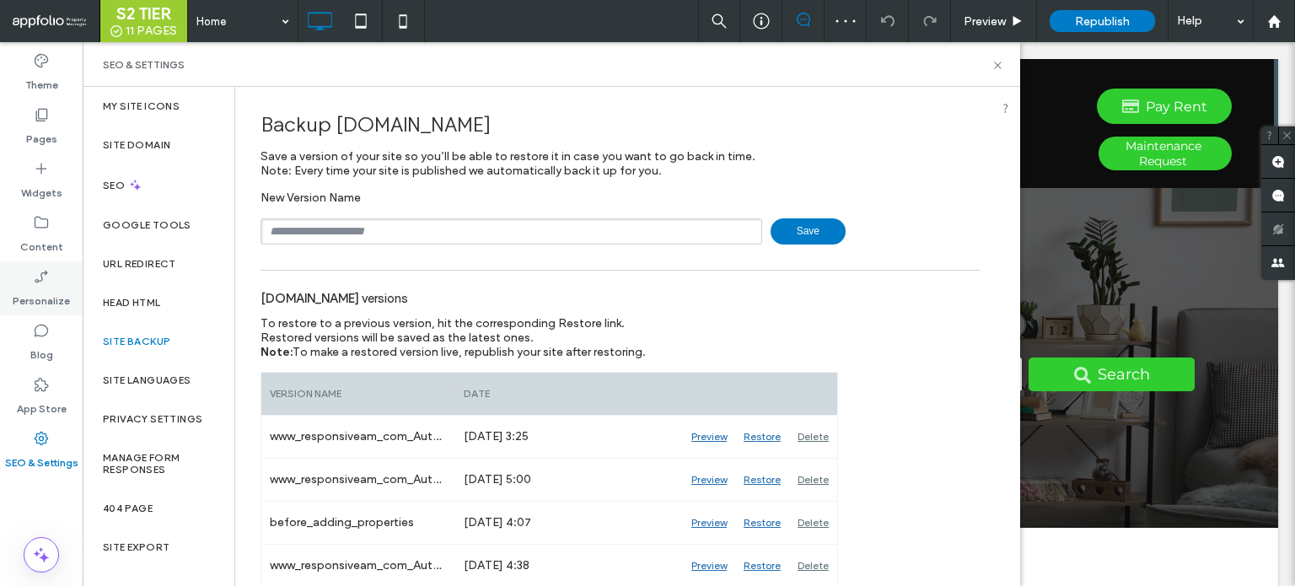
click at [61, 280] on div "Personalize" at bounding box center [41, 288] width 83 height 54
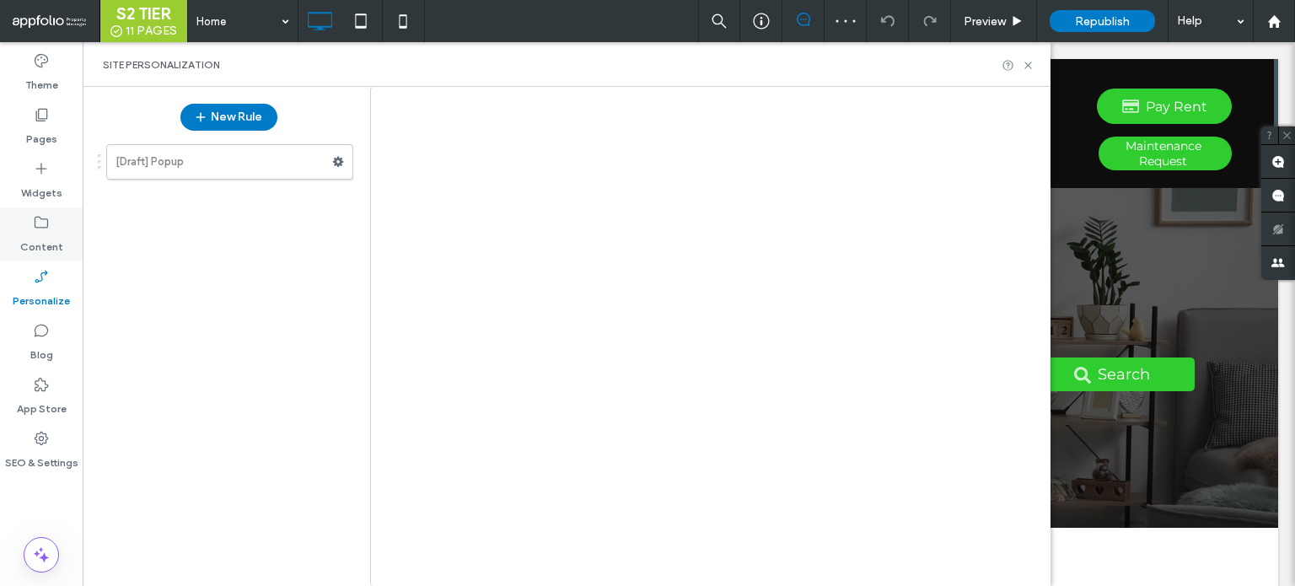
click at [49, 254] on label "Content" at bounding box center [41, 243] width 43 height 24
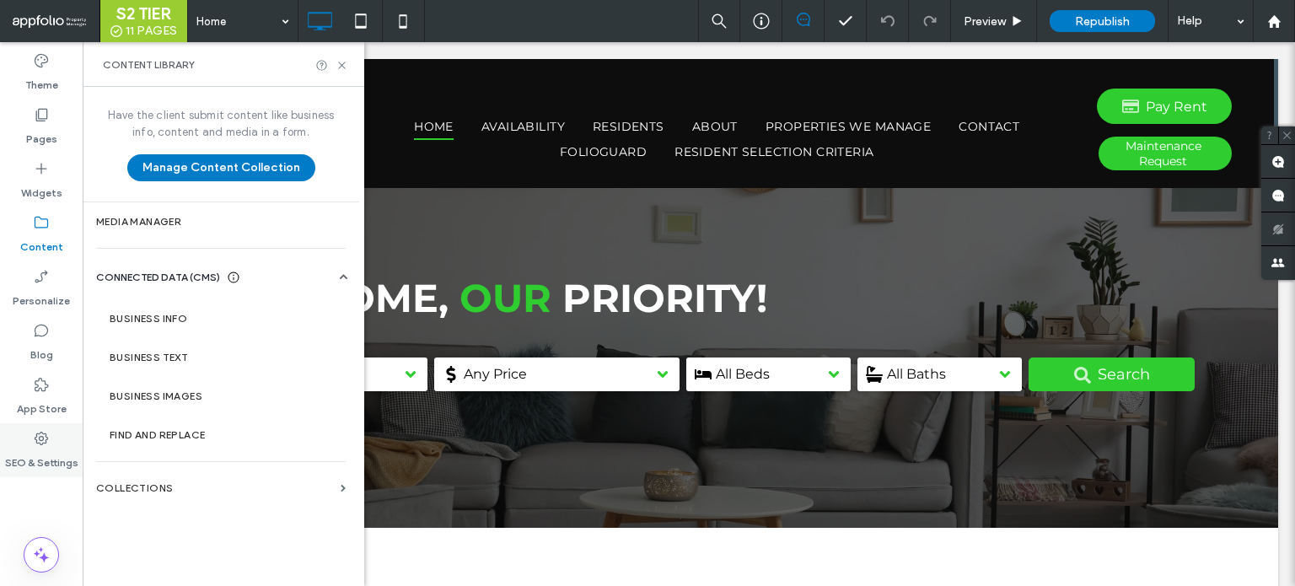
click at [40, 452] on label "SEO & Settings" at bounding box center [41, 459] width 73 height 24
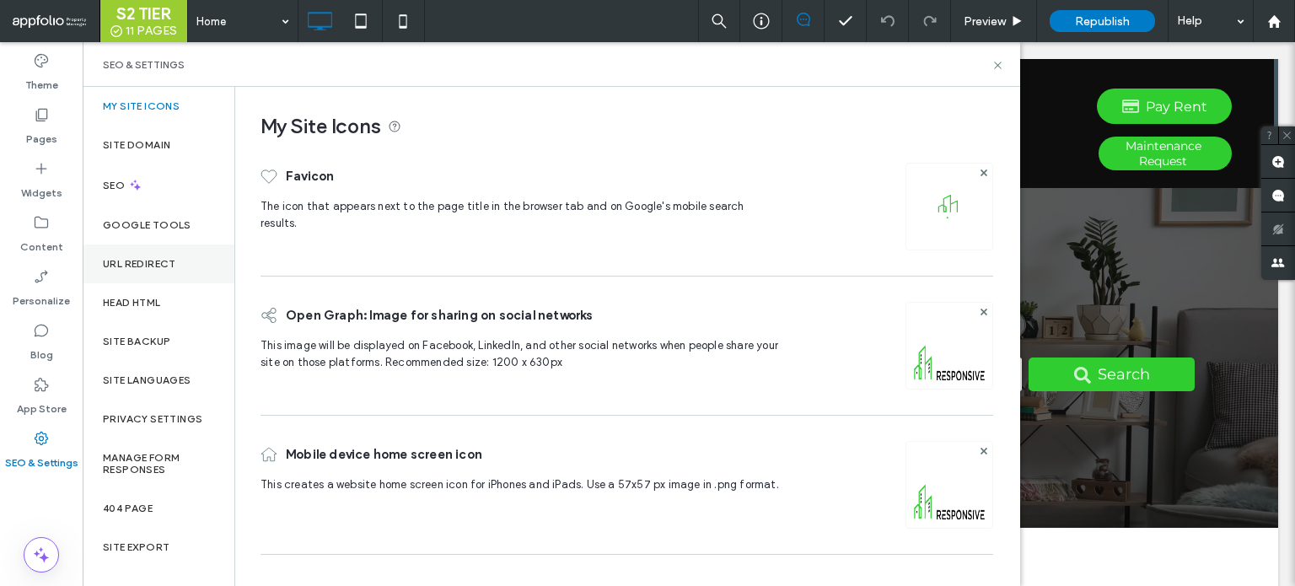
click at [128, 277] on div "URL Redirect" at bounding box center [159, 264] width 152 height 39
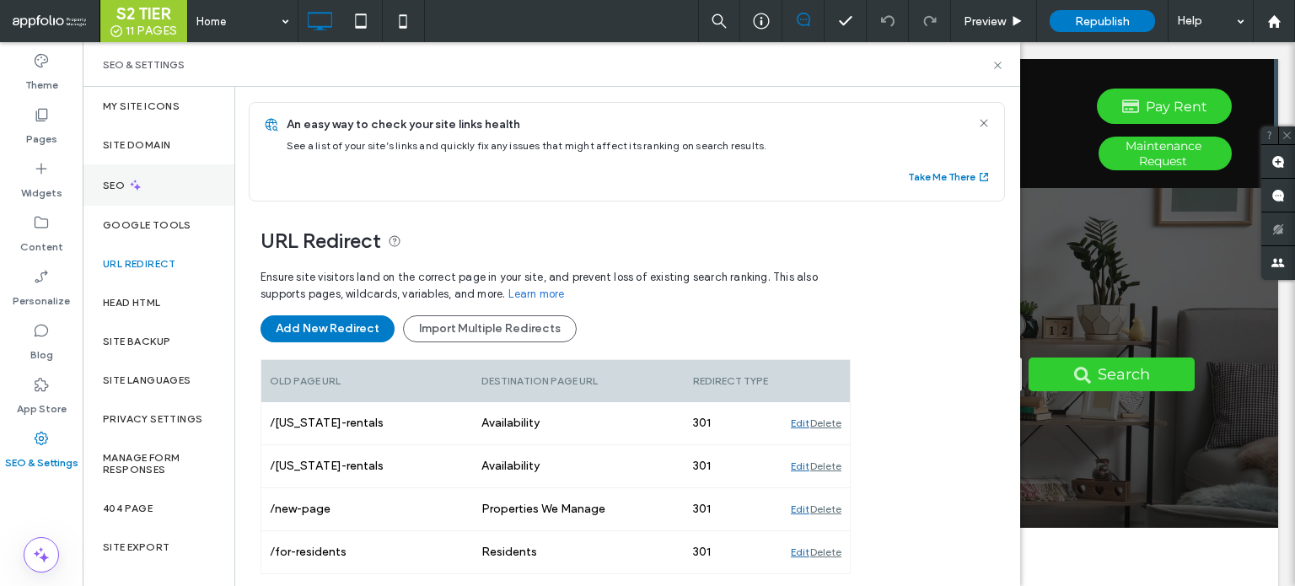
click at [121, 180] on label "SEO" at bounding box center [115, 186] width 25 height 12
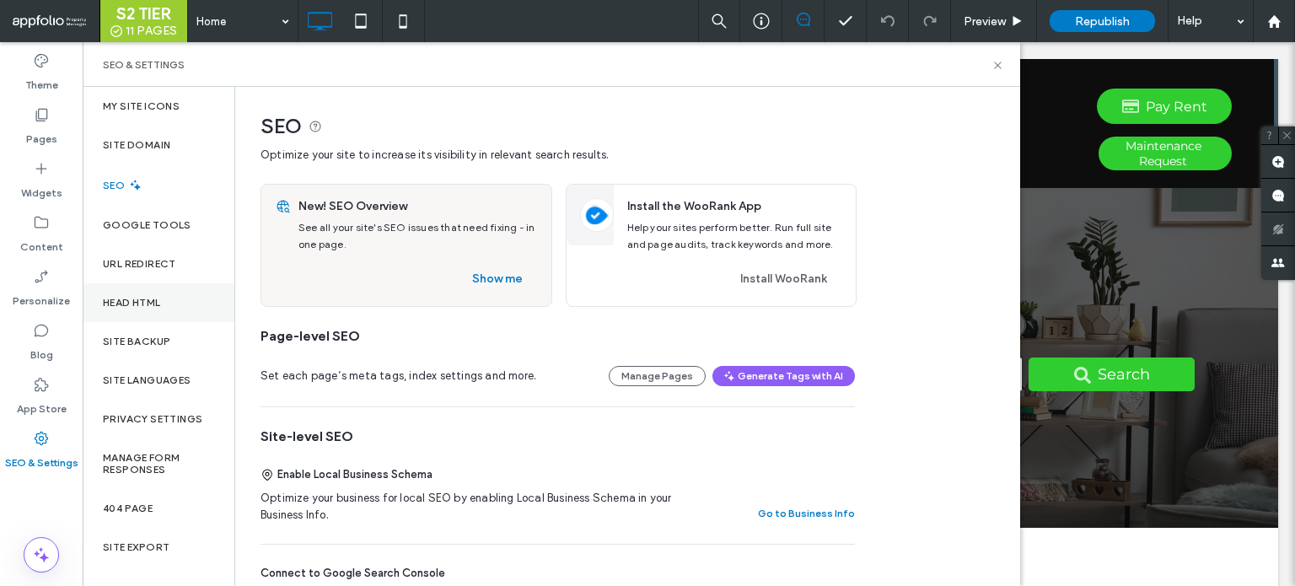
click at [146, 294] on div "Head HTML" at bounding box center [159, 302] width 152 height 39
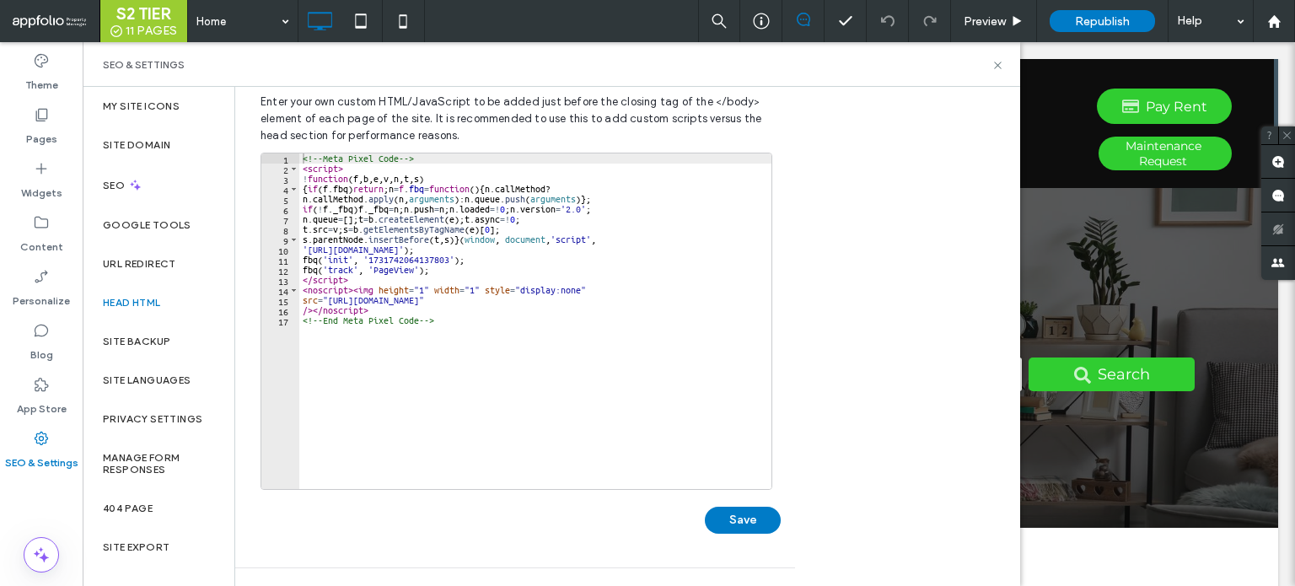
scroll to position [84, 0]
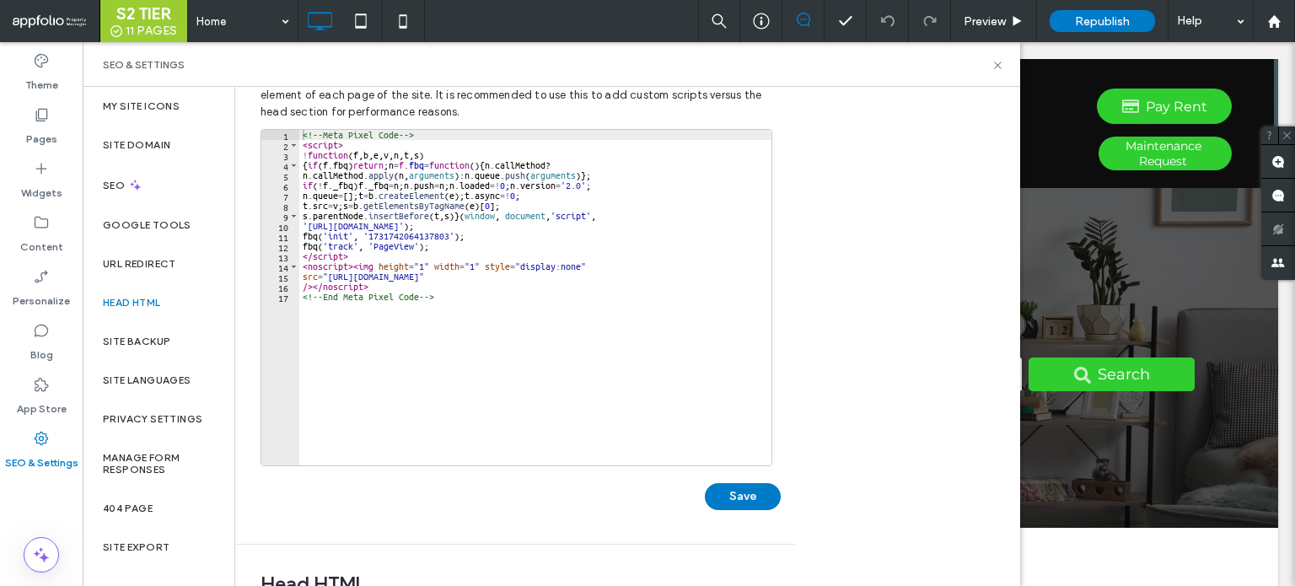
click at [533, 258] on div "<!-- Meta Pixel Code --> < script > ! function ( f , b , e , v , n , t , s ) { …" at bounding box center [537, 308] width 477 height 356
type textarea "**********"
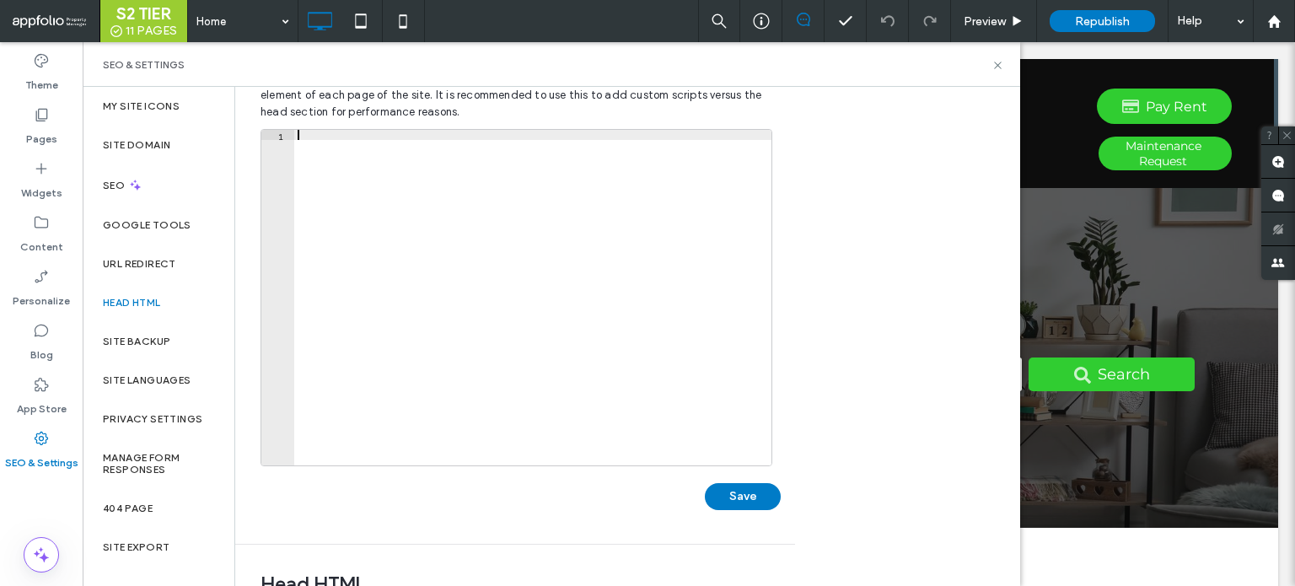
scroll to position [337, 0]
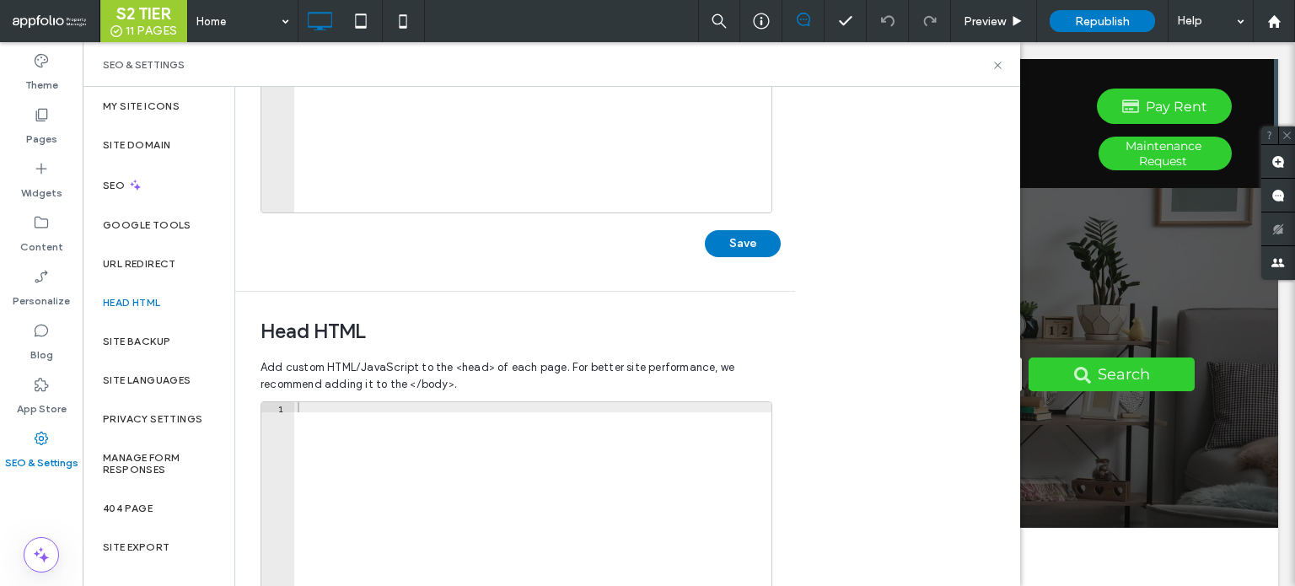
click at [478, 471] on div at bounding box center [532, 580] width 477 height 356
paste textarea "**********"
type textarea "**********"
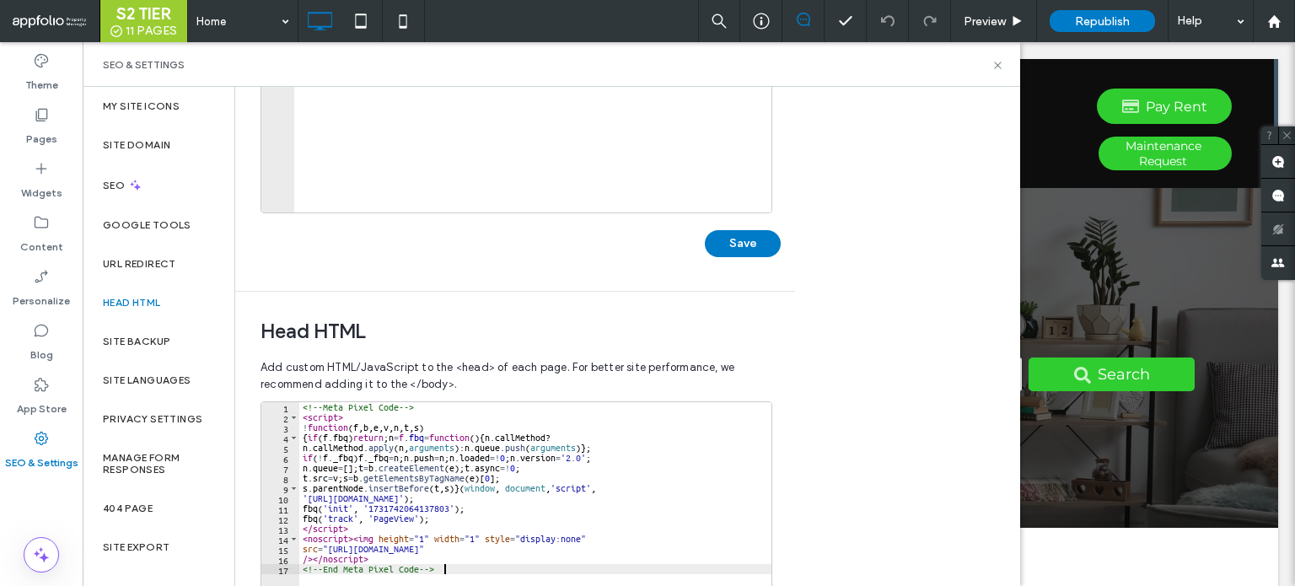
scroll to position [568, 0]
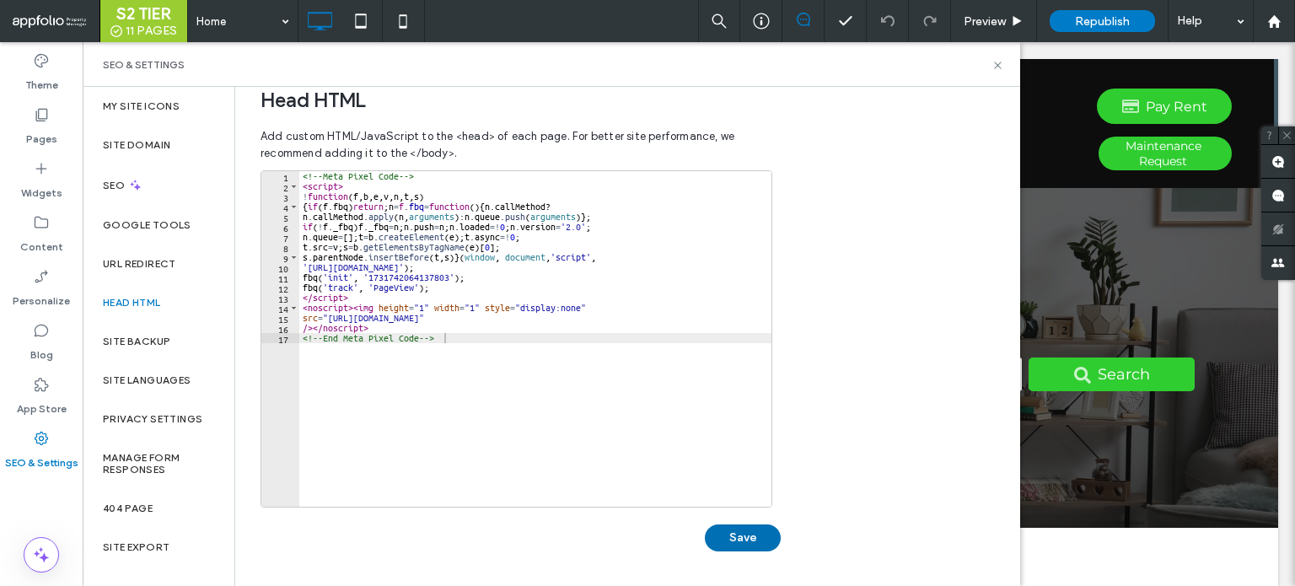
click at [742, 533] on button "Save" at bounding box center [743, 537] width 76 height 27
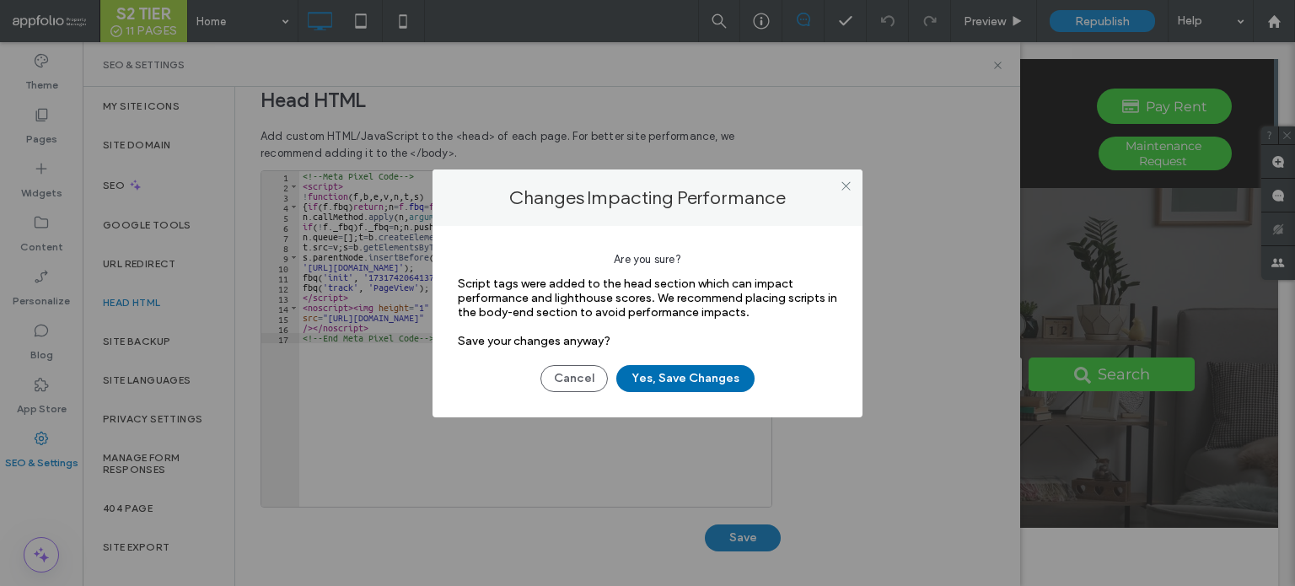
click at [658, 371] on button "Yes, Save Changes" at bounding box center [685, 378] width 138 height 27
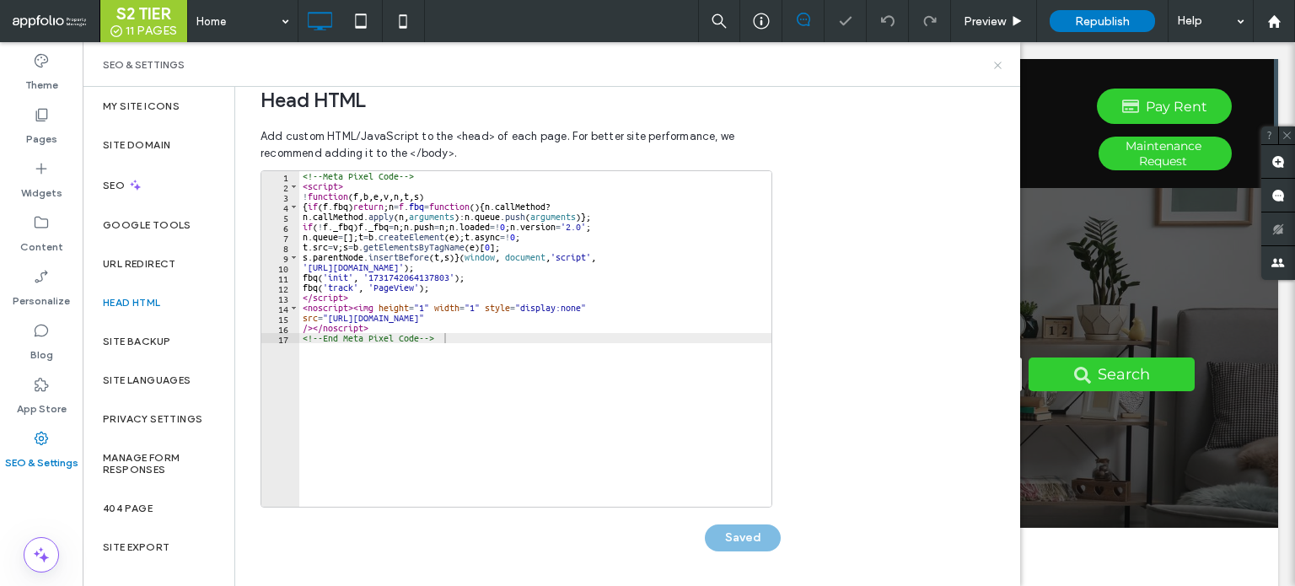
scroll to position [0, 0]
click at [997, 64] on use at bounding box center [997, 65] width 7 height 7
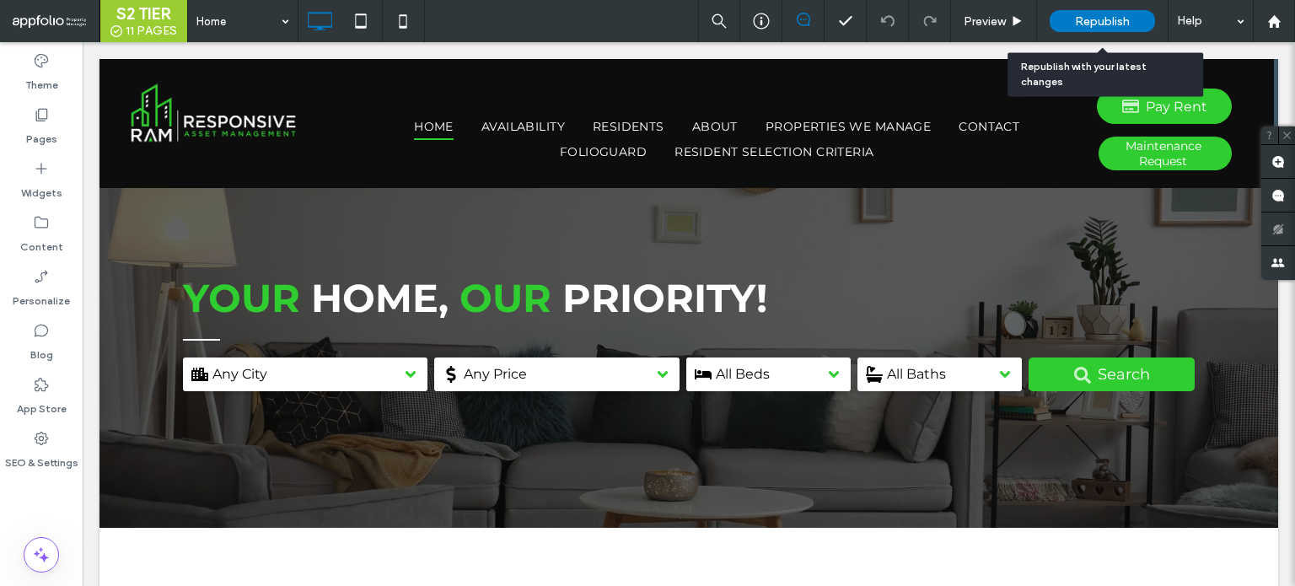
click at [1091, 24] on span "Republish" at bounding box center [1102, 21] width 55 height 14
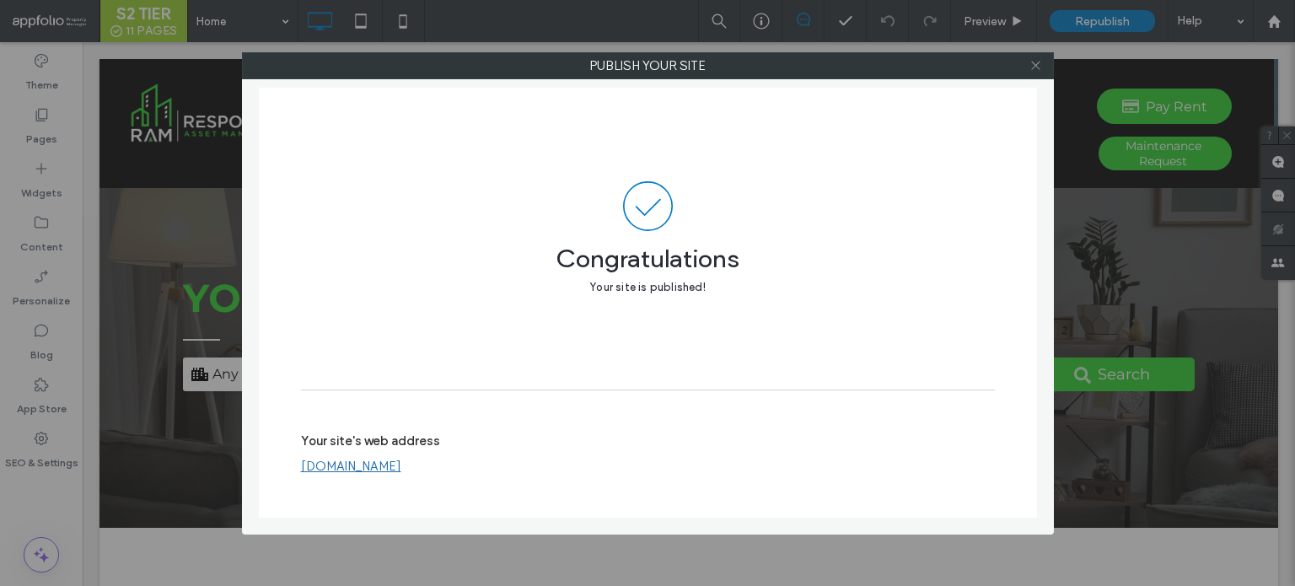
click at [1032, 71] on span at bounding box center [1035, 65] width 13 height 25
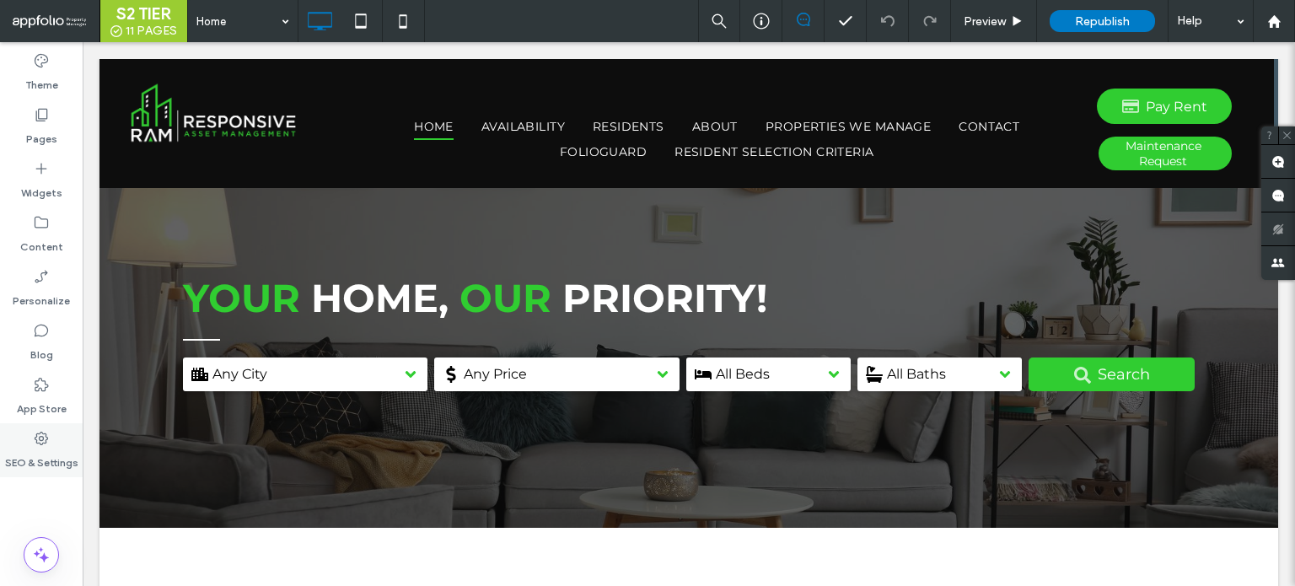
click at [17, 455] on label "SEO & Settings" at bounding box center [41, 459] width 73 height 24
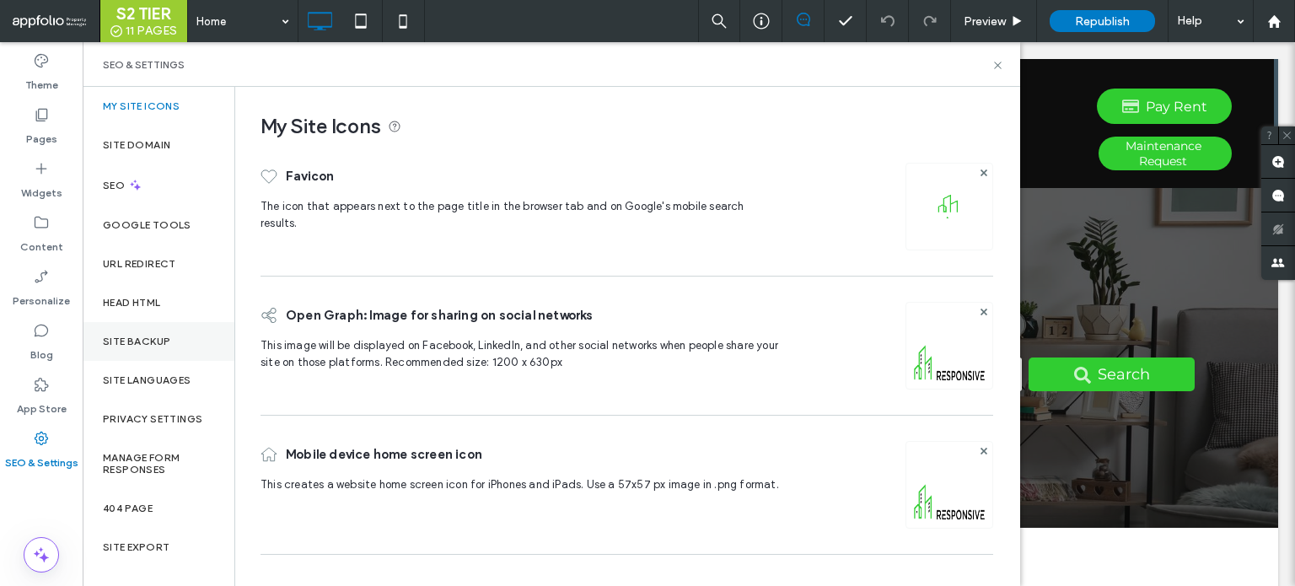
click at [121, 353] on div "Site Backup" at bounding box center [159, 341] width 152 height 39
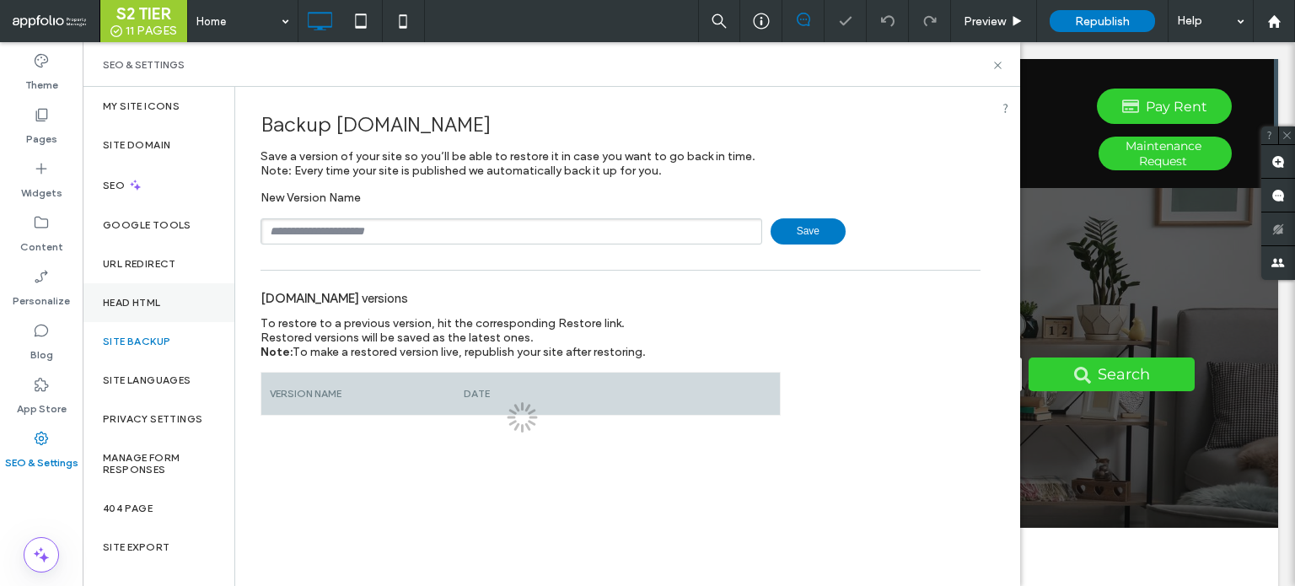
click at [152, 293] on div "Head HTML" at bounding box center [159, 302] width 152 height 39
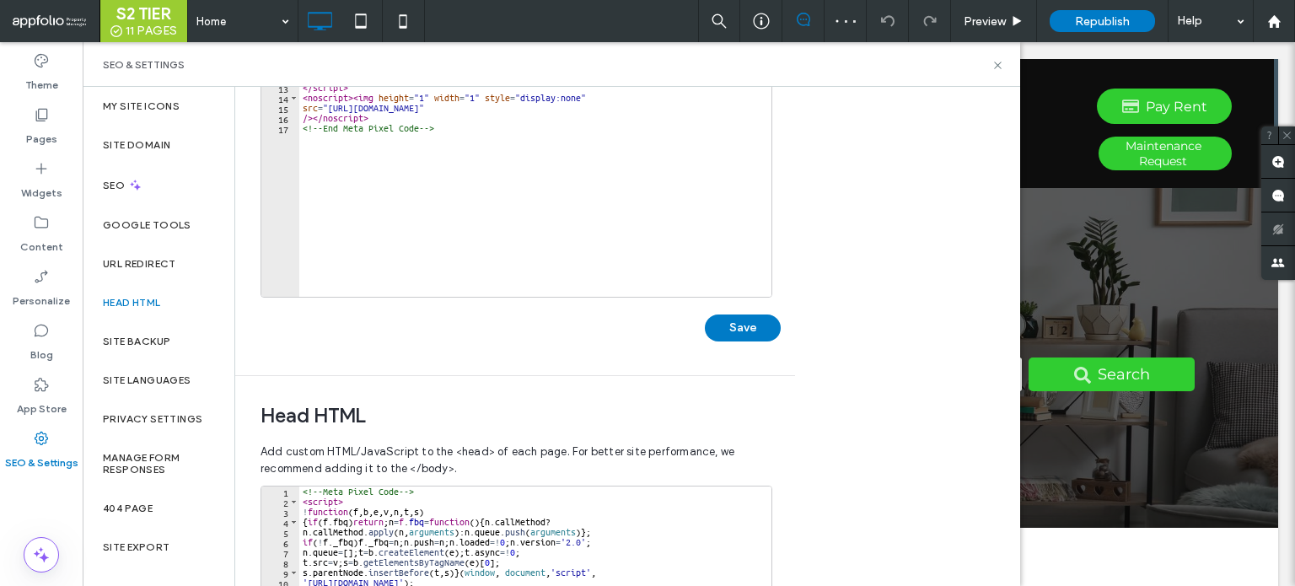
scroll to position [169, 0]
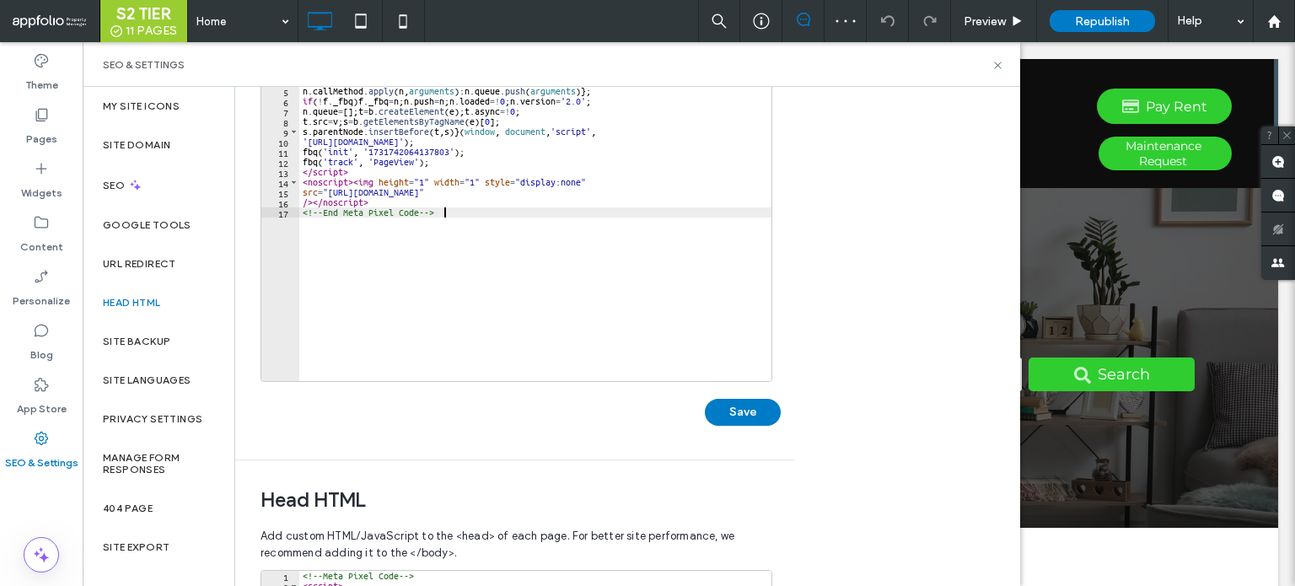
click at [587, 331] on div "<!-- Meta Pixel Code --> < script > ! function ( f , b , e , v , n , t , s ) { …" at bounding box center [535, 224] width 472 height 356
type textarea "**********"
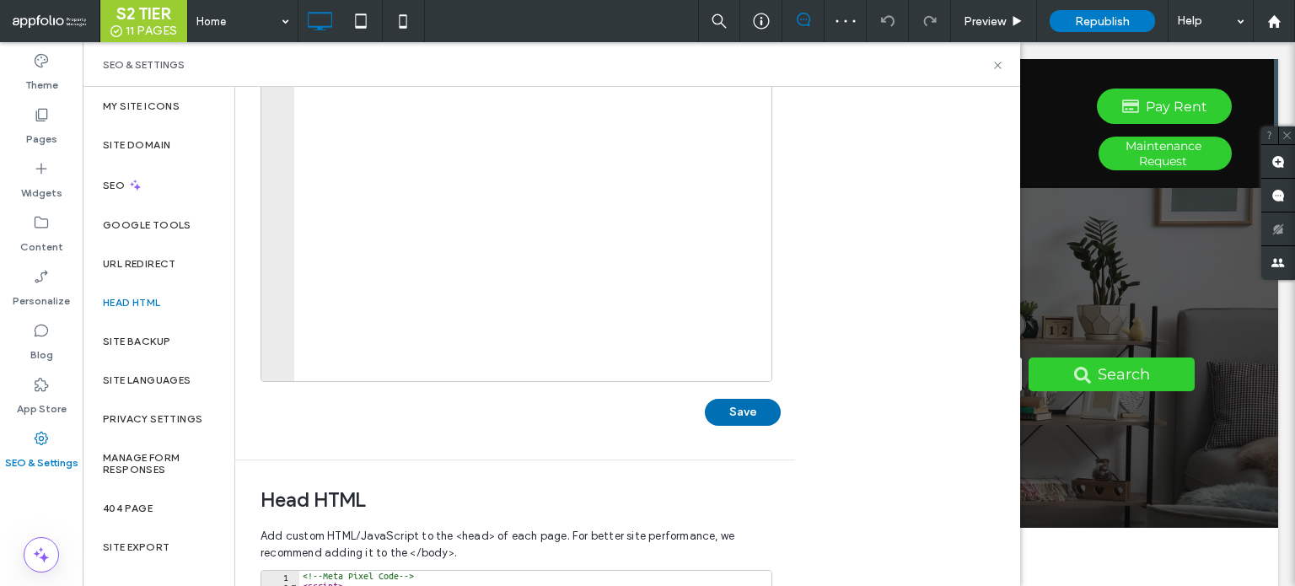
click at [725, 419] on button "Save" at bounding box center [743, 412] width 76 height 27
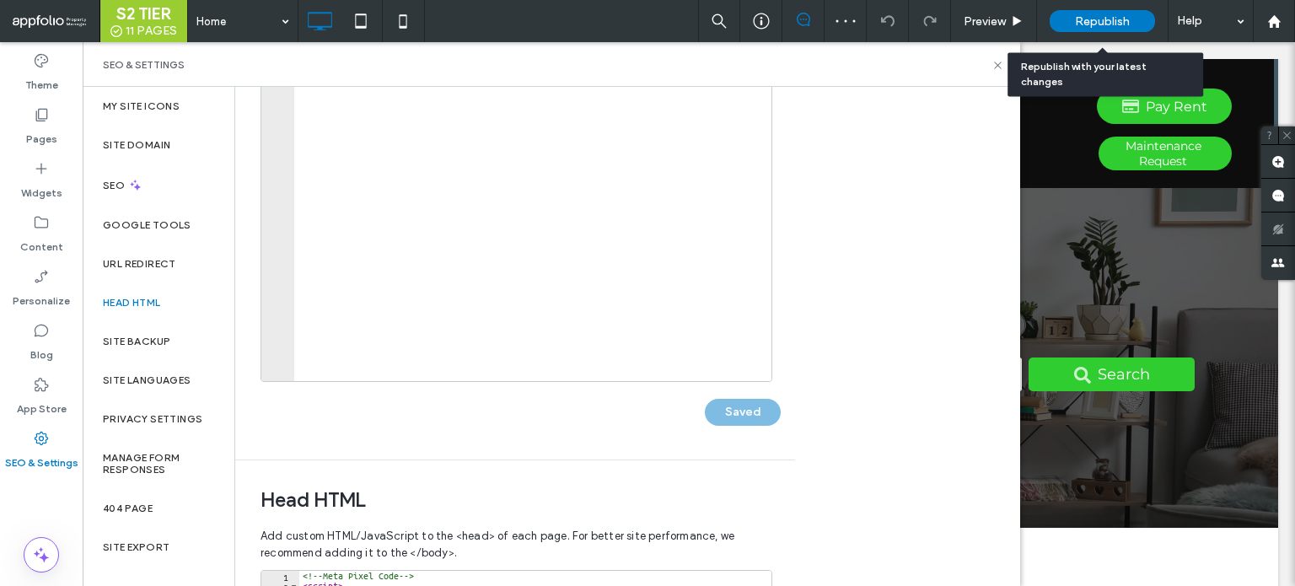
click at [1090, 13] on div "Republish" at bounding box center [1102, 21] width 105 height 22
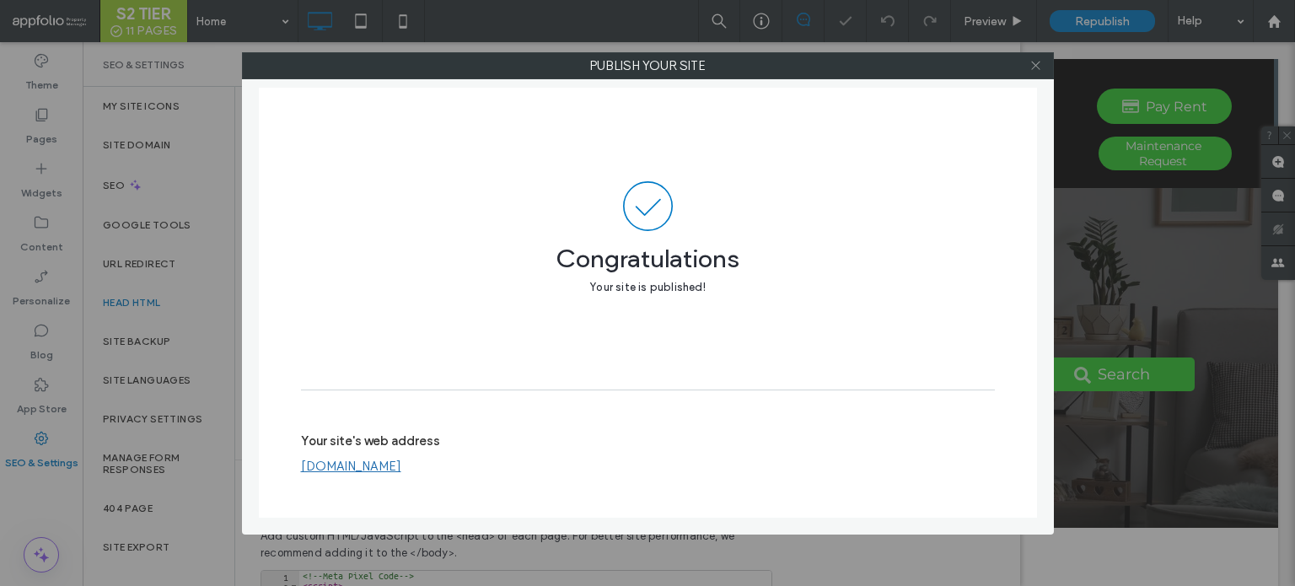
click at [1032, 62] on use at bounding box center [1035, 66] width 8 height 8
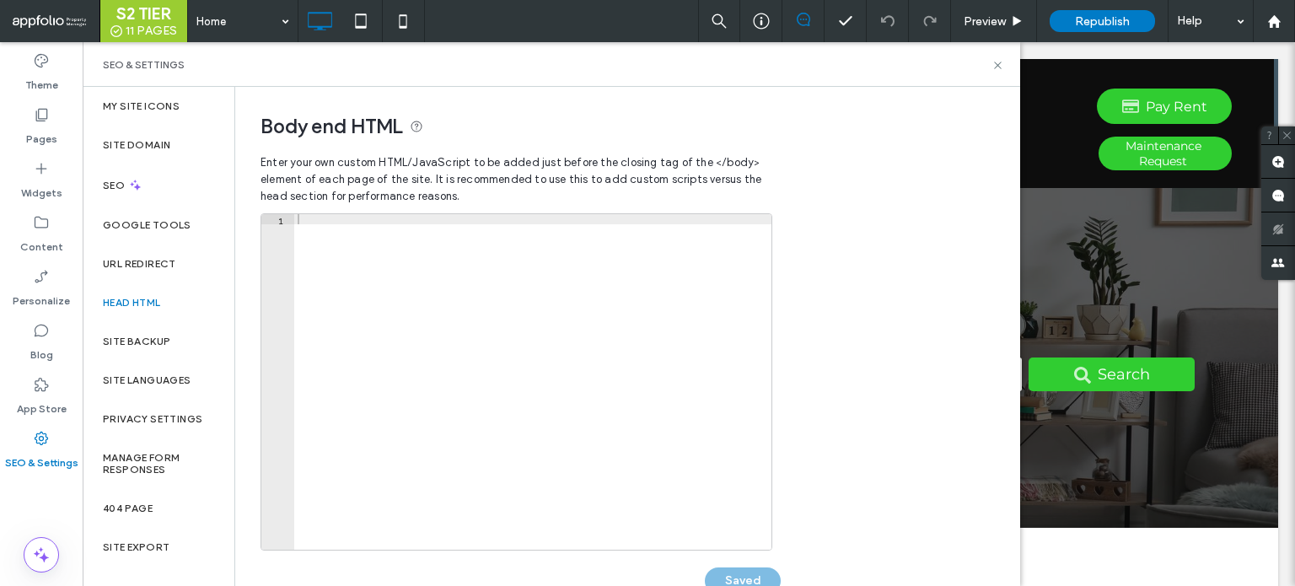
click at [64, 454] on label "SEO & Settings" at bounding box center [41, 459] width 73 height 24
click at [996, 70] on icon at bounding box center [998, 65] width 13 height 13
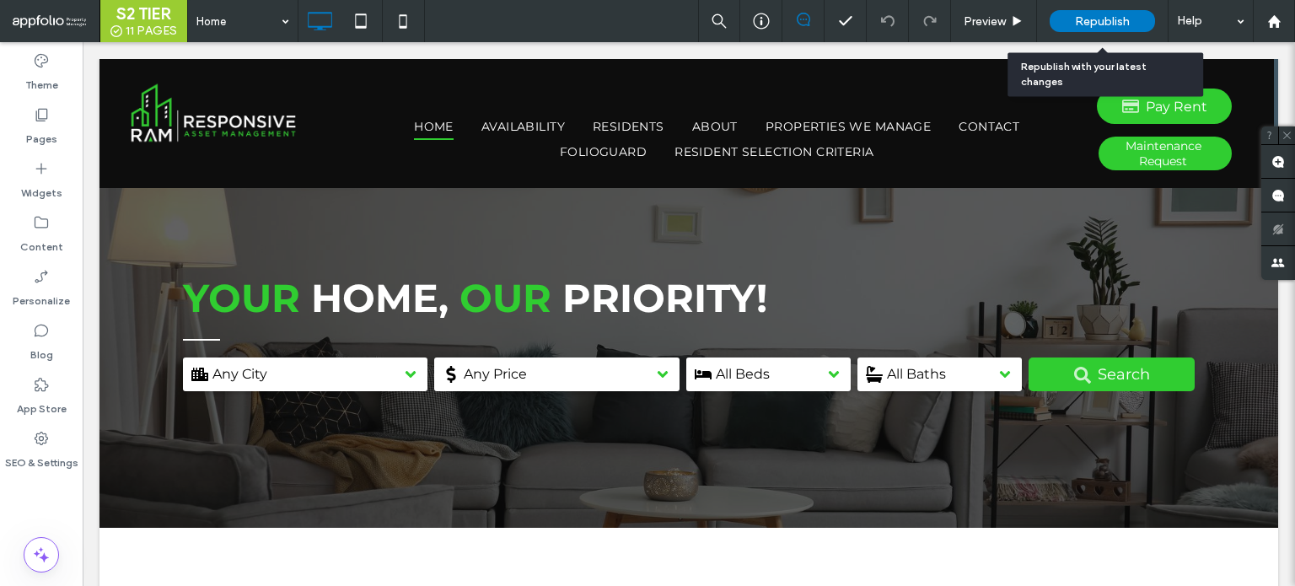
click at [1088, 16] on span "Republish" at bounding box center [1102, 21] width 55 height 14
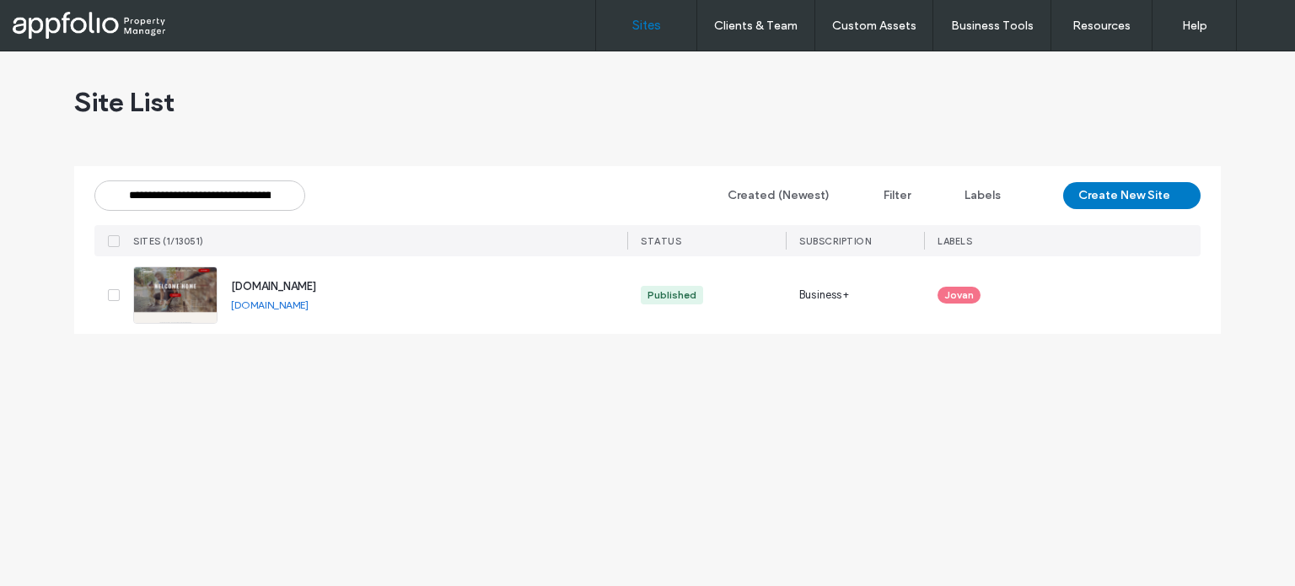
click at [188, 286] on img at bounding box center [175, 324] width 83 height 115
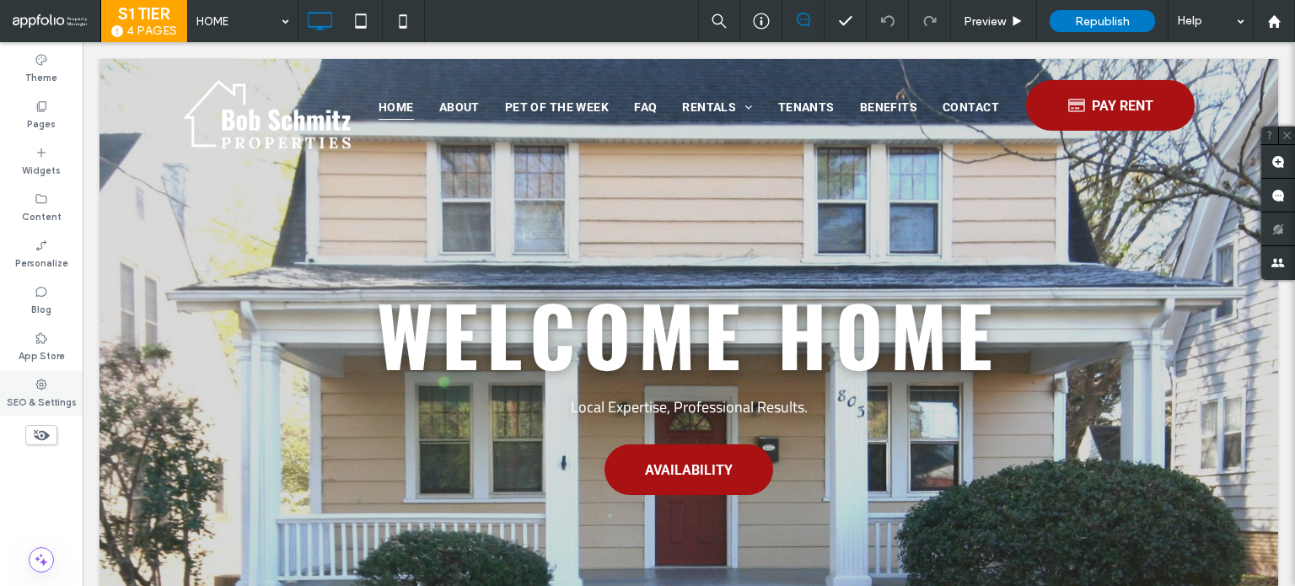
click at [51, 384] on div "SEO & Settings" at bounding box center [41, 393] width 83 height 46
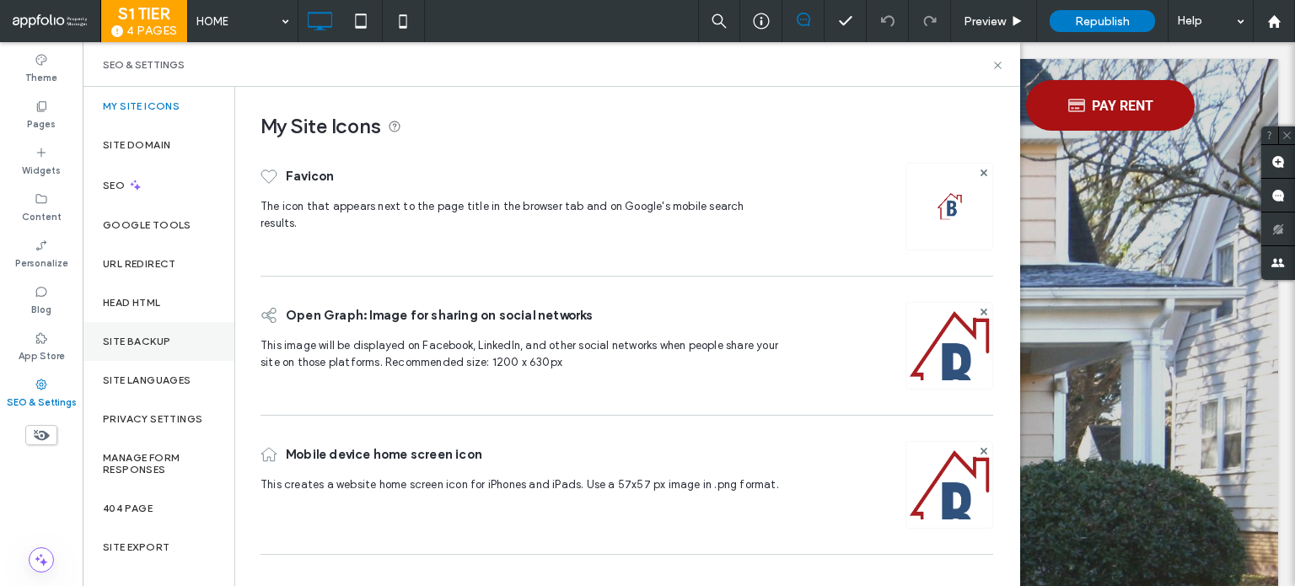
click at [125, 325] on div "Site Backup" at bounding box center [159, 341] width 152 height 39
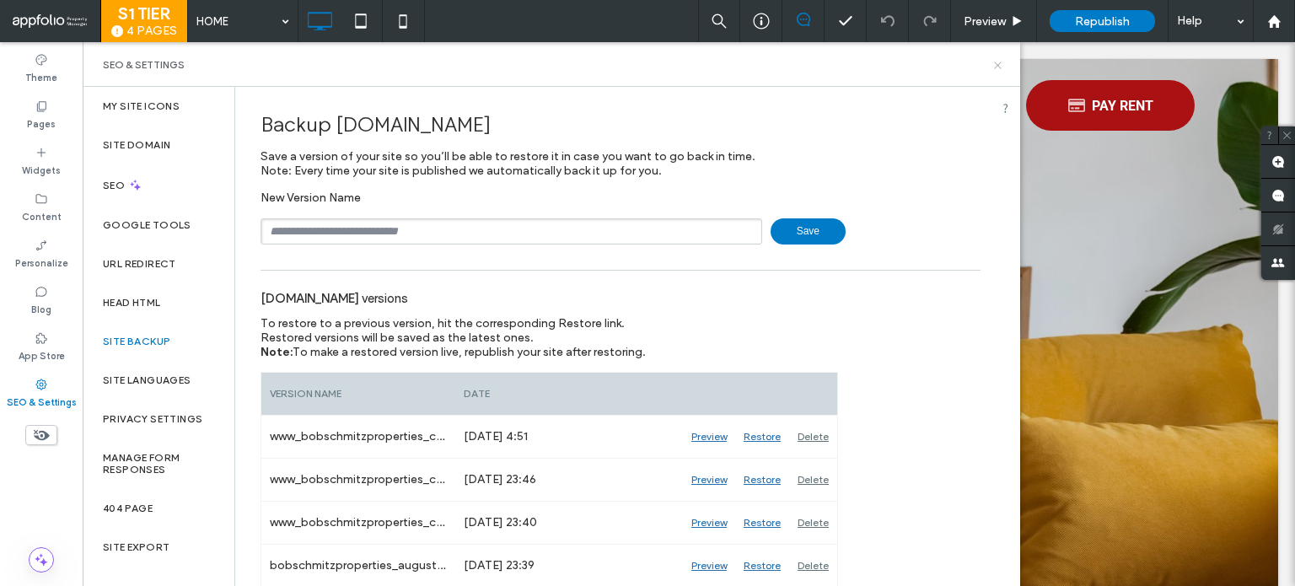
click at [998, 66] on use at bounding box center [997, 65] width 7 height 7
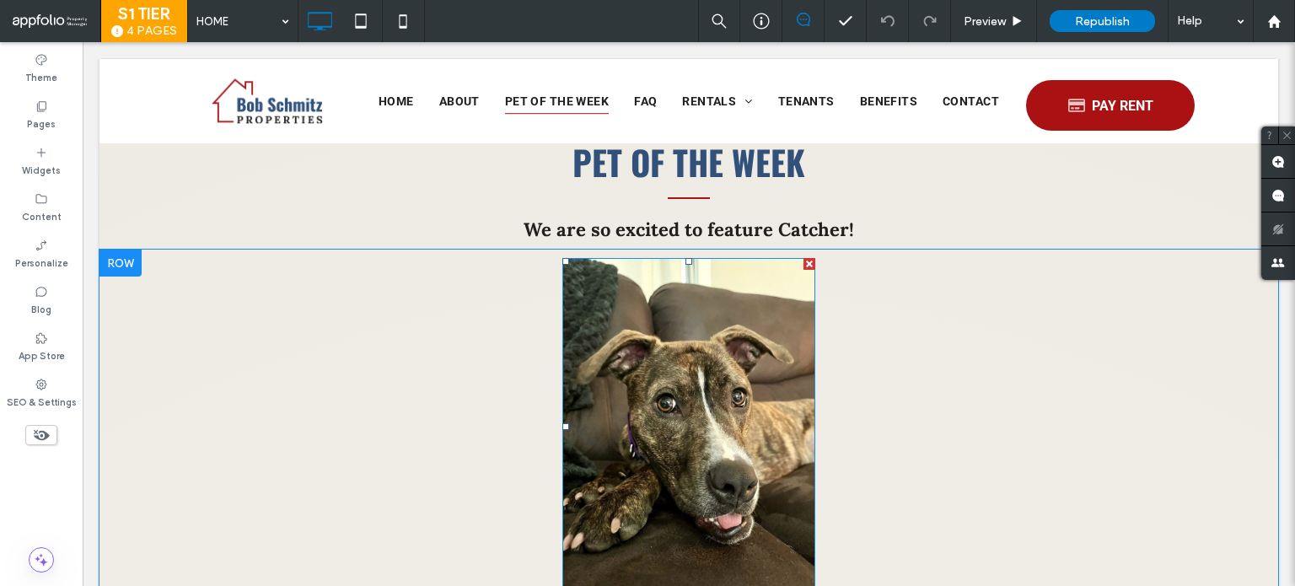
scroll to position [1602, 0]
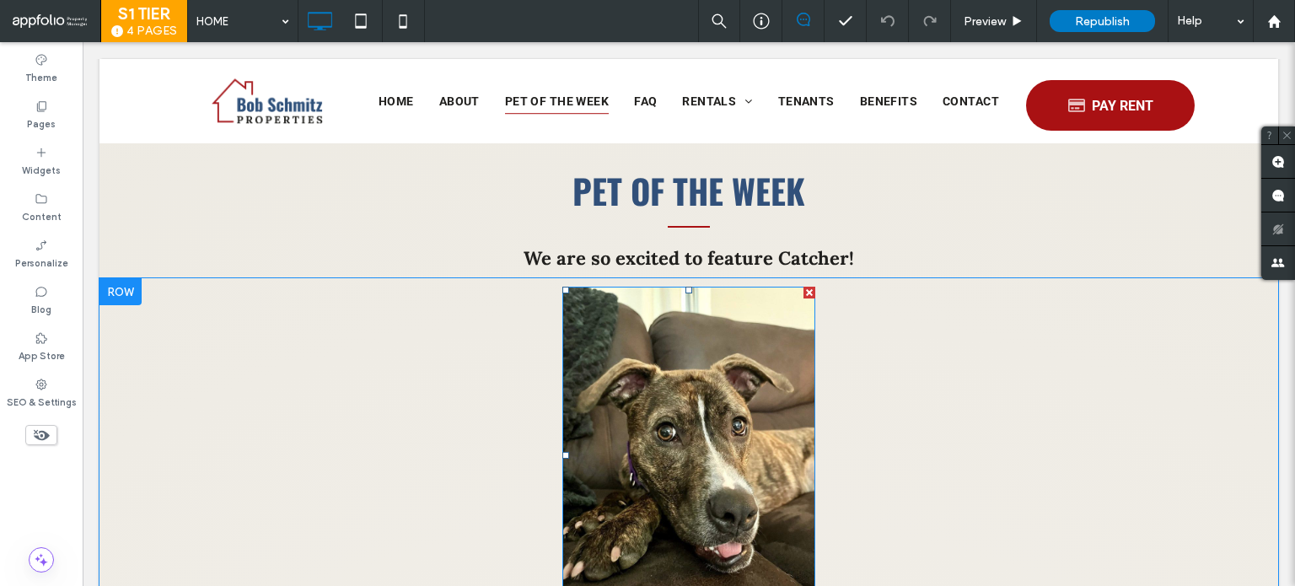
click at [704, 328] on img at bounding box center [688, 455] width 253 height 337
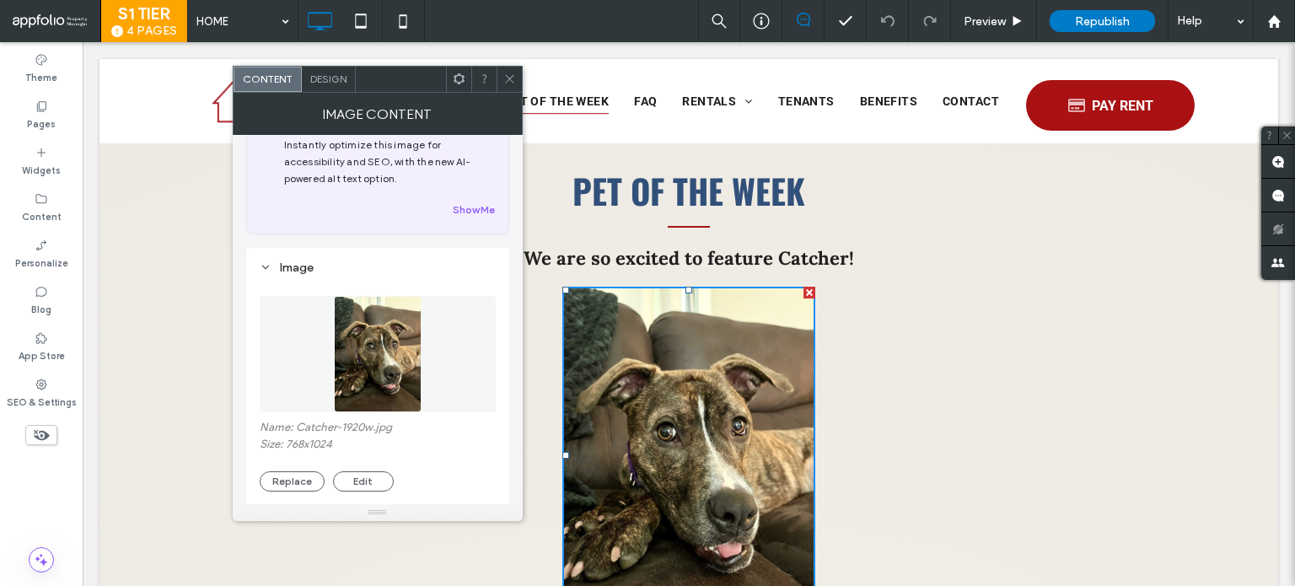
scroll to position [84, 0]
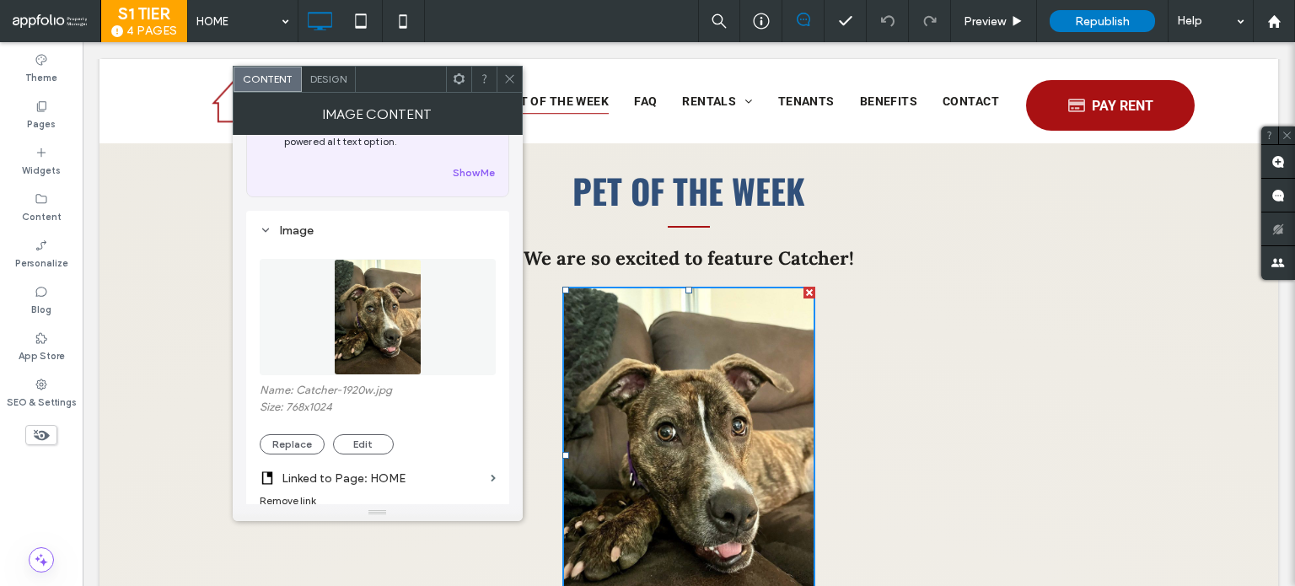
click at [310, 433] on div "Name: Catcher-1920w.jpg Size: 768x1024 Replace Edit" at bounding box center [378, 419] width 236 height 71
click at [309, 442] on button "Replace" at bounding box center [292, 444] width 65 height 20
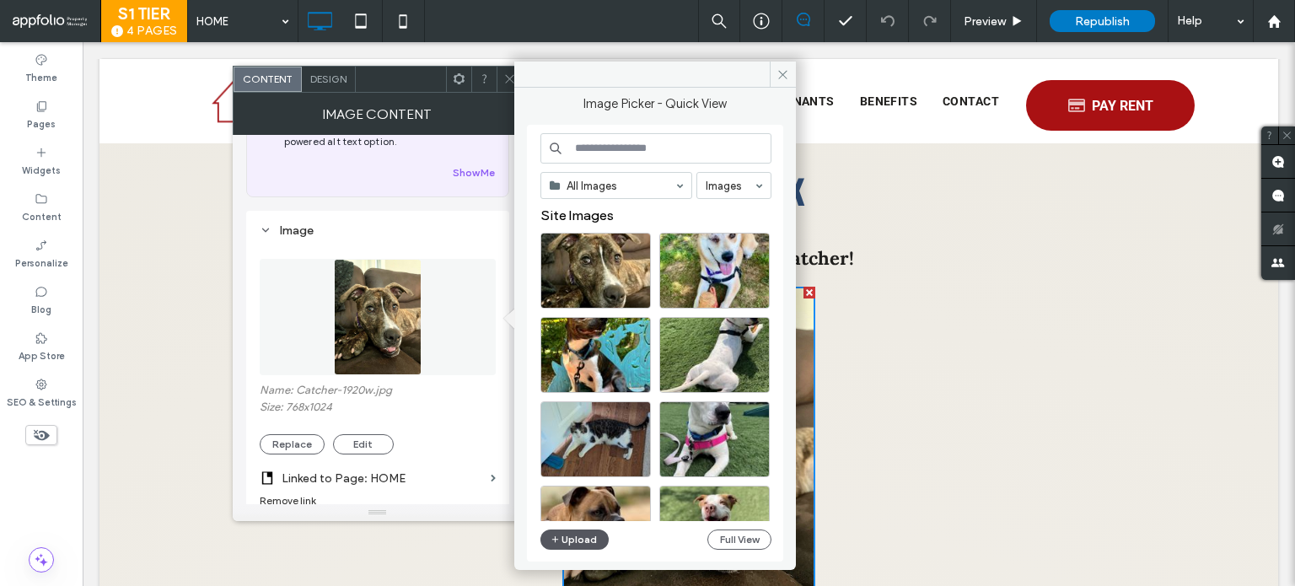
click at [583, 538] on button "Upload" at bounding box center [574, 539] width 69 height 20
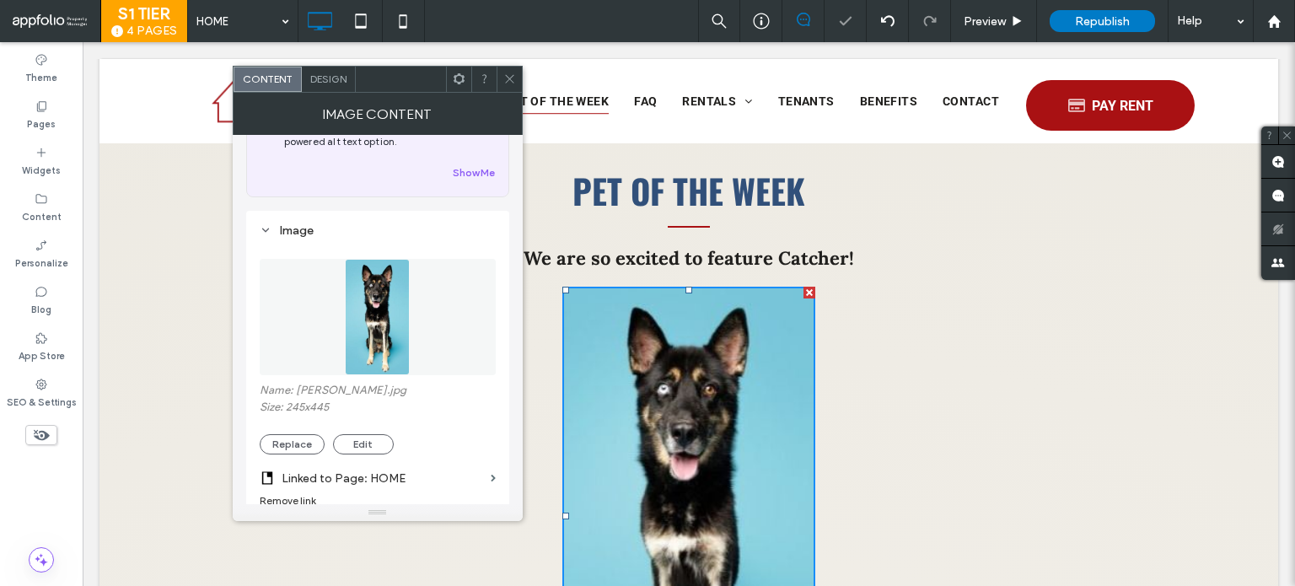
drag, startPoint x: 510, startPoint y: 82, endPoint x: 494, endPoint y: 89, distance: 17.4
click at [510, 82] on icon at bounding box center [509, 79] width 13 height 13
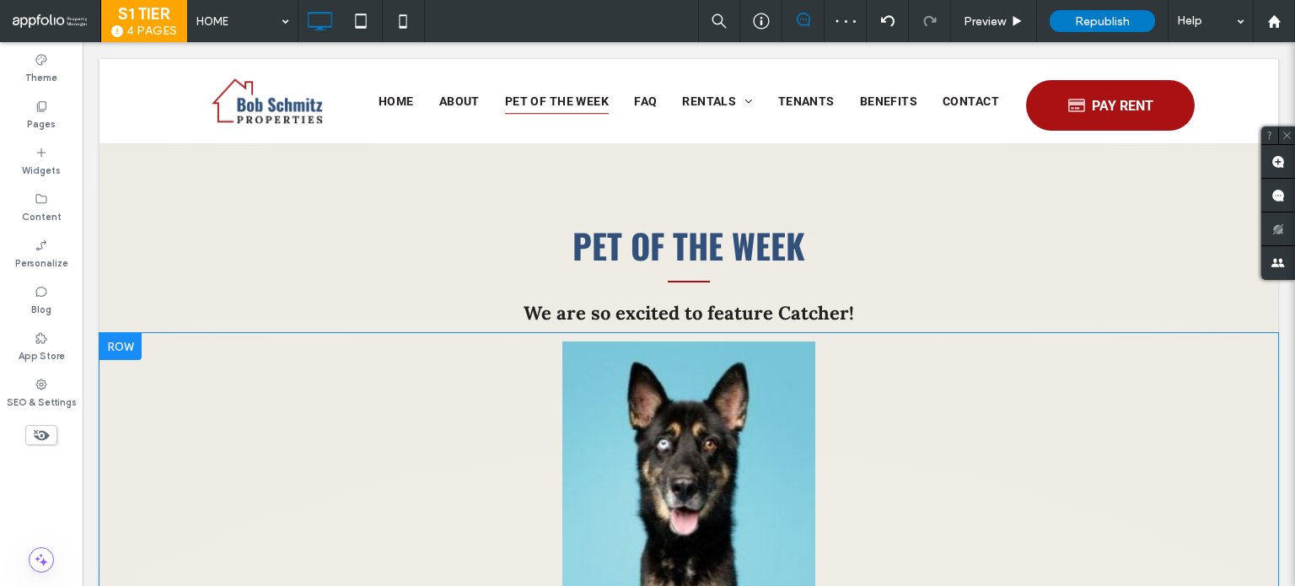
scroll to position [1518, 0]
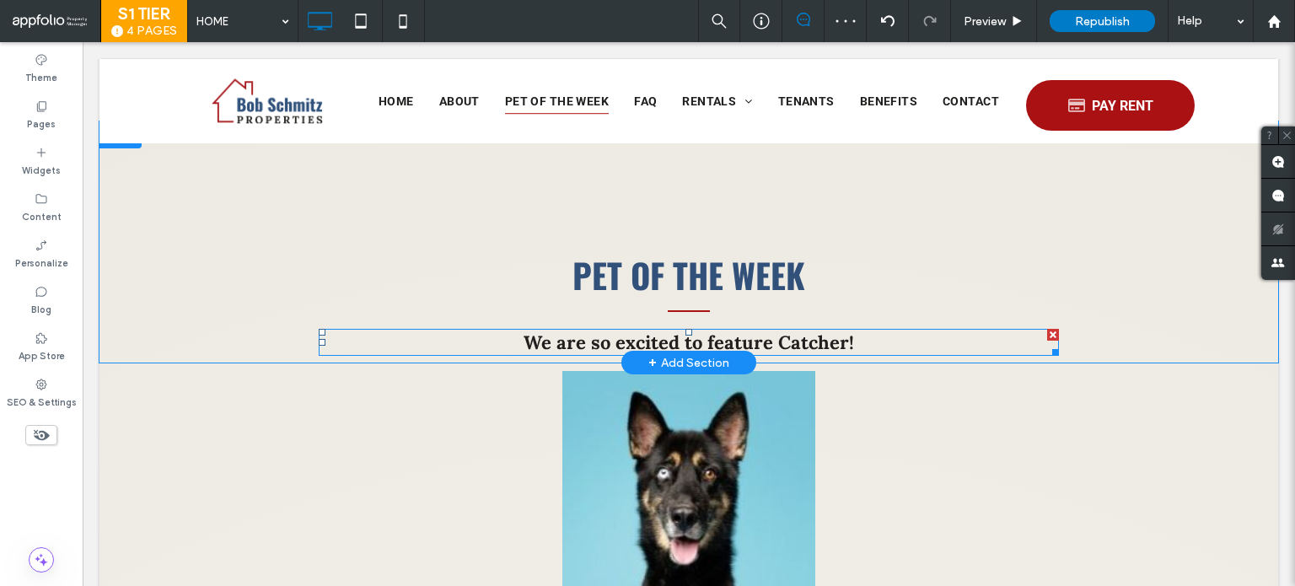
click at [809, 331] on span "We are so excited to feature Catcher!" at bounding box center [689, 343] width 331 height 24
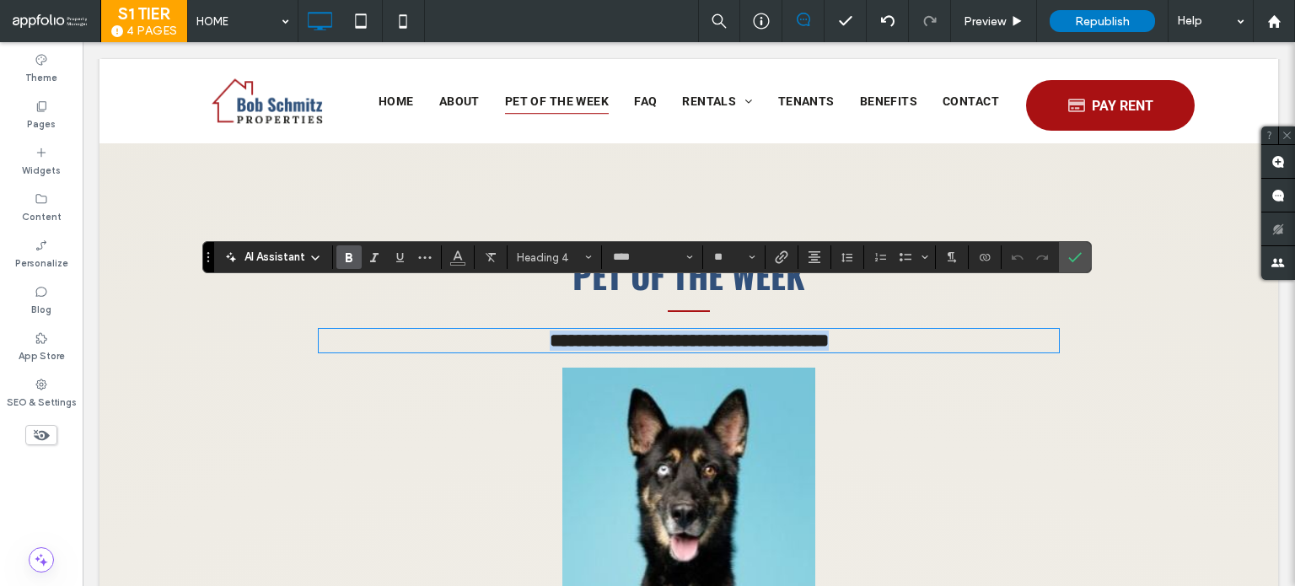
click at [781, 331] on span "**********" at bounding box center [689, 340] width 279 height 19
drag, startPoint x: 776, startPoint y: 303, endPoint x: 843, endPoint y: 306, distance: 67.5
click at [843, 331] on h4 "**********" at bounding box center [689, 341] width 740 height 20
click at [1079, 247] on label "Confirm" at bounding box center [1074, 257] width 25 height 30
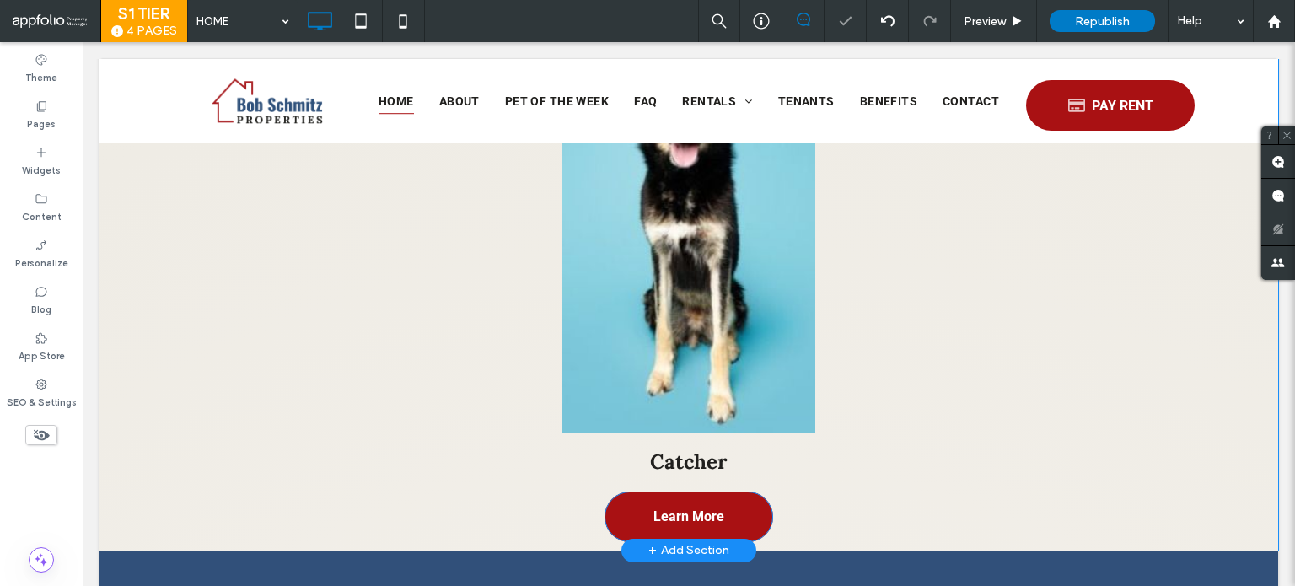
scroll to position [1939, 0]
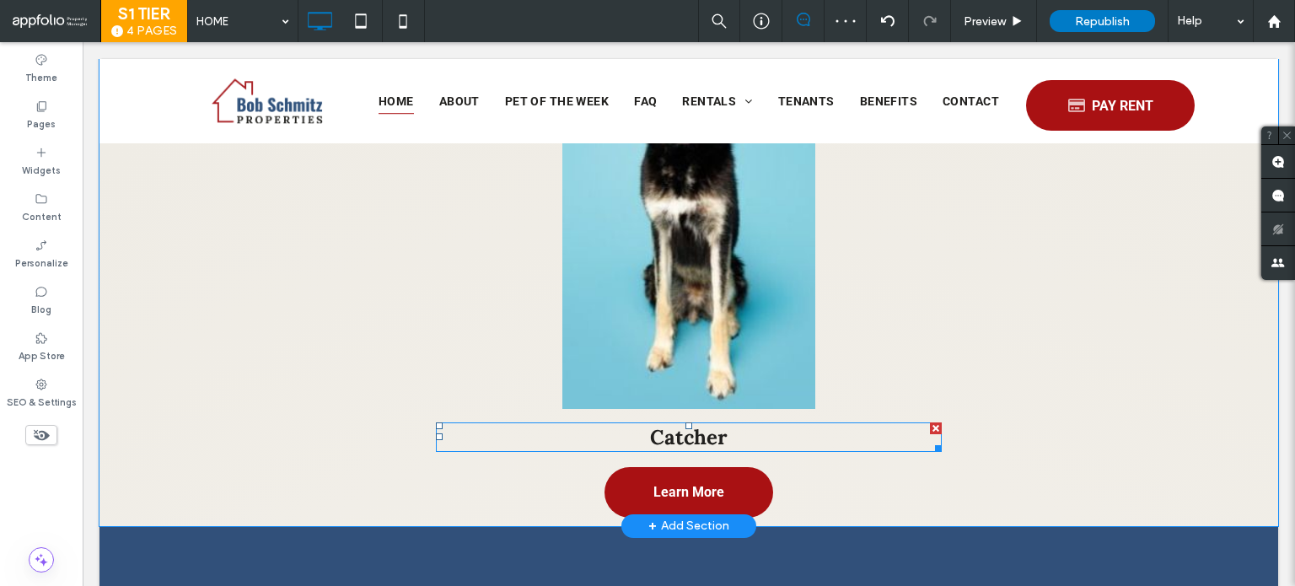
click at [658, 424] on span "Catcher" at bounding box center [689, 437] width 78 height 26
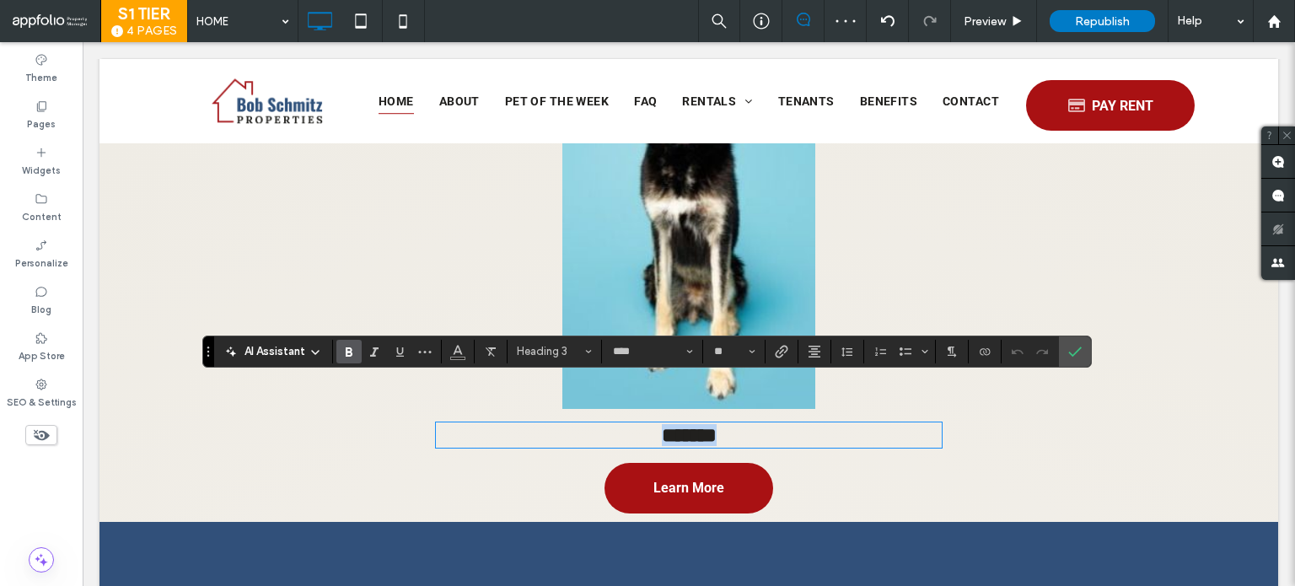
click at [662, 425] on span "*******" at bounding box center [689, 435] width 55 height 20
click at [741, 424] on h3 "*******" at bounding box center [689, 435] width 506 height 22
click at [654, 425] on span "*********" at bounding box center [689, 435] width 70 height 20
click at [1062, 352] on label "Confirm" at bounding box center [1074, 351] width 25 height 30
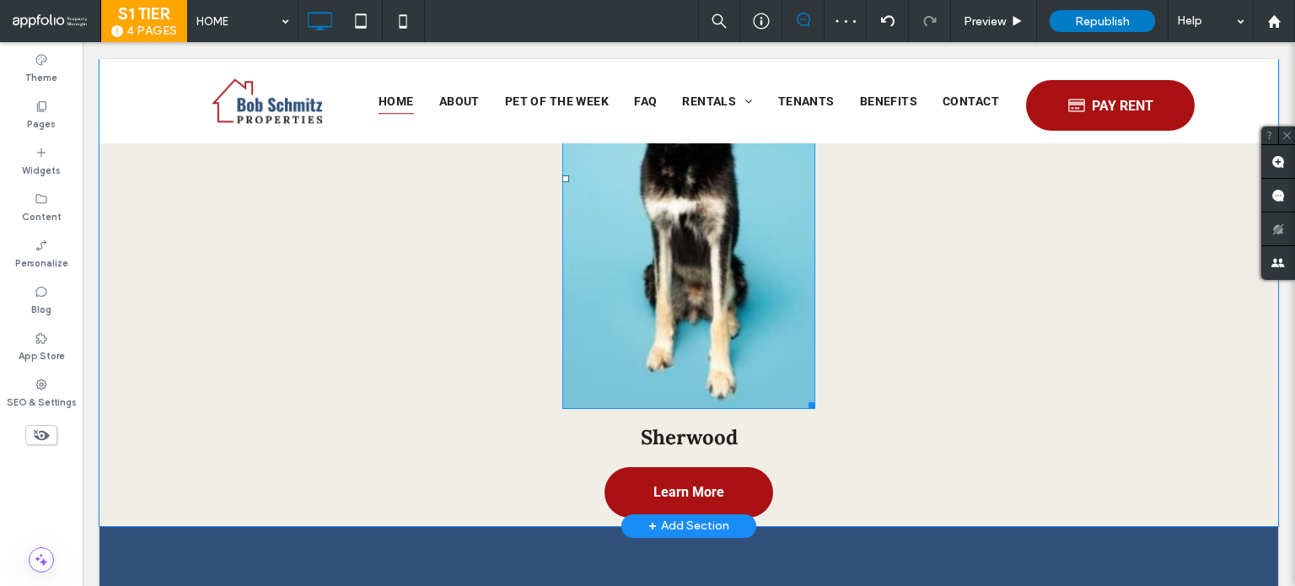
click at [683, 325] on img at bounding box center [688, 179] width 253 height 460
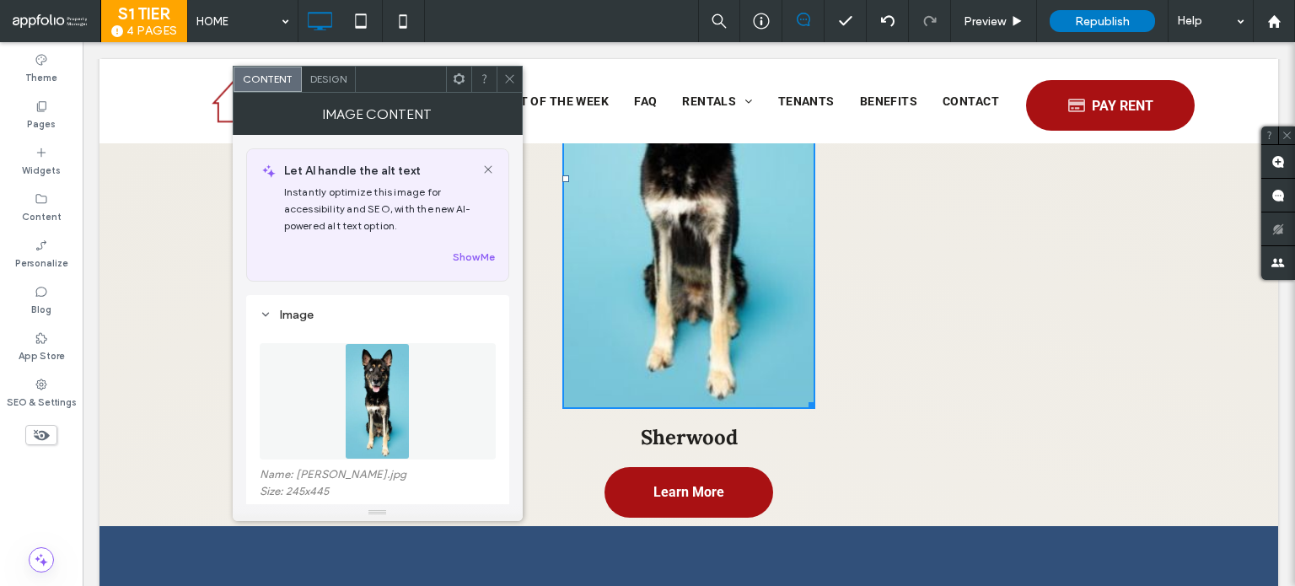
scroll to position [337, 0]
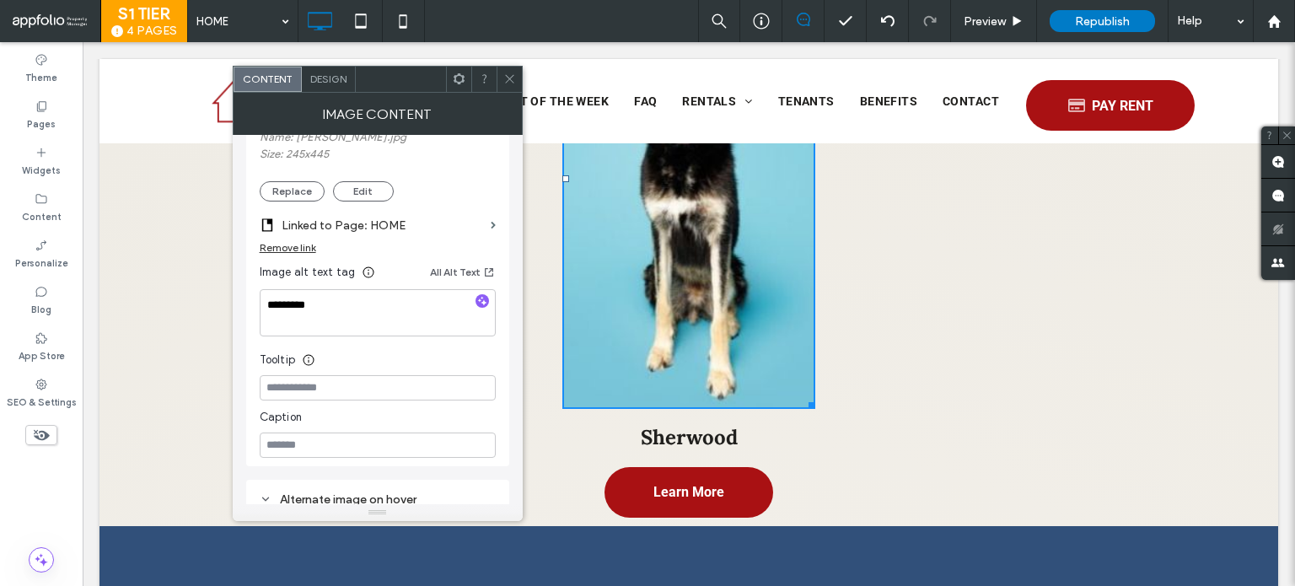
click at [304, 247] on div "Remove link" at bounding box center [288, 247] width 56 height 13
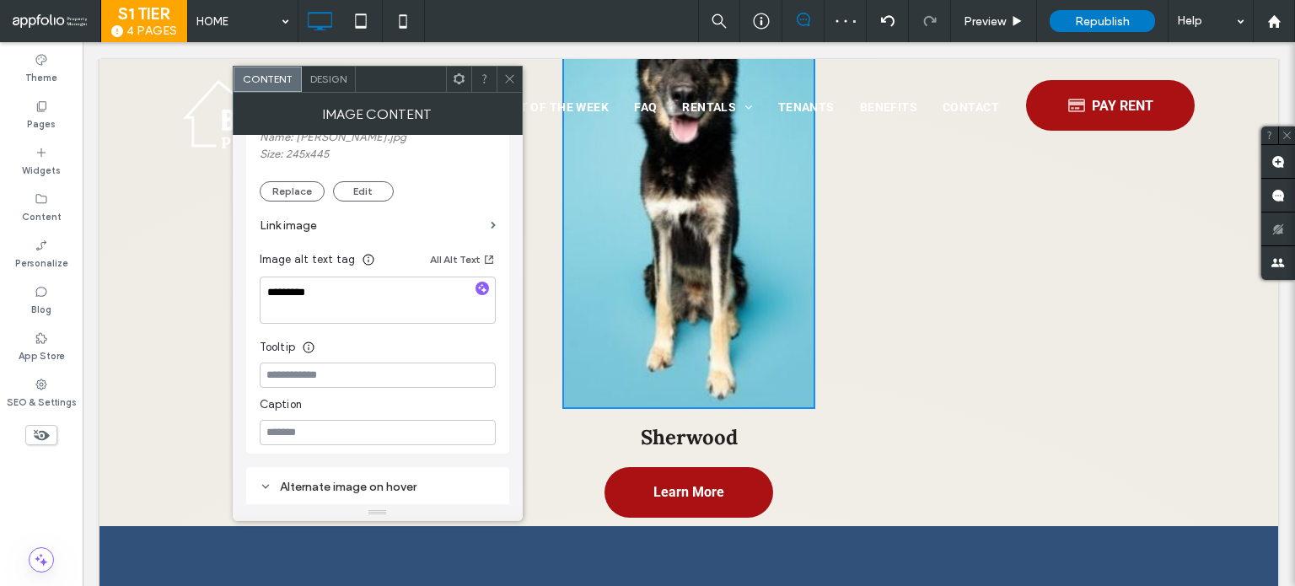
drag, startPoint x: 513, startPoint y: 83, endPoint x: 443, endPoint y: 41, distance: 81.3
click at [513, 83] on use at bounding box center [509, 79] width 8 height 8
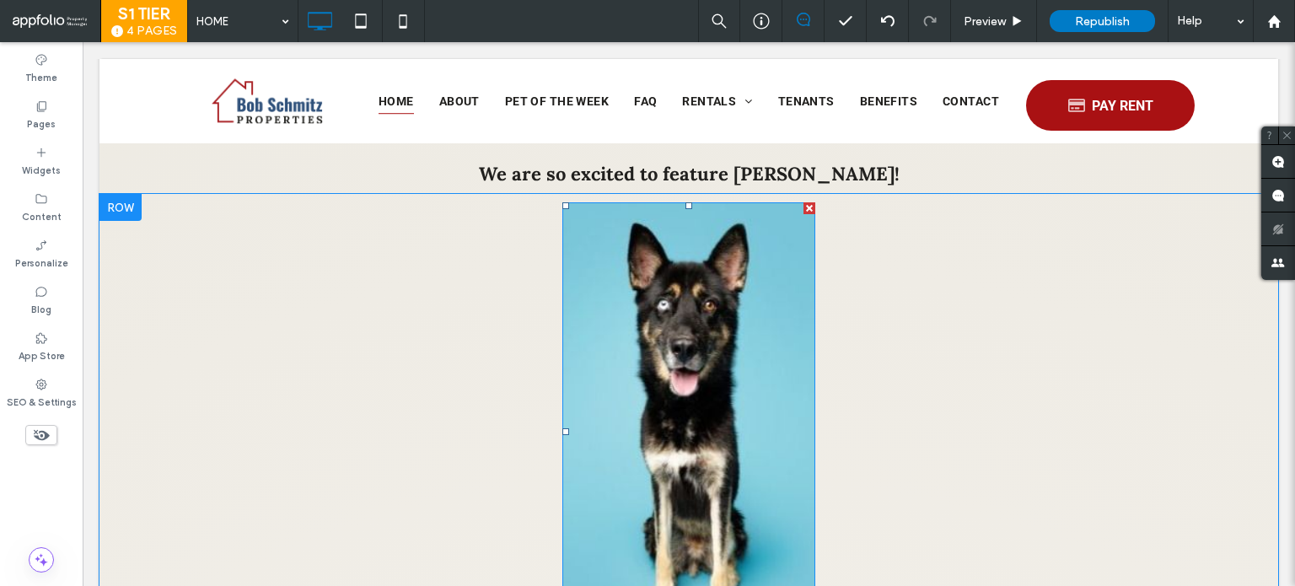
scroll to position [2023, 0]
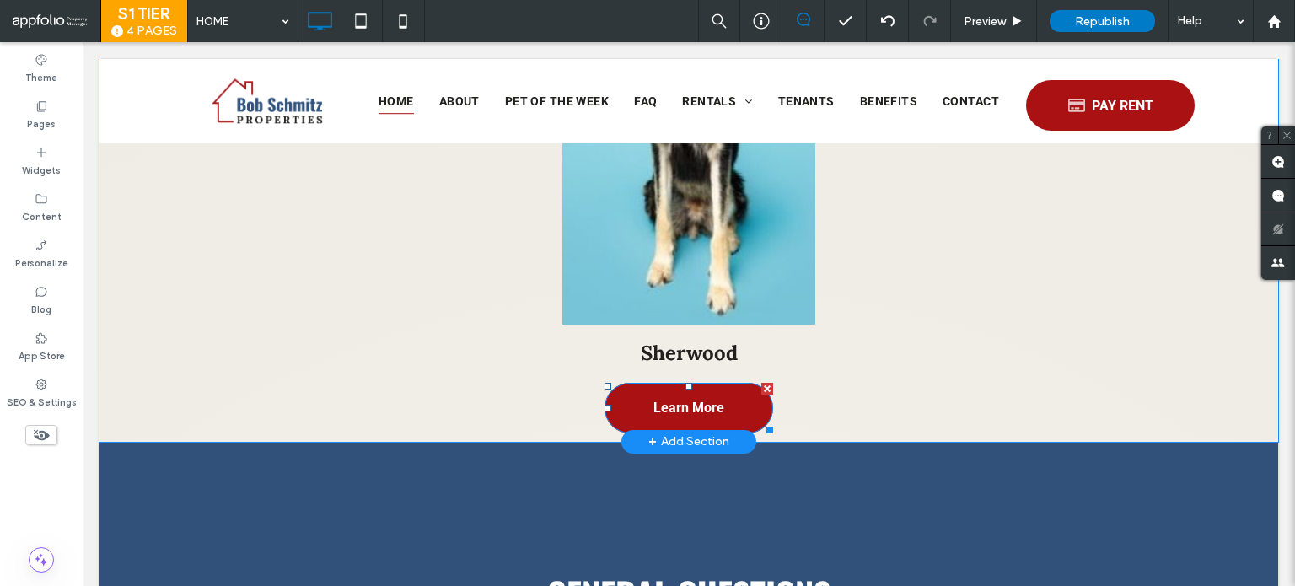
click at [631, 383] on link "Learn More" at bounding box center [689, 408] width 169 height 51
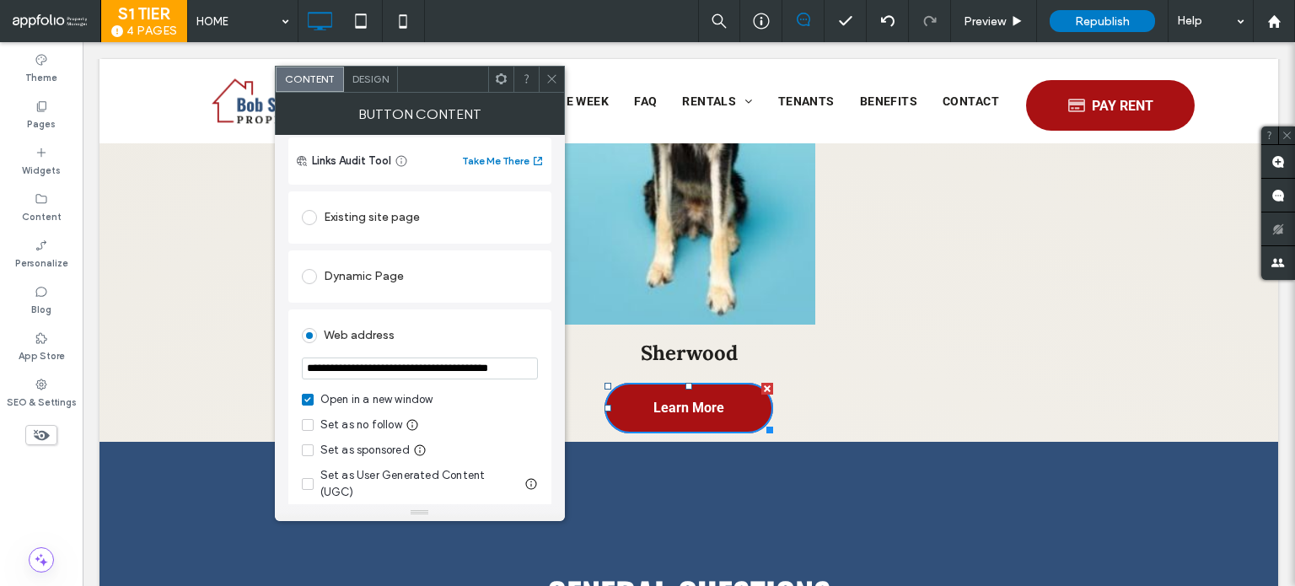
scroll to position [253, 0]
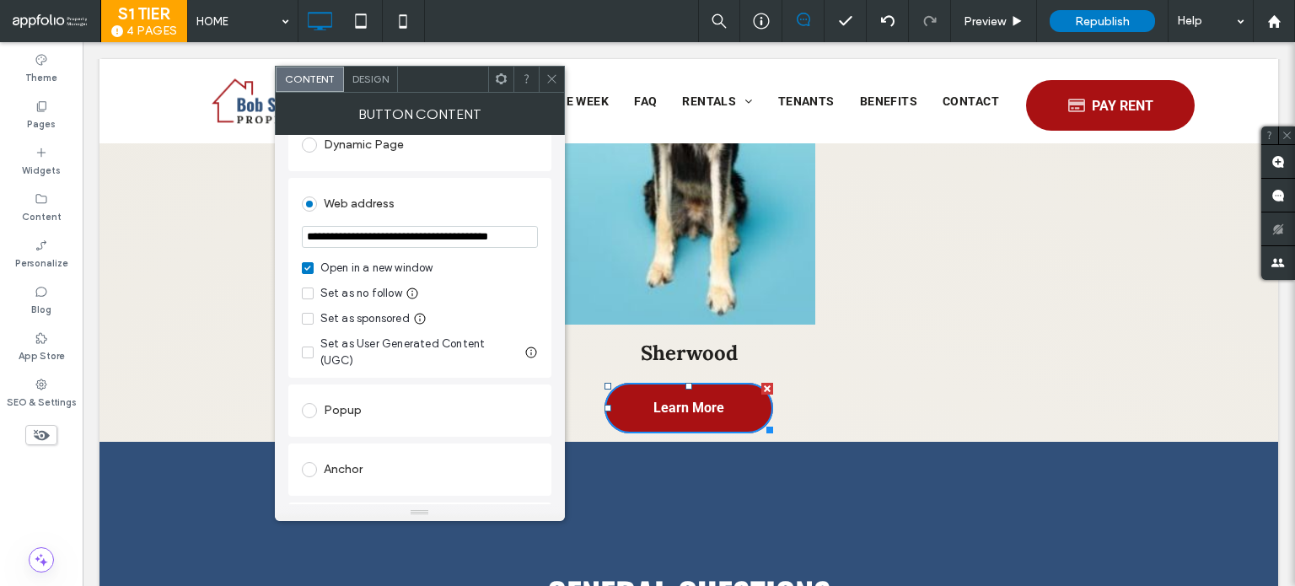
click at [412, 245] on input "**********" at bounding box center [420, 237] width 236 height 22
paste input "url"
type input "**********"
click at [486, 284] on div "Open in a new window Set as no follow Set as sponsored Set as User Generated Co…" at bounding box center [420, 315] width 236 height 110
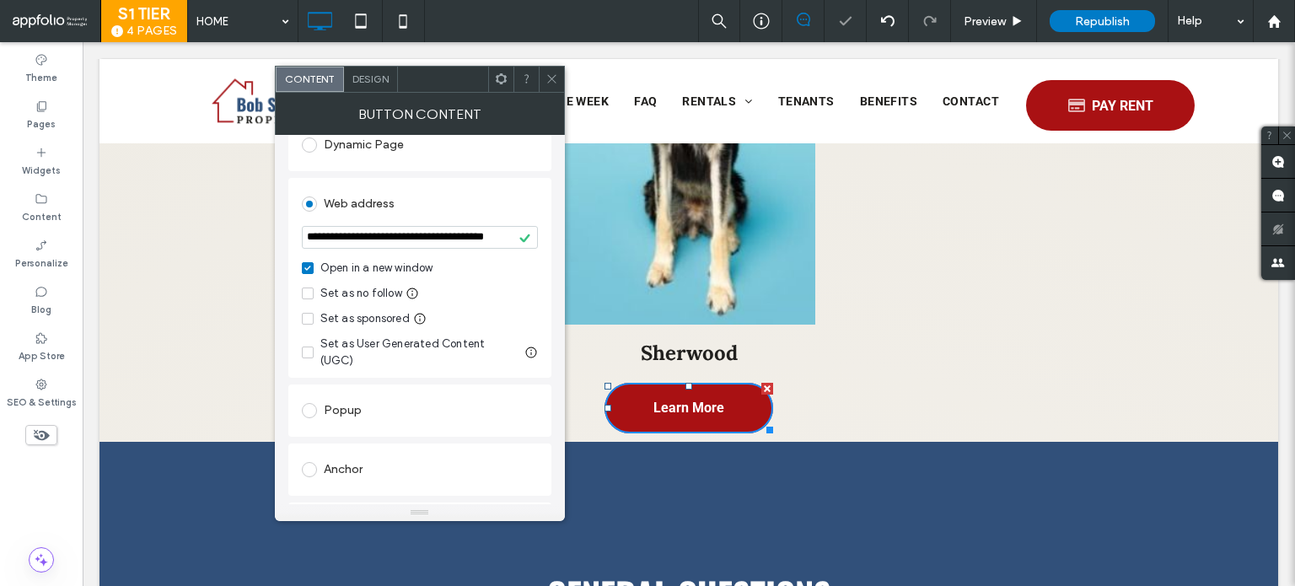
click at [550, 75] on icon at bounding box center [551, 79] width 13 height 13
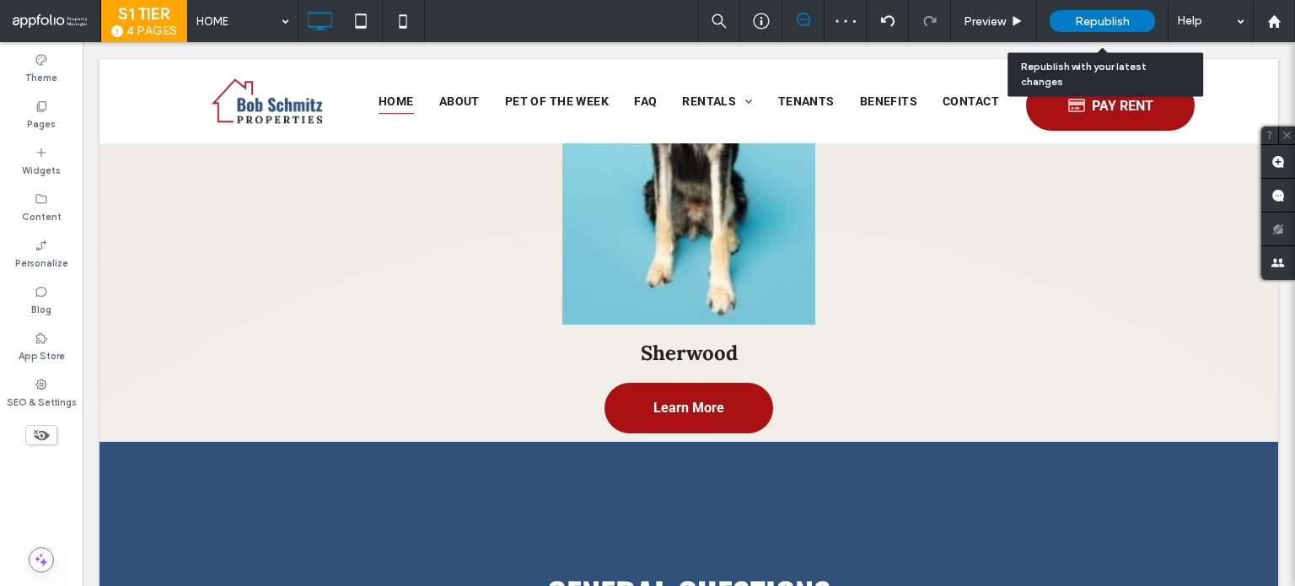
click at [1085, 21] on span "Republish" at bounding box center [1102, 21] width 55 height 14
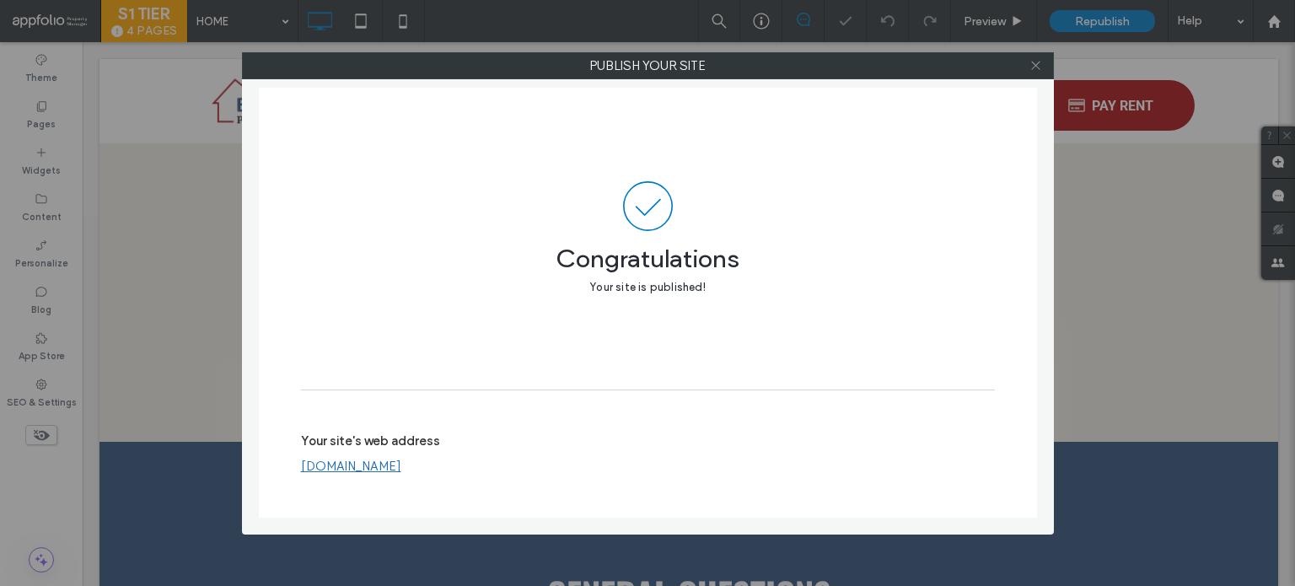
click at [1037, 71] on icon at bounding box center [1035, 65] width 13 height 13
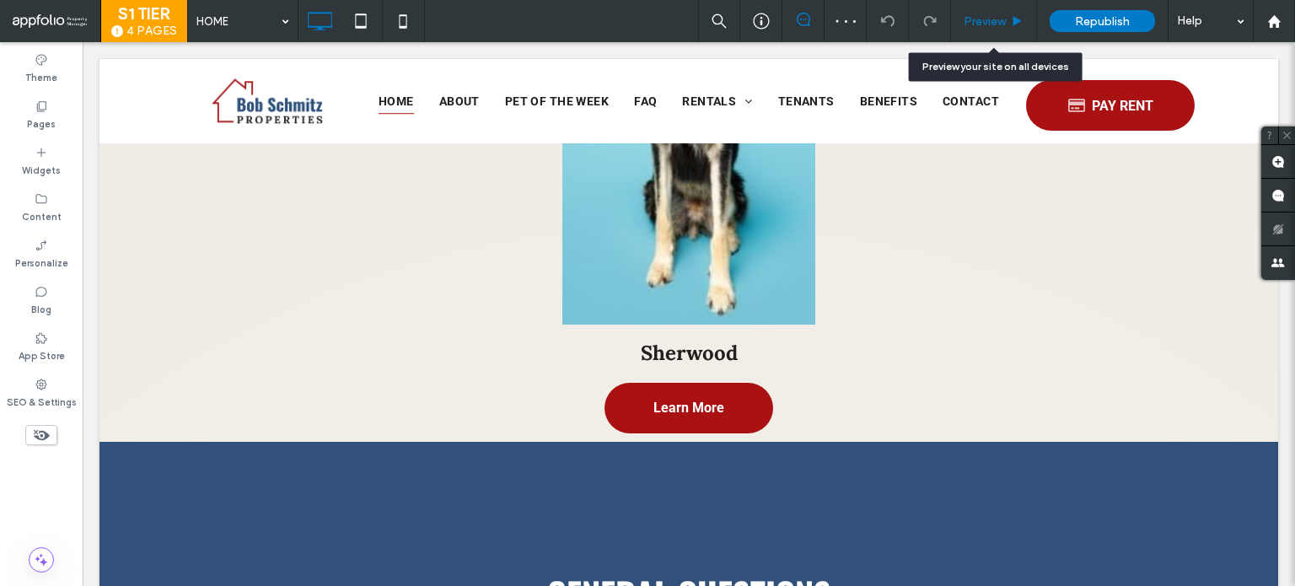
click at [961, 35] on div "Preview" at bounding box center [994, 21] width 86 height 42
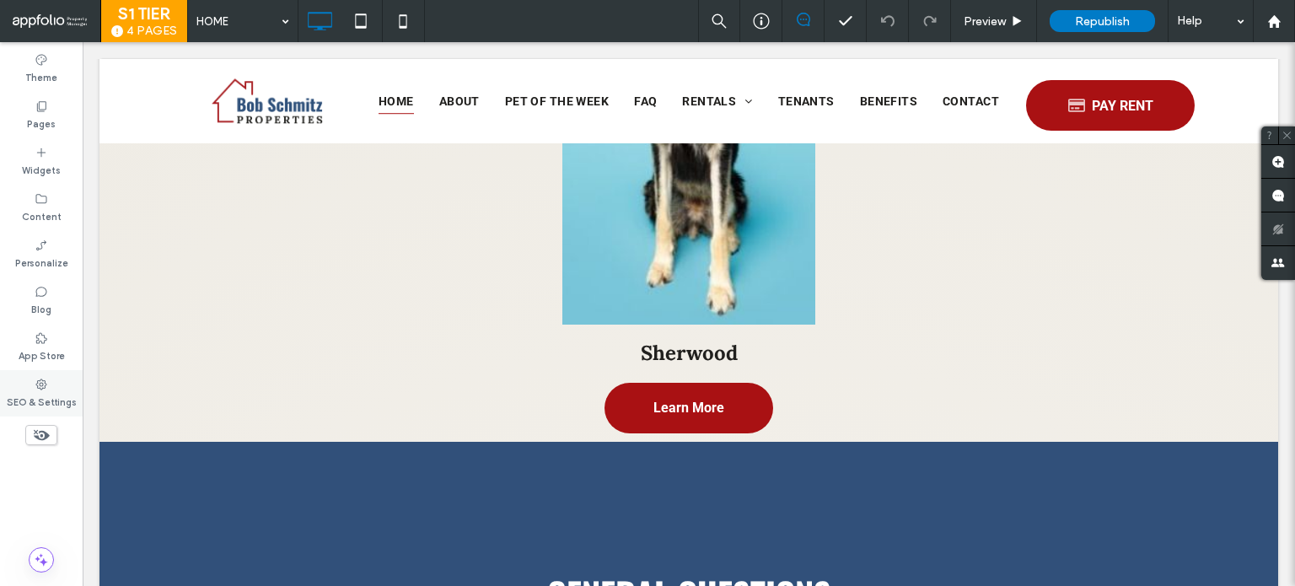
click at [33, 376] on div "SEO & Settings" at bounding box center [41, 393] width 83 height 46
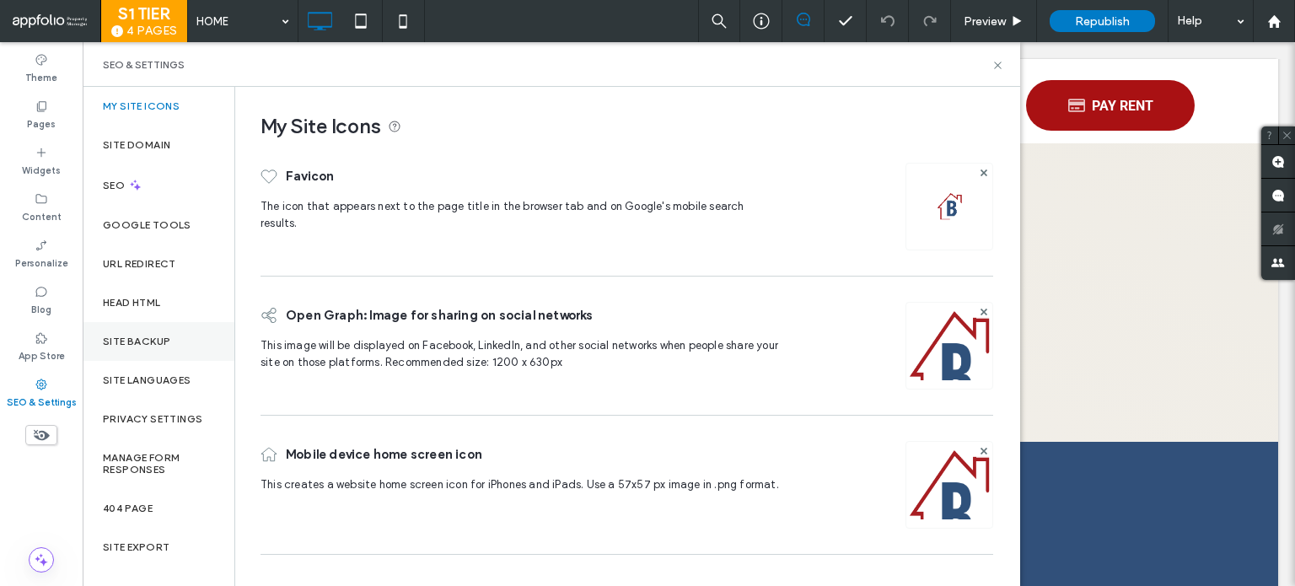
click at [116, 336] on label "Site Backup" at bounding box center [136, 342] width 67 height 12
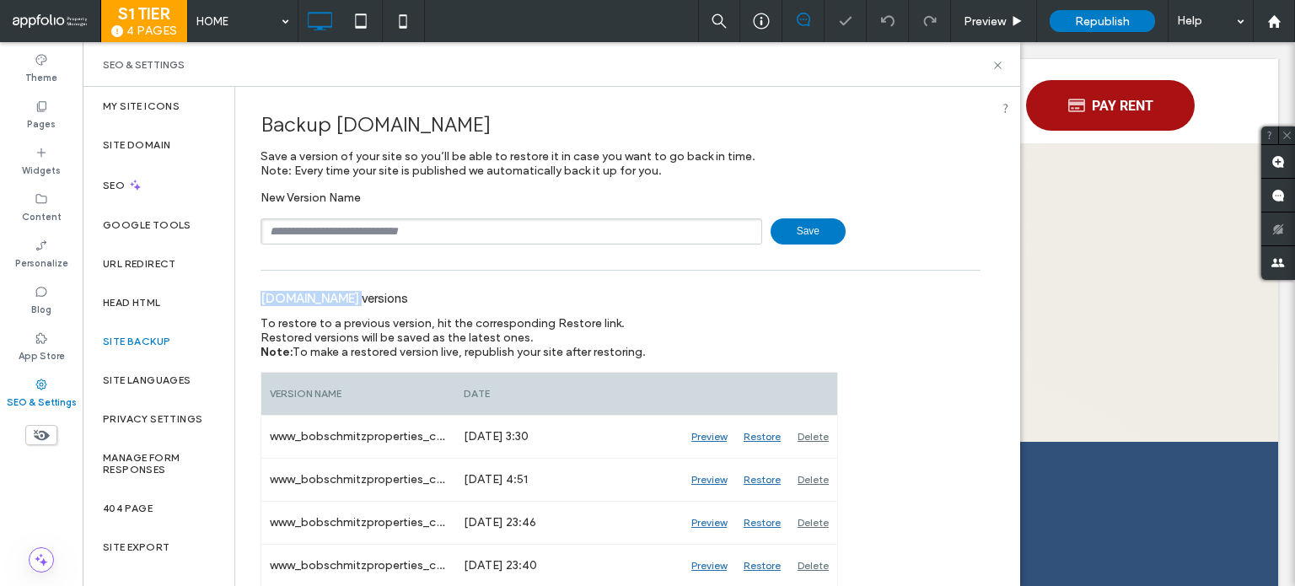
drag, startPoint x: 428, startPoint y: 296, endPoint x: 455, endPoint y: 296, distance: 27.0
copy div "[DOMAIN_NAME]"
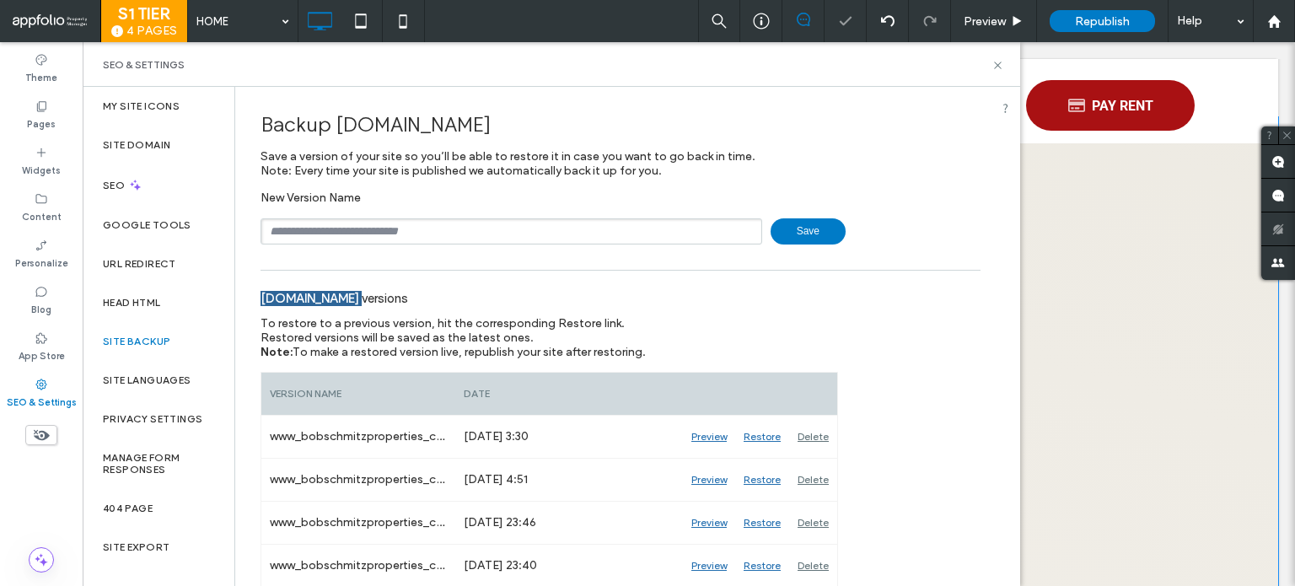
scroll to position [1744, 0]
